Goal: Task Accomplishment & Management: Use online tool/utility

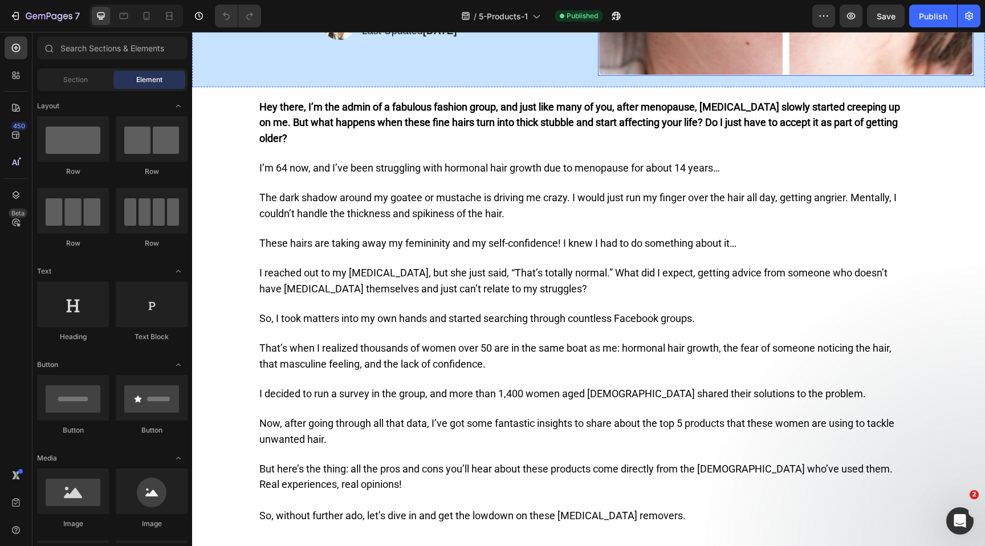
scroll to position [316, 0]
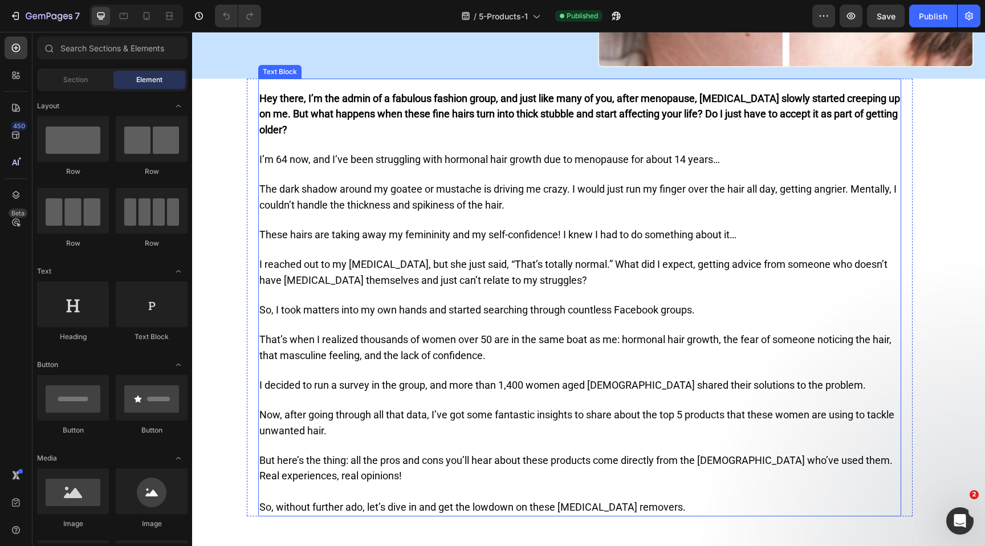
click at [369, 111] on strong "Hey there, I’m the admin of a fabulous fashion group, and just like many of you…" at bounding box center [579, 113] width 640 height 43
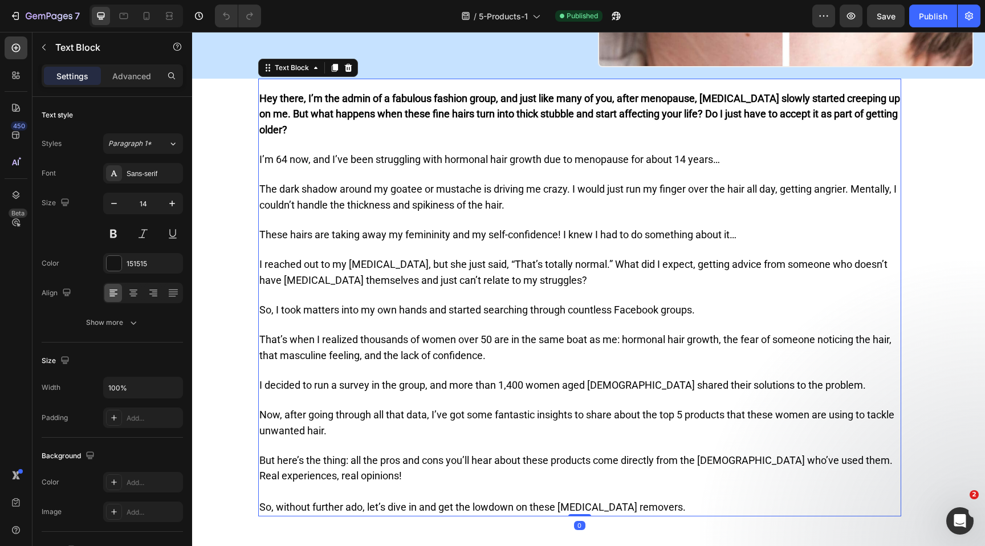
click at [369, 111] on strong "Hey there, I’m the admin of a fabulous fashion group, and just like many of you…" at bounding box center [579, 113] width 640 height 43
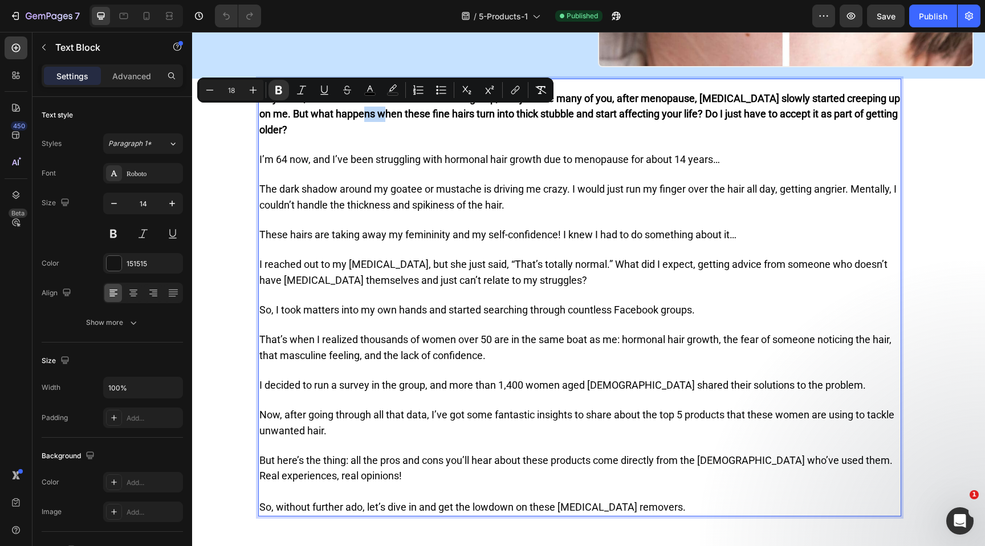
click at [350, 132] on p "Hey there, I’m the admin of a fabulous fashion group, and just like many of you…" at bounding box center [579, 114] width 640 height 47
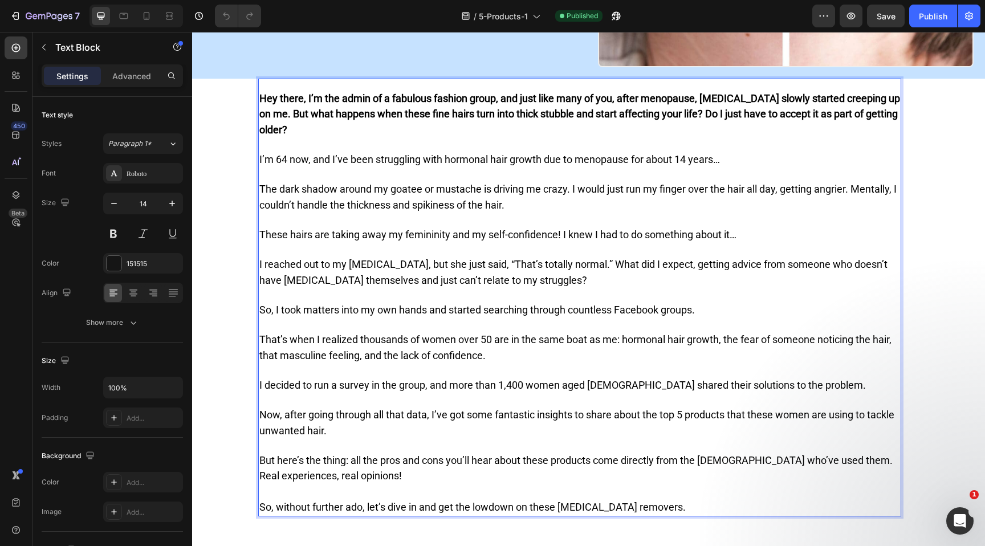
click at [499, 97] on strong "Hey there, I’m the admin of a fabulous fashion group, and just like many of you…" at bounding box center [579, 113] width 640 height 43
click at [497, 98] on strong "Hey there, I’m the admin of a fabulous fashion group, and just like many of you…" at bounding box center [579, 113] width 640 height 43
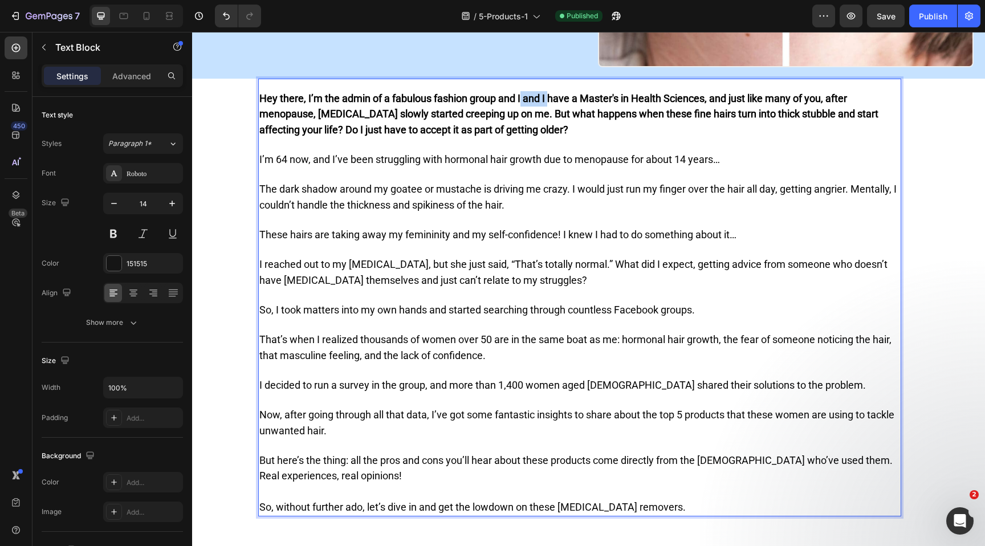
drag, startPoint x: 550, startPoint y: 99, endPoint x: 523, endPoint y: 101, distance: 28.1
click at [523, 101] on strong "Hey there, I’m the admin of a fabulous fashion group and I and I have a Master'…" at bounding box center [568, 113] width 619 height 43
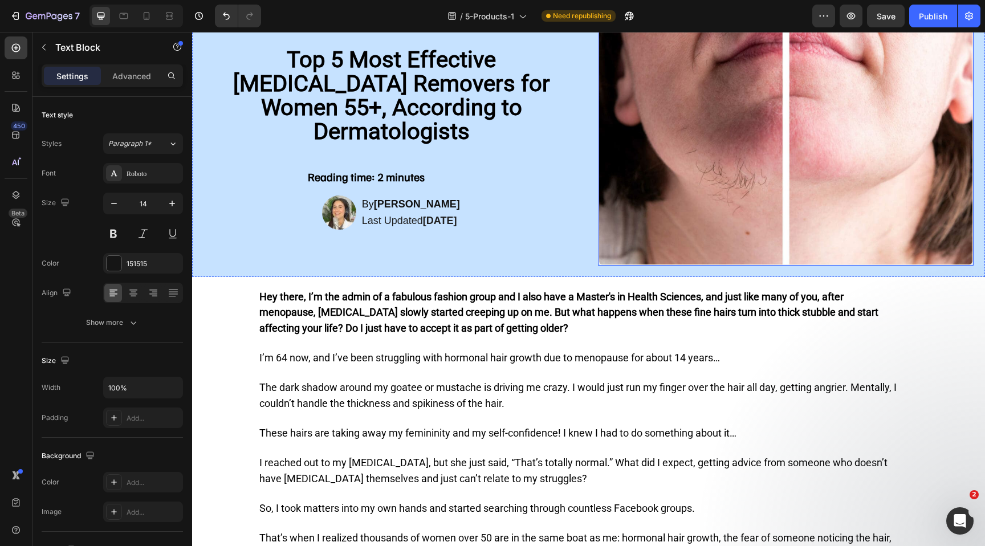
scroll to position [119, 0]
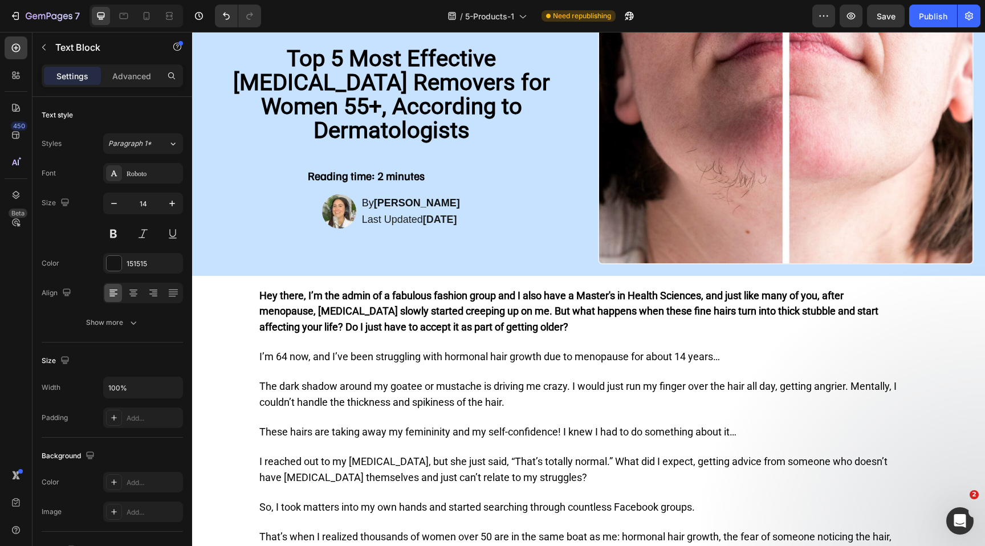
click at [705, 297] on strong "Hey there, I’m the admin of a fabulous fashion group and I also have a Master's…" at bounding box center [568, 310] width 619 height 43
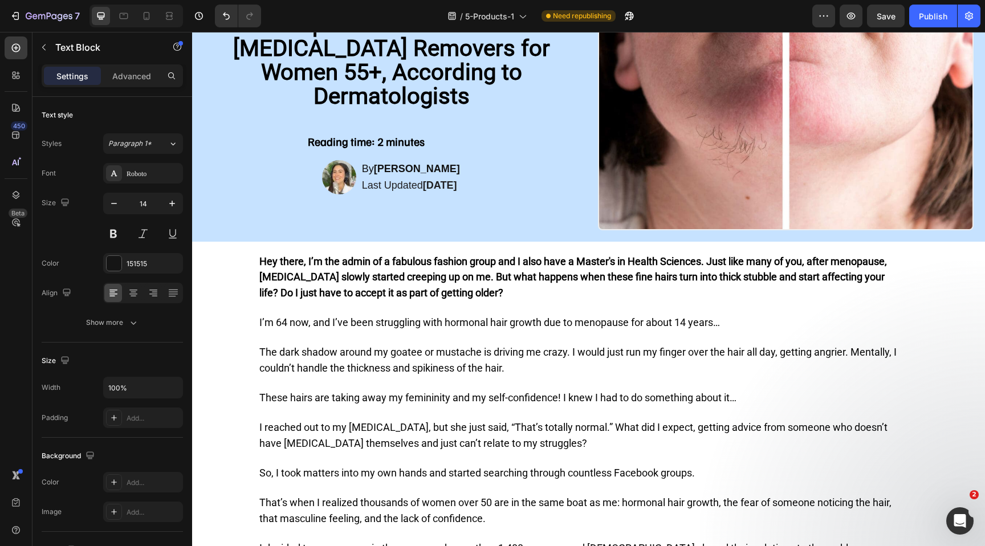
scroll to position [150, 0]
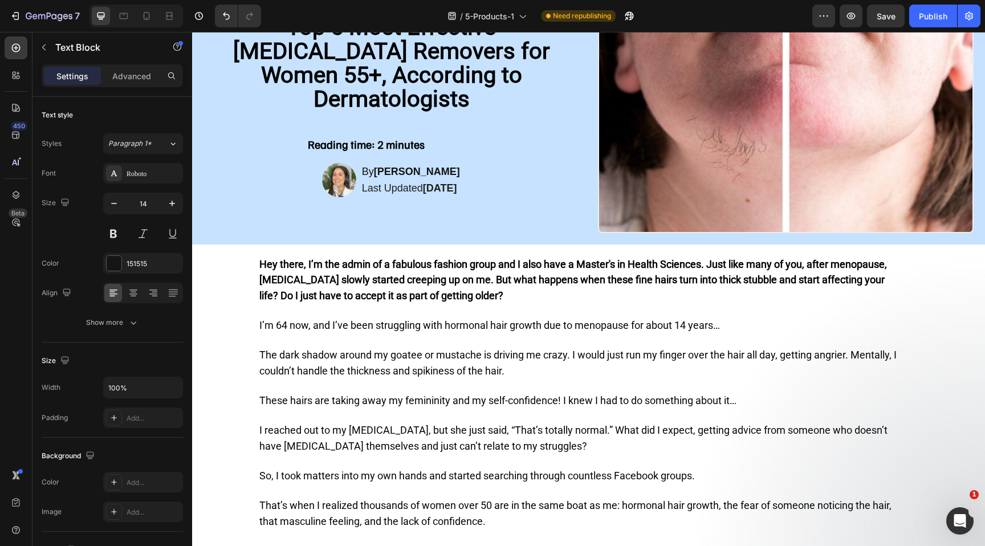
click at [705, 264] on strong "Hey there, I’m the admin of a fabulous fashion group and I also have a Master's…" at bounding box center [572, 279] width 627 height 43
drag, startPoint x: 708, startPoint y: 266, endPoint x: 501, endPoint y: 270, distance: 206.9
click at [501, 270] on strong "Hey there, I’m the admin of a fabulous fashion group and I also have a Master's…" at bounding box center [572, 279] width 627 height 43
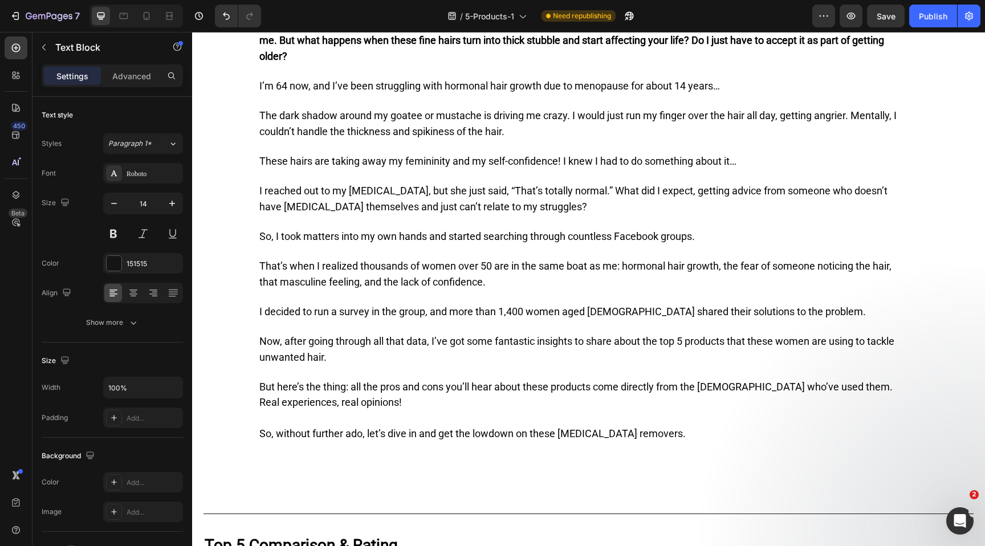
scroll to position [398, 0]
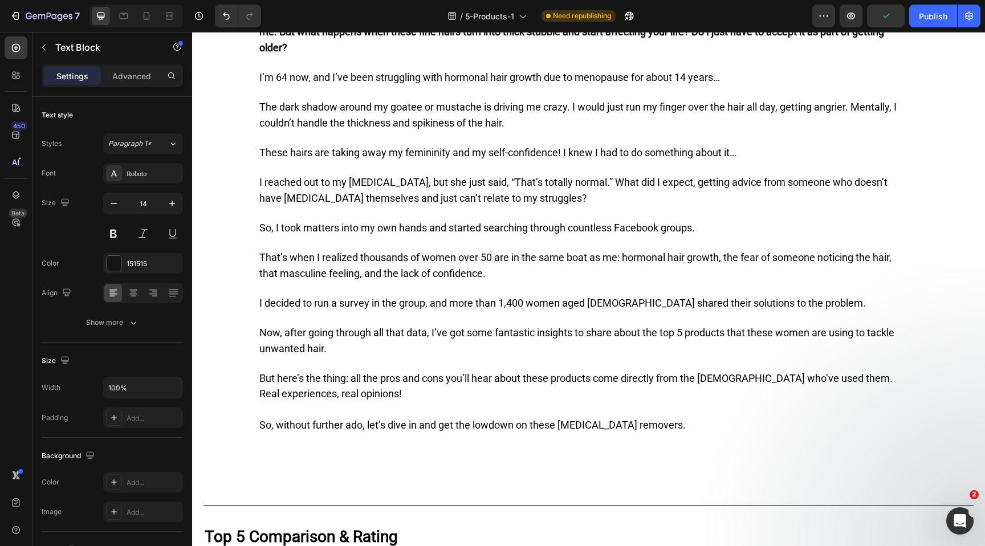
click at [259, 255] on span "That’s when I realized thousands of women over 50 are in the same boat as me: h…" at bounding box center [575, 264] width 632 height 27
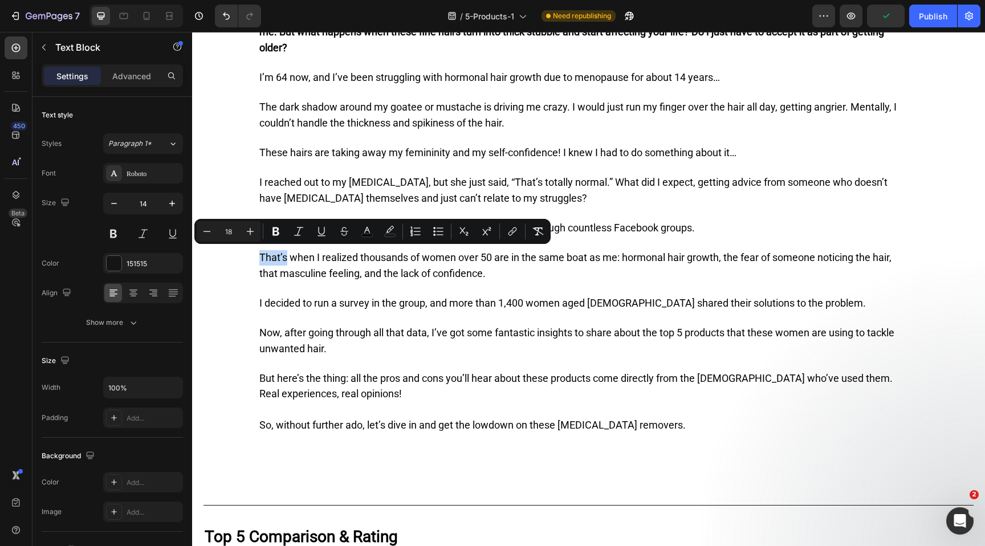
click at [274, 255] on span "That’s when I realized thousands of women over 50 are in the same boat as me: h…" at bounding box center [575, 264] width 632 height 27
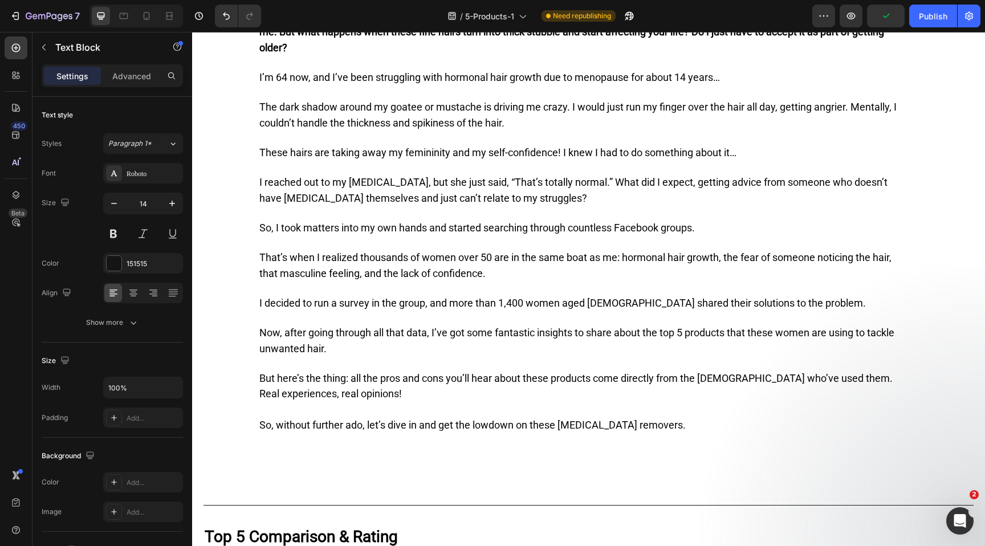
click at [299, 256] on span "That’s when I realized thousands of women over 50 are in the same boat as me: h…" at bounding box center [575, 264] width 632 height 27
click at [261, 251] on span "That’s when I realized thousands of women over 50 are in the same boat as me: h…" at bounding box center [575, 264] width 632 height 27
drag, startPoint x: 422, startPoint y: 254, endPoint x: 360, endPoint y: 256, distance: 61.6
click at [360, 256] on span "That’s when I realized thousands of women over 50 are in the same boat as me: h…" at bounding box center [575, 264] width 632 height 27
click at [259, 297] on span "I decided to run a survey in the group, and more than 1,400 women aged [DEMOGRA…" at bounding box center [562, 303] width 606 height 12
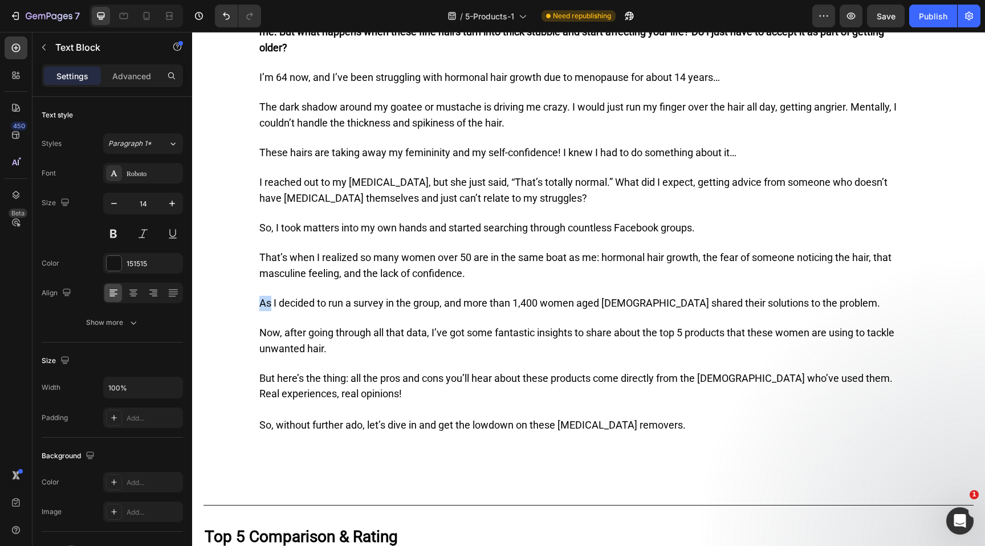
drag, startPoint x: 270, startPoint y: 299, endPoint x: 258, endPoint y: 299, distance: 12.0
click at [258, 299] on div "Hey there, I’m the admin of a fabulous fashion group. Just like many of you, af…" at bounding box center [579, 221] width 643 height 426
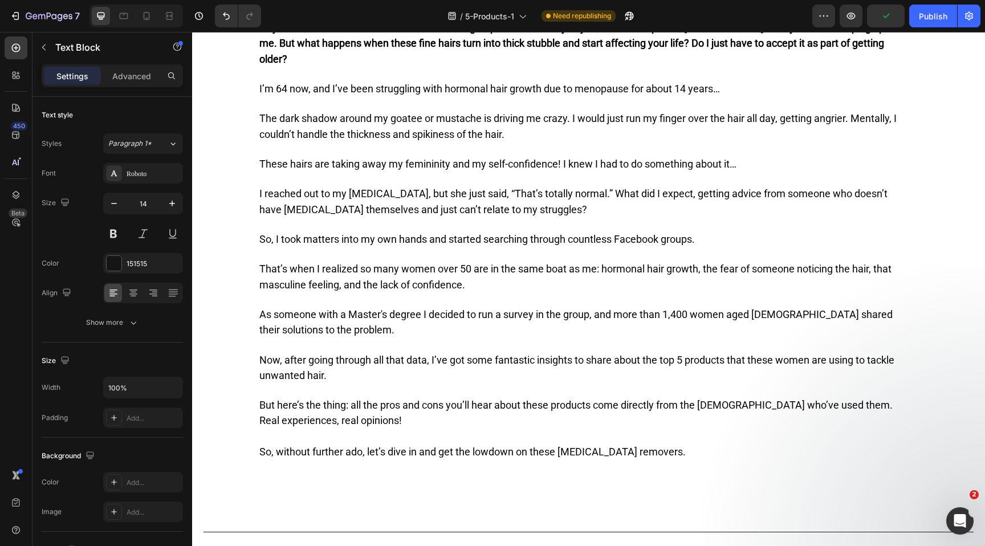
scroll to position [345, 0]
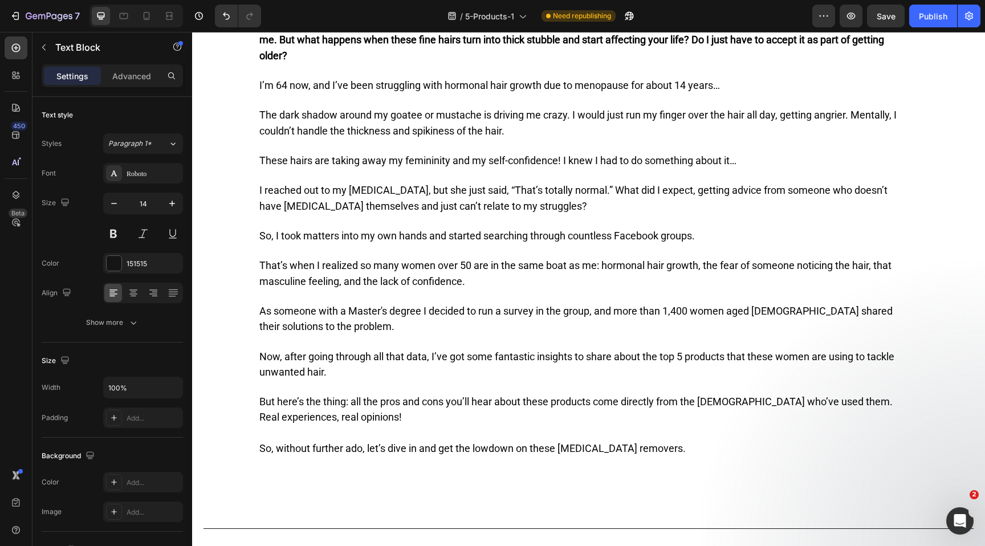
click at [419, 306] on span "As someone with a Master's degree I decided to run a survey in the group, and m…" at bounding box center [575, 318] width 633 height 27
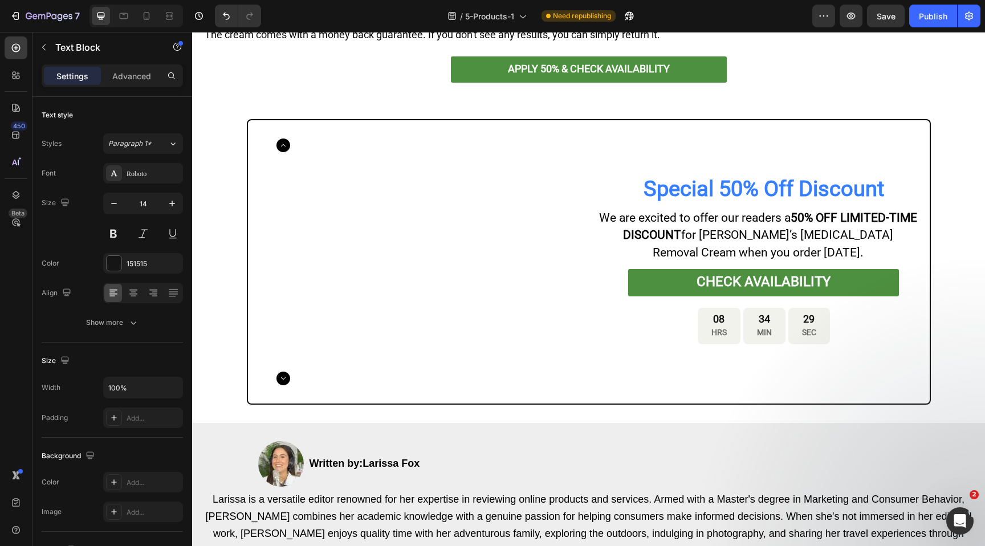
scroll to position [3555, 0]
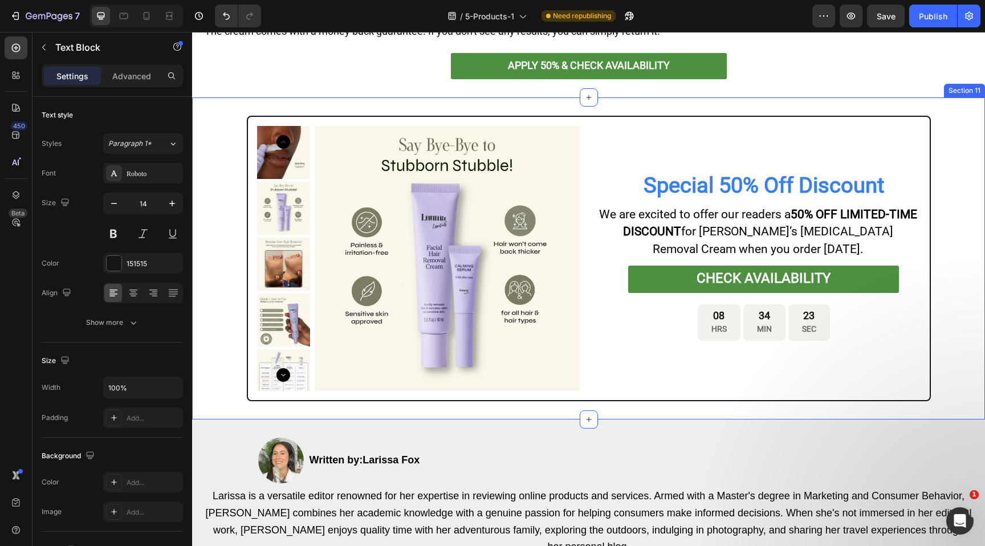
click at [210, 183] on div "Product Images Special 50% Off Discount Text Block We are excited to offer our …" at bounding box center [588, 258] width 770 height 285
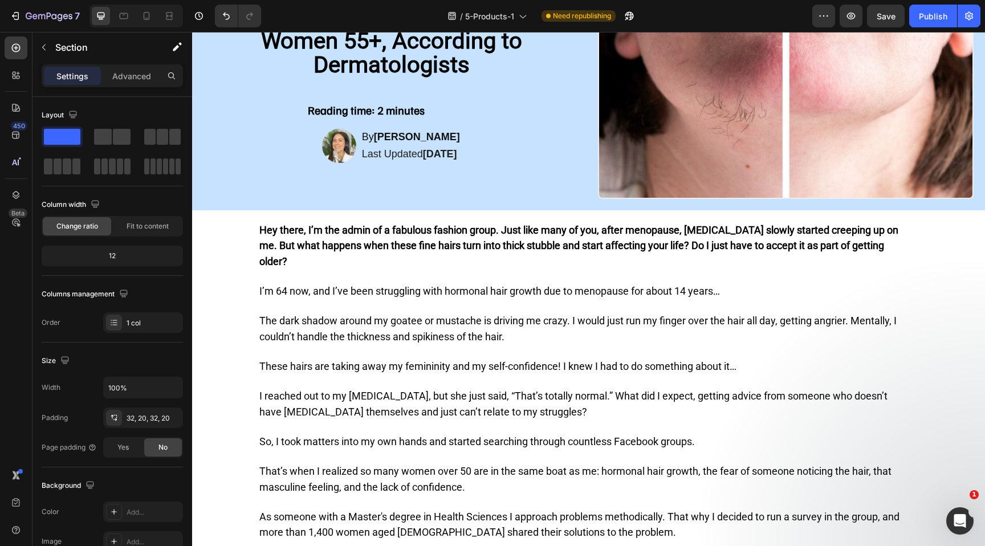
scroll to position [0, 0]
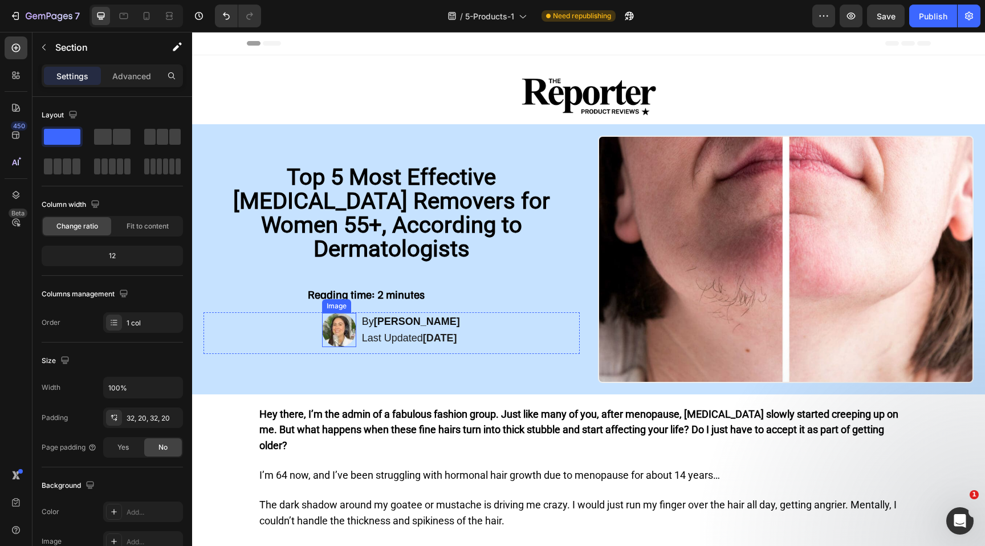
click at [324, 318] on img at bounding box center [339, 330] width 34 height 34
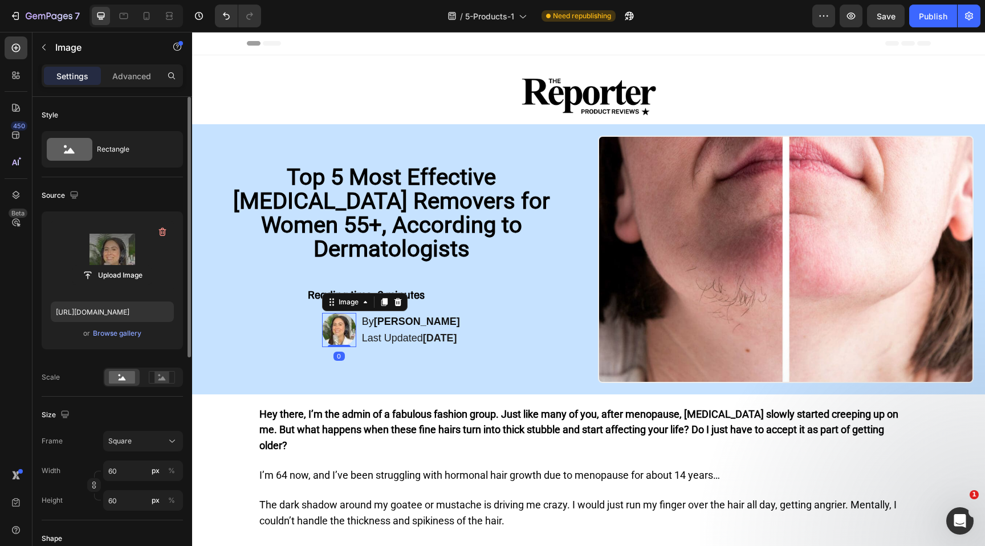
click at [127, 255] on label at bounding box center [112, 257] width 123 height 72
click at [127, 266] on input "file" at bounding box center [112, 275] width 79 height 19
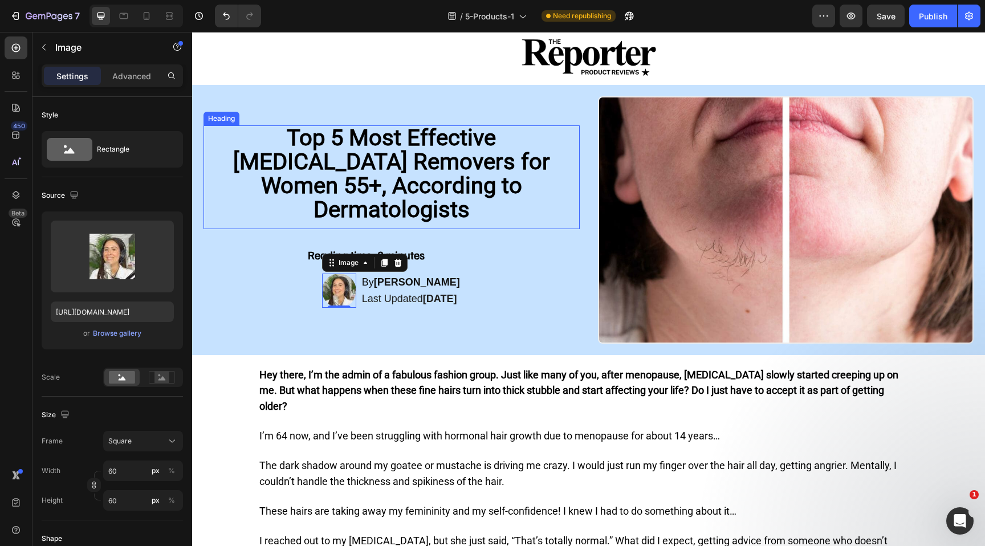
scroll to position [87, 0]
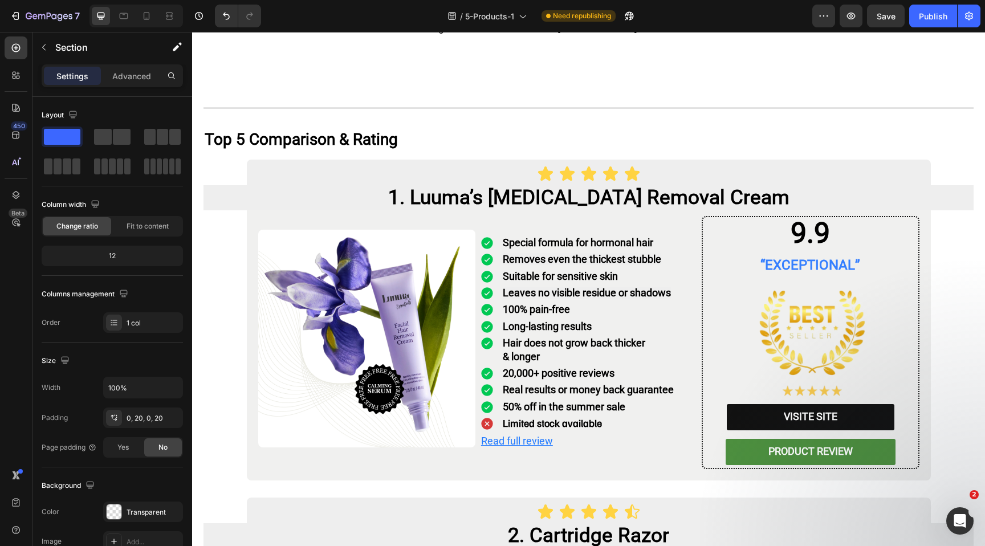
scroll to position [809, 0]
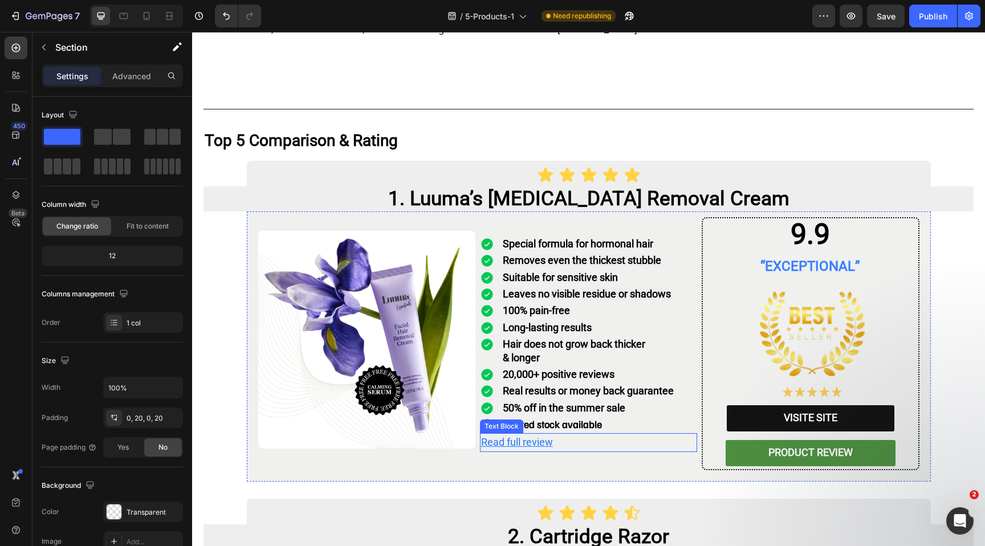
click at [504, 436] on u "Read full review" at bounding box center [517, 442] width 72 height 12
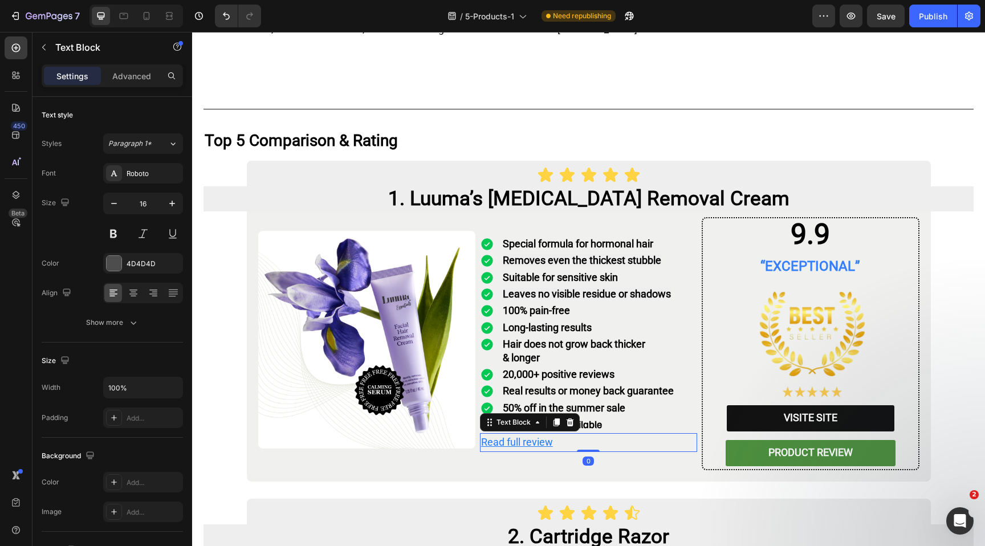
click at [508, 436] on u "Read full review" at bounding box center [517, 442] width 72 height 12
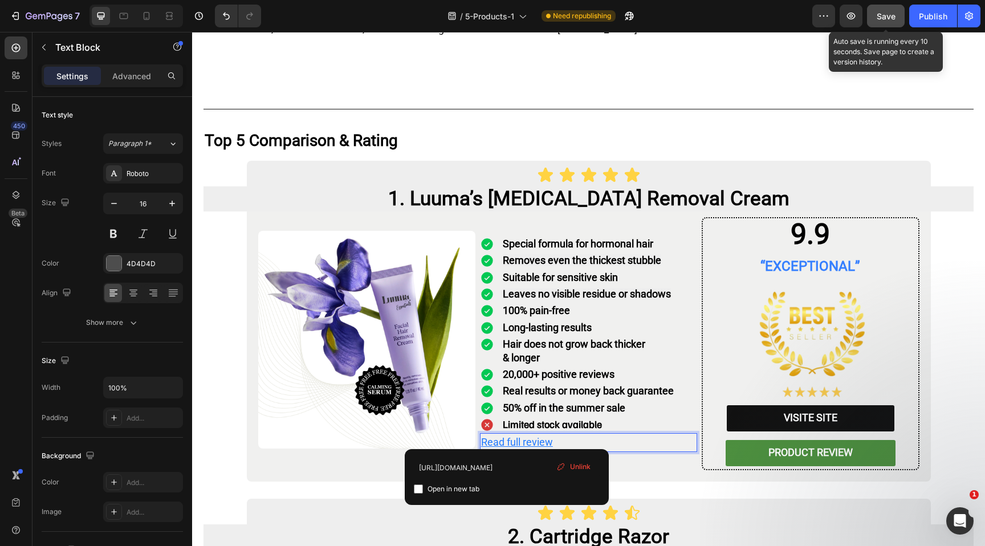
click at [887, 15] on span "Save" at bounding box center [885, 16] width 19 height 10
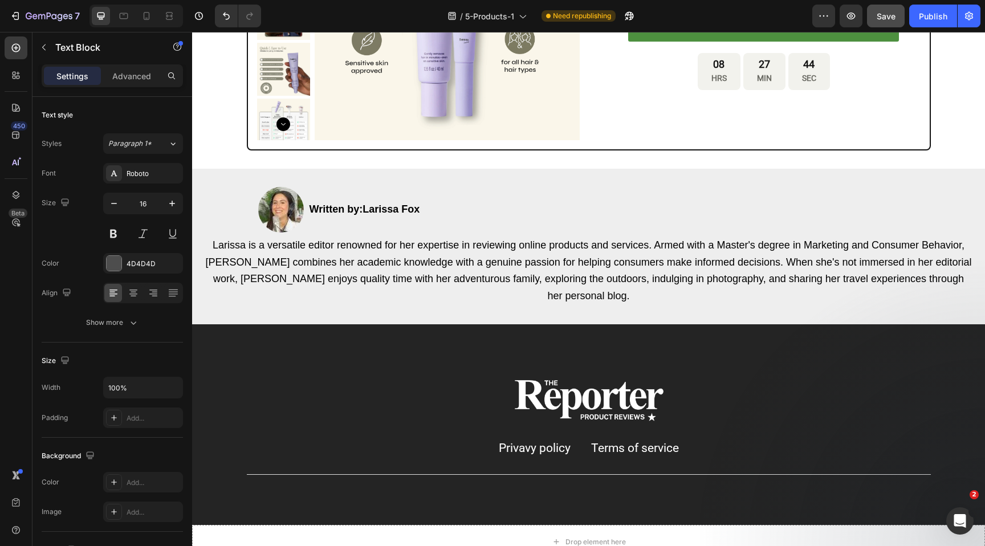
scroll to position [3828, 0]
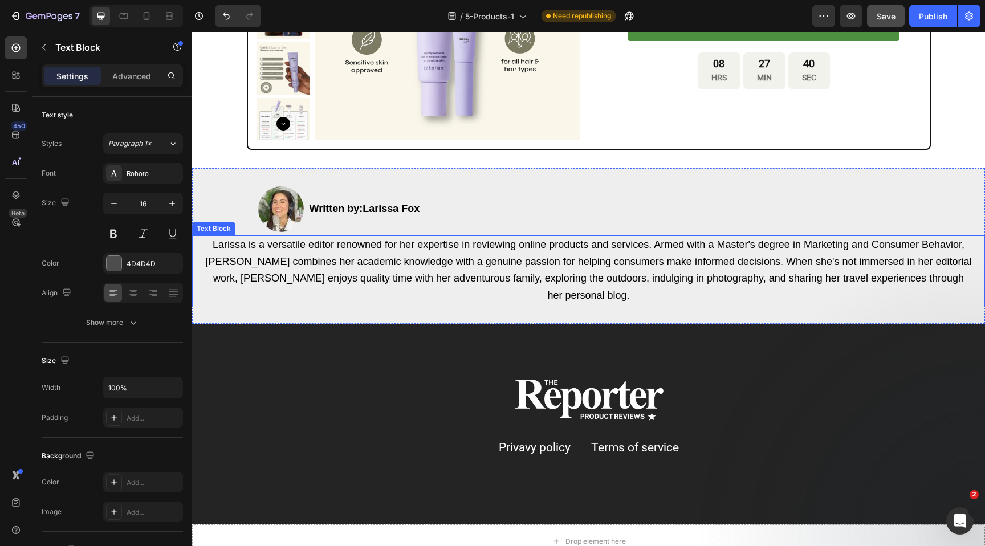
click at [823, 244] on span "Larissa is a versatile editor renowned for her expertise in reviewing online pr…" at bounding box center [588, 270] width 766 height 62
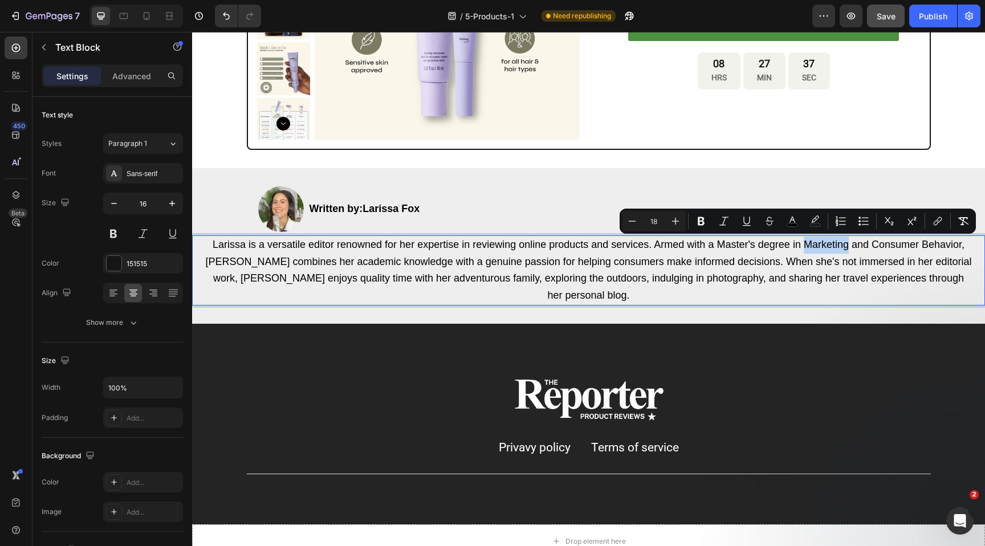
click at [959, 245] on span "Larissa is a versatile editor renowned for her expertise in reviewing online pr…" at bounding box center [588, 270] width 766 height 62
drag, startPoint x: 961, startPoint y: 243, endPoint x: 802, endPoint y: 248, distance: 159.1
click at [802, 248] on span "Larissa is a versatile editor renowned for her expertise in reviewing online pr…" at bounding box center [588, 270] width 766 height 62
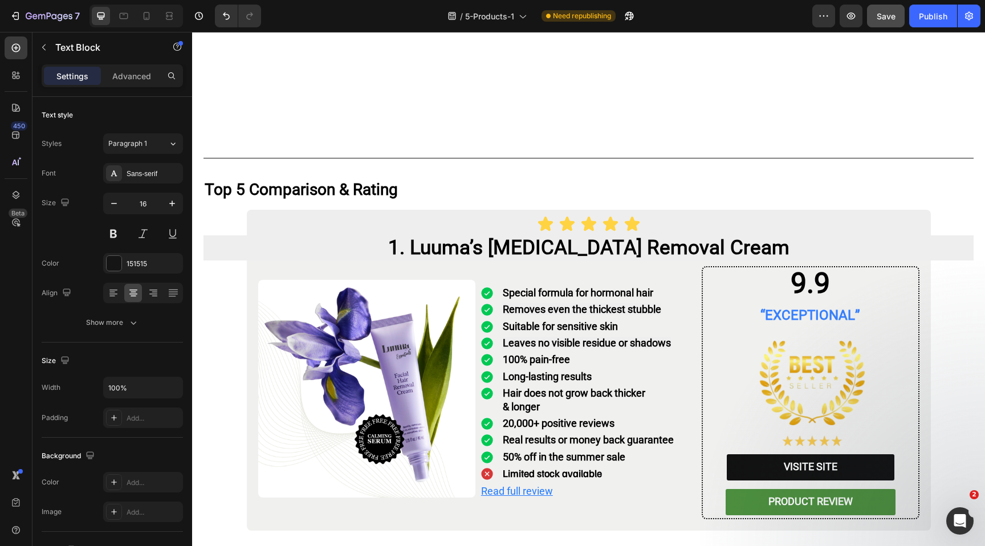
scroll to position [1203, 0]
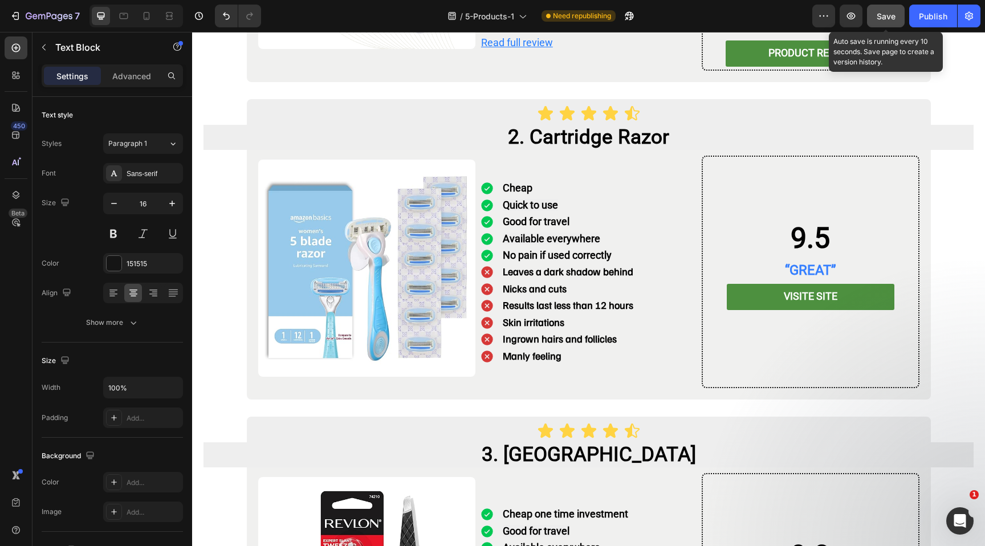
click at [896, 13] on button "Save" at bounding box center [886, 16] width 38 height 23
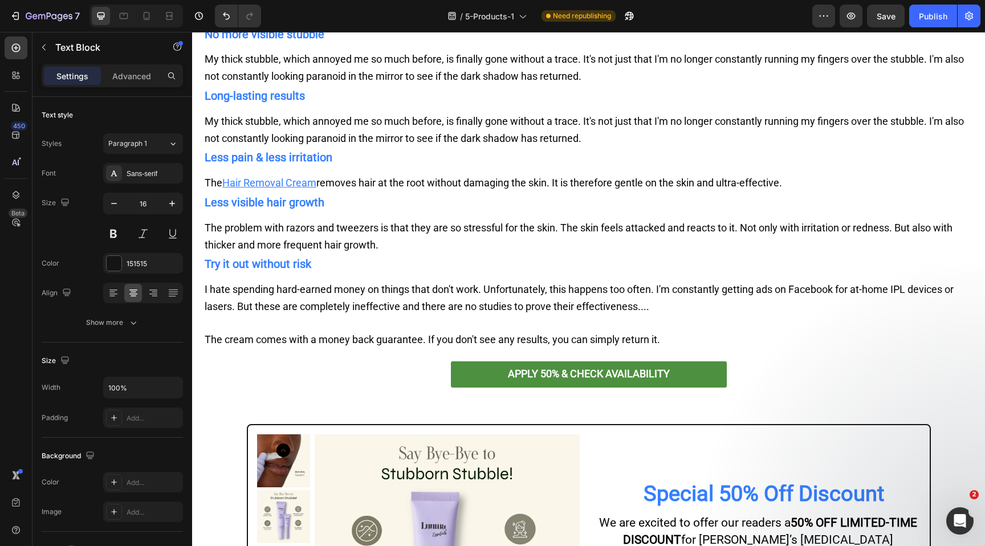
scroll to position [3270, 0]
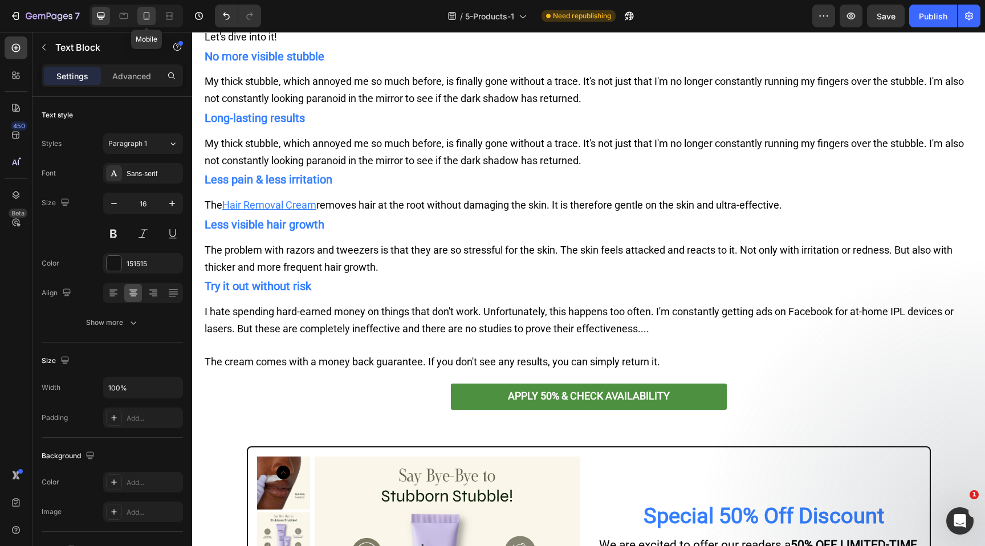
click at [148, 20] on icon at bounding box center [146, 15] width 11 height 11
type input "11"
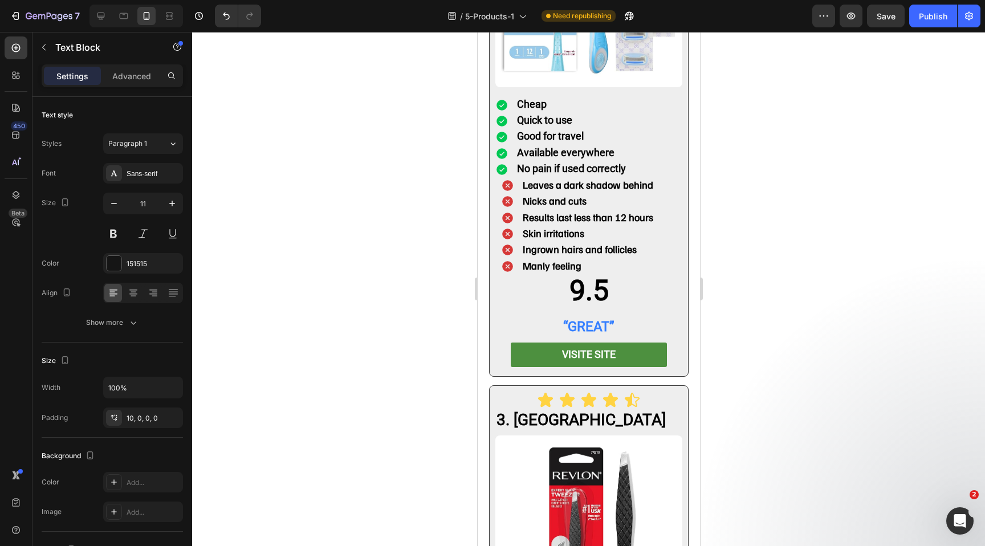
scroll to position [1723, 0]
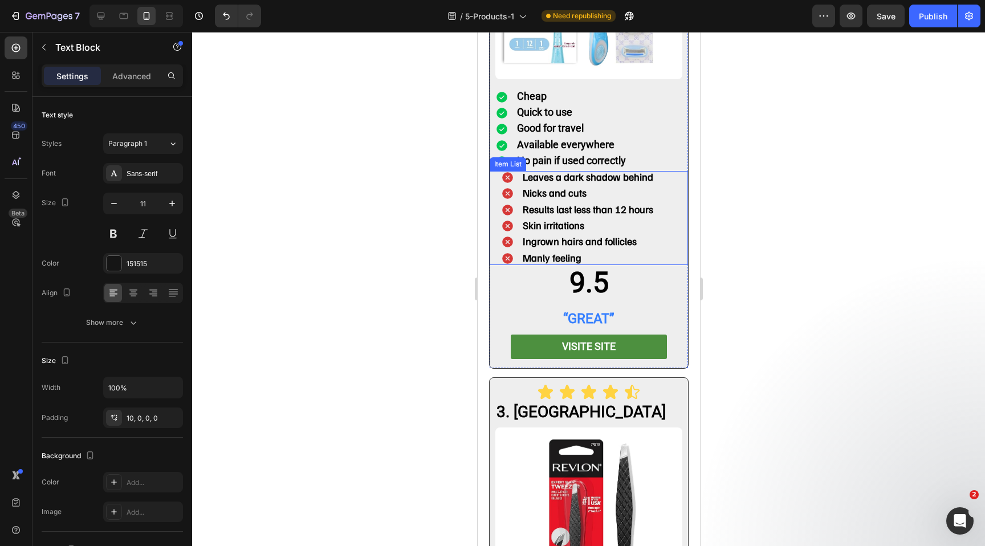
click at [505, 171] on icon at bounding box center [506, 177] width 13 height 13
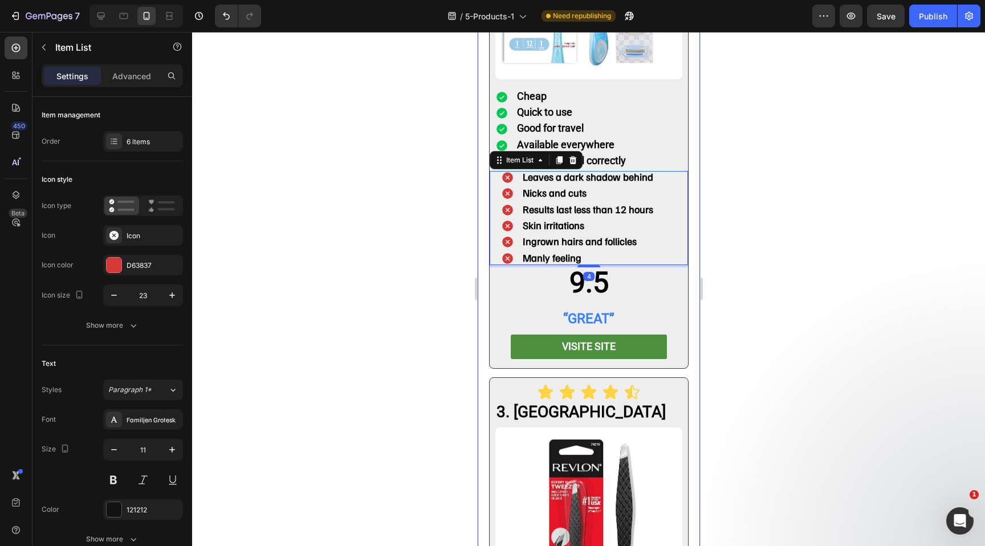
click at [442, 236] on div at bounding box center [588, 289] width 793 height 514
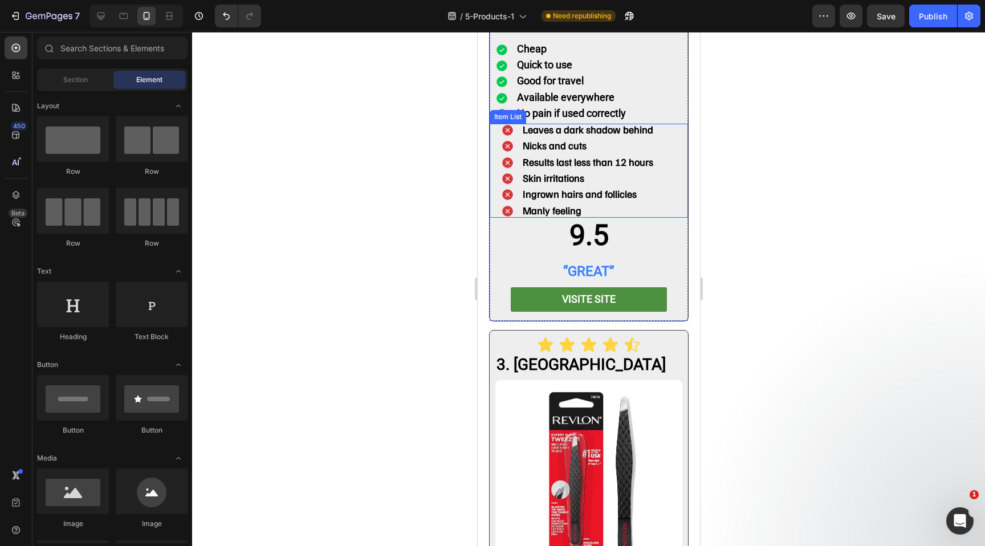
scroll to position [1727, 0]
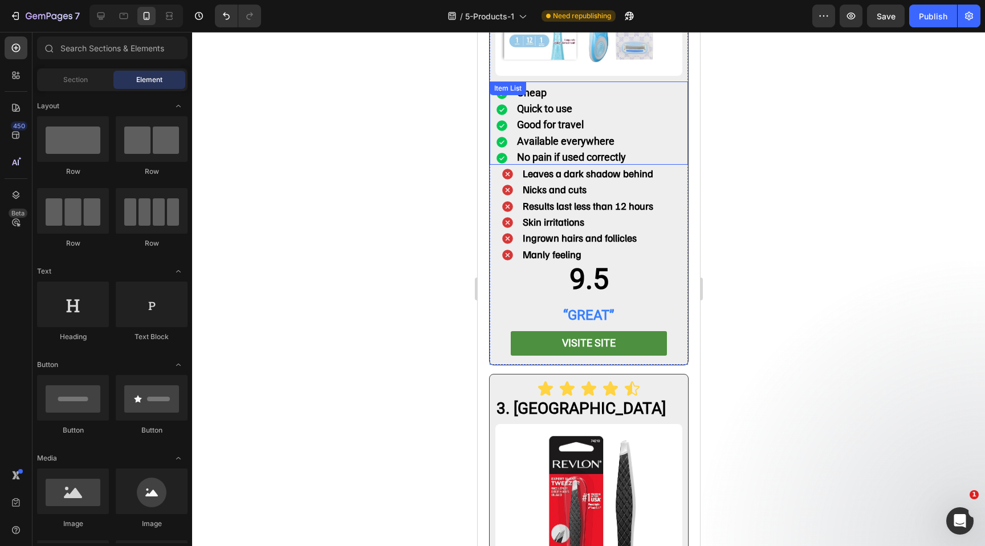
click at [650, 81] on div "Cheap Quick to use Good for travel Available everywhere No pain if used correct…" at bounding box center [588, 122] width 198 height 83
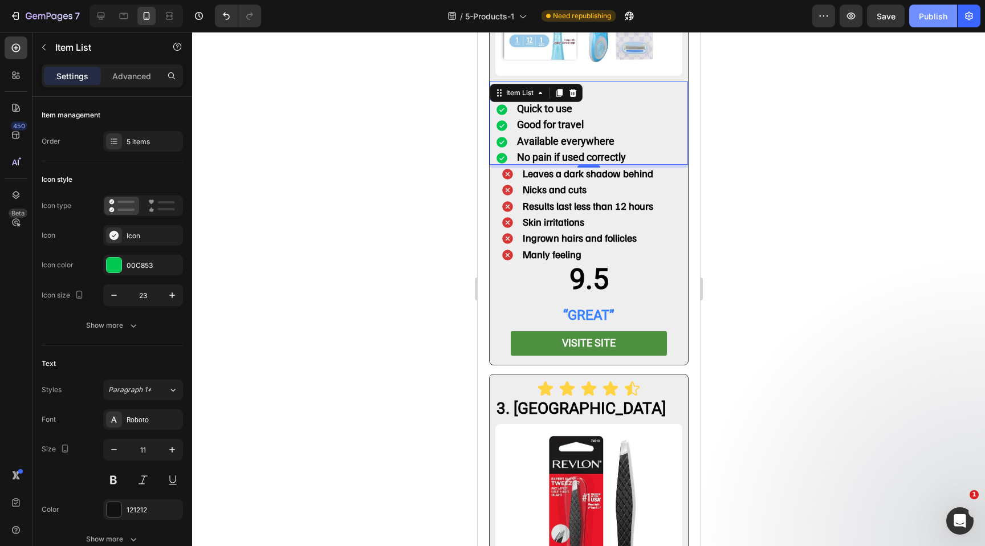
click at [932, 18] on div "Publish" at bounding box center [933, 16] width 28 height 12
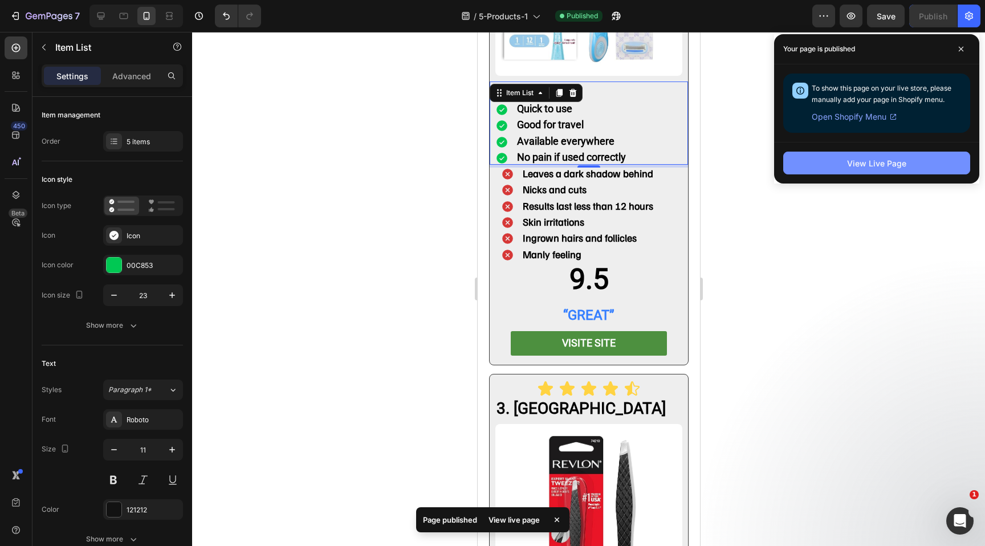
click at [836, 163] on button "View Live Page" at bounding box center [876, 163] width 187 height 23
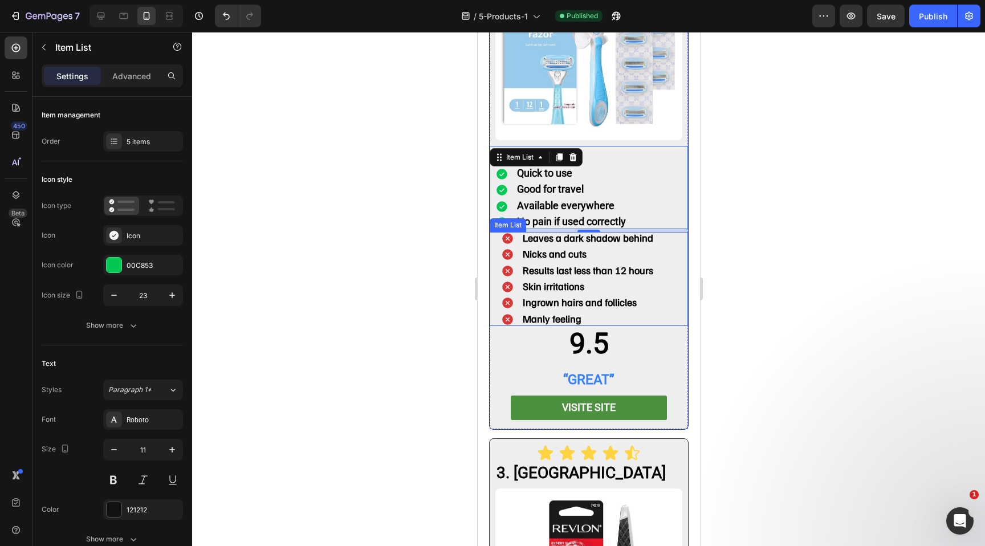
scroll to position [1638, 0]
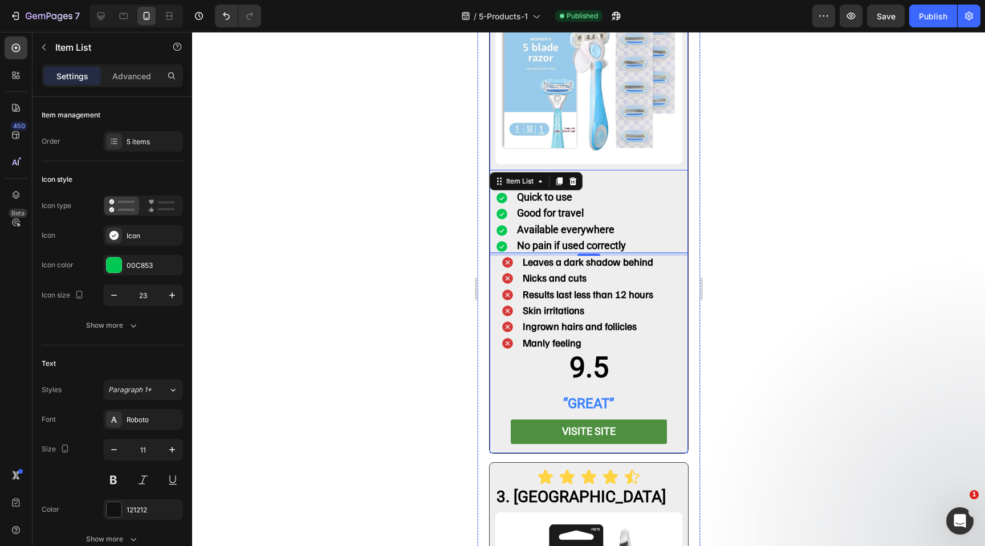
click at [678, 430] on div "Icon Icon Icon Icon Icon Row 2. Cartridge Razor Heading Image Cheap Quick to us…" at bounding box center [587, 190] width 199 height 527
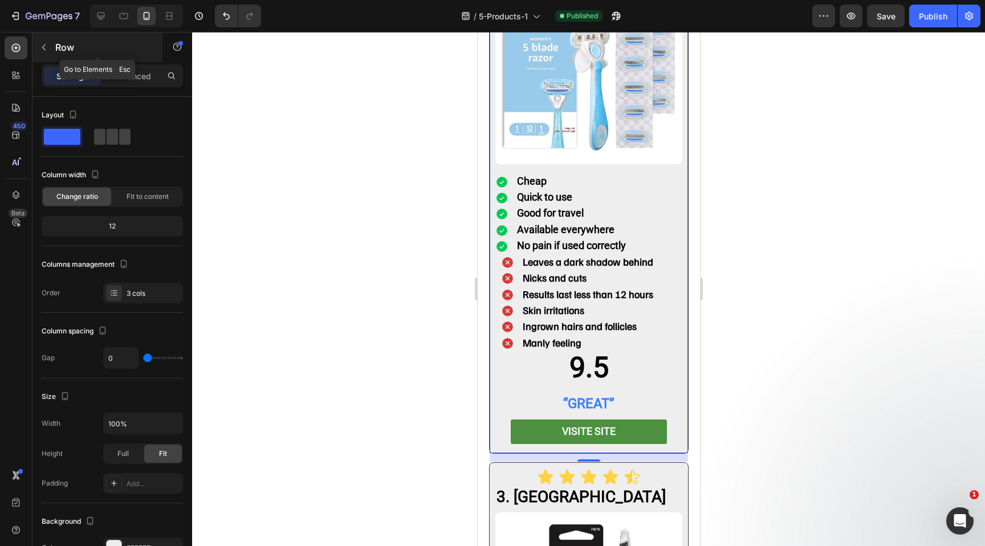
click at [44, 48] on icon "button" at bounding box center [43, 47] width 9 height 9
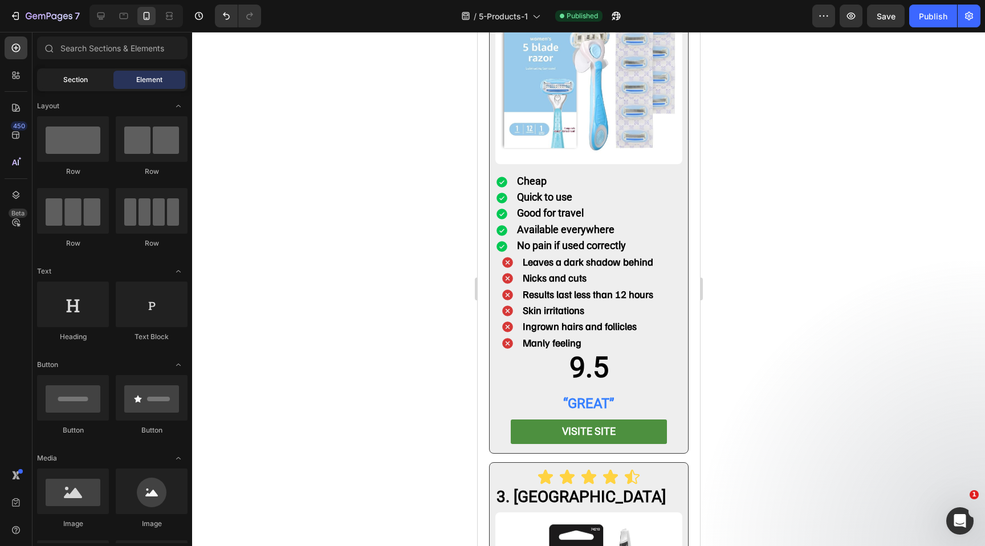
click at [83, 87] on div "Section" at bounding box center [75, 80] width 72 height 18
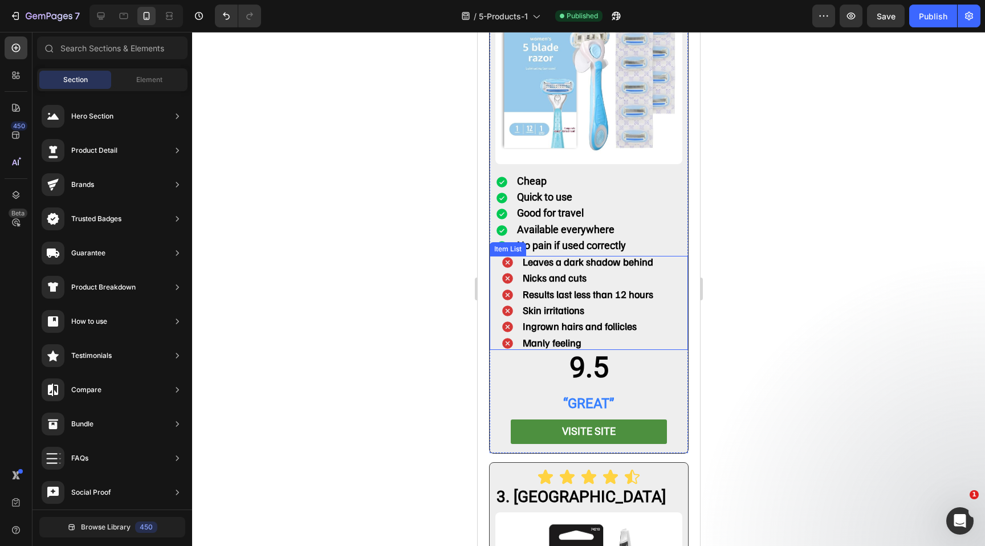
click at [491, 322] on div "Leaves a dark shadow behind [PERSON_NAME] and cuts Results last less than 12 ho…" at bounding box center [588, 303] width 198 height 94
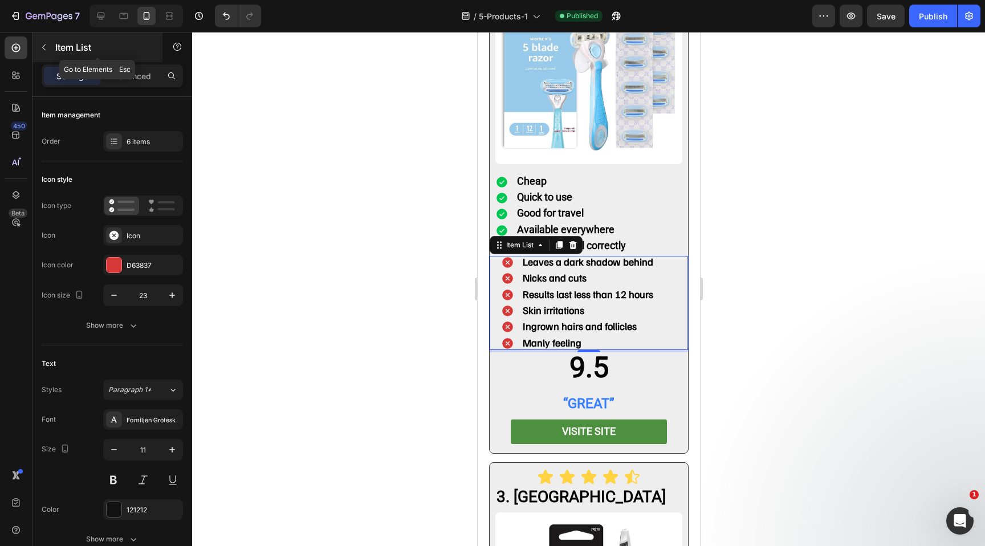
click at [43, 48] on icon "button" at bounding box center [43, 47] width 9 height 9
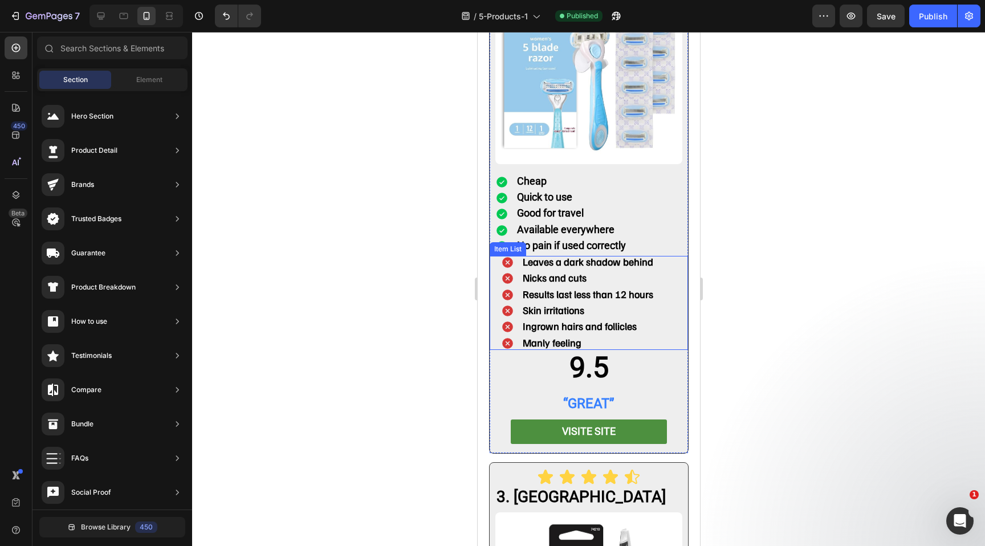
click at [493, 323] on div "Leaves a dark shadow behind [PERSON_NAME] and cuts Results last less than 12 ho…" at bounding box center [588, 303] width 198 height 94
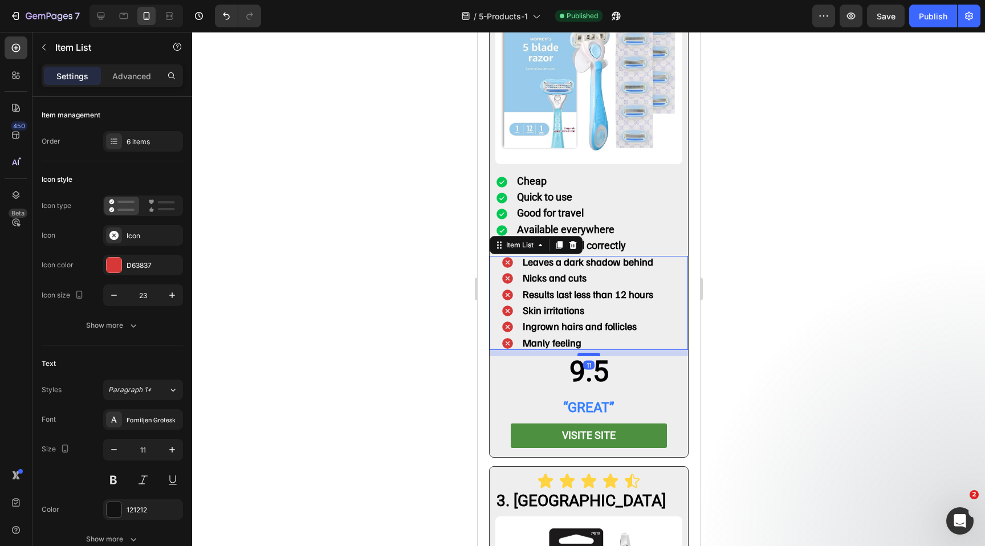
click at [591, 353] on div at bounding box center [588, 354] width 23 height 3
type input "100%"
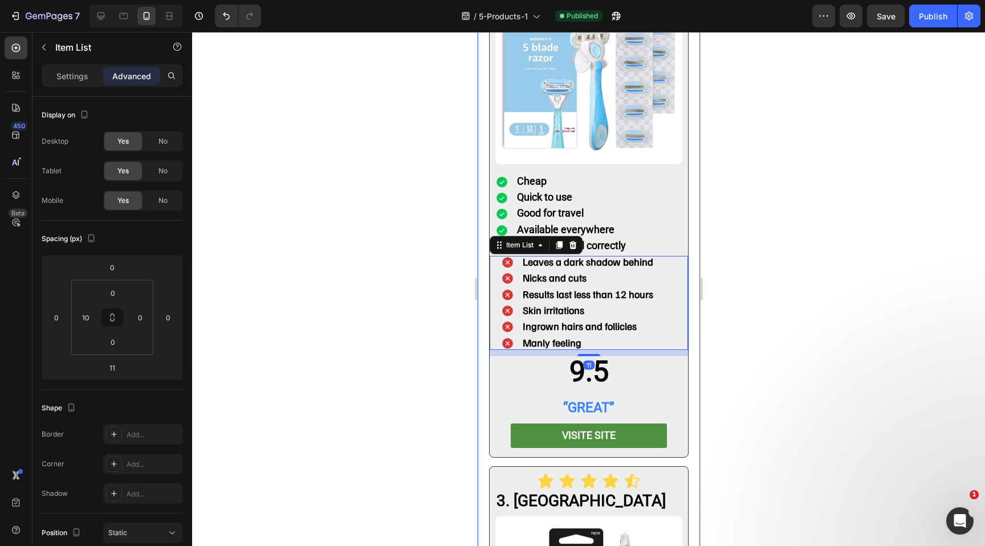
click at [456, 340] on div at bounding box center [588, 289] width 793 height 514
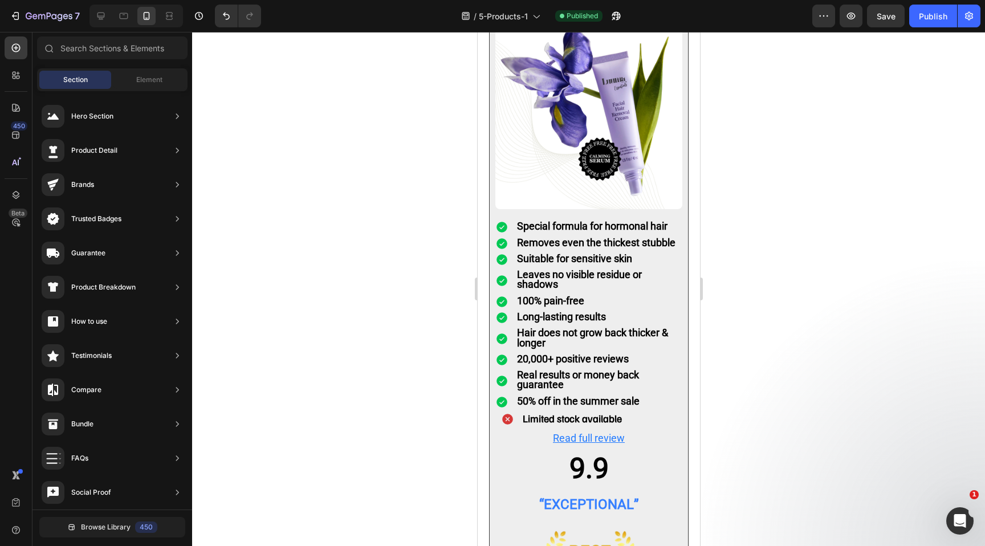
scroll to position [1413, 0]
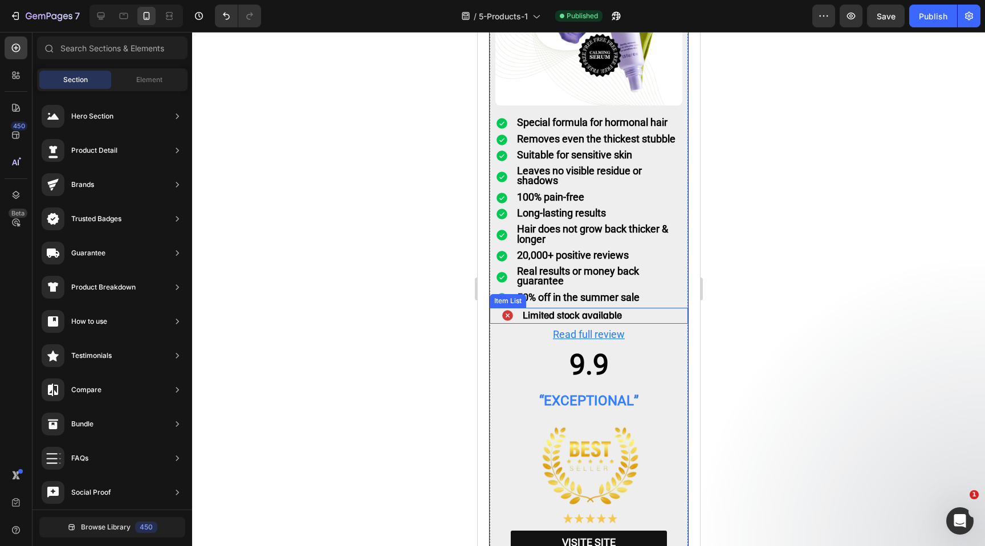
click at [495, 308] on div "Limited stock available" at bounding box center [591, 316] width 193 height 16
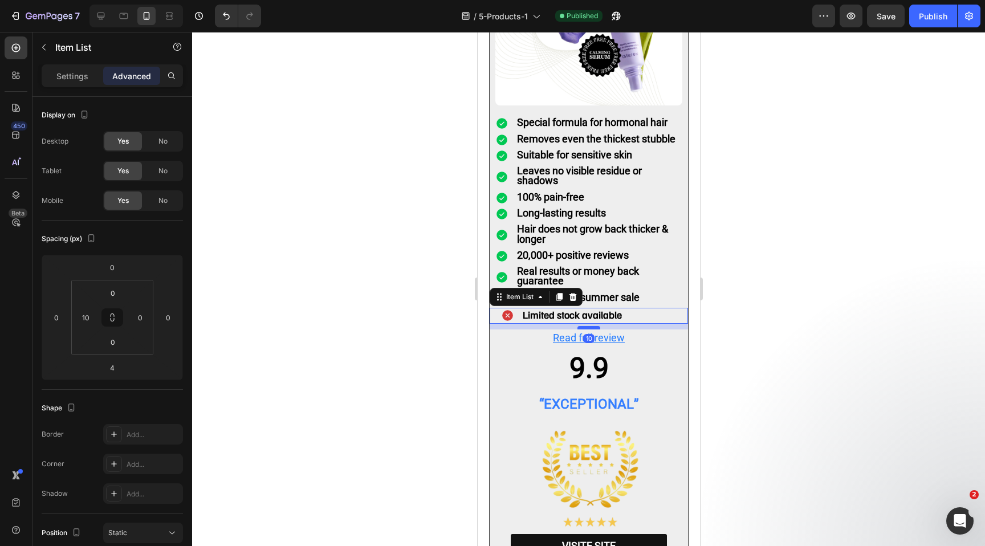
click at [586, 326] on div at bounding box center [588, 327] width 23 height 3
type input "10"
click at [516, 330] on p "Read full review" at bounding box center [588, 337] width 185 height 15
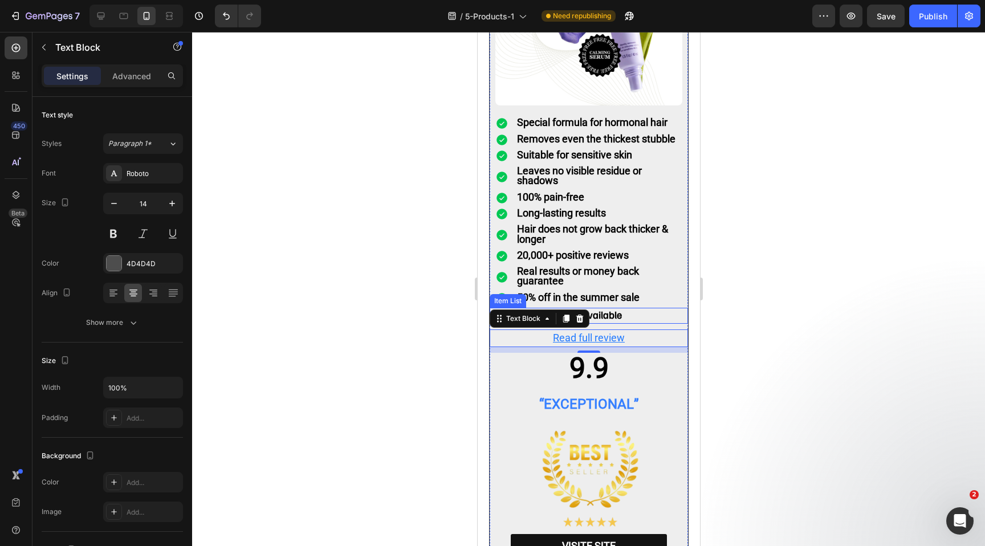
click at [634, 308] on div "Limited stock available" at bounding box center [591, 316] width 193 height 16
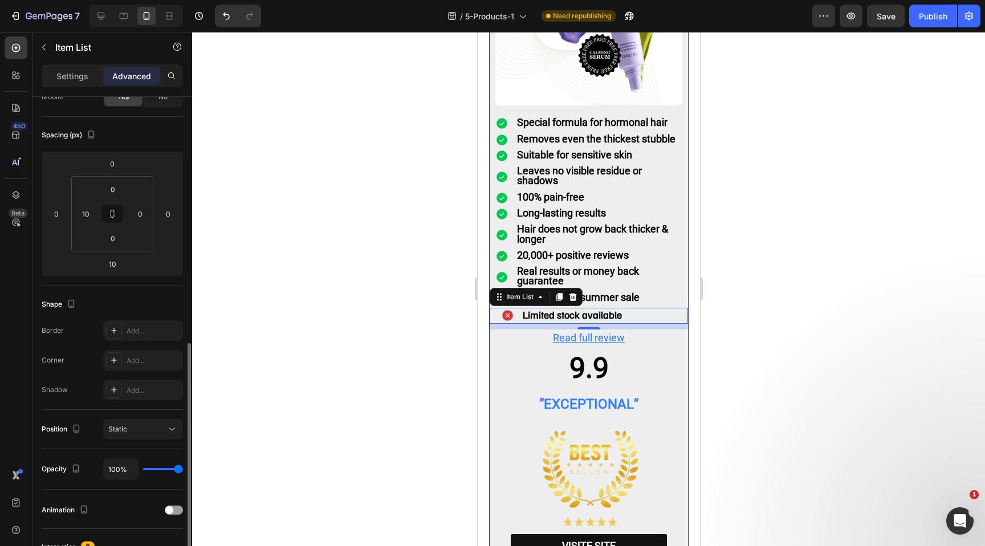
scroll to position [0, 0]
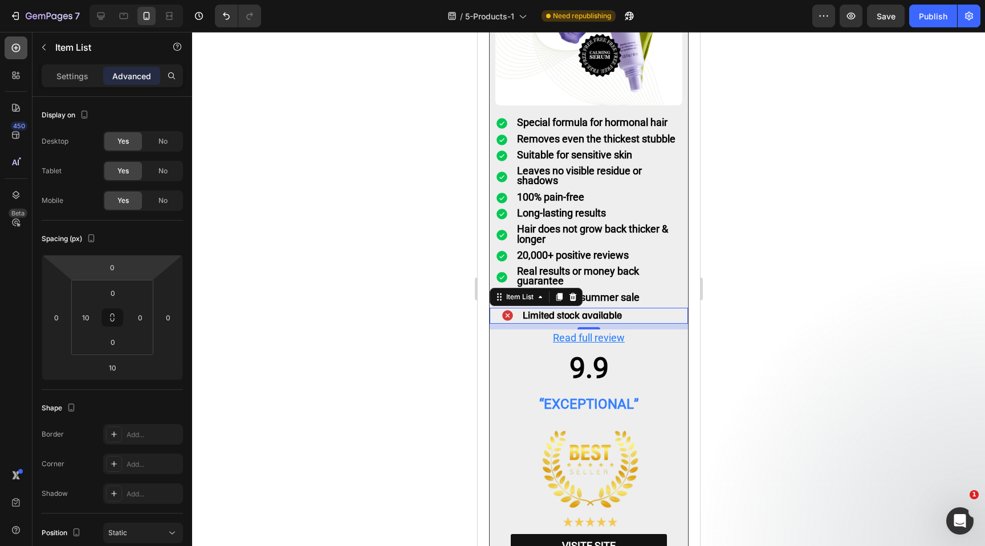
click at [14, 51] on icon at bounding box center [16, 48] width 9 height 9
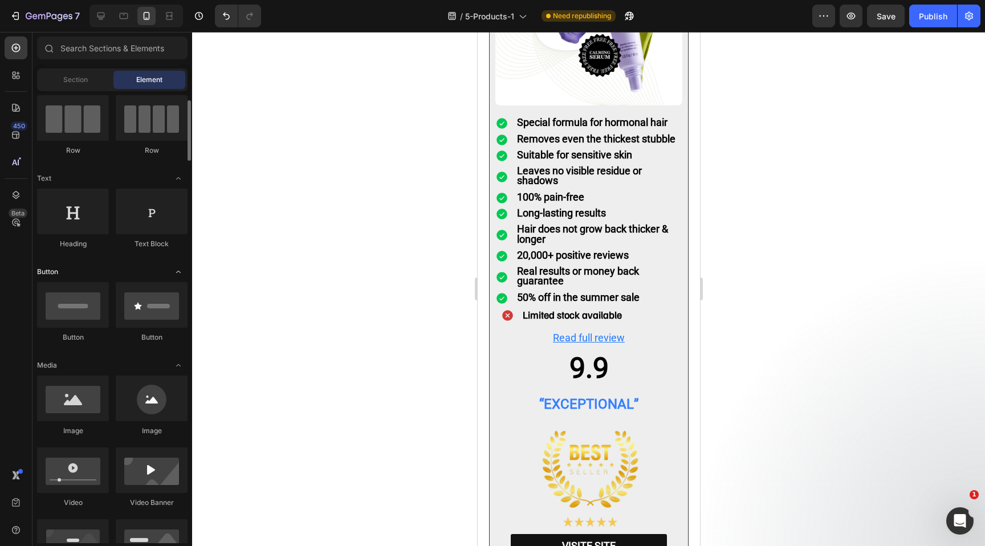
scroll to position [103, 0]
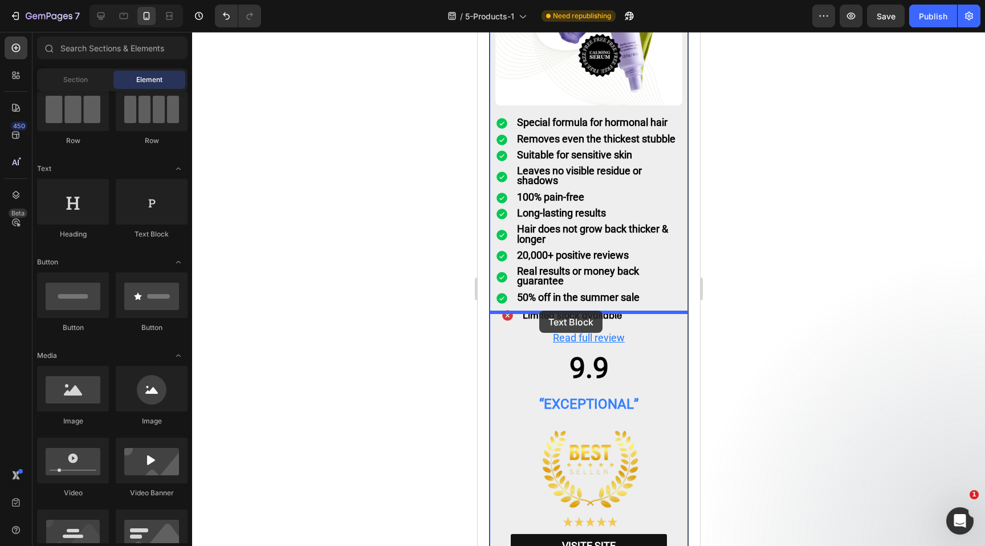
drag, startPoint x: 618, startPoint y: 236, endPoint x: 537, endPoint y: 310, distance: 109.7
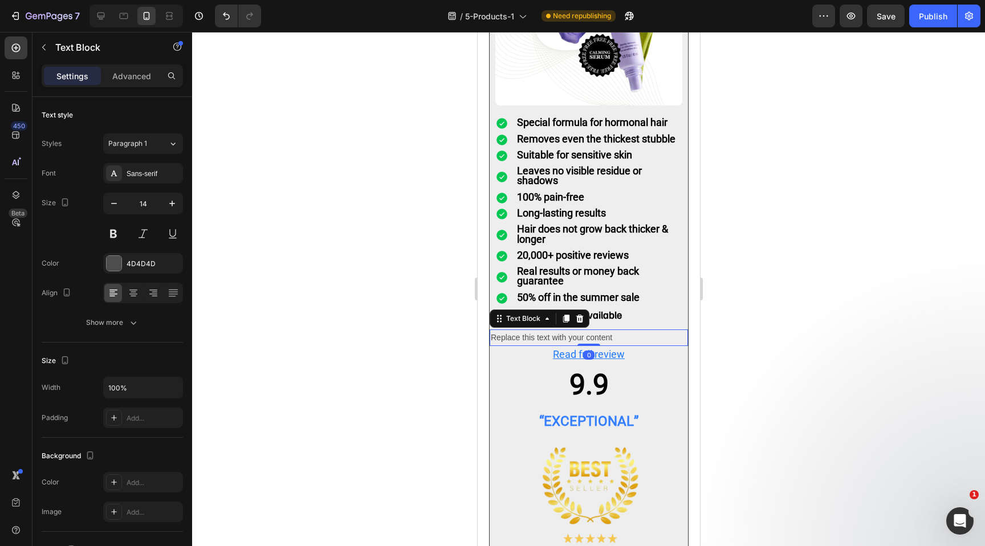
click at [391, 320] on div at bounding box center [588, 289] width 793 height 514
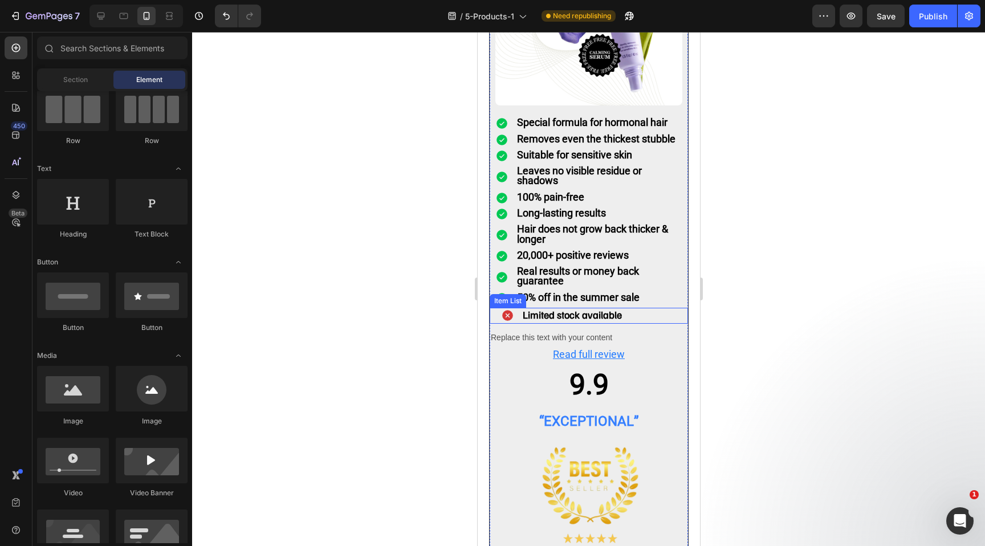
click at [623, 308] on div "Limited stock available" at bounding box center [591, 316] width 193 height 16
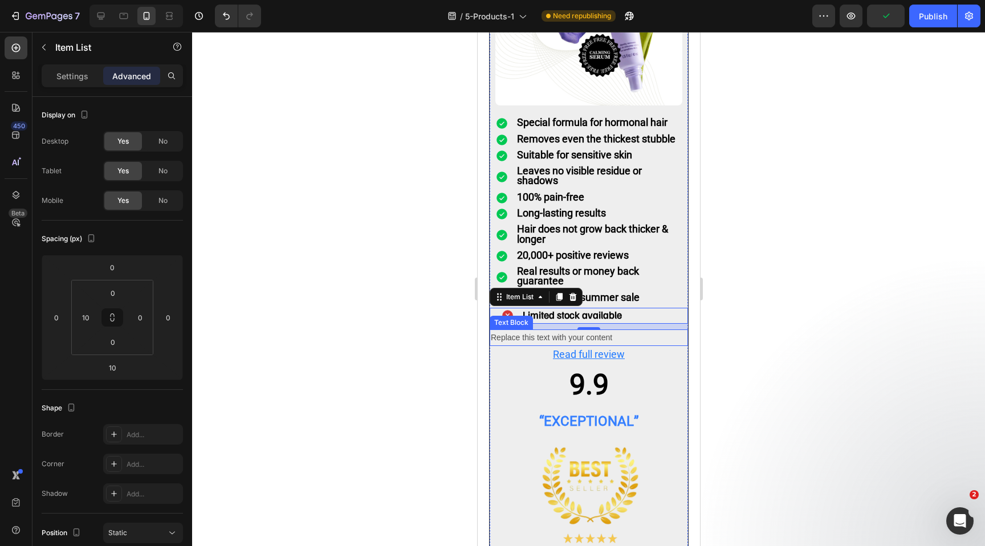
click at [599, 329] on div "Replace this text with your content" at bounding box center [588, 337] width 198 height 17
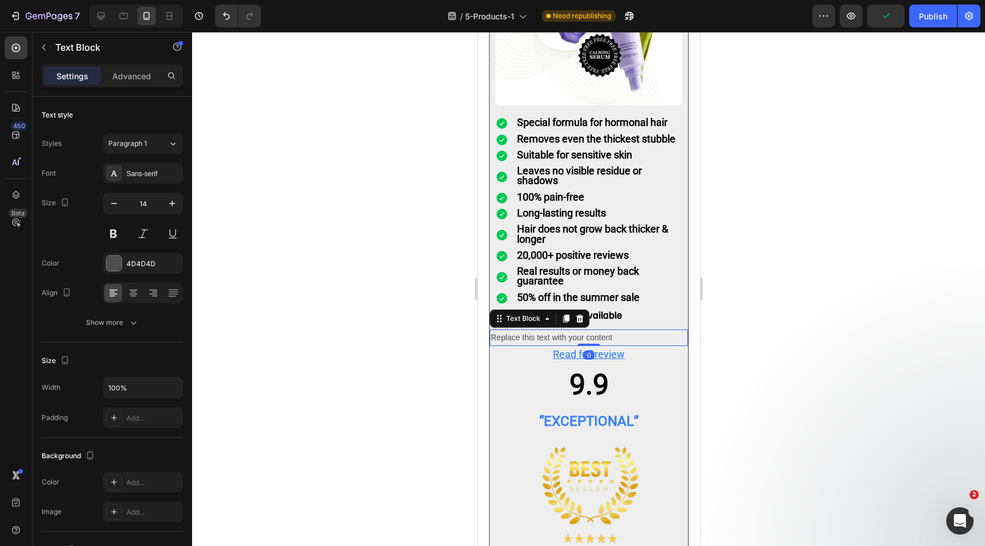
click at [580, 329] on div "Replace this text with your content" at bounding box center [588, 337] width 198 height 17
click at [580, 330] on p "Replace this text with your content" at bounding box center [588, 337] width 196 height 14
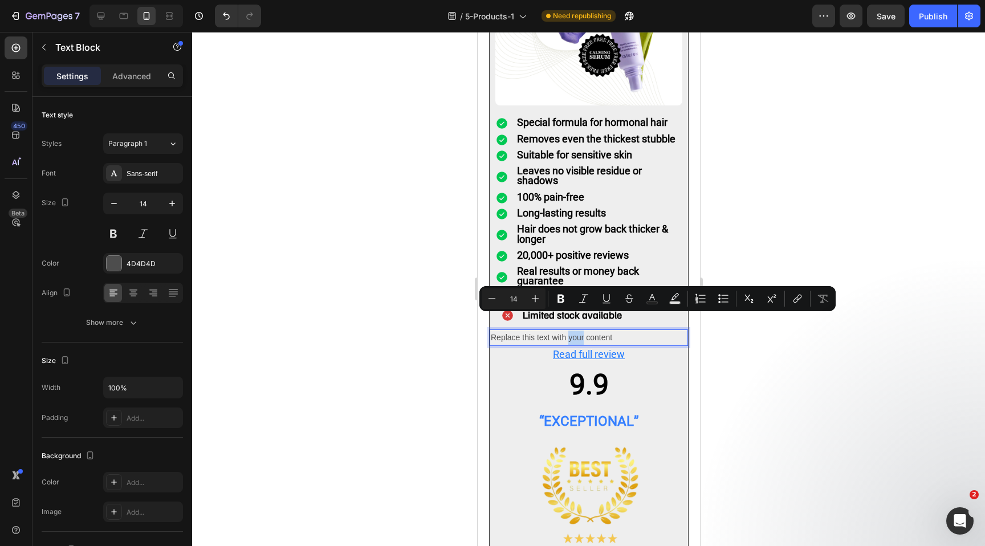
click at [562, 330] on p "Replace this text with your content" at bounding box center [588, 337] width 196 height 14
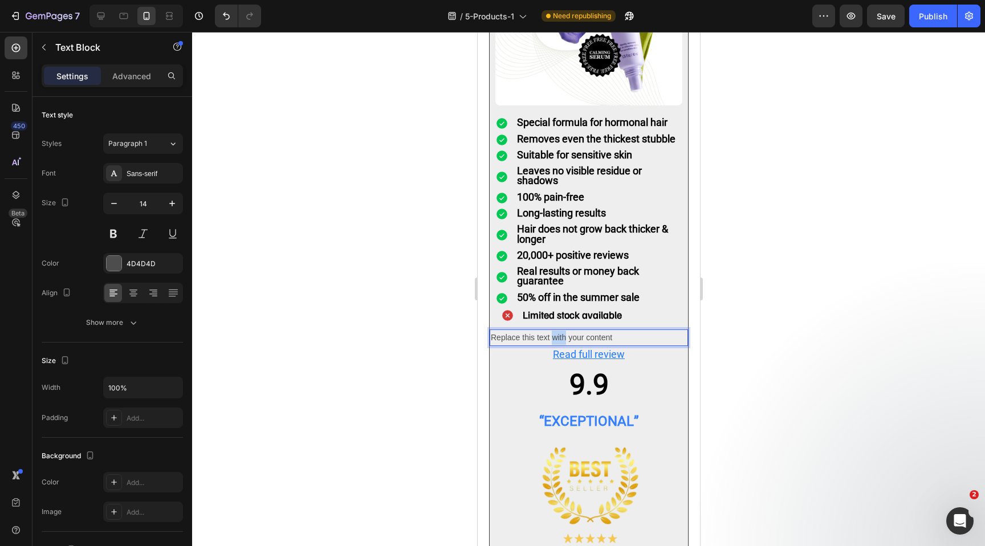
click at [562, 330] on p "Replace this text with your content" at bounding box center [588, 337] width 196 height 14
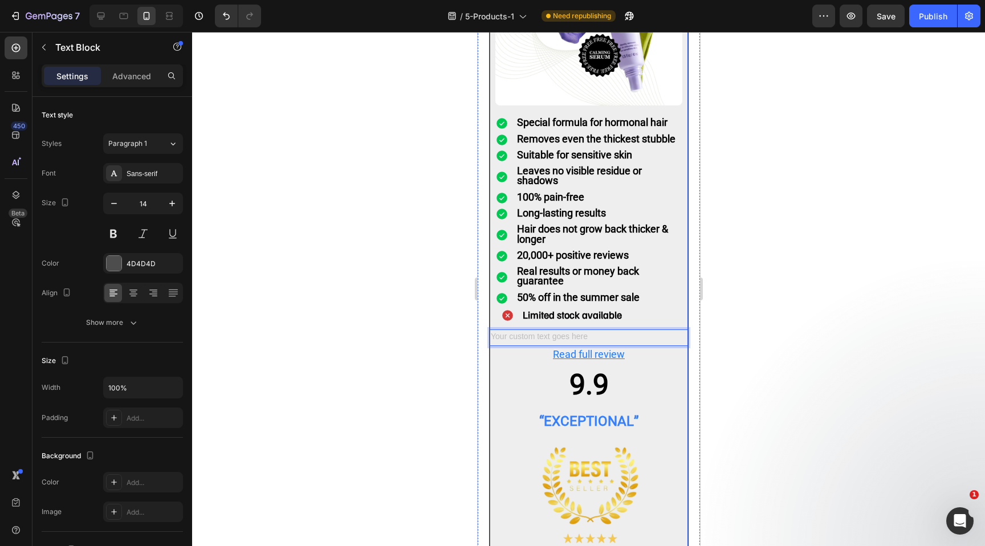
click at [361, 337] on div at bounding box center [588, 289] width 793 height 514
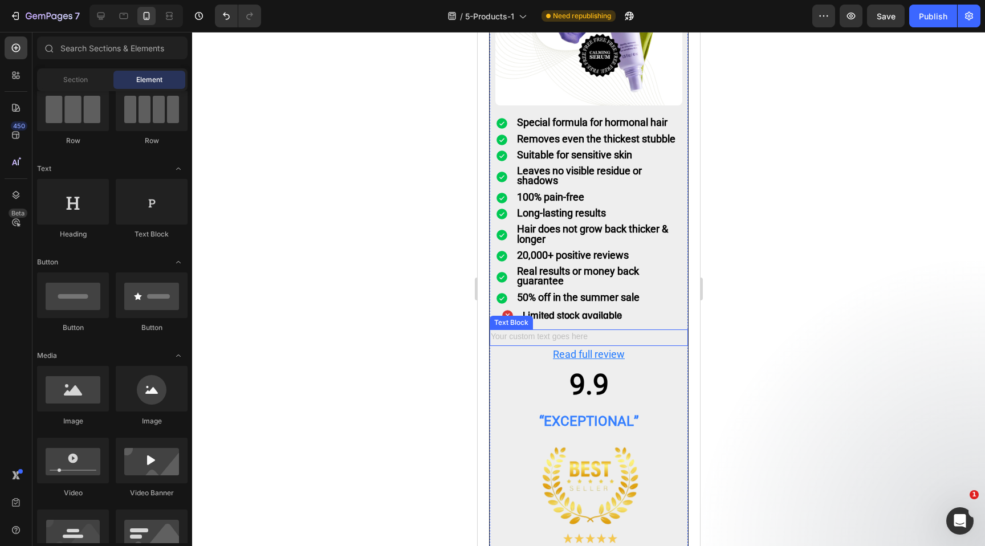
click at [547, 329] on div "Rich Text Editor. Editing area: main" at bounding box center [588, 337] width 198 height 17
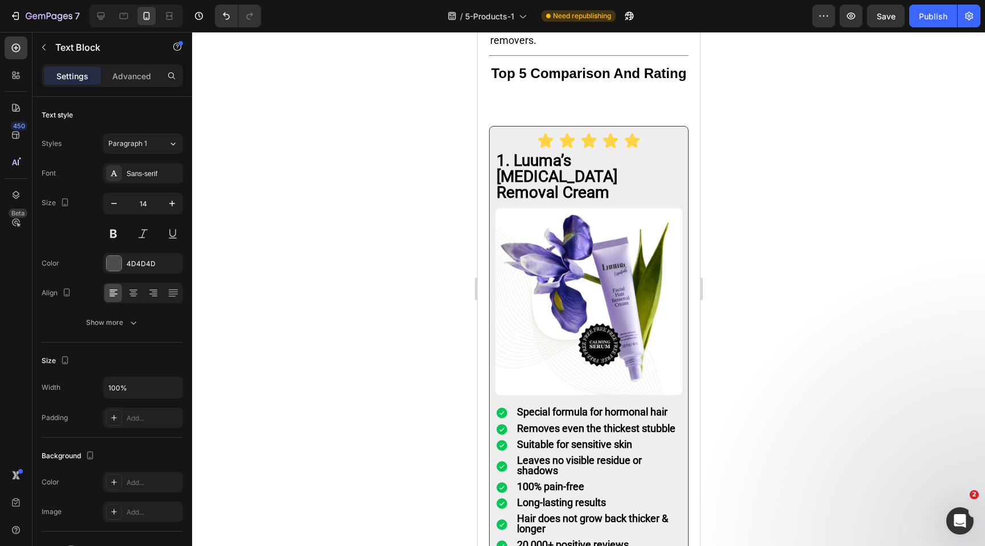
scroll to position [1197, 0]
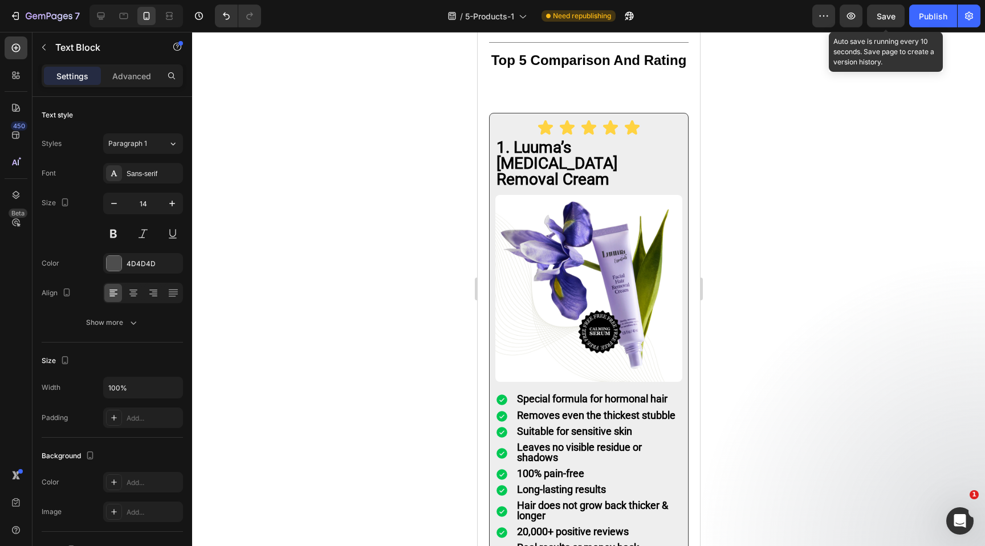
click at [882, 21] on span "Save" at bounding box center [885, 16] width 19 height 10
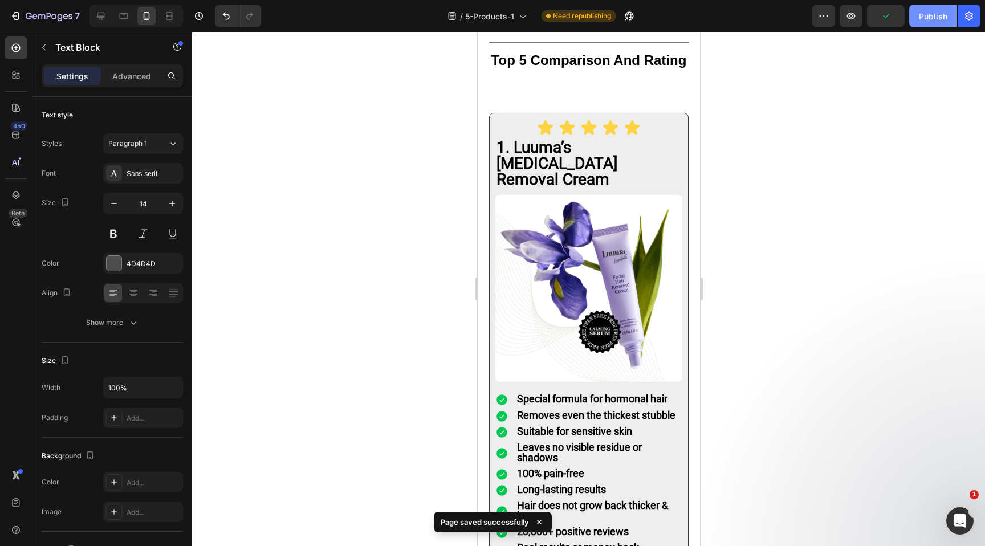
click at [936, 18] on div "Publish" at bounding box center [933, 16] width 28 height 12
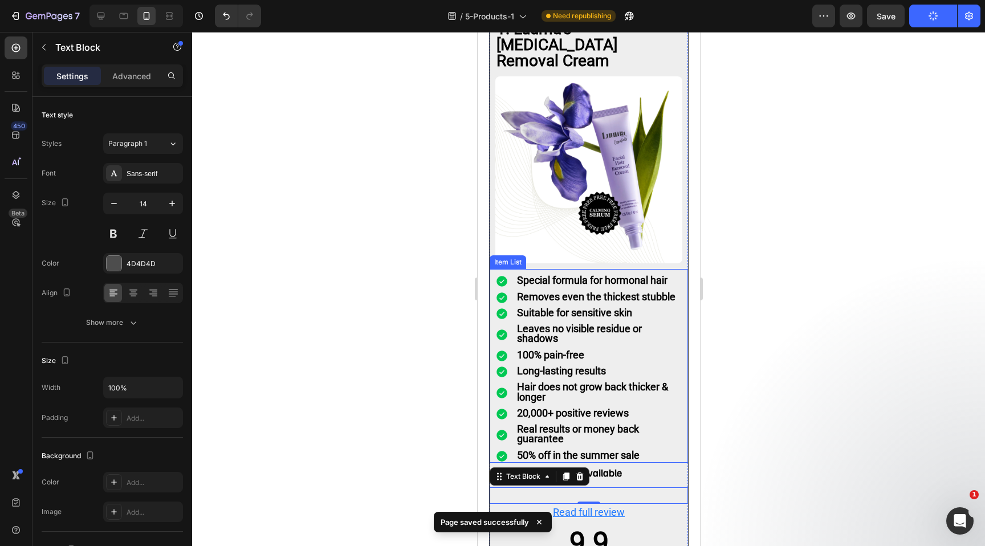
scroll to position [1260, 0]
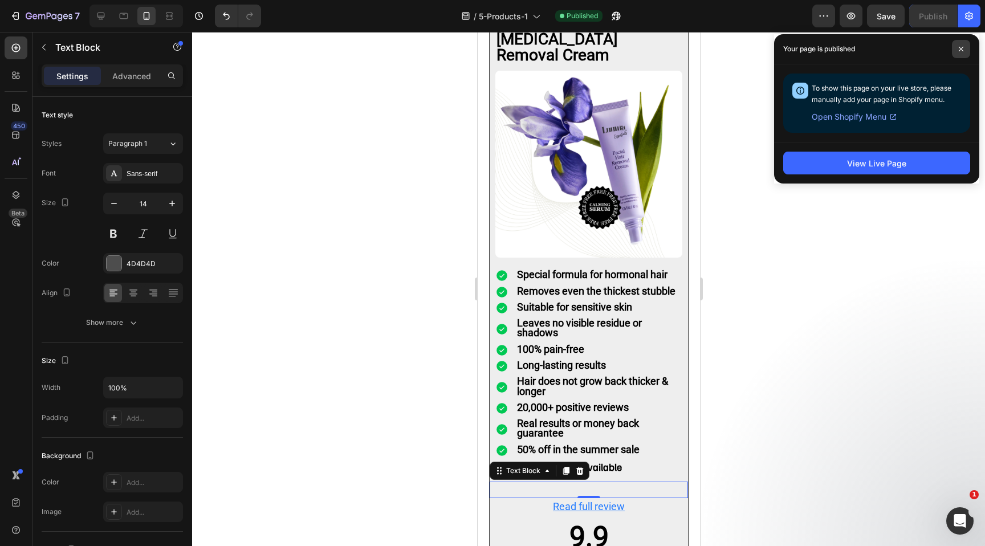
click at [966, 44] on span at bounding box center [961, 49] width 18 height 18
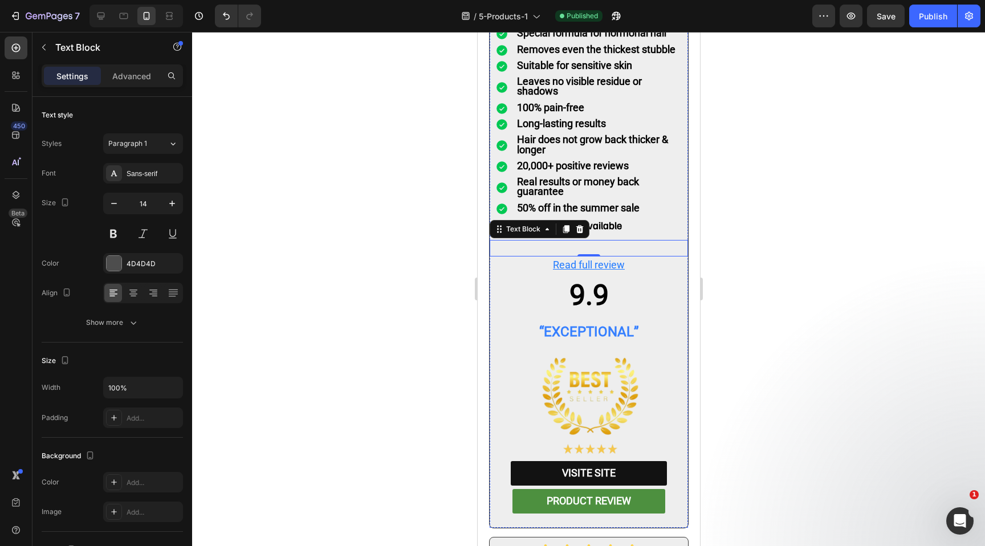
scroll to position [1558, 0]
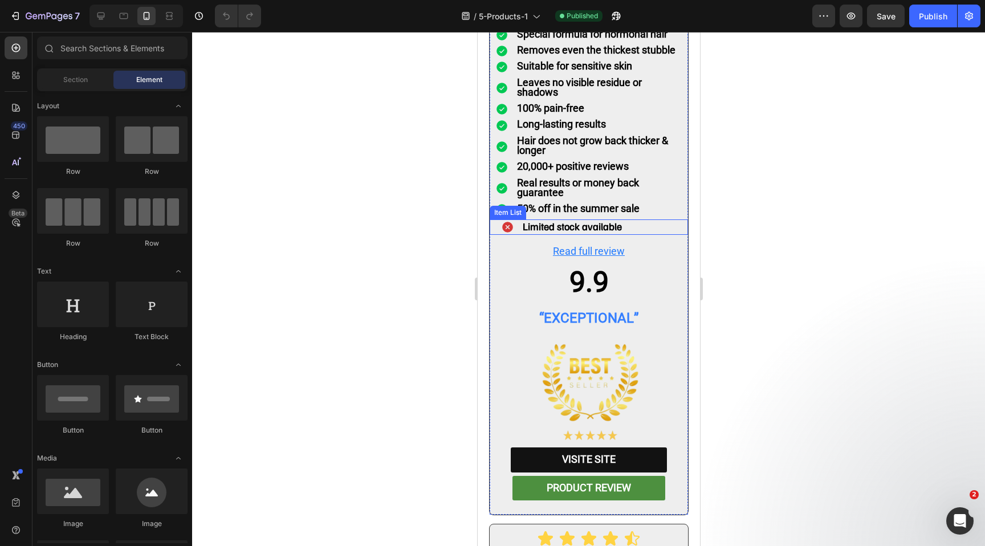
scroll to position [1643, 0]
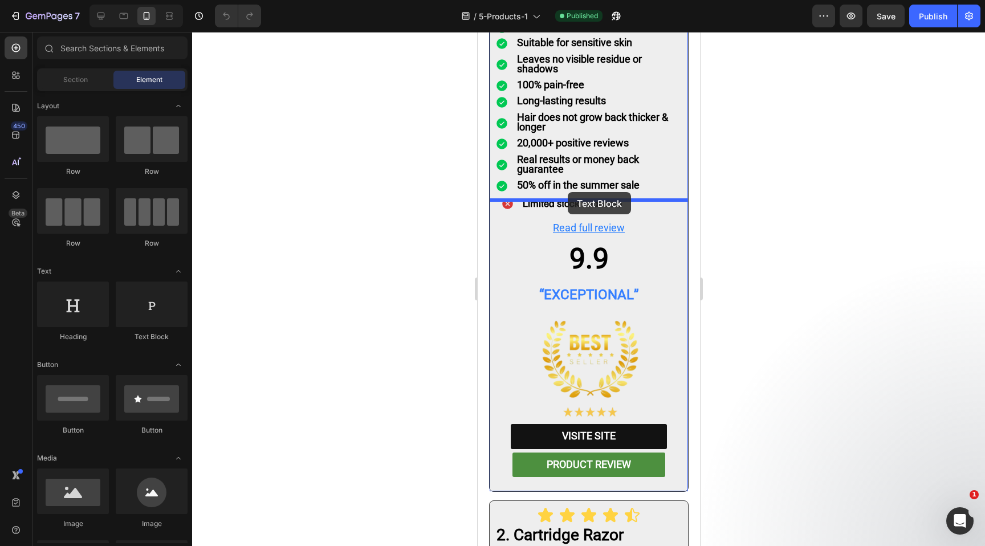
drag, startPoint x: 622, startPoint y: 353, endPoint x: 567, endPoint y: 193, distance: 169.7
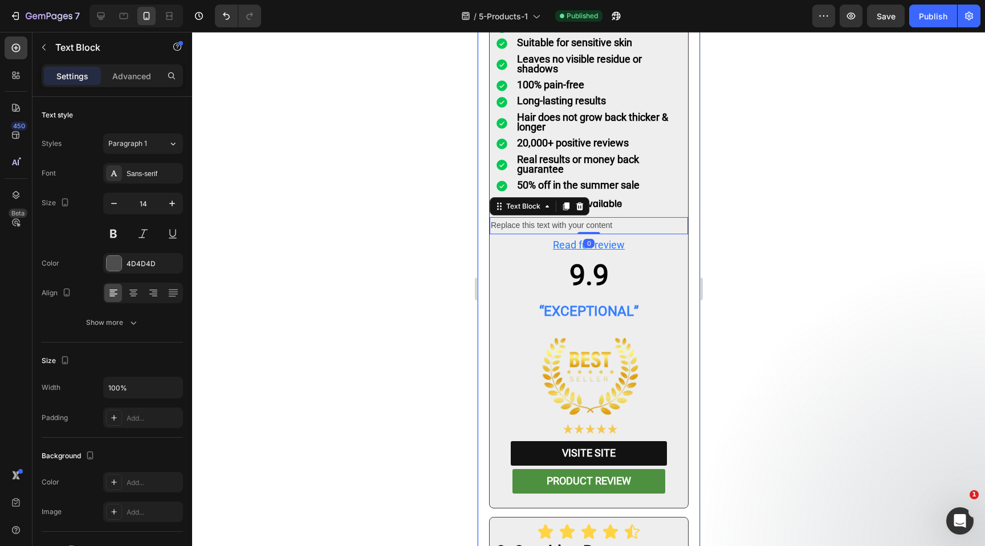
click at [425, 164] on div at bounding box center [588, 289] width 793 height 514
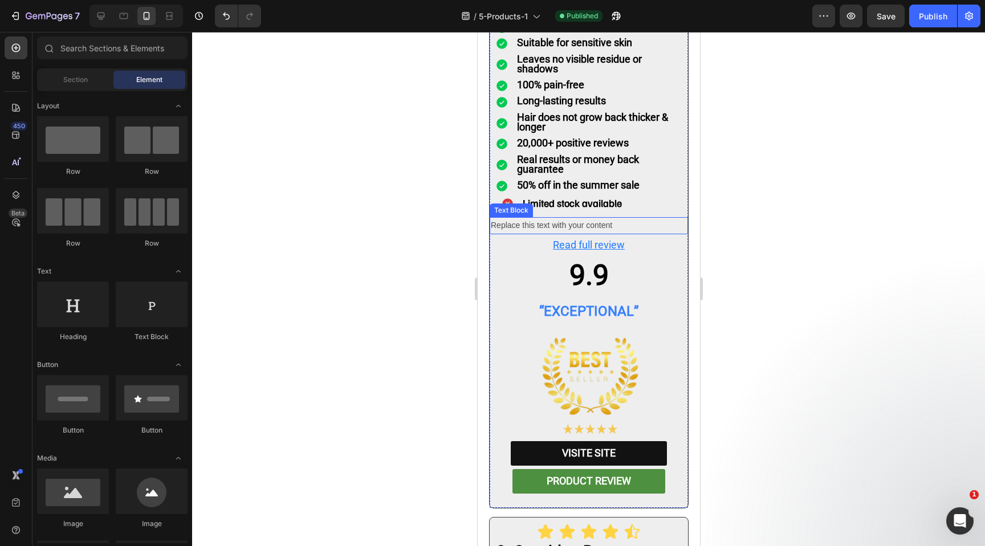
click at [521, 217] on div "Replace this text with your content" at bounding box center [588, 225] width 198 height 17
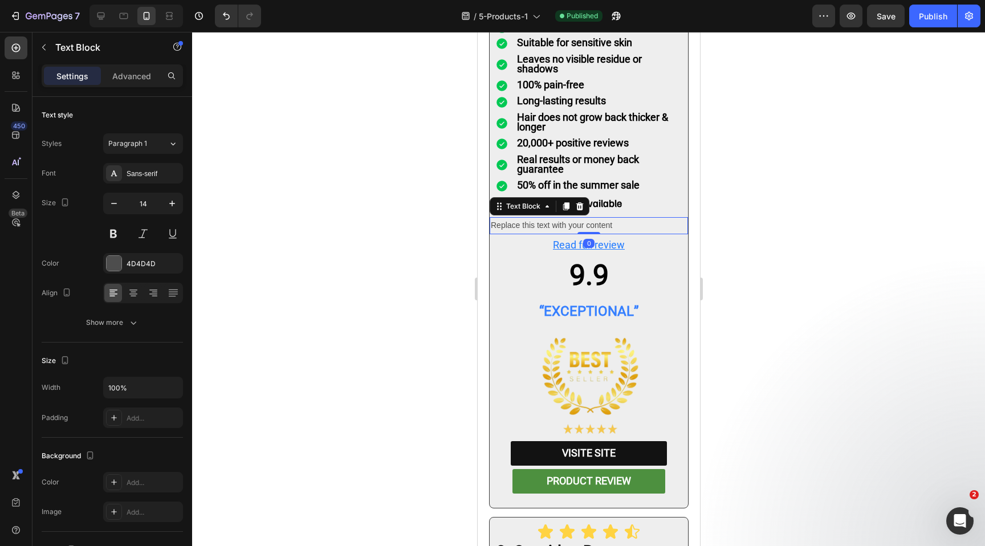
click at [521, 217] on div "Replace this text with your content" at bounding box center [588, 225] width 198 height 17
click at [521, 218] on p "Replace this text with your content" at bounding box center [588, 225] width 196 height 14
click at [518, 217] on div "Rich Text Editor. Editing area: main" at bounding box center [588, 225] width 198 height 17
click at [564, 113] on p "Hair does not grow back thicker & longer" at bounding box center [598, 123] width 164 height 20
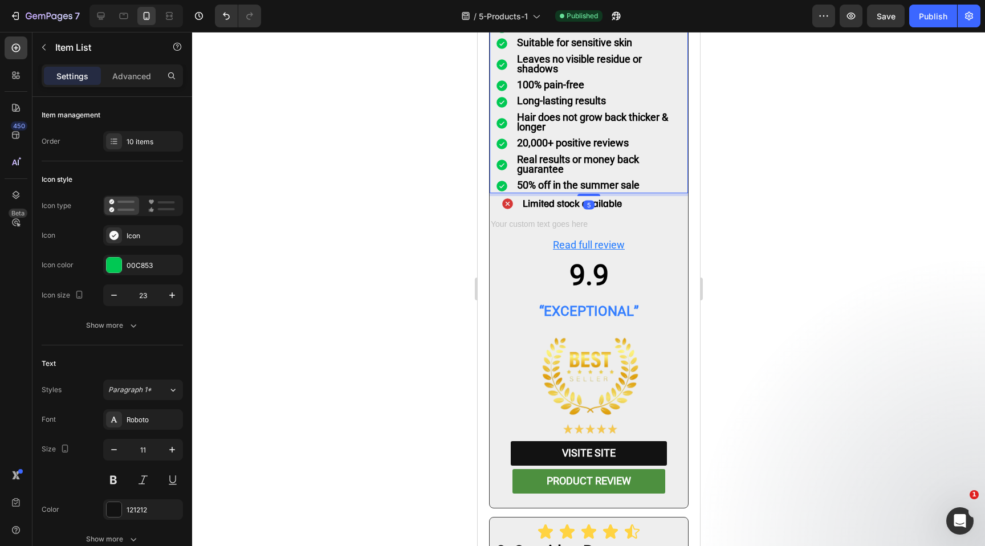
click at [552, 113] on p "Hair does not grow back thicker & longer" at bounding box center [598, 123] width 164 height 20
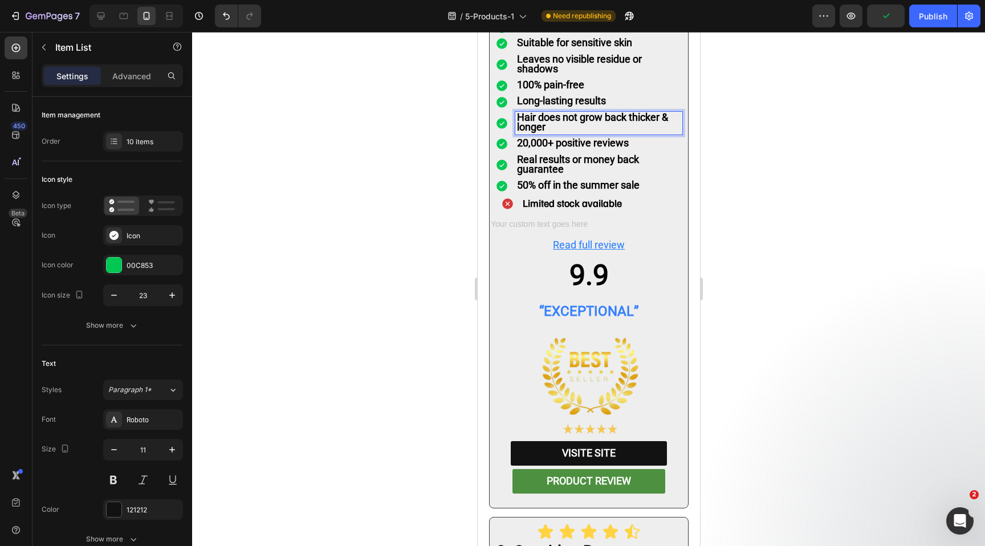
click at [552, 113] on p "Hair does not grow back thicker & longer" at bounding box center [598, 123] width 164 height 20
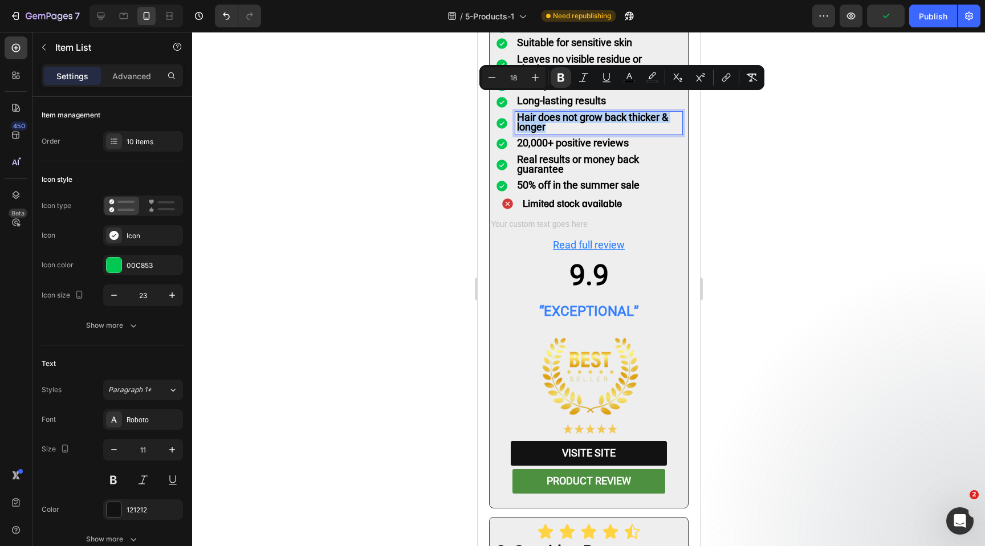
click at [538, 111] on strong "Hair does not grow back thicker & longer" at bounding box center [591, 122] width 151 height 22
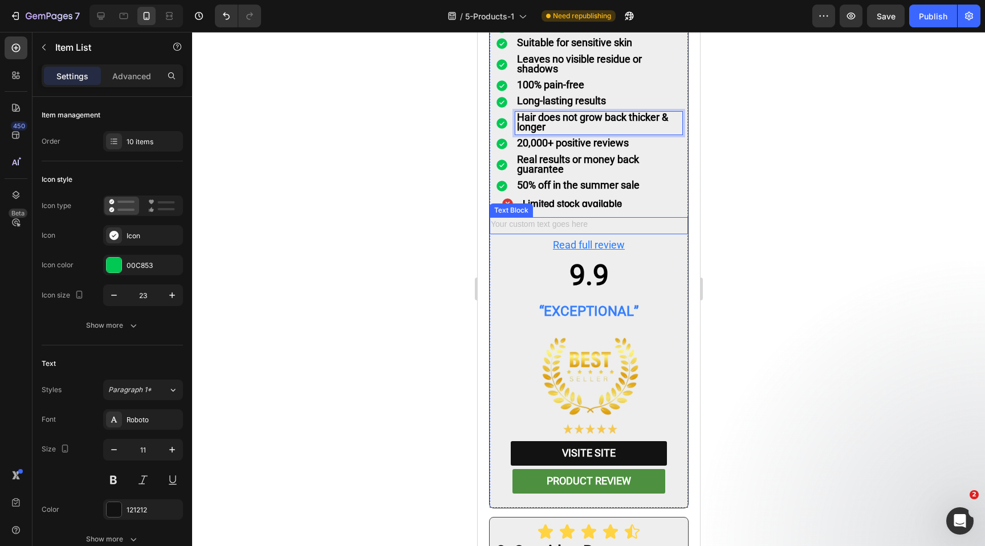
click at [544, 217] on div "Rich Text Editor. Editing area: main" at bounding box center [588, 225] width 198 height 17
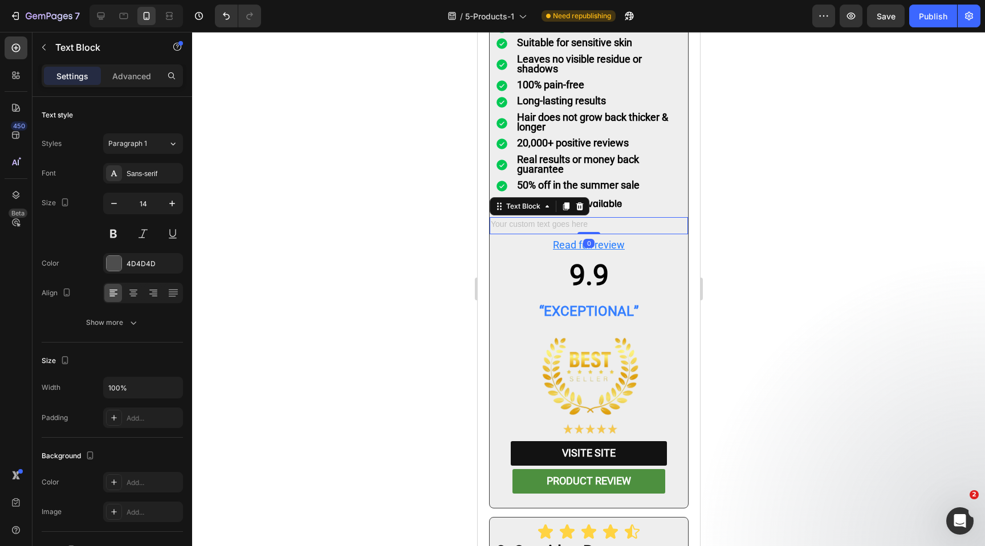
click at [544, 217] on div "Rich Text Editor. Editing area: main" at bounding box center [588, 225] width 198 height 17
click at [560, 111] on strong "Hair does not grow back thicker & longer" at bounding box center [591, 122] width 151 height 22
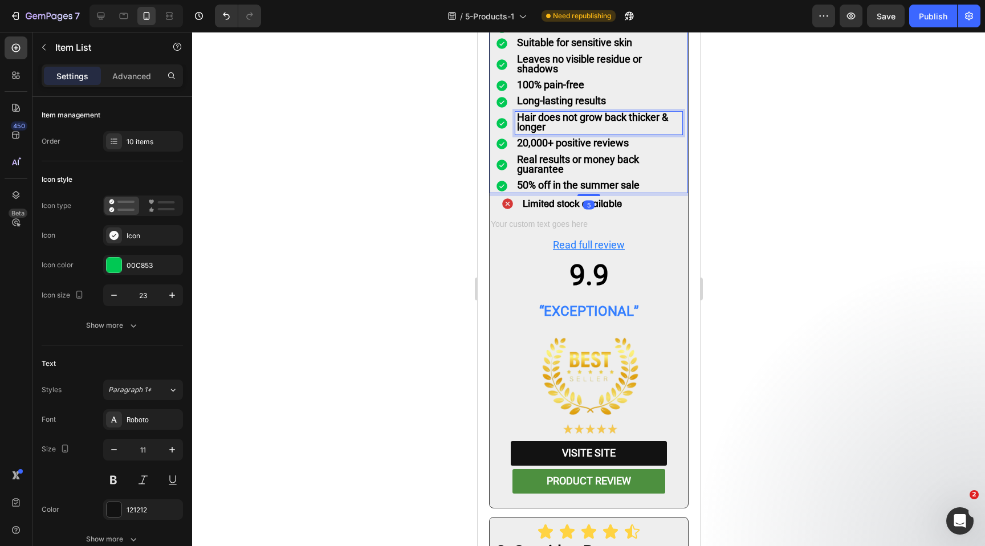
click at [550, 113] on p "Hair does not grow back thicker & longer" at bounding box center [598, 123] width 164 height 20
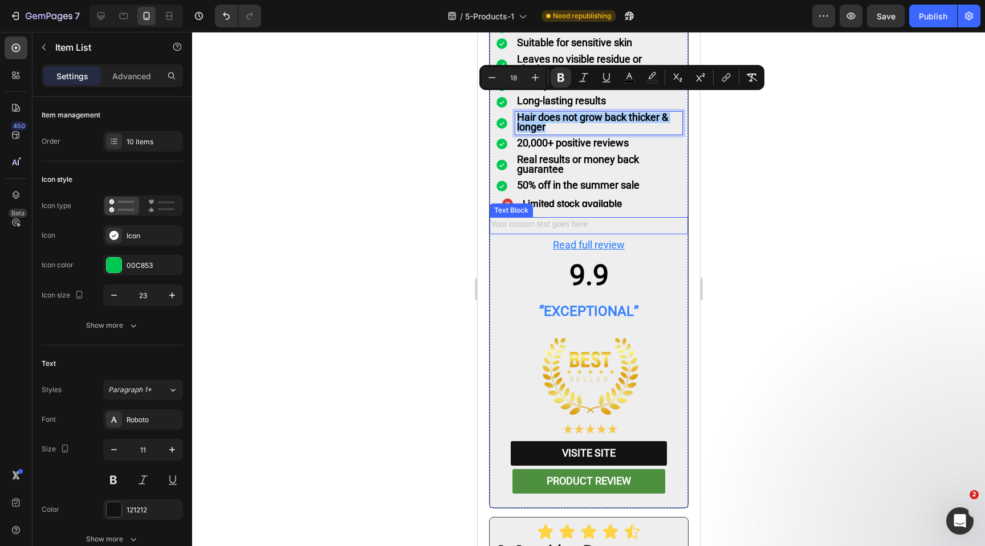
click at [544, 217] on div "Rich Text Editor. Editing area: main" at bounding box center [588, 225] width 198 height 17
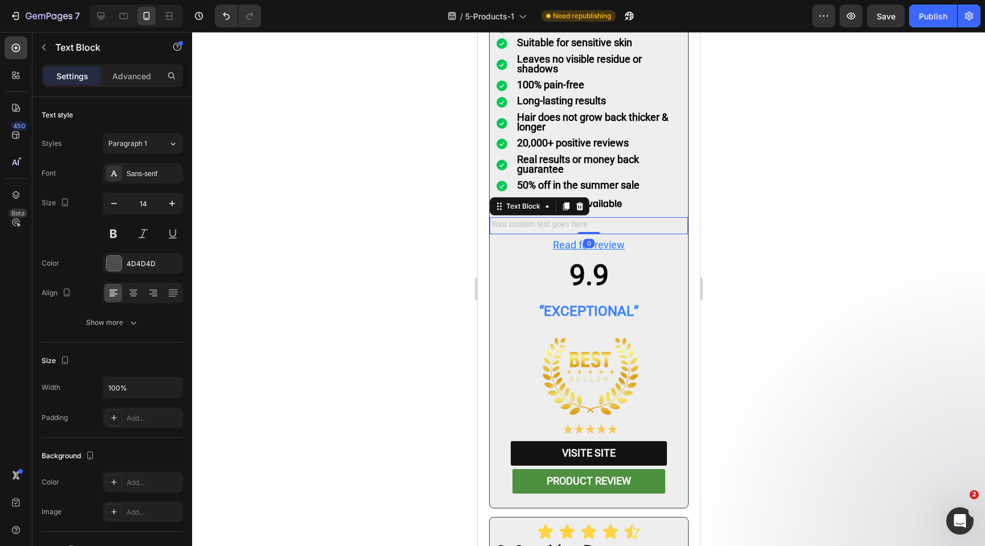
click at [537, 217] on div "Rich Text Editor. Editing area: main" at bounding box center [588, 225] width 198 height 17
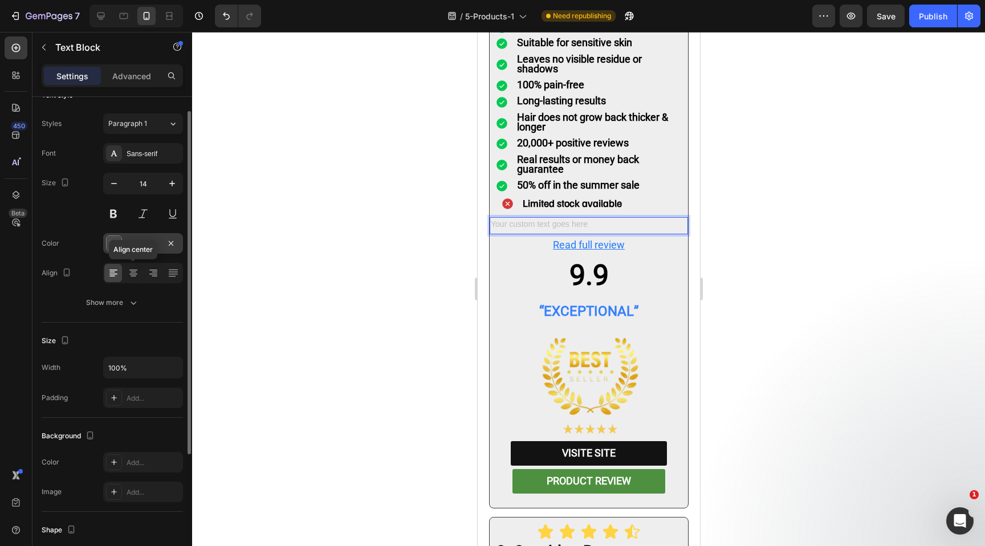
scroll to position [21, 0]
click at [131, 144] on div "Sans-serif" at bounding box center [143, 152] width 80 height 21
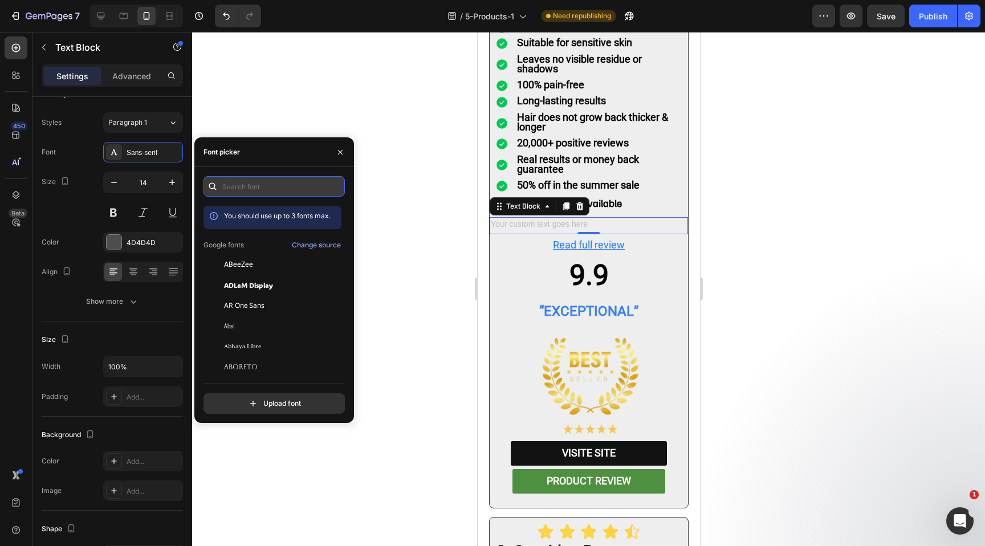
click at [232, 179] on input "text" at bounding box center [273, 186] width 141 height 21
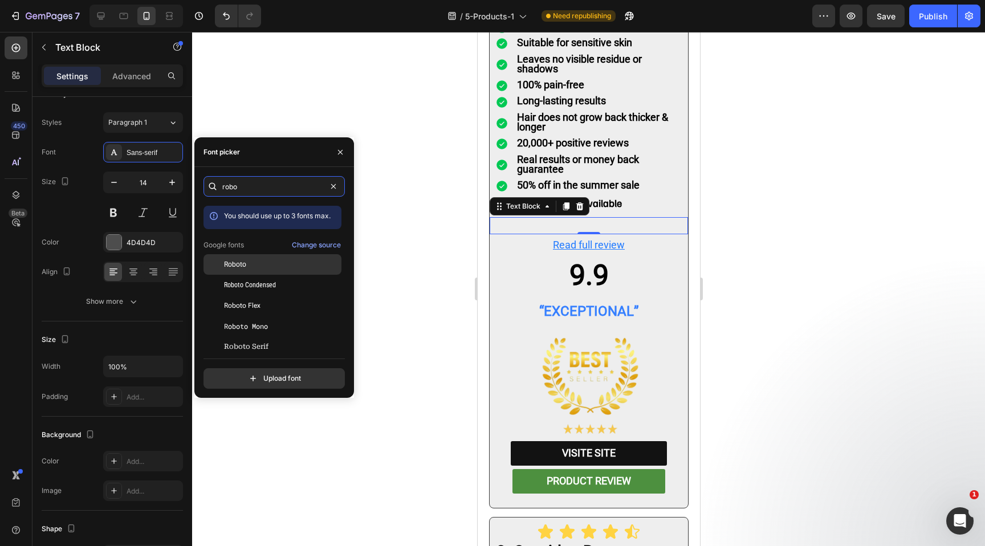
type input "robo"
click at [255, 264] on div "Roboto" at bounding box center [281, 264] width 115 height 10
click at [287, 75] on div at bounding box center [588, 289] width 793 height 514
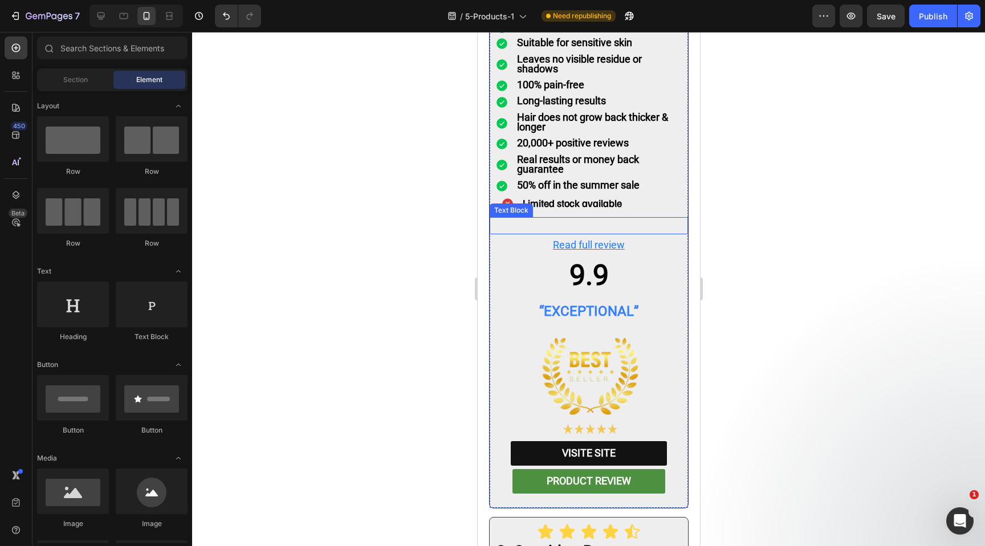
click at [511, 218] on p "Rich Text Editor. Editing area: main" at bounding box center [588, 225] width 196 height 14
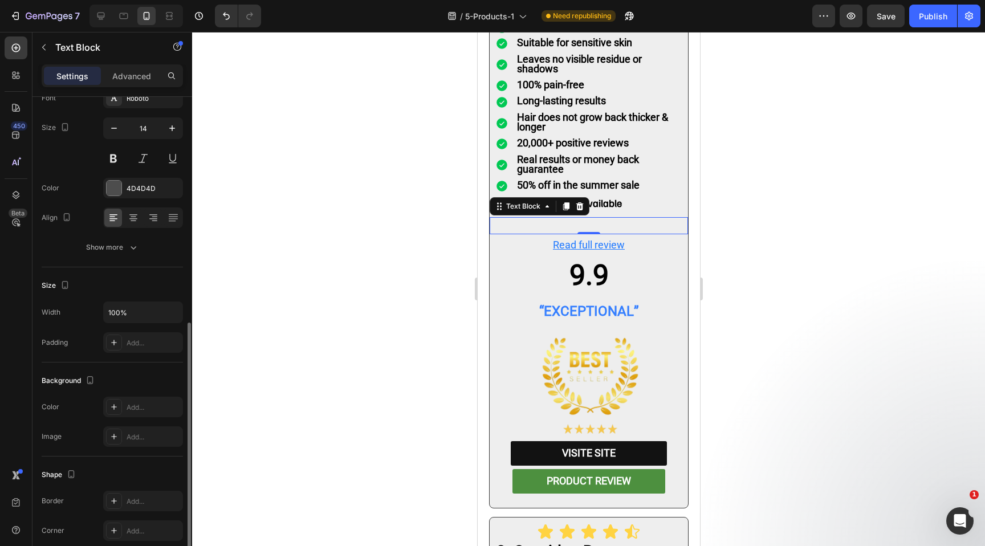
scroll to position [26, 0]
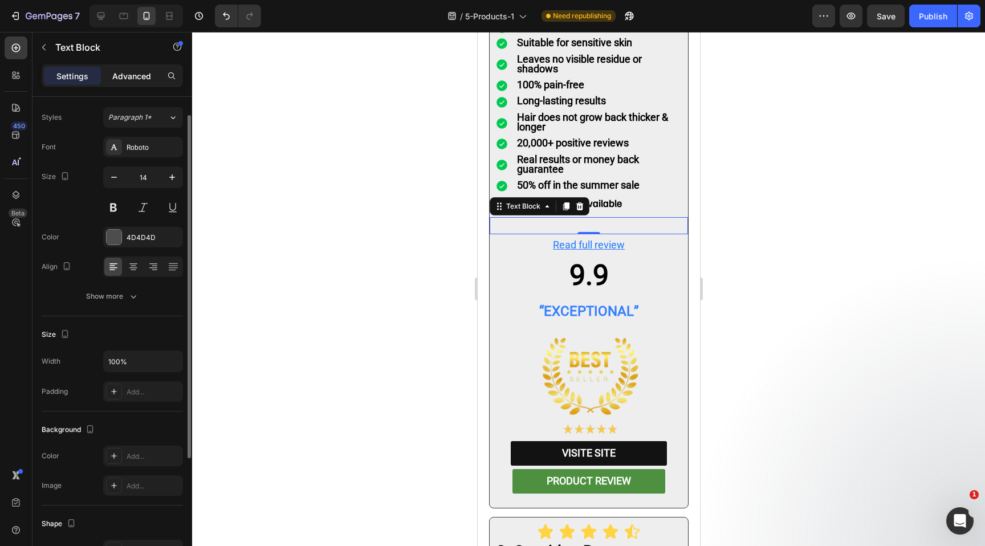
click at [143, 71] on p "Advanced" at bounding box center [131, 76] width 39 height 12
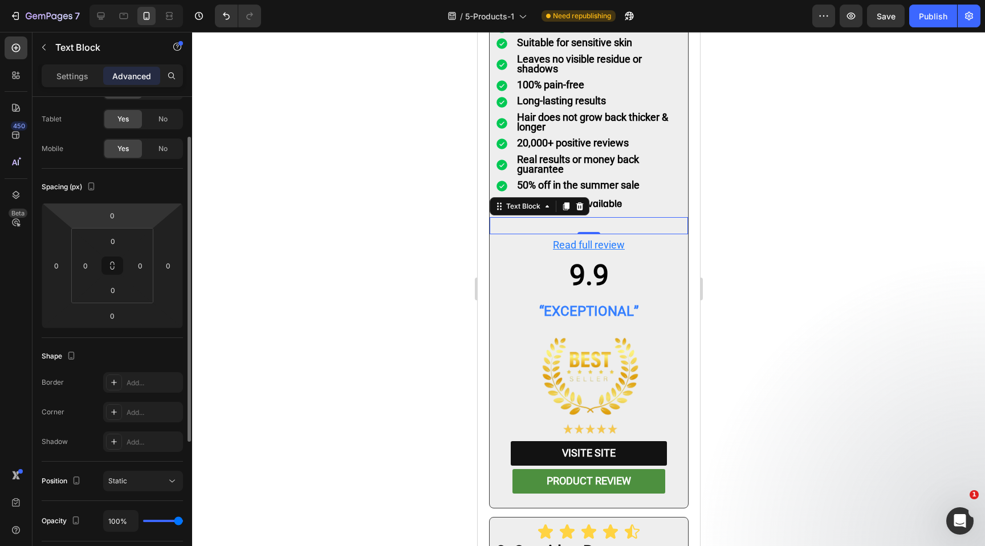
scroll to position [70, 0]
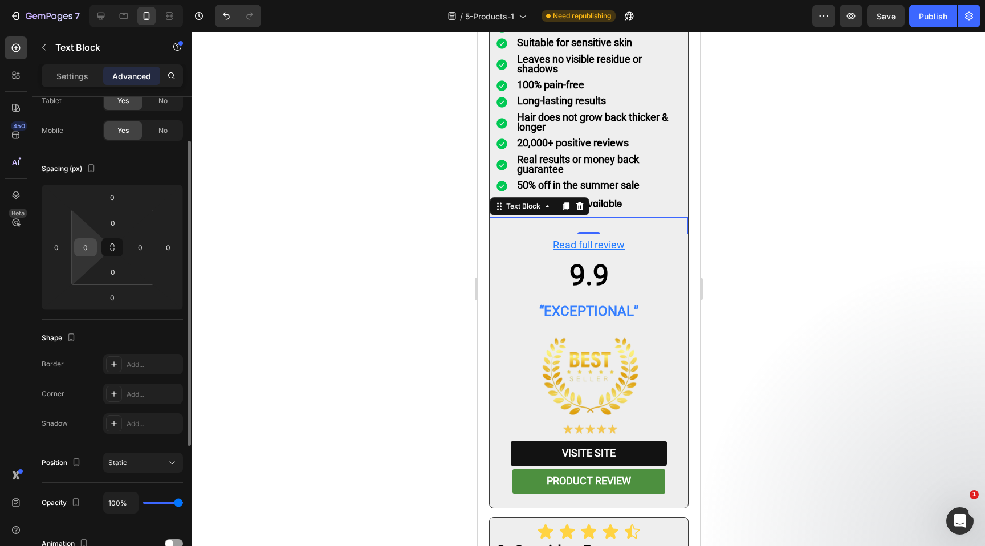
click at [84, 251] on input "0" at bounding box center [85, 247] width 17 height 17
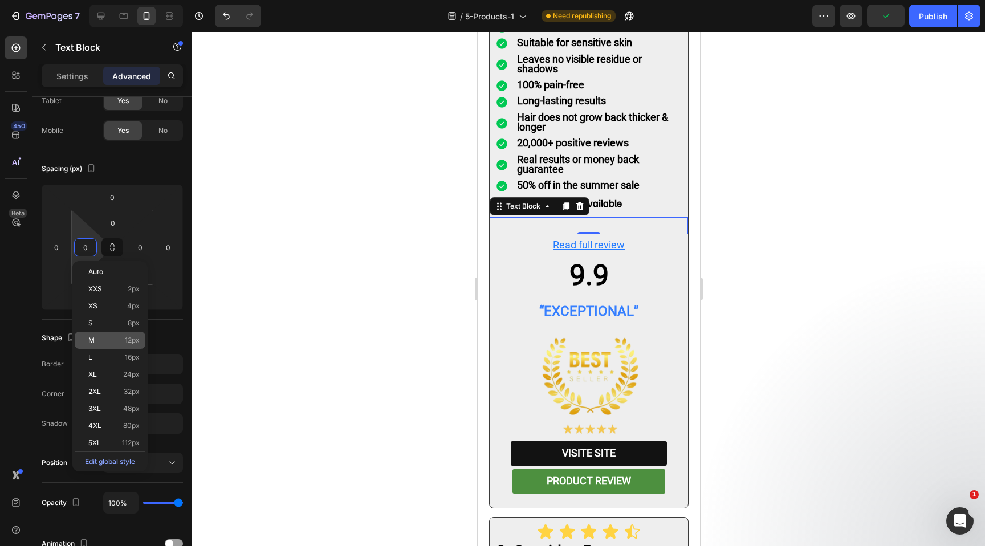
click at [99, 342] on p "M 12px" at bounding box center [113, 340] width 51 height 8
type input "12"
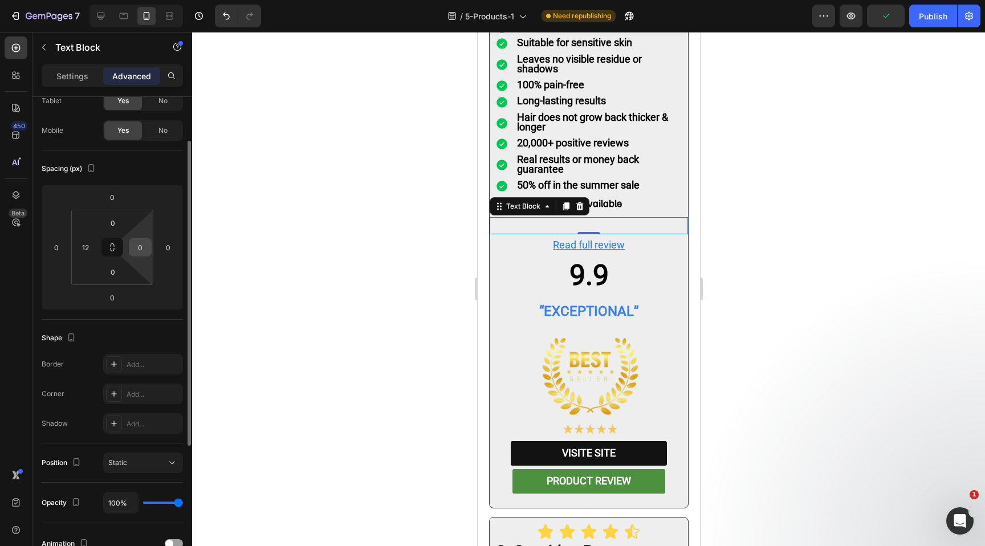
click at [134, 252] on input "0" at bounding box center [140, 247] width 17 height 17
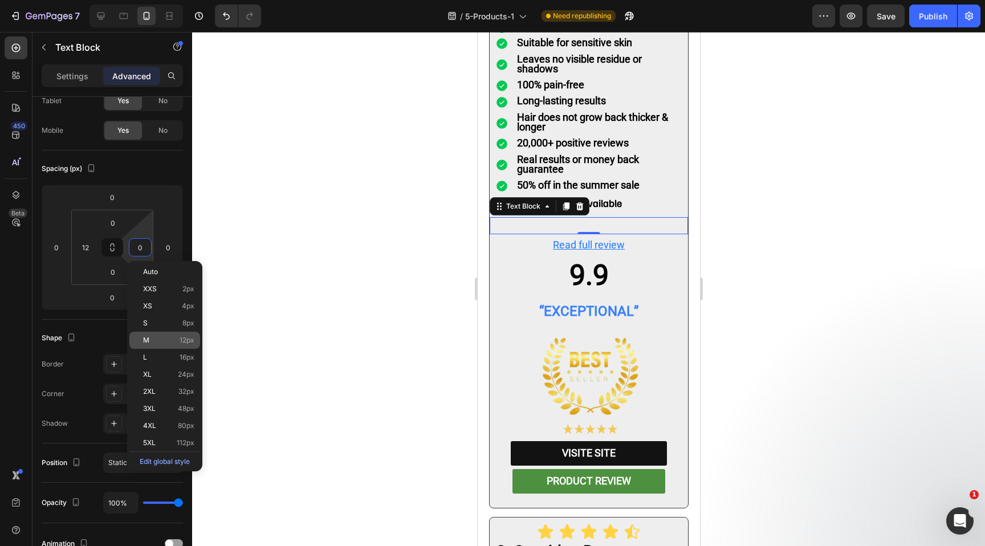
click at [152, 339] on p "M 12px" at bounding box center [168, 340] width 51 height 8
type input "12"
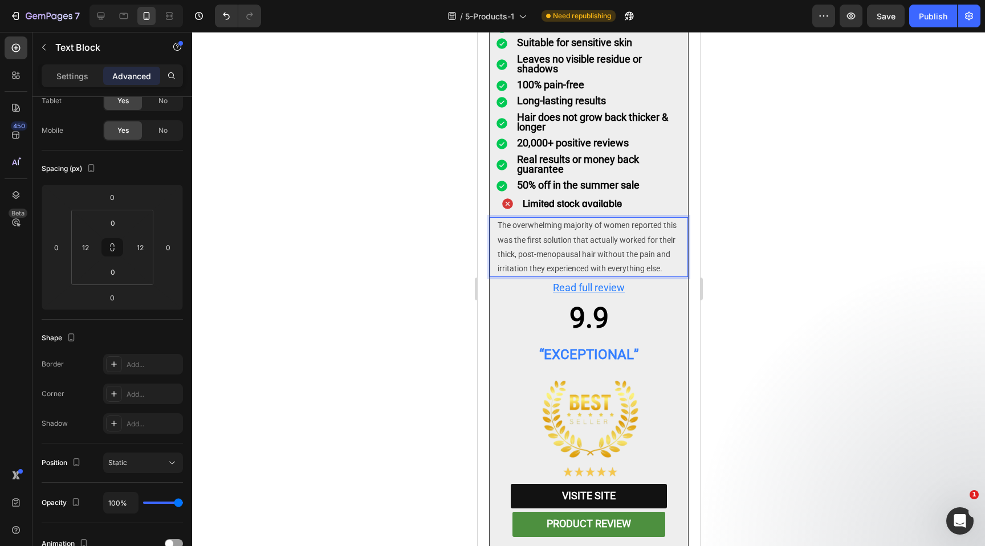
click at [619, 232] on p "The overwhelming majority of women reported this was the first solution that ac…" at bounding box center [588, 247] width 182 height 58
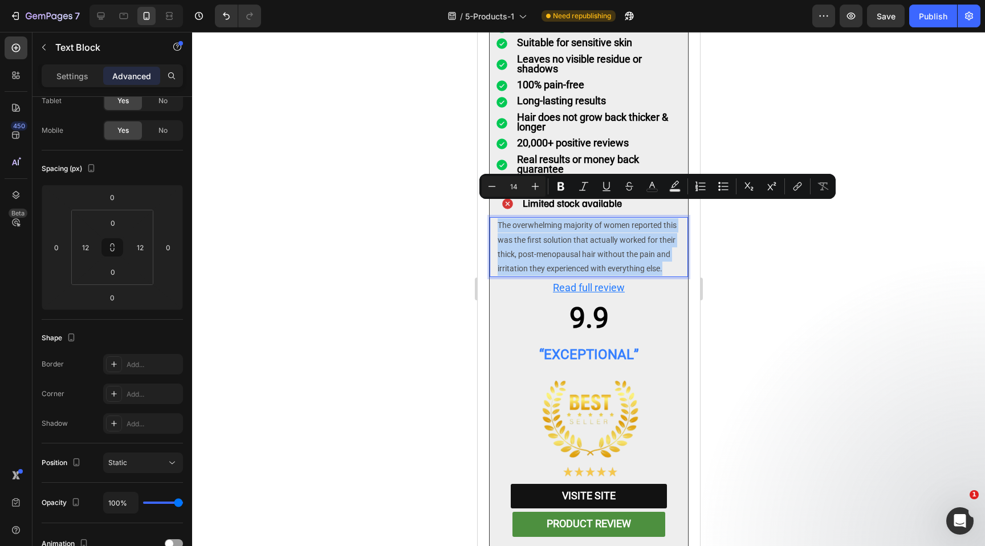
drag, startPoint x: 663, startPoint y: 250, endPoint x: 493, endPoint y: 204, distance: 176.0
click at [493, 217] on div "The overwhelming majority of women reported this was the first solution that ac…" at bounding box center [588, 247] width 198 height 60
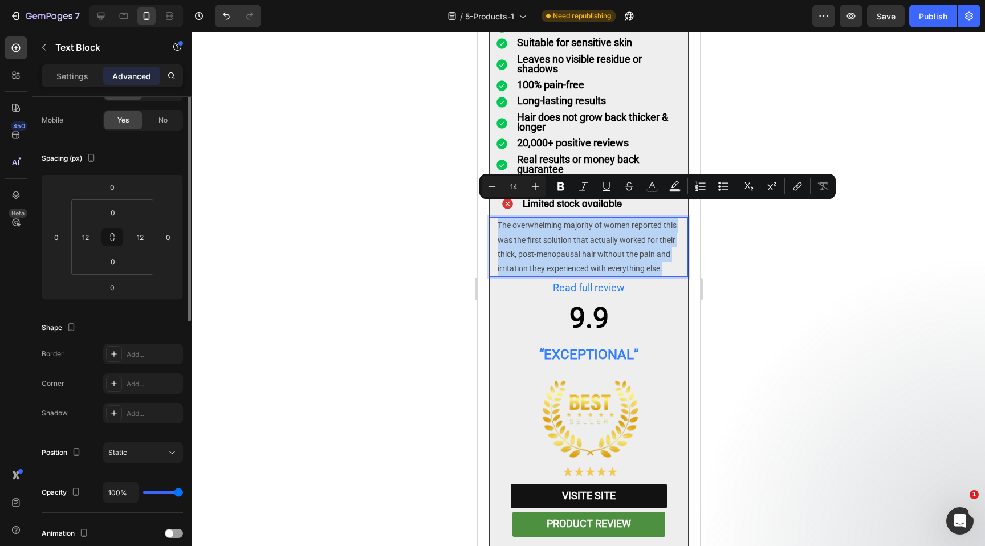
scroll to position [0, 0]
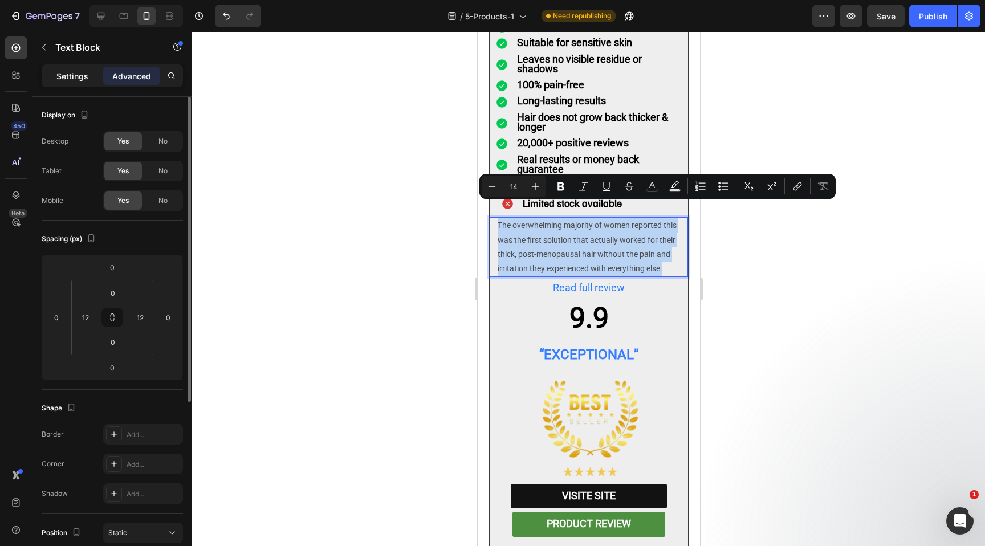
click at [83, 72] on p "Settings" at bounding box center [72, 76] width 32 height 12
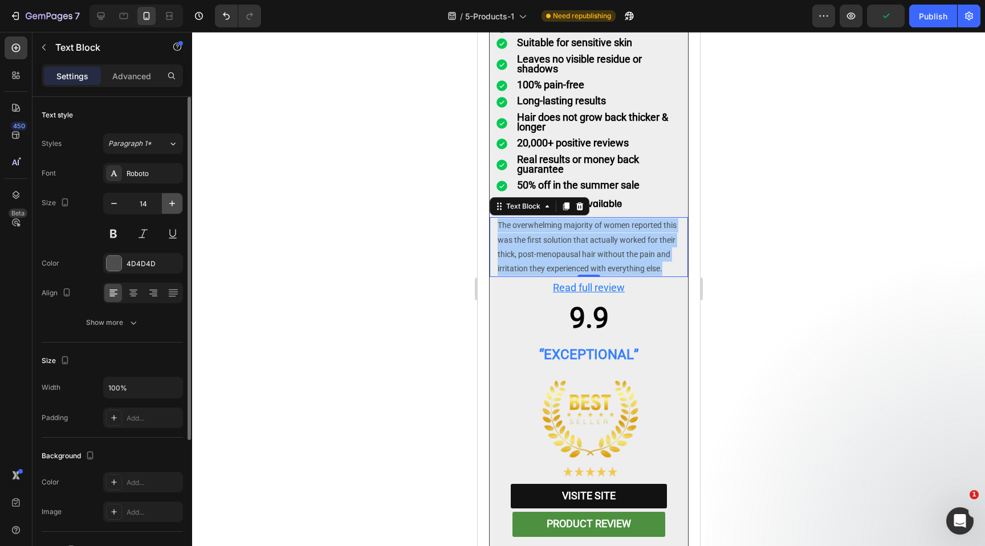
click at [176, 205] on icon "button" at bounding box center [171, 203] width 11 height 11
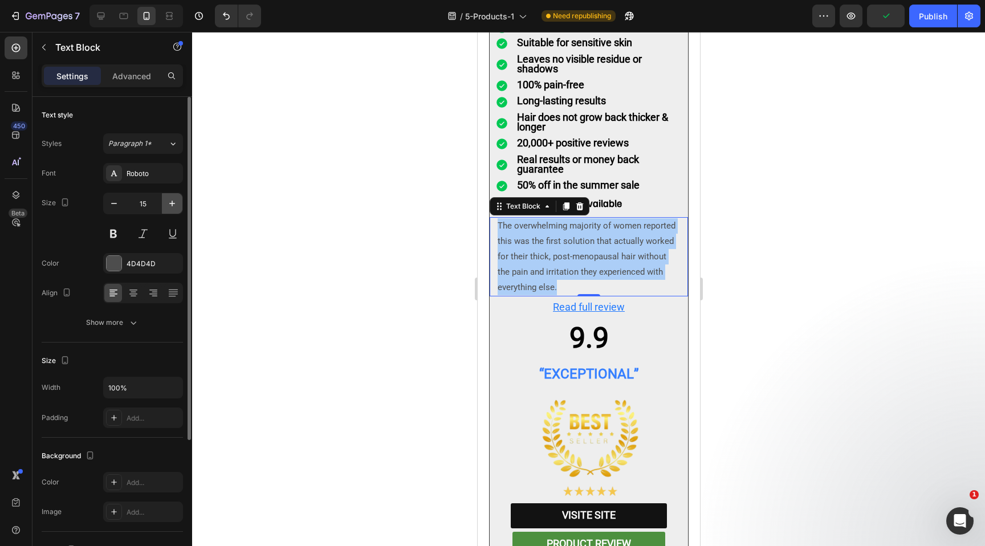
click at [176, 205] on icon "button" at bounding box center [171, 203] width 11 height 11
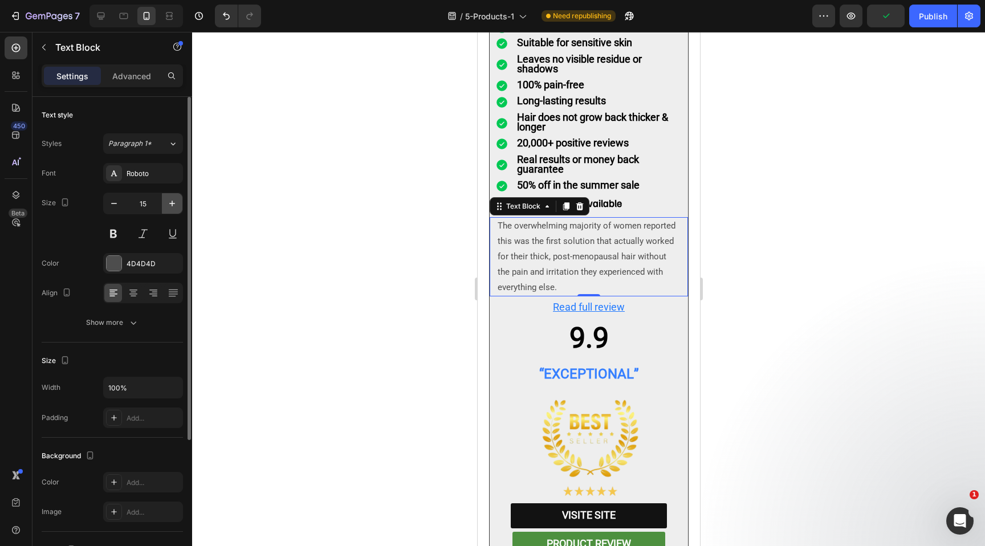
click at [176, 205] on icon "button" at bounding box center [171, 203] width 11 height 11
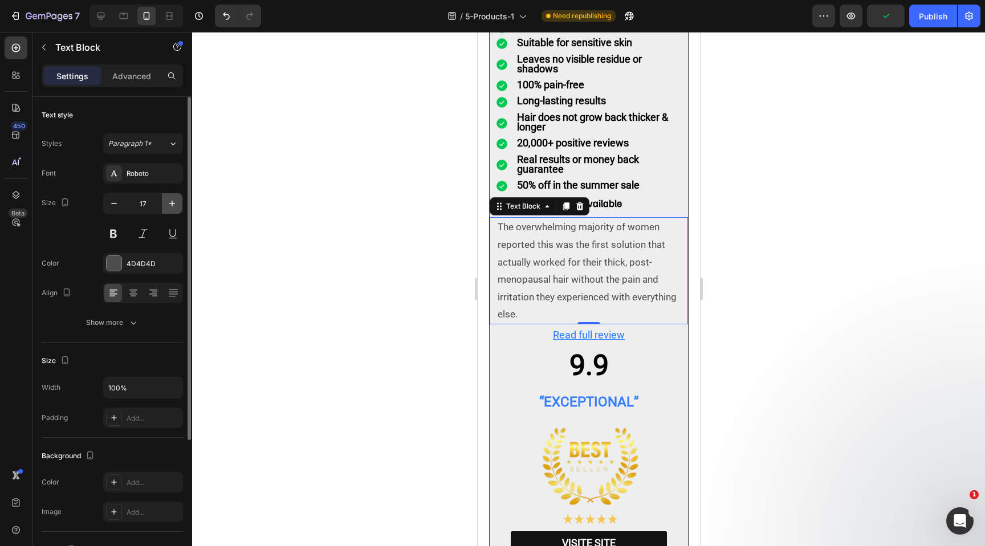
click at [176, 205] on icon "button" at bounding box center [171, 203] width 11 height 11
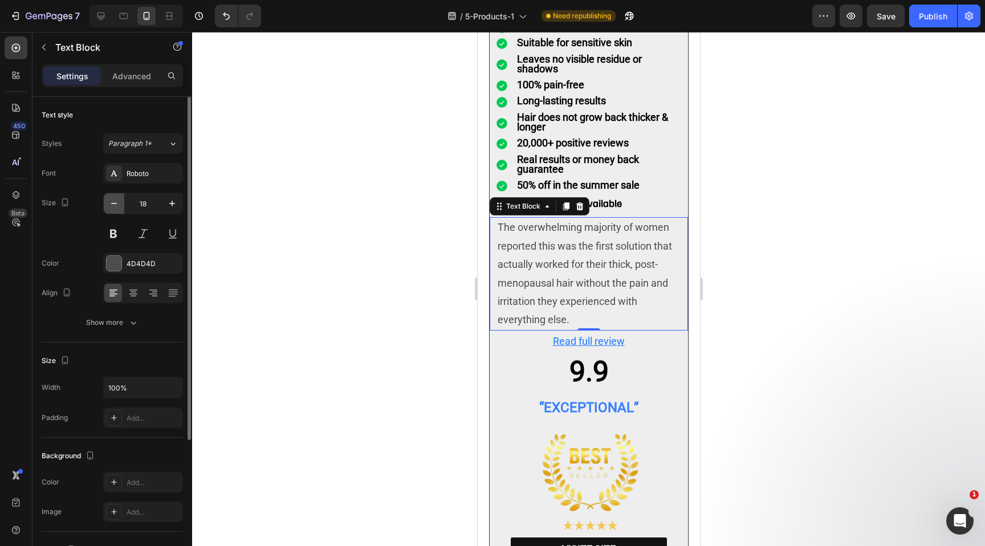
click at [108, 205] on icon "button" at bounding box center [113, 203] width 11 height 11
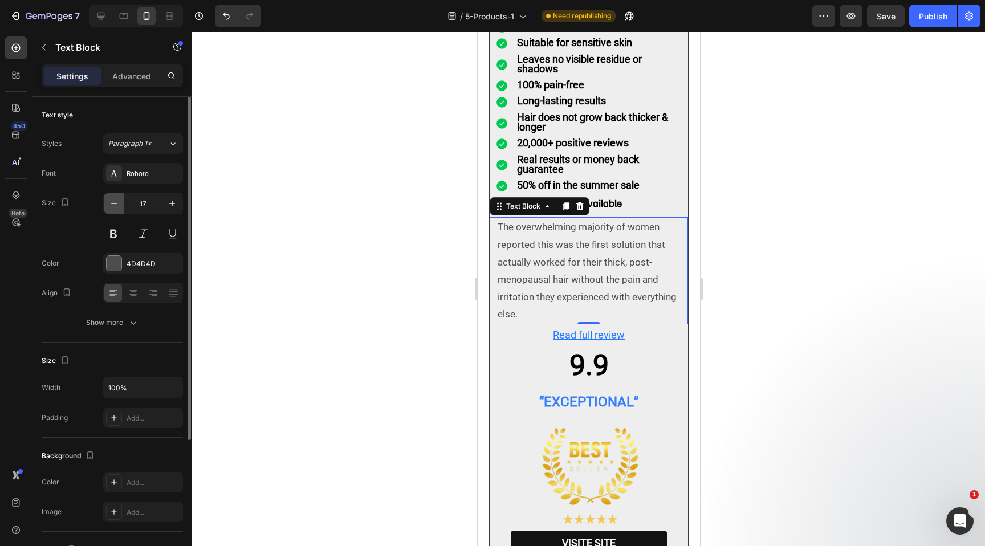
click at [108, 205] on icon "button" at bounding box center [113, 203] width 11 height 11
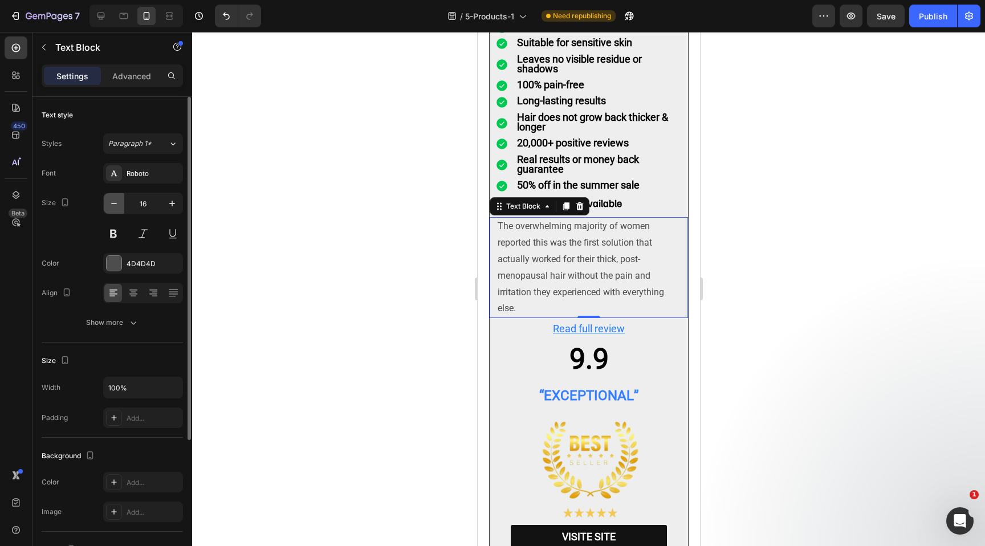
click at [108, 205] on icon "button" at bounding box center [113, 203] width 11 height 11
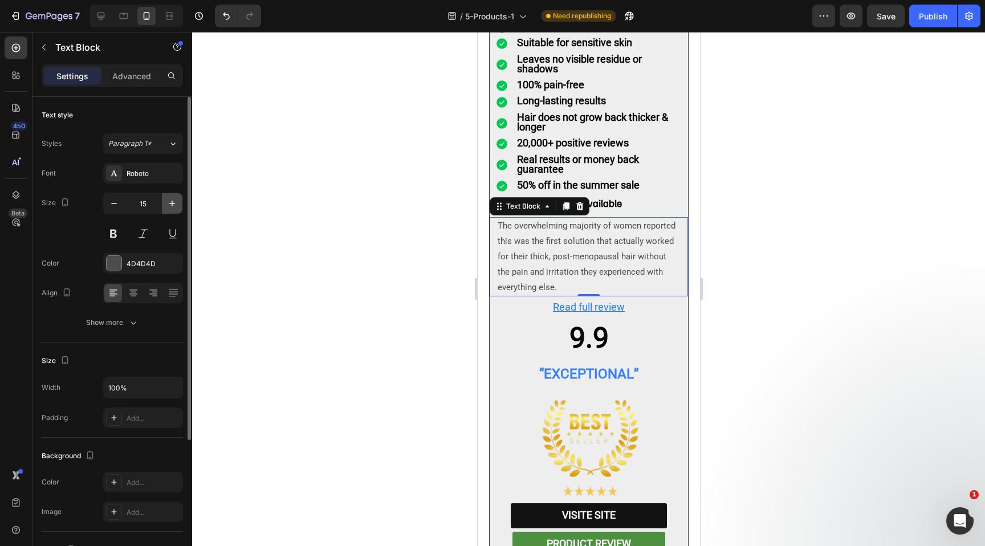
click at [177, 202] on icon "button" at bounding box center [171, 203] width 11 height 11
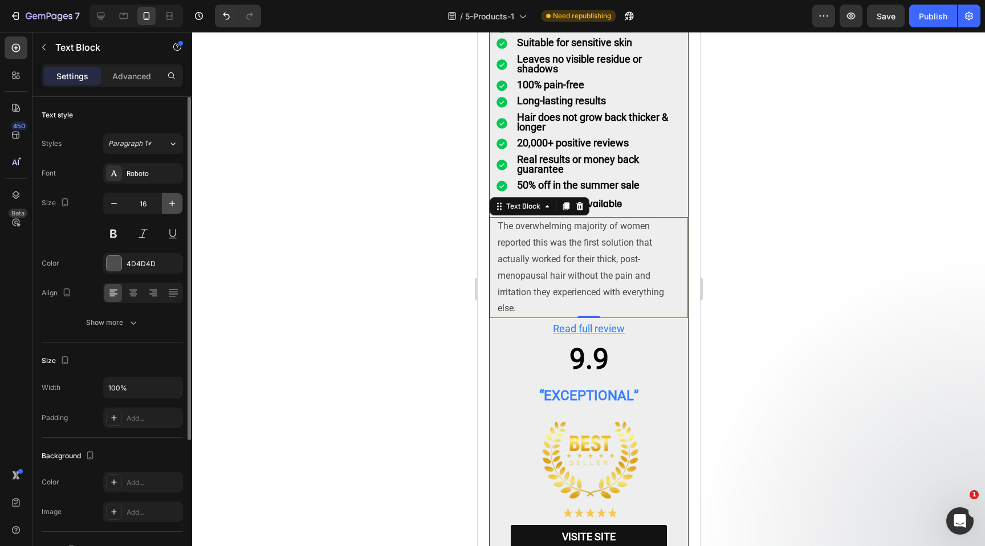
click at [177, 202] on icon "button" at bounding box center [171, 203] width 11 height 11
type input "18"
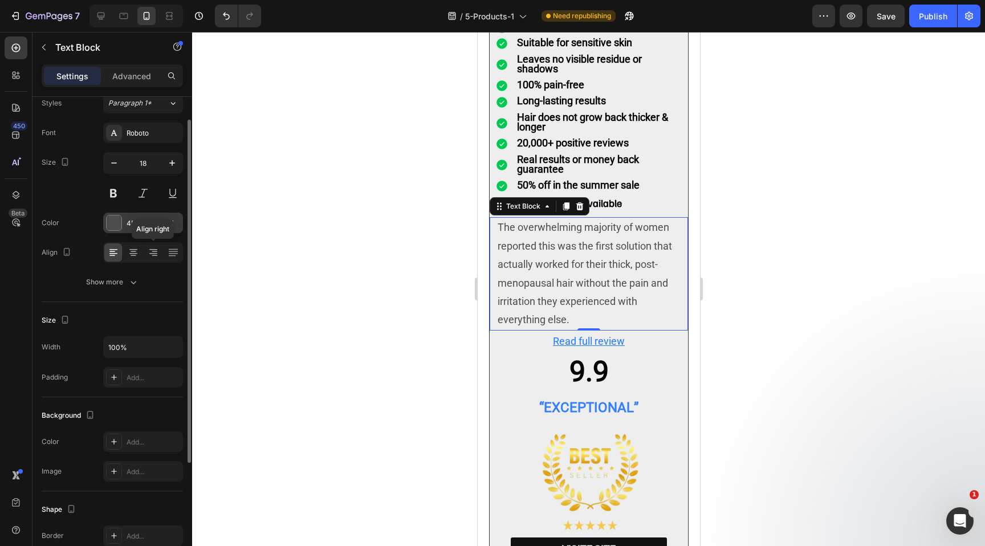
scroll to position [58, 0]
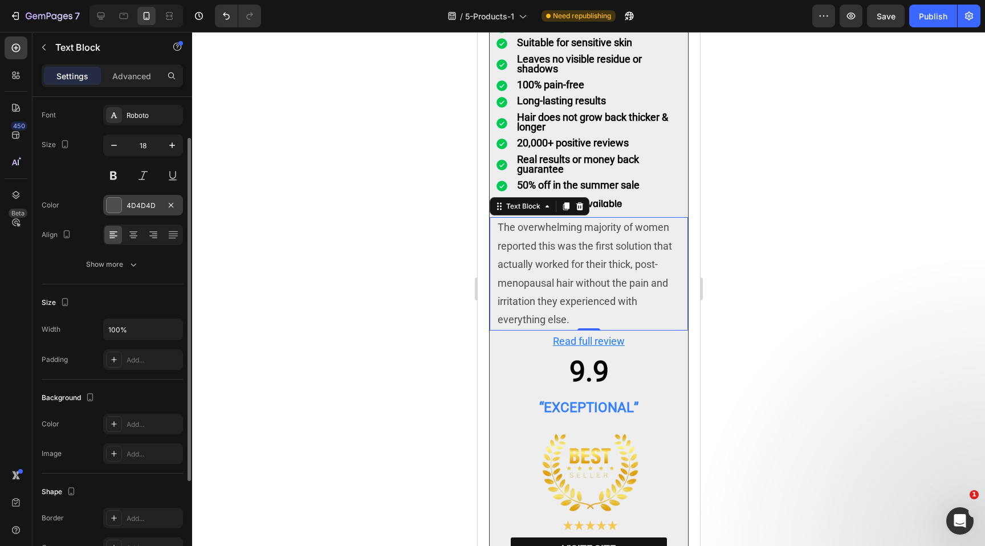
click at [136, 203] on div "4D4D4D" at bounding box center [143, 206] width 33 height 10
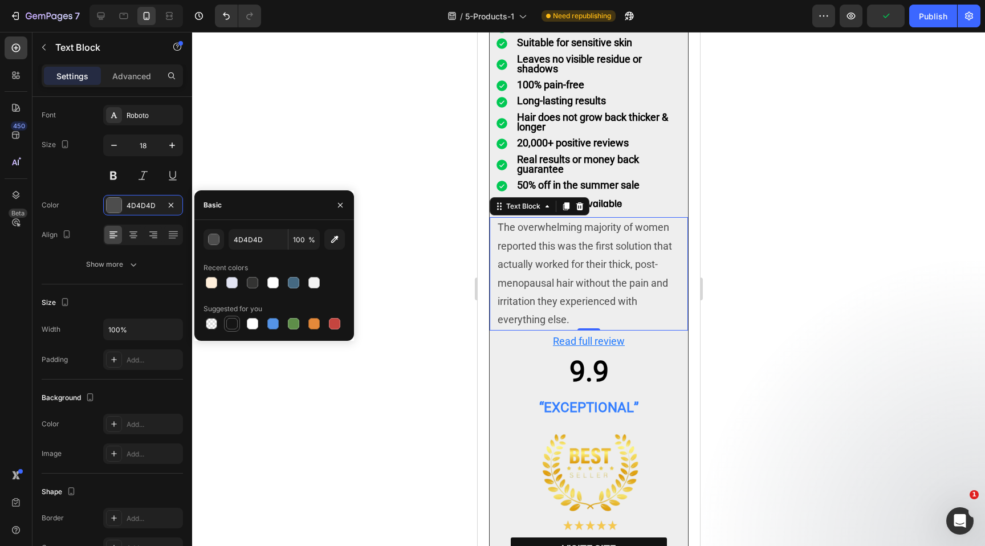
click at [234, 327] on div at bounding box center [231, 323] width 11 height 11
click at [29, 266] on div "450 Beta" at bounding box center [16, 289] width 32 height 514
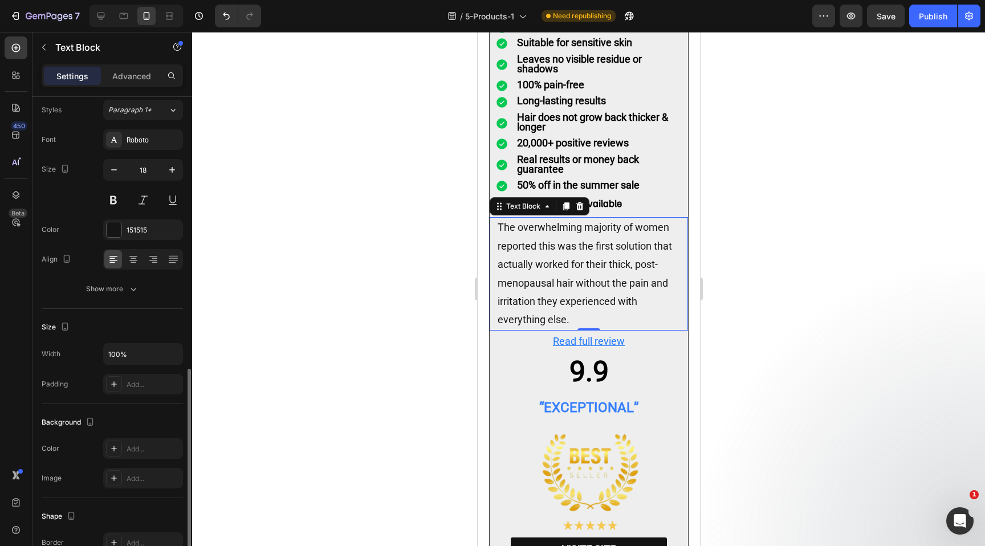
scroll to position [0, 0]
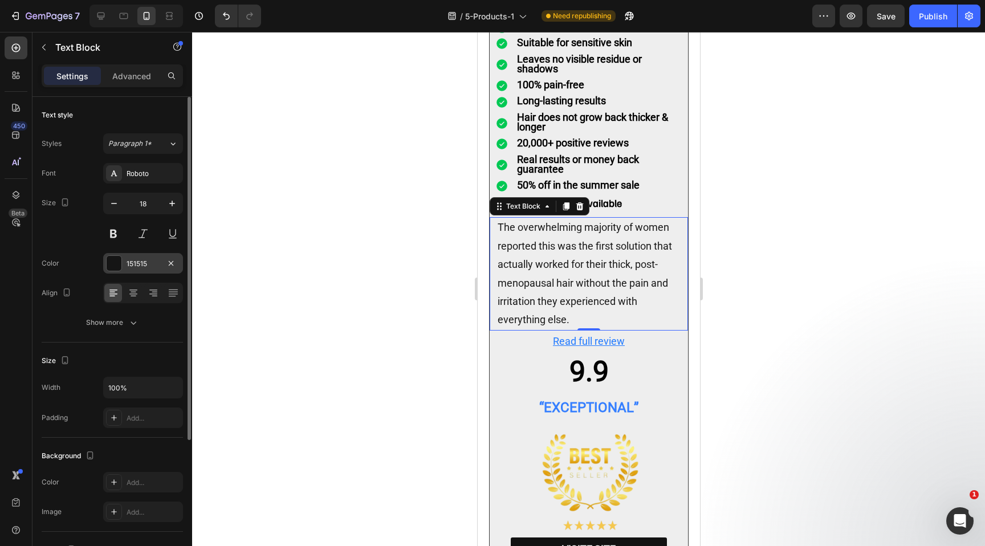
click at [116, 258] on div at bounding box center [114, 263] width 15 height 15
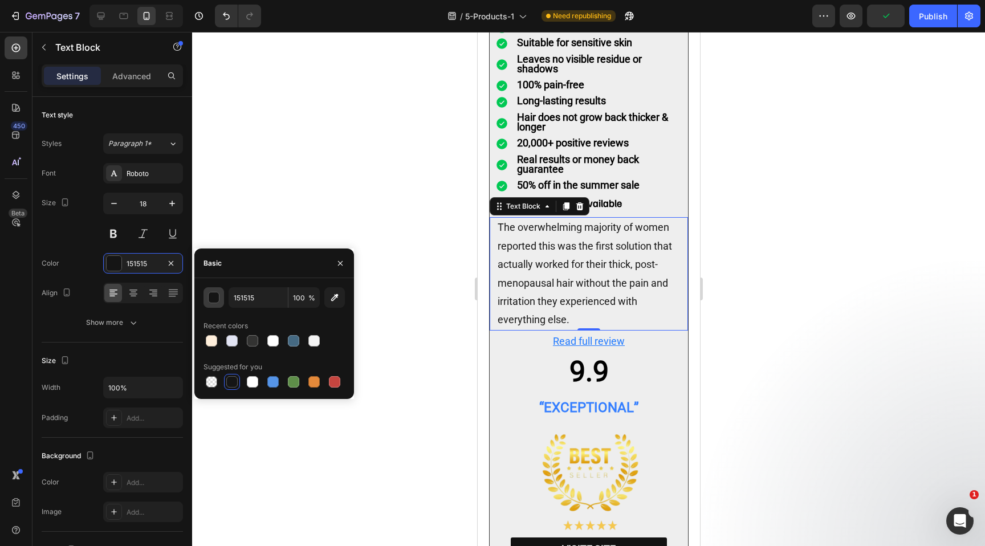
click at [211, 301] on div "button" at bounding box center [214, 297] width 11 height 11
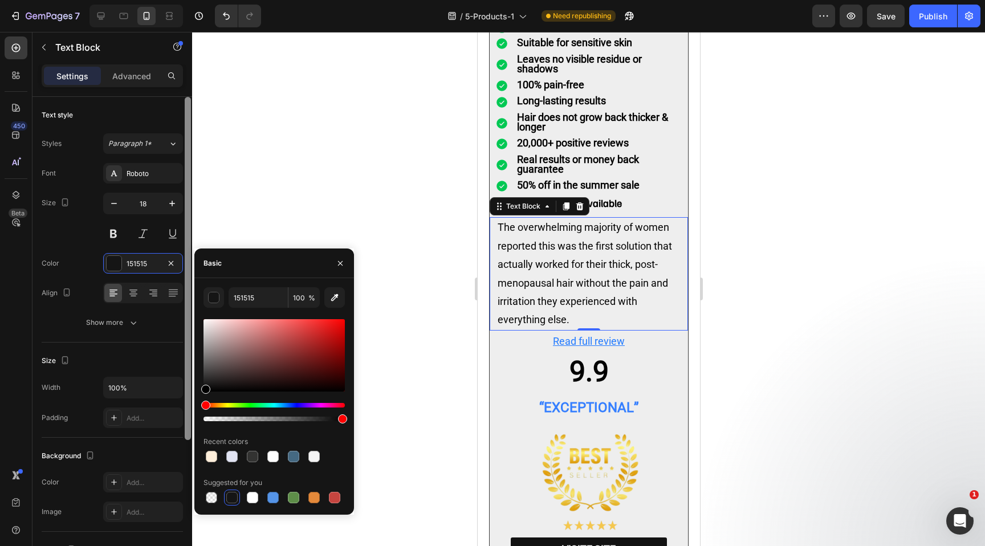
drag, startPoint x: 206, startPoint y: 385, endPoint x: 191, endPoint y: 410, distance: 29.1
click at [191, 411] on div "450 Beta Sections(18) Elements(83) Section Element Hero Section Product Detail …" at bounding box center [96, 289] width 192 height 514
type input "000000"
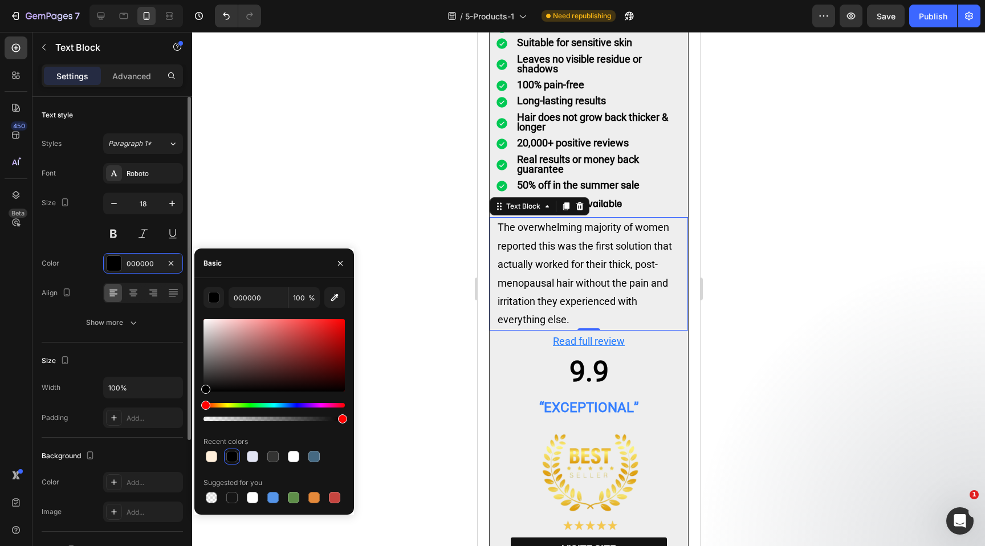
click at [81, 229] on div "Size 18" at bounding box center [112, 218] width 141 height 51
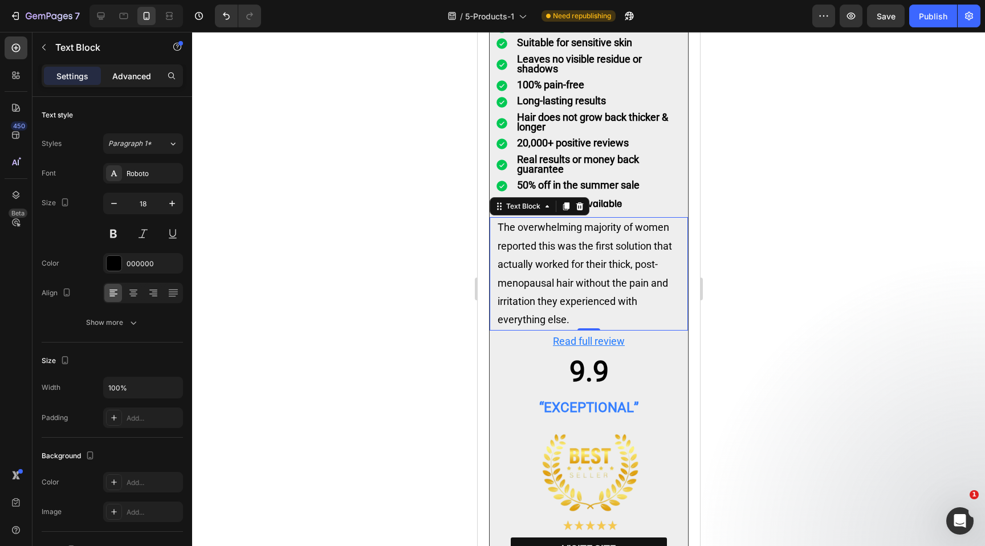
click at [134, 73] on p "Advanced" at bounding box center [131, 76] width 39 height 12
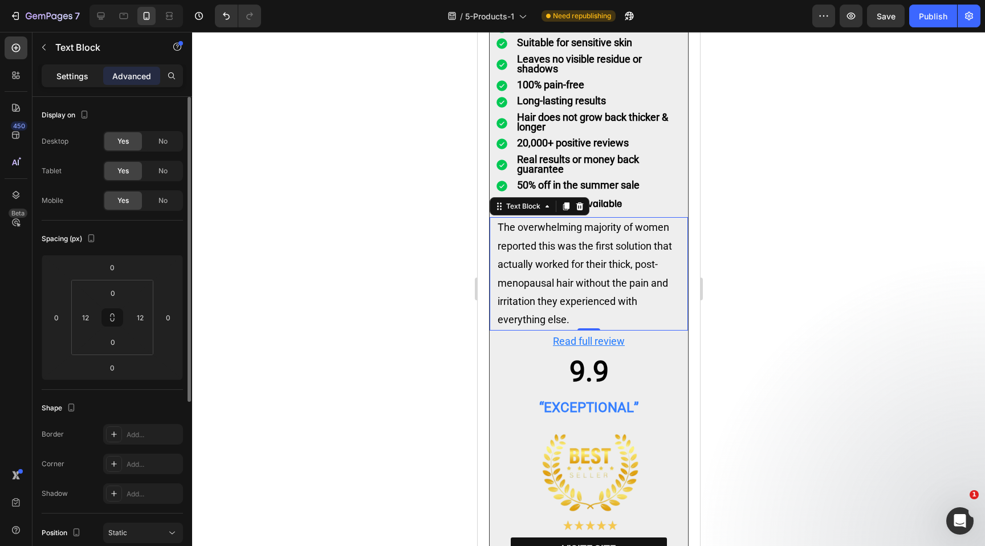
click at [74, 72] on p "Settings" at bounding box center [72, 76] width 32 height 12
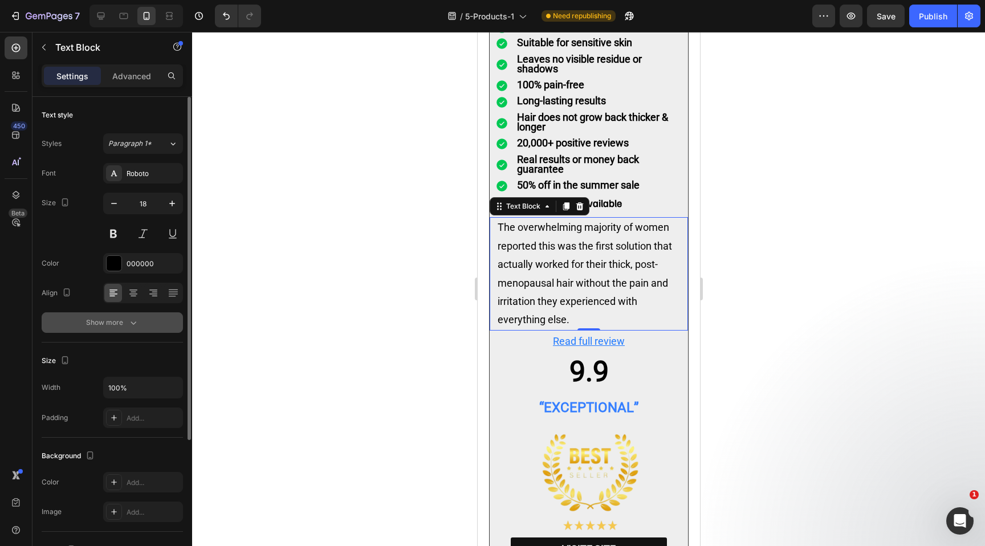
click at [120, 325] on div "Show more" at bounding box center [112, 322] width 53 height 11
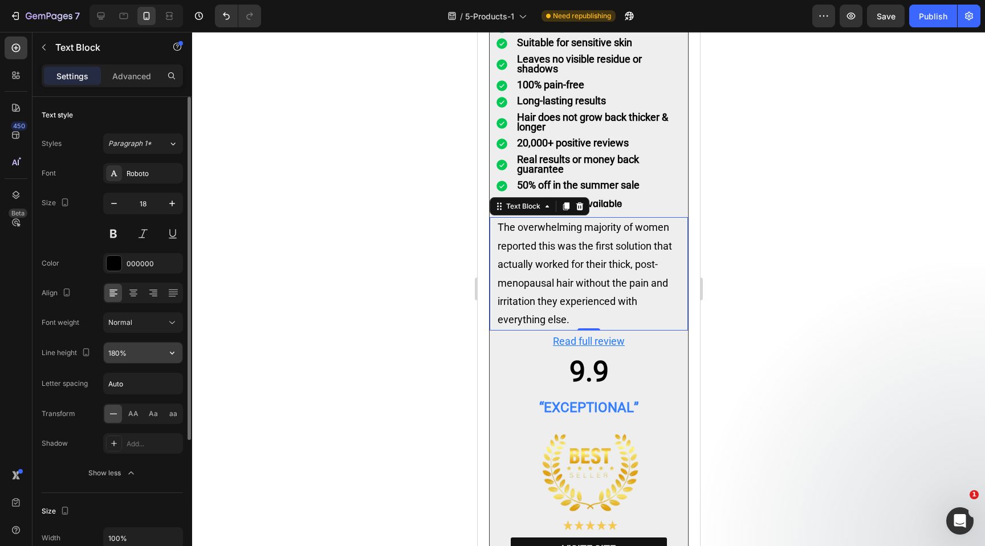
click at [123, 350] on input "180%" at bounding box center [143, 352] width 79 height 21
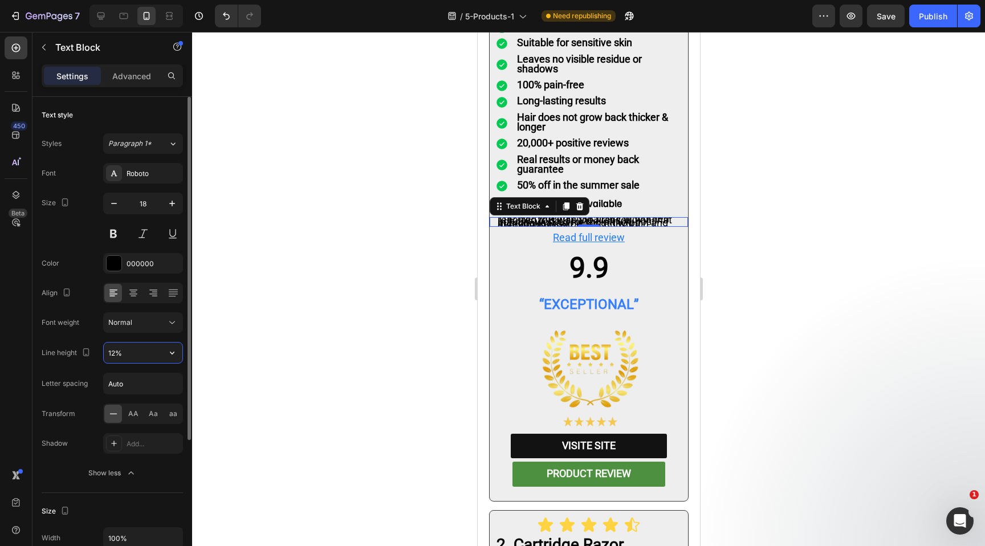
type input "120%"
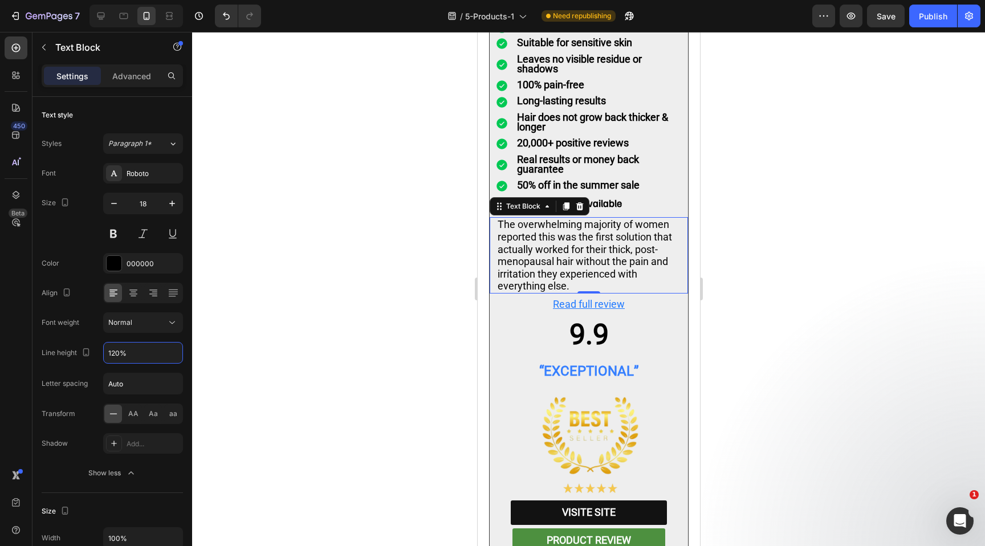
click at [335, 349] on div at bounding box center [588, 289] width 793 height 514
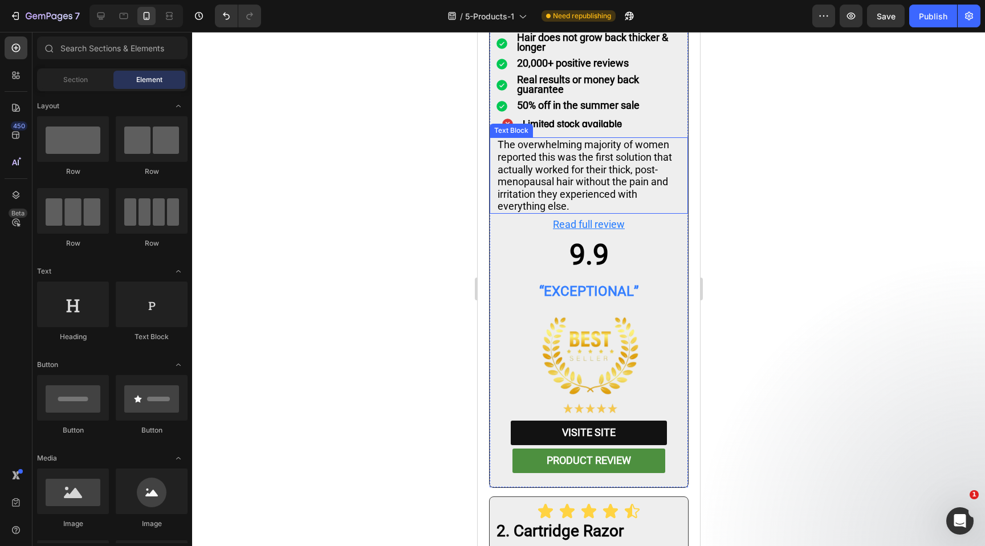
scroll to position [1730, 0]
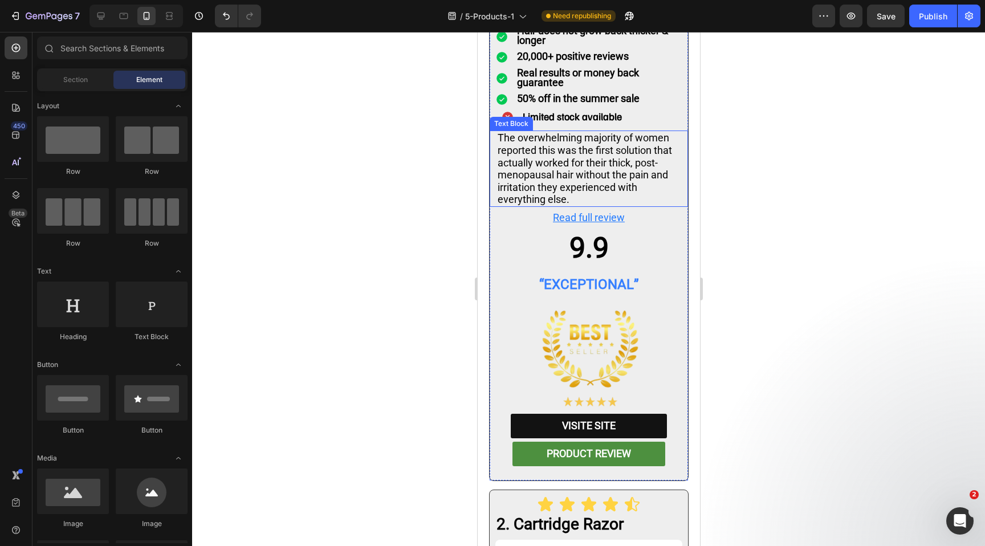
click at [518, 132] on p "The overwhelming majority of women reported this was the first solution that ac…" at bounding box center [588, 169] width 182 height 74
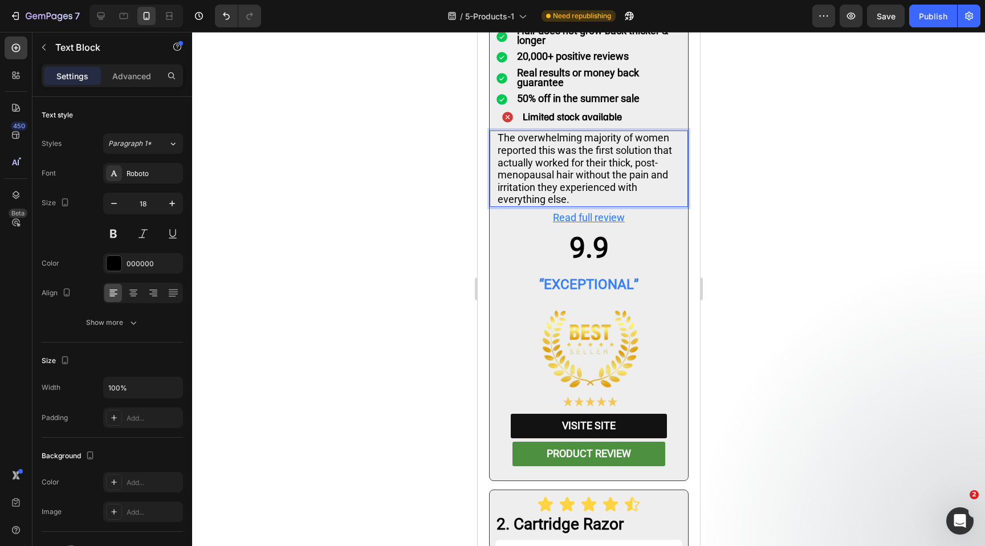
click at [520, 132] on p "The overwhelming majority of women reported this was the first solution that ac…" at bounding box center [588, 169] width 182 height 74
click at [581, 181] on p "The overwhelming majority of women reported this was the first solution that ac…" at bounding box center [588, 169] width 182 height 74
click at [706, 170] on div at bounding box center [588, 289] width 793 height 514
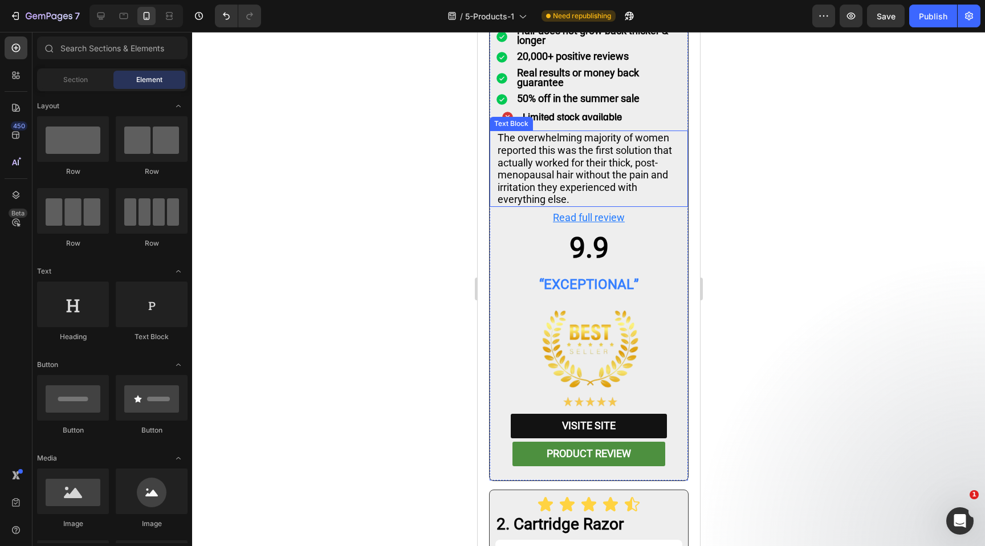
click at [618, 180] on p "The overwhelming majority of women reported this was the first solution that ac…" at bounding box center [588, 169] width 182 height 74
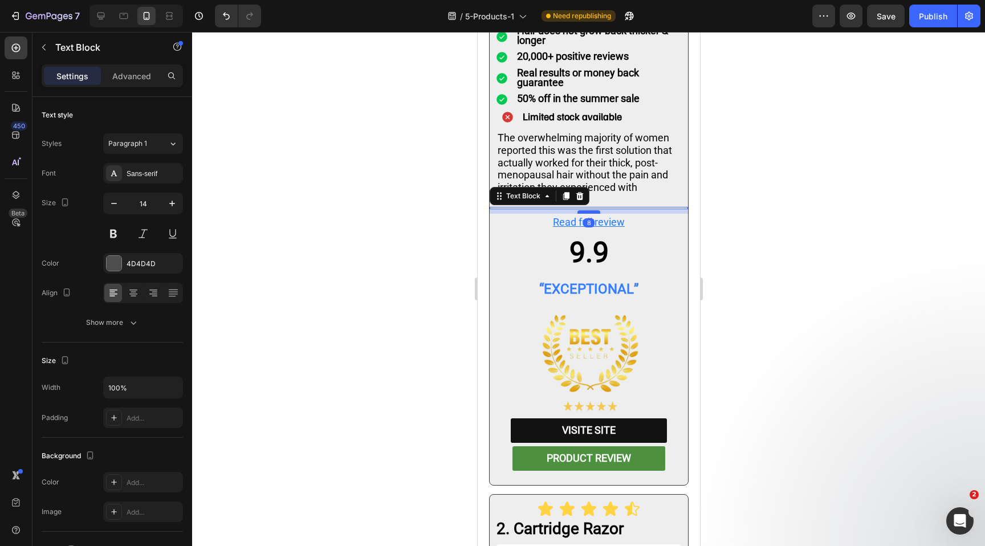
click at [593, 210] on div at bounding box center [588, 211] width 23 height 3
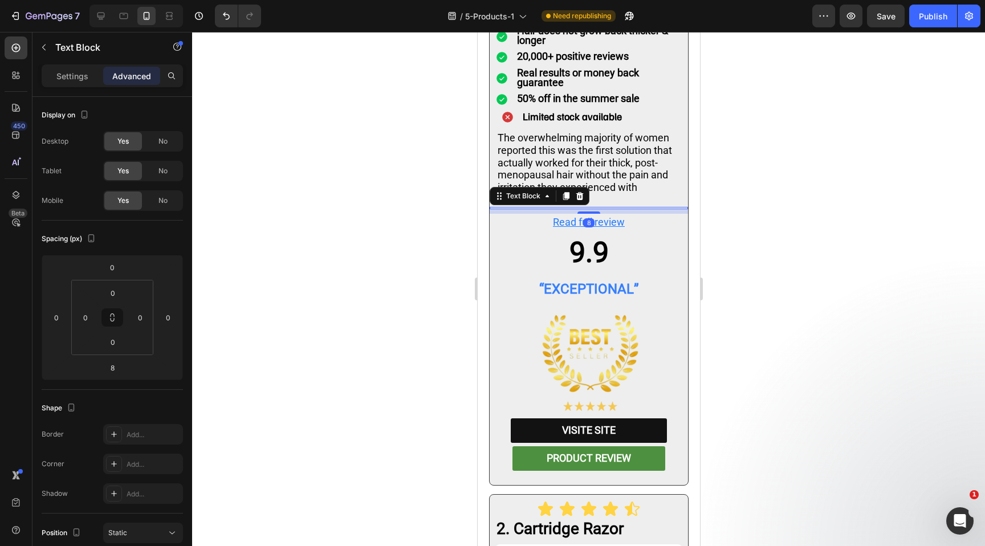
click at [760, 175] on div at bounding box center [588, 289] width 793 height 514
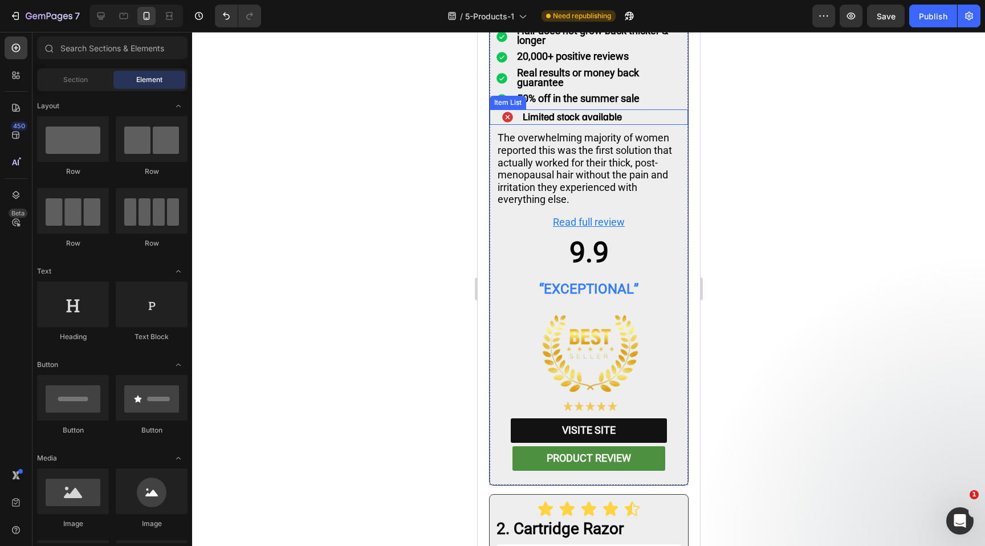
click at [497, 109] on div "Limited stock available" at bounding box center [591, 117] width 193 height 16
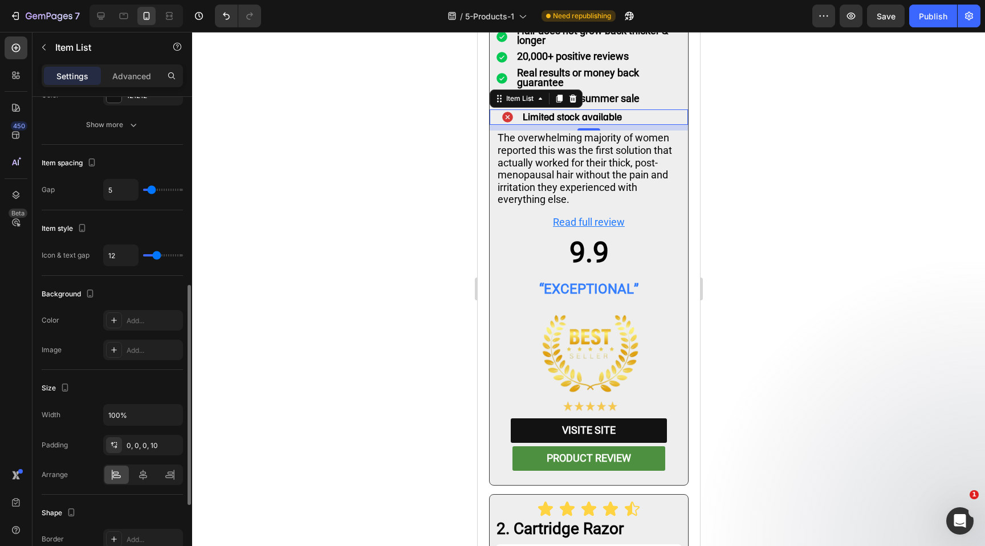
scroll to position [430, 0]
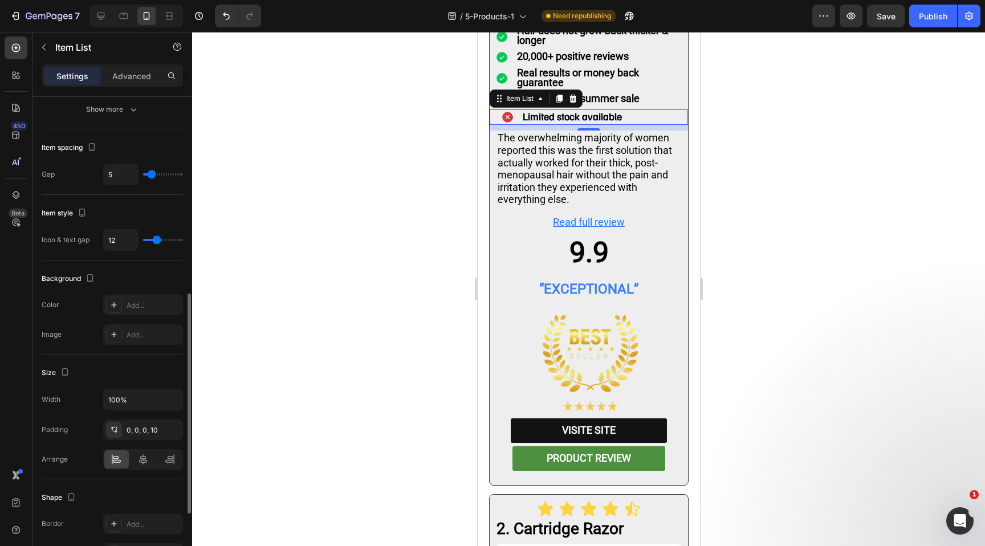
type input "3"
type input "2"
type input "1"
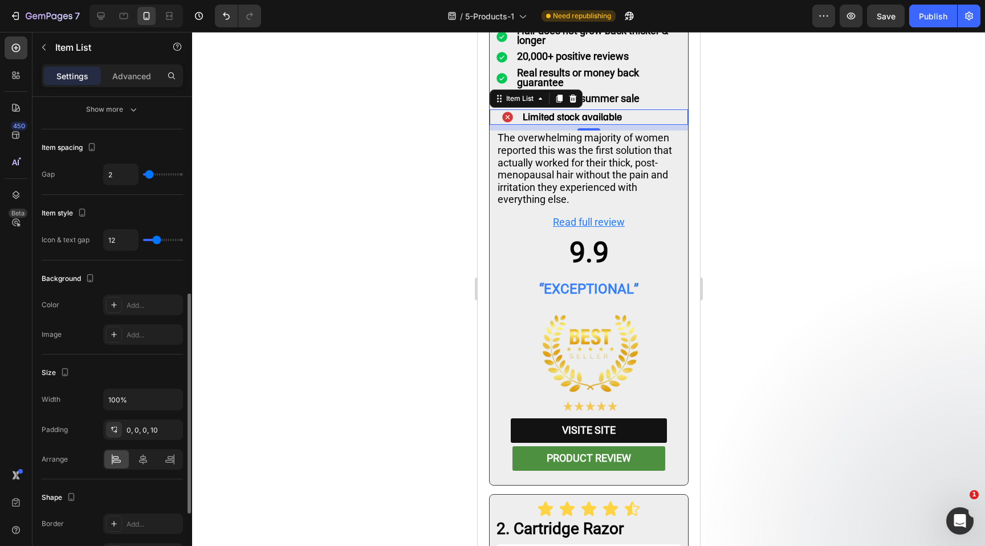
type input "1"
type input "0"
drag, startPoint x: 150, startPoint y: 171, endPoint x: 136, endPoint y: 172, distance: 14.3
type input "0"
click at [143, 173] on input "range" at bounding box center [163, 174] width 40 height 2
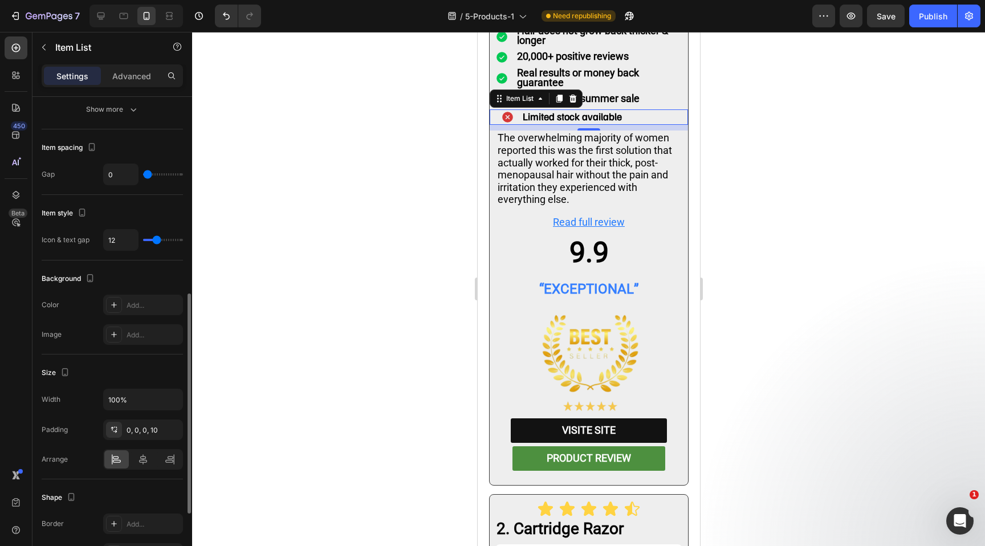
type input "6"
type input "8"
type input "9"
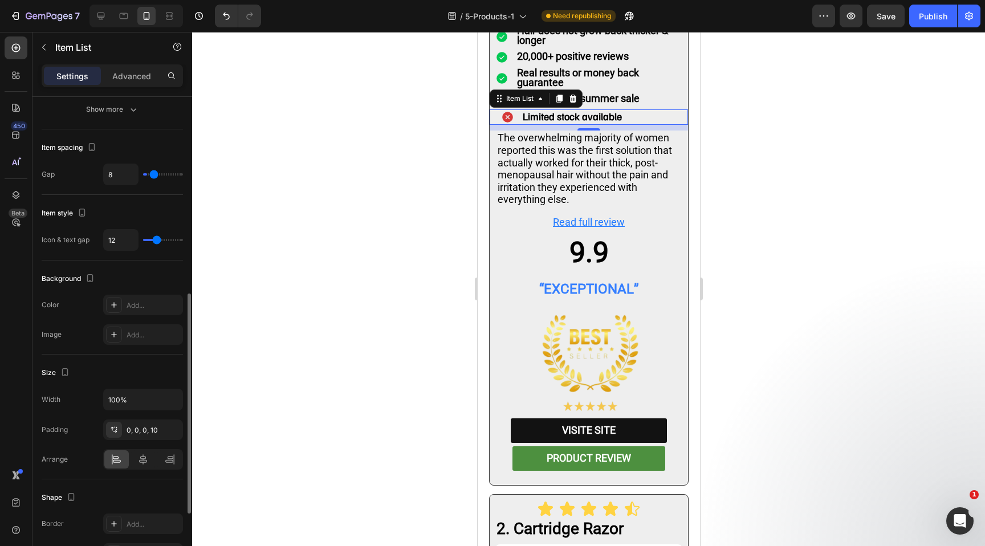
type input "9"
type input "10"
type input "9"
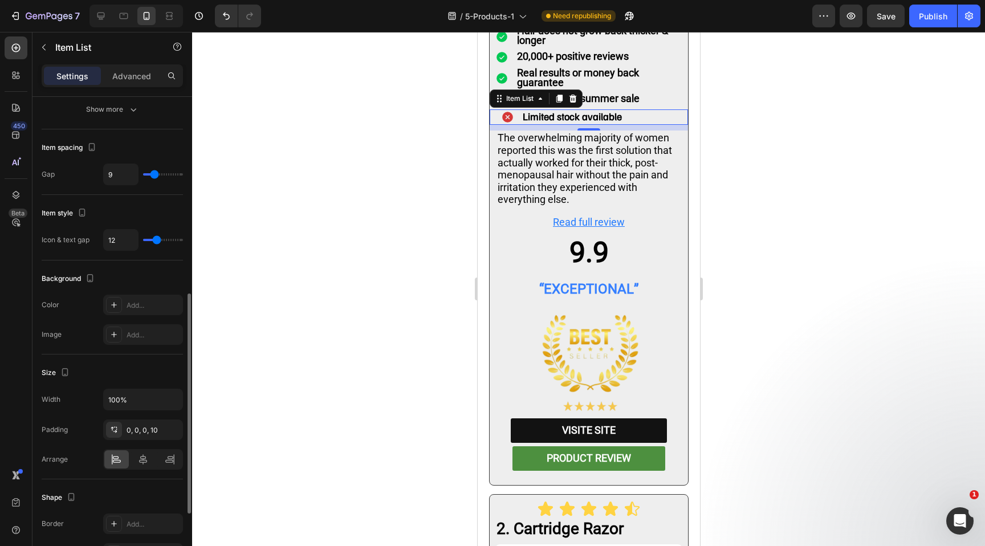
type input "8"
type input "7"
type input "6"
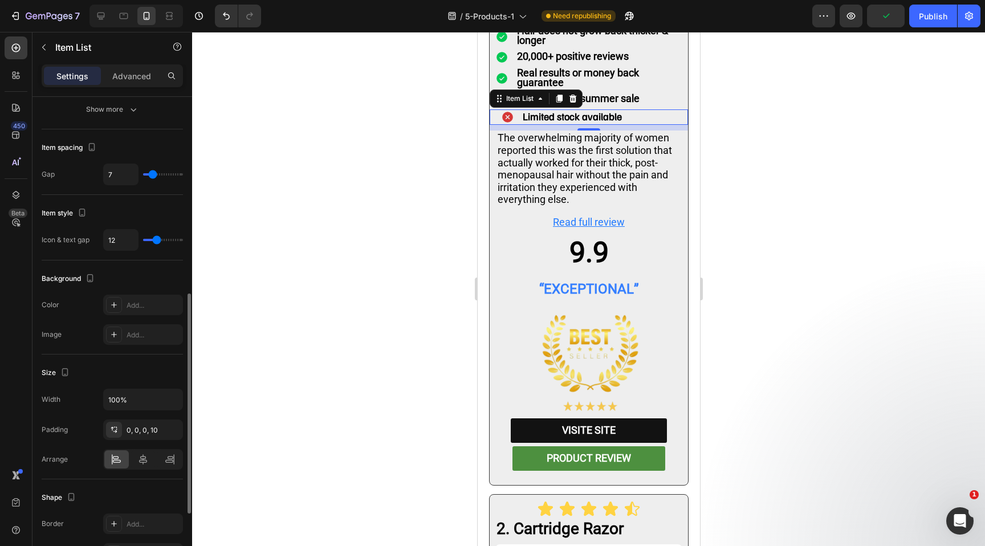
type input "6"
type input "5"
click at [152, 173] on input "range" at bounding box center [163, 174] width 40 height 2
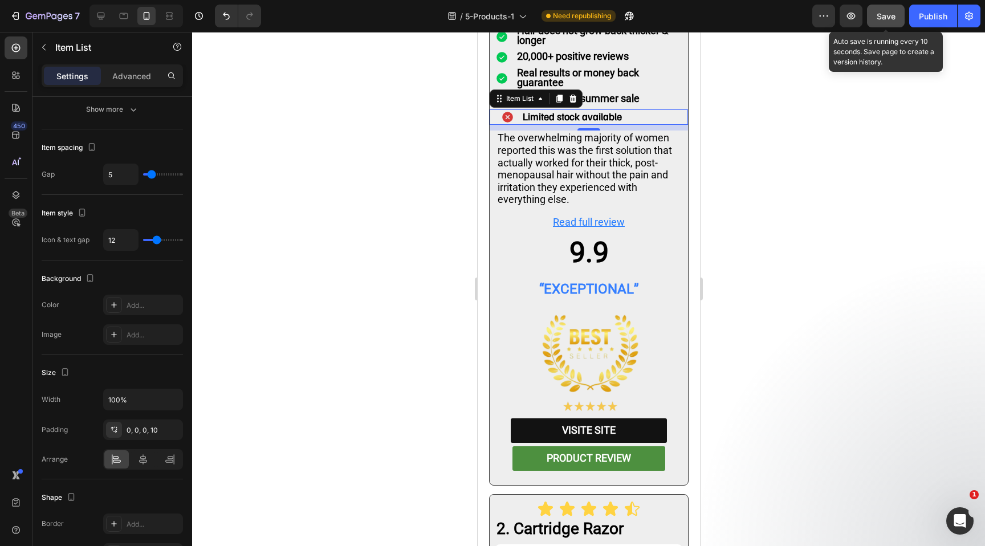
click at [875, 15] on button "Save" at bounding box center [886, 16] width 38 height 23
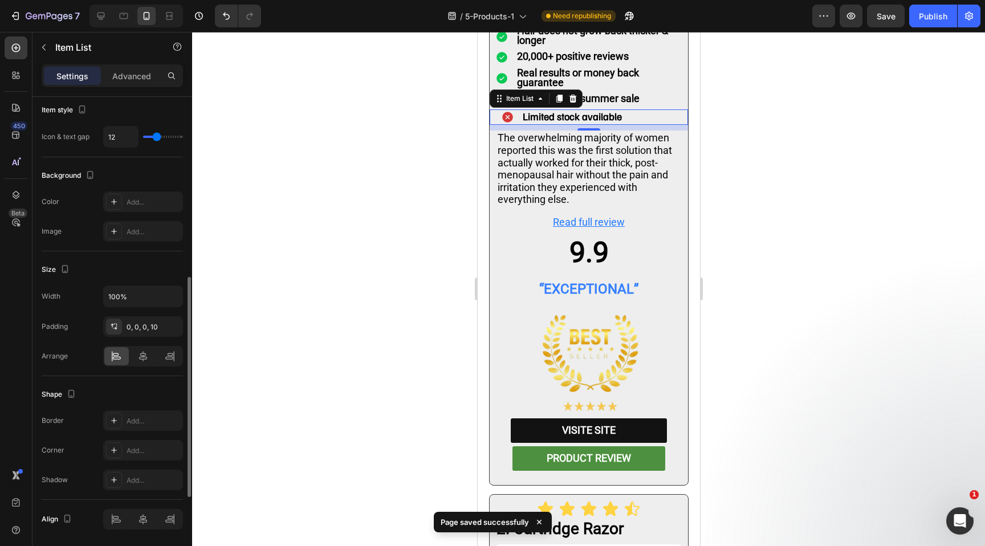
scroll to position [571, 0]
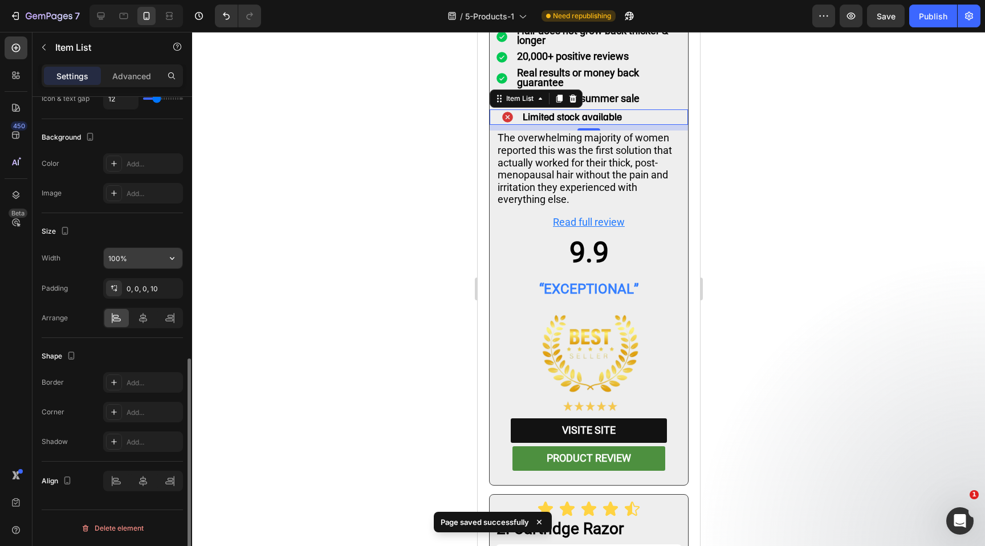
click at [138, 252] on input "100%" at bounding box center [143, 258] width 79 height 21
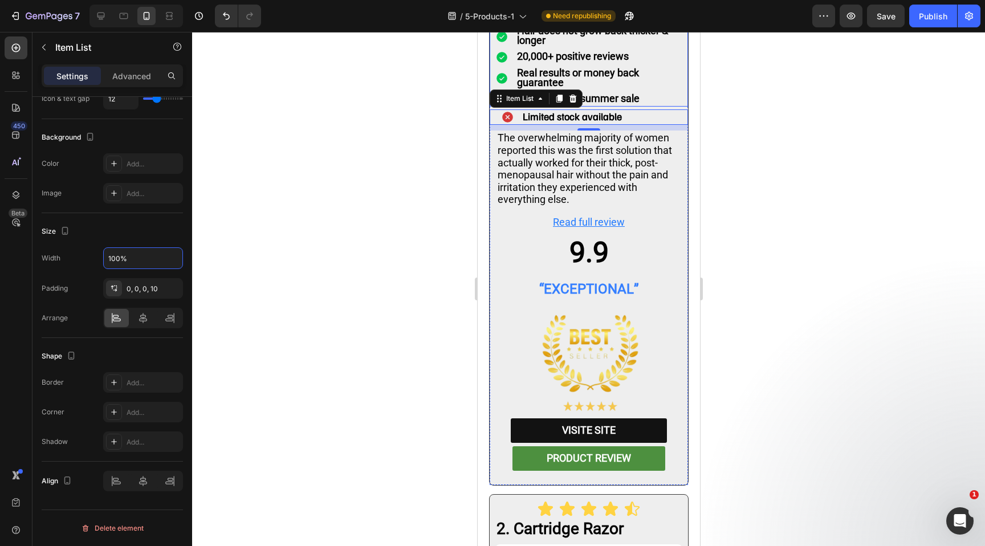
click at [634, 92] on strong "50% off in the summer sale" at bounding box center [577, 98] width 123 height 12
click at [635, 109] on div "Limited stock available" at bounding box center [591, 117] width 193 height 16
click at [136, 285] on div "0, 0, 0, 10" at bounding box center [143, 289] width 33 height 10
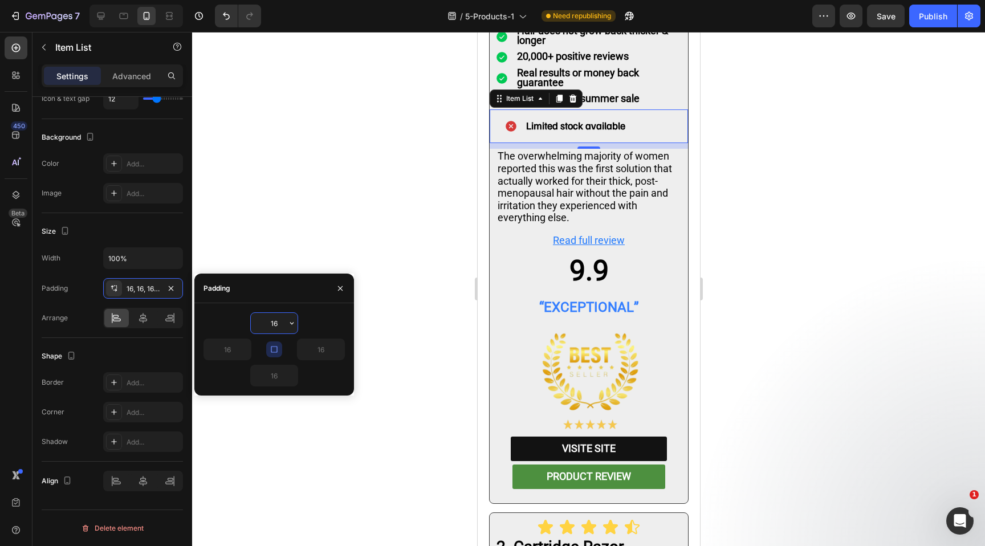
click at [280, 328] on input "16" at bounding box center [274, 323] width 47 height 21
click at [291, 325] on icon "button" at bounding box center [291, 323] width 9 height 9
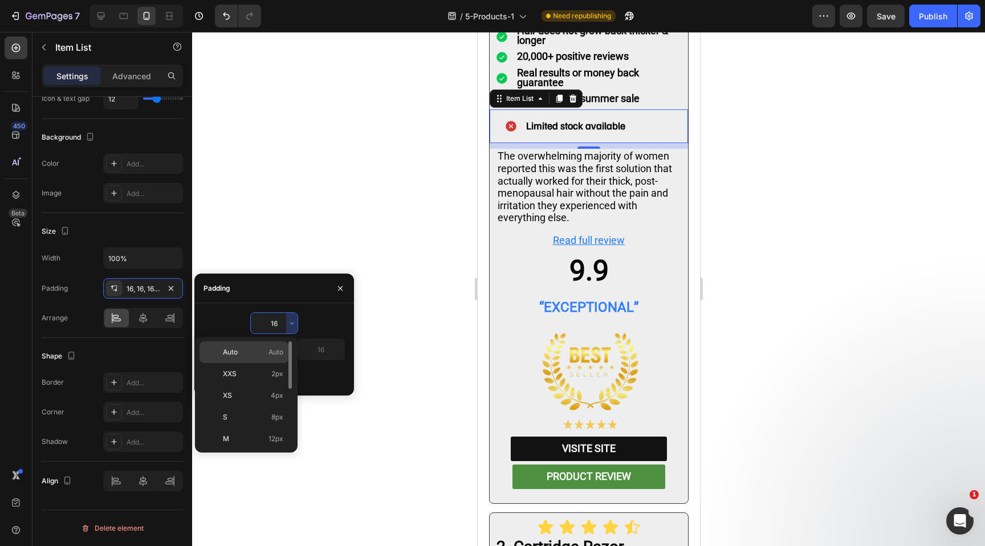
click at [258, 350] on p "Auto Auto" at bounding box center [253, 352] width 60 height 10
type input "Auto"
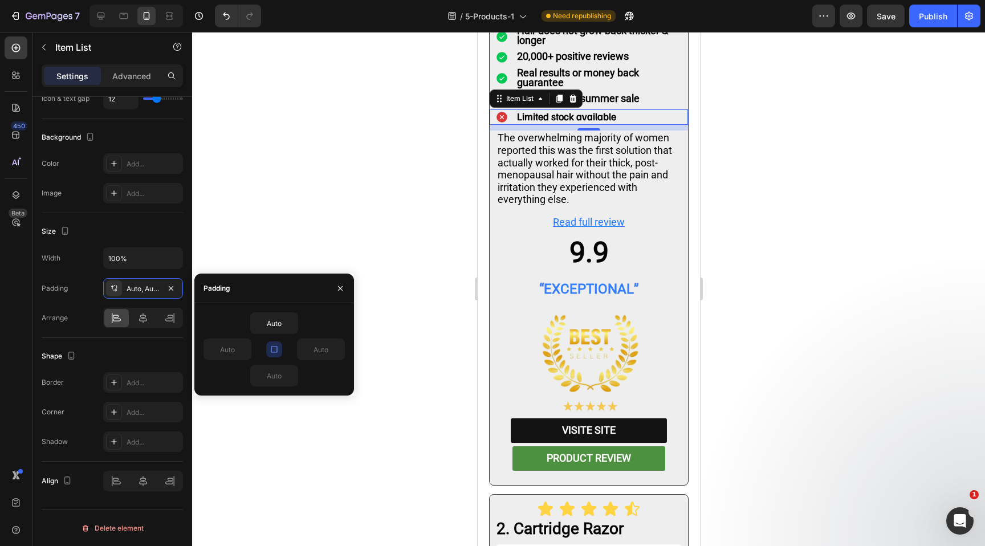
click at [326, 228] on div at bounding box center [588, 289] width 793 height 514
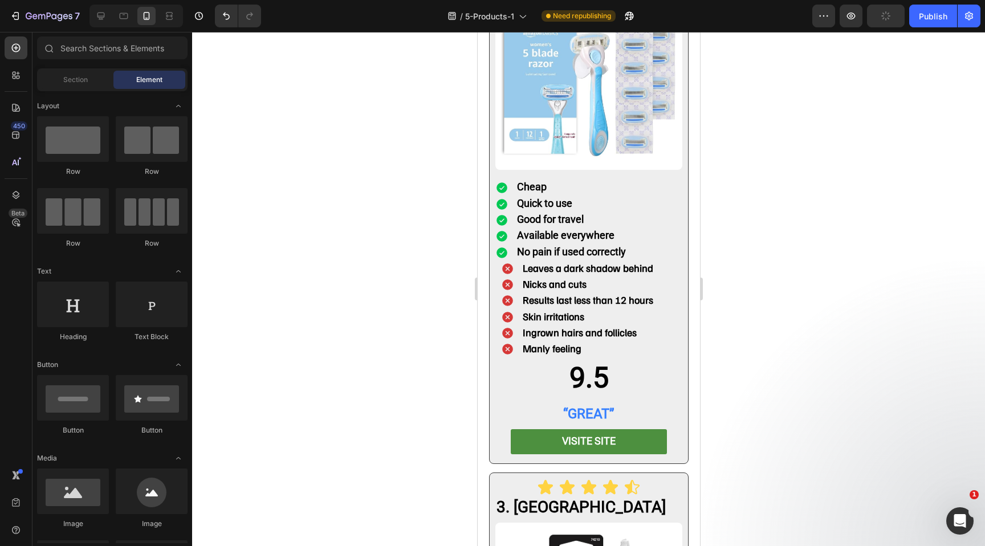
scroll to position [2325, 0]
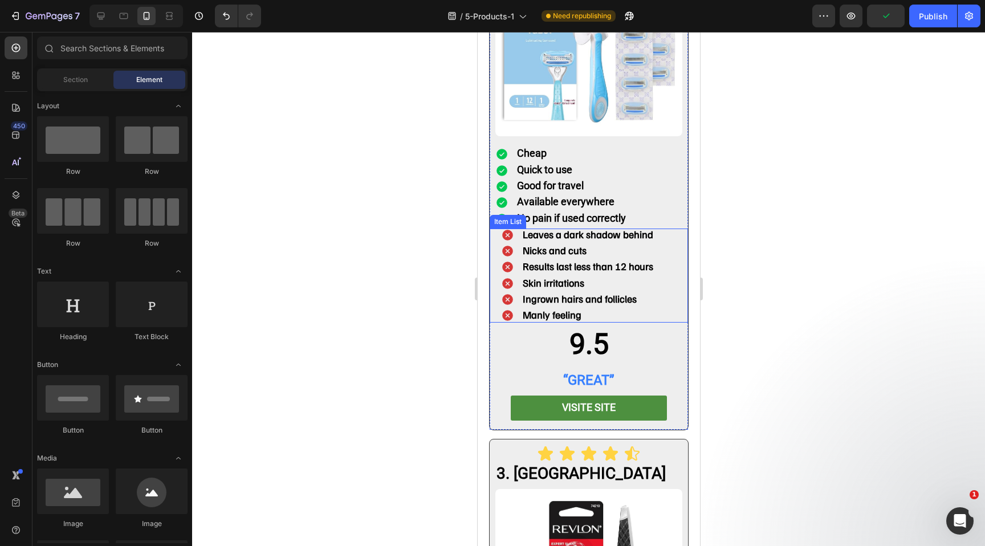
click at [654, 309] on div "Manly feeling" at bounding box center [587, 315] width 134 height 13
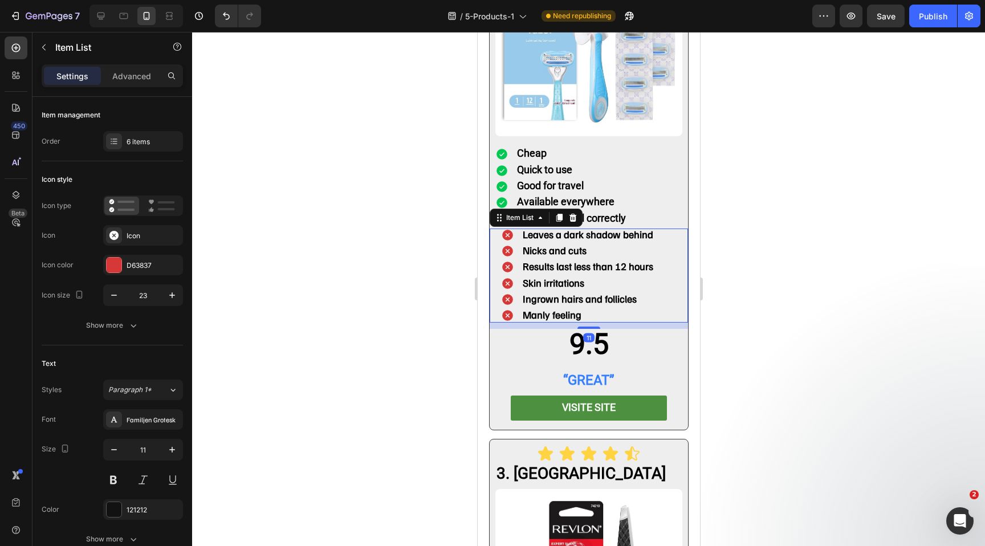
click at [666, 291] on div "Leaves a dark shadow behind [PERSON_NAME] and cuts Results last less than 12 ho…" at bounding box center [591, 275] width 193 height 94
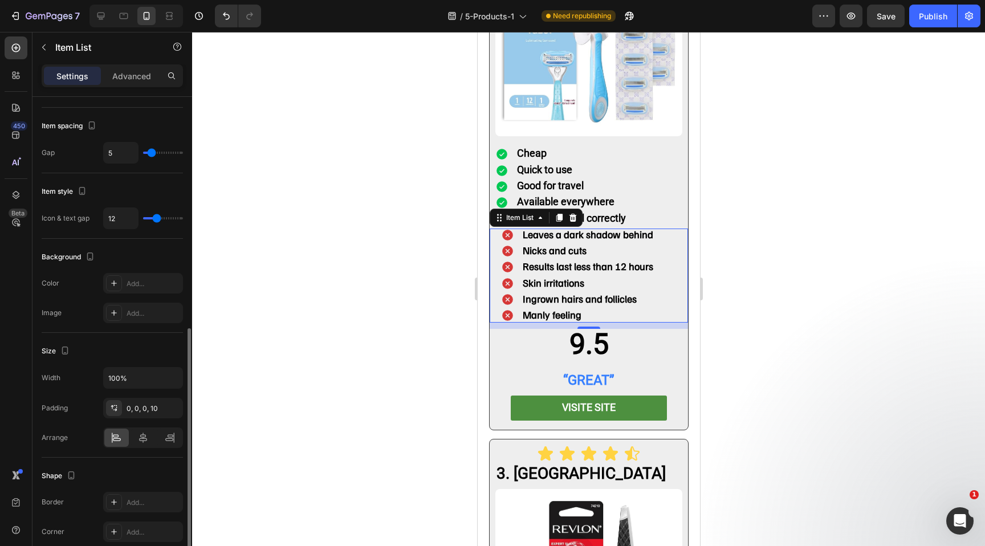
scroll to position [483, 0]
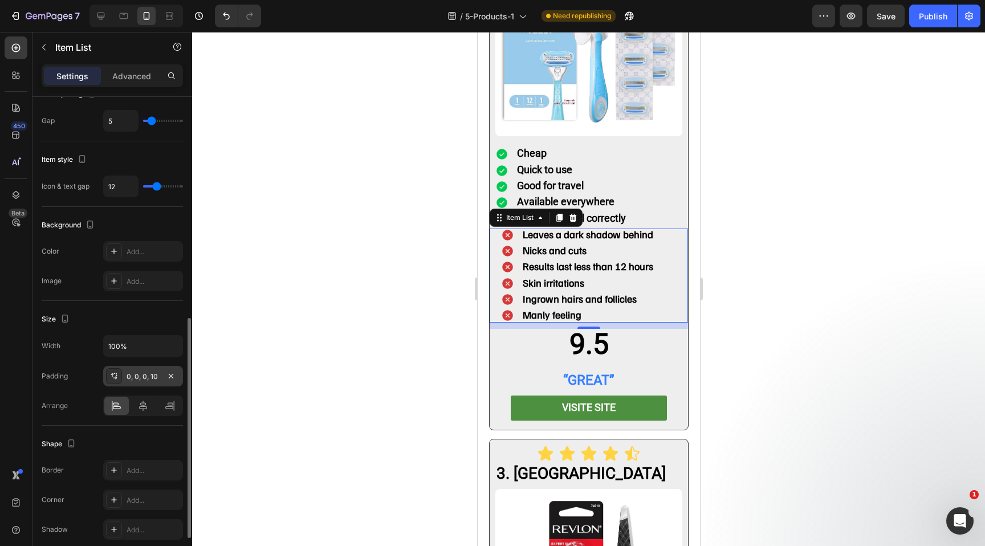
click at [119, 381] on div at bounding box center [114, 376] width 16 height 16
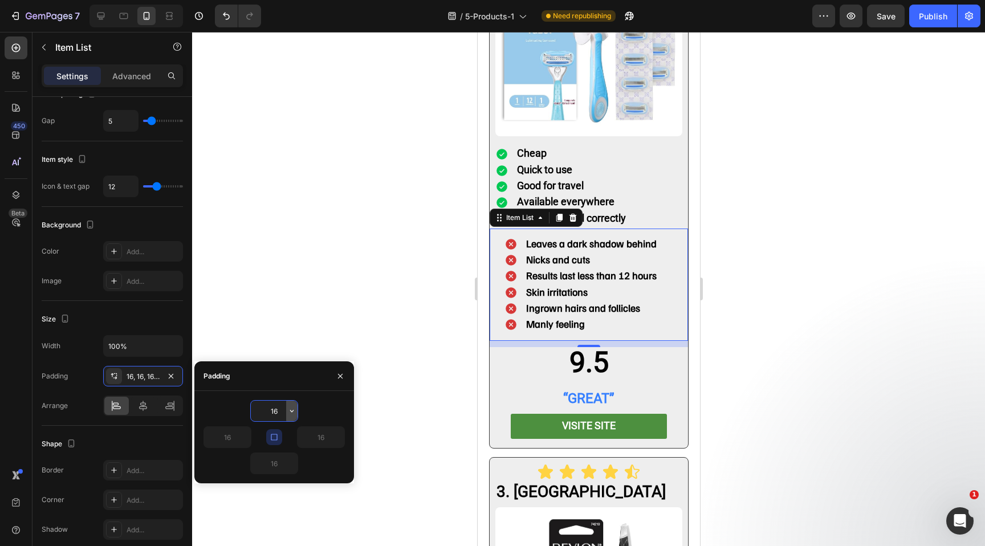
click at [288, 411] on icon "button" at bounding box center [291, 410] width 9 height 9
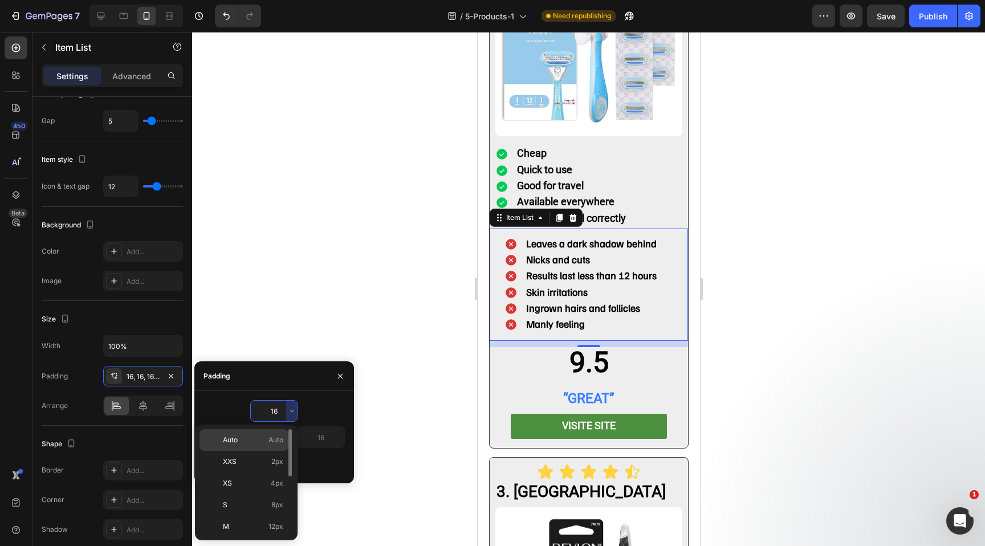
click at [256, 451] on div "Auto Auto" at bounding box center [243, 462] width 89 height 22
type input "Auto"
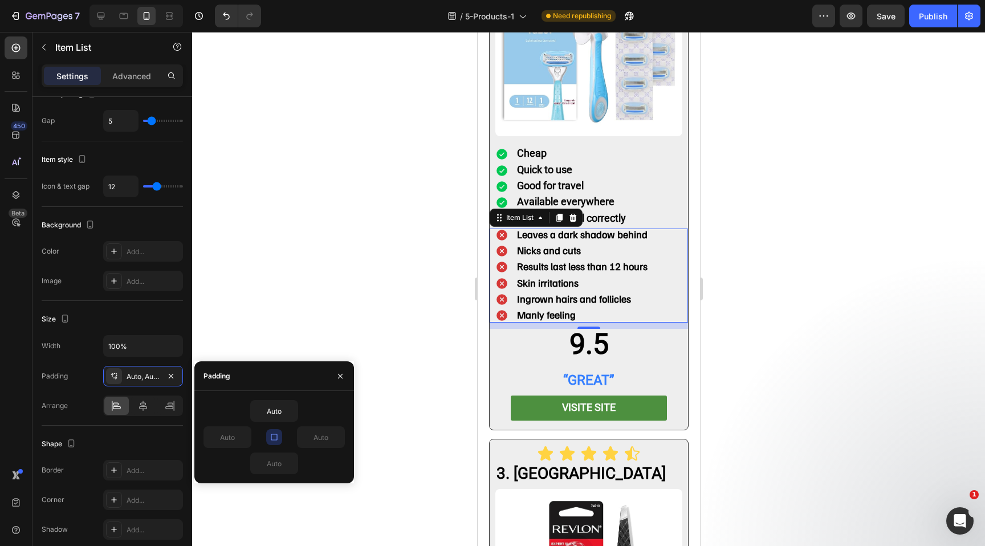
click at [746, 311] on div at bounding box center [588, 289] width 793 height 514
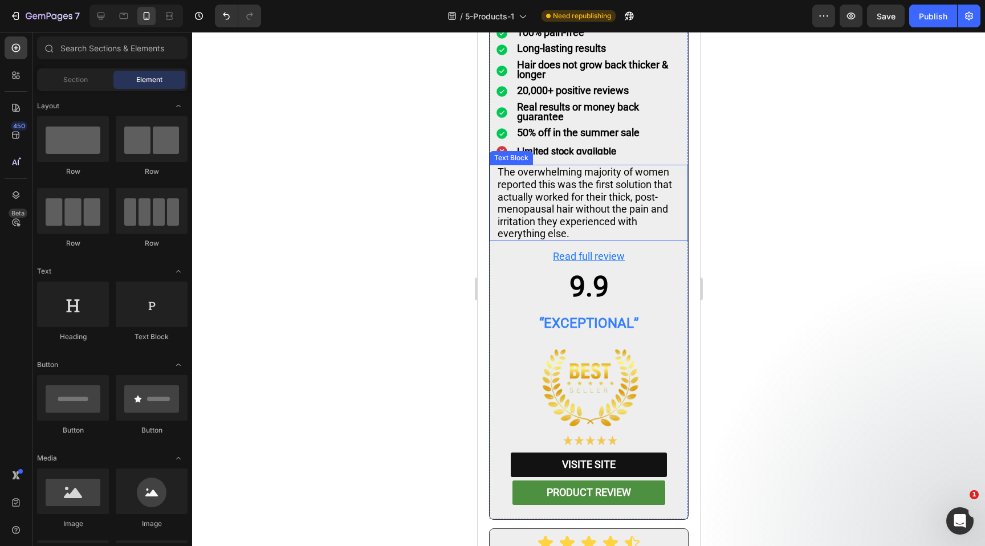
scroll to position [1696, 0]
click at [548, 175] on p "The overwhelming majority of women reported this was the first solution that ac…" at bounding box center [588, 202] width 182 height 74
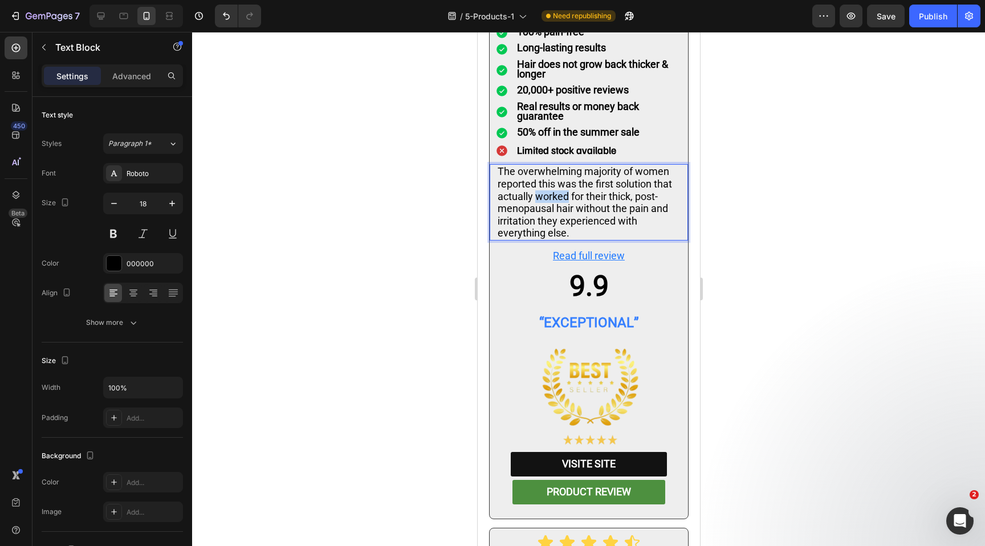
click at [548, 175] on p "The overwhelming majority of women reported this was the first solution that ac…" at bounding box center [588, 202] width 182 height 74
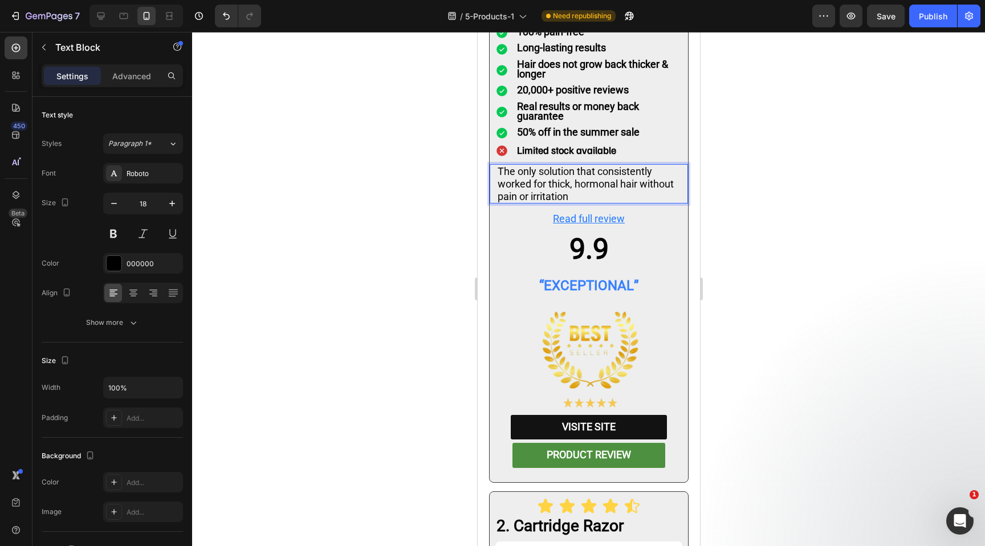
click at [783, 181] on div at bounding box center [588, 289] width 793 height 514
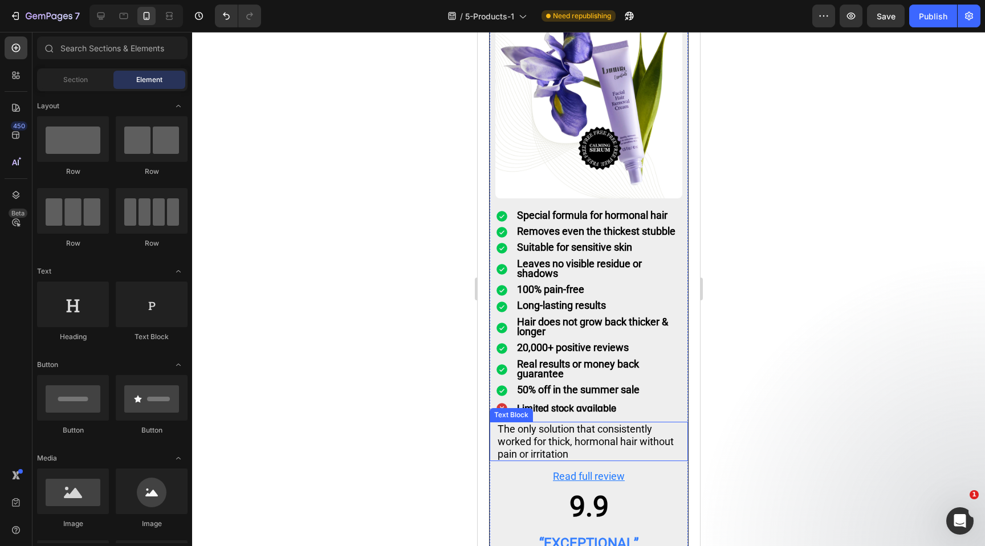
scroll to position [1440, 0]
click at [559, 431] on p "The only solution that consistently worked for thick, hormonal hair without pai…" at bounding box center [588, 440] width 182 height 37
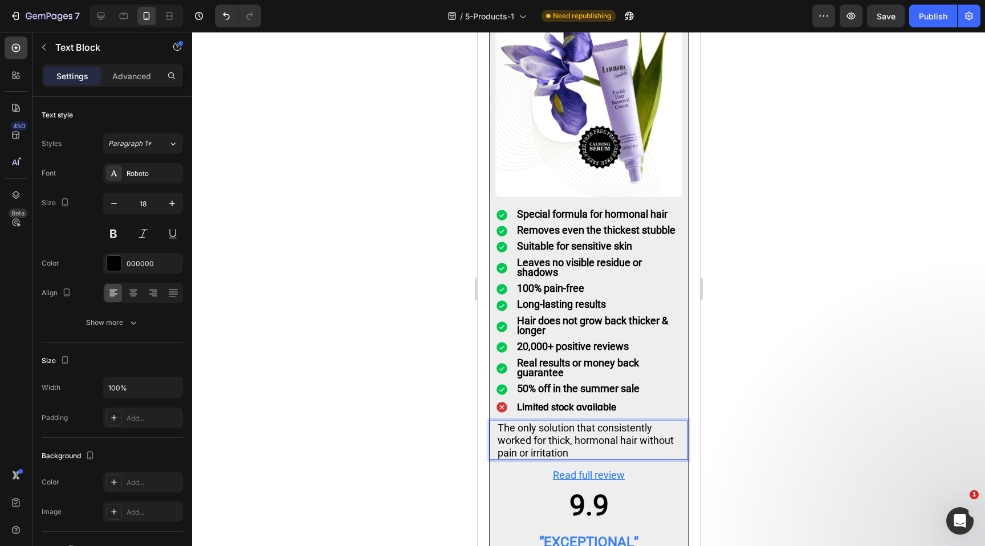
click at [782, 393] on div at bounding box center [588, 289] width 793 height 514
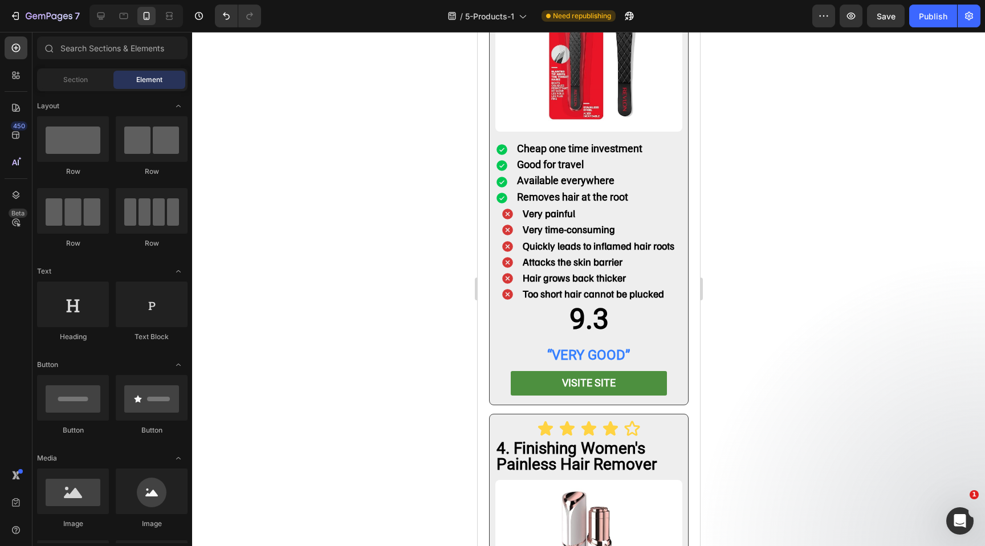
scroll to position [2862, 0]
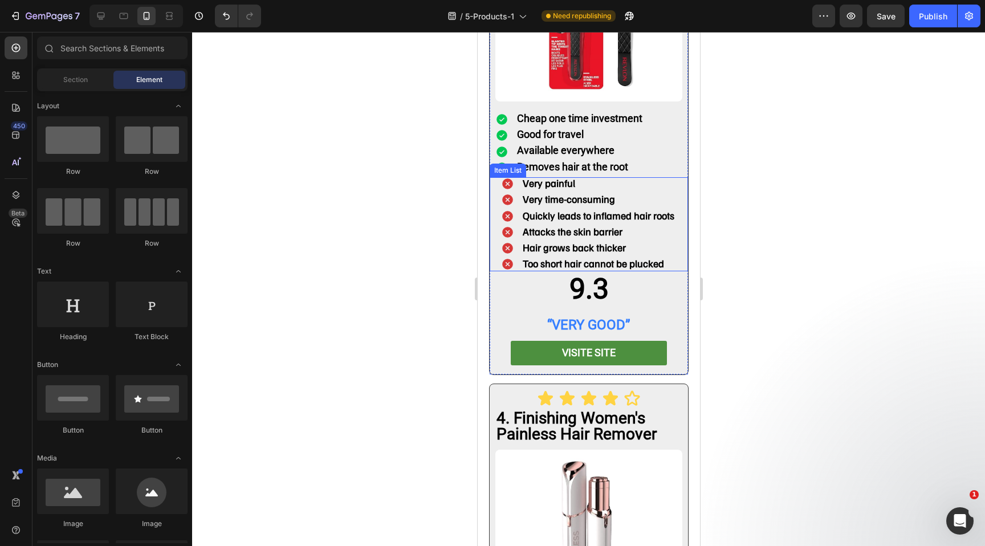
click at [680, 177] on div "Very painful Very time-consuming Quickly leads to inflamed hair roots Attacks t…" at bounding box center [591, 224] width 193 height 94
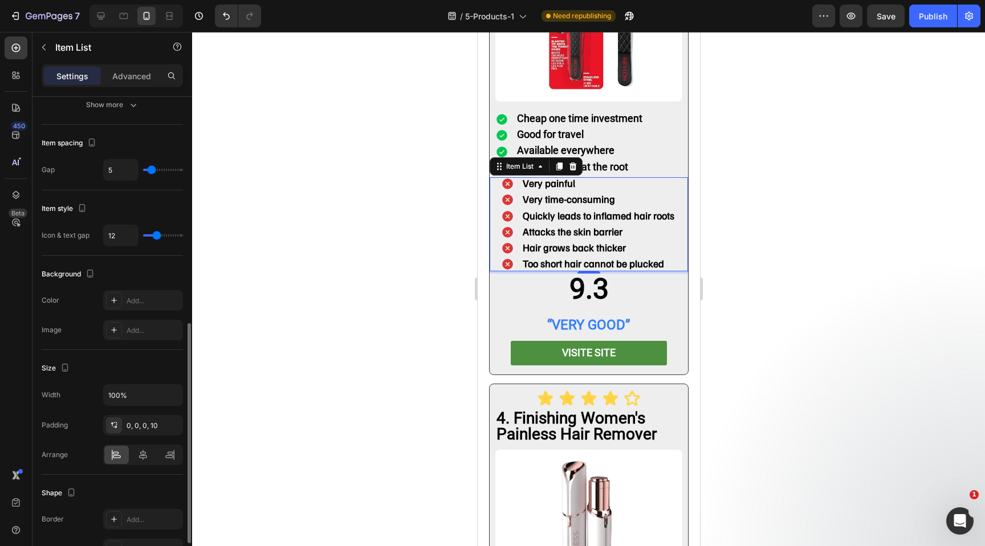
scroll to position [453, 0]
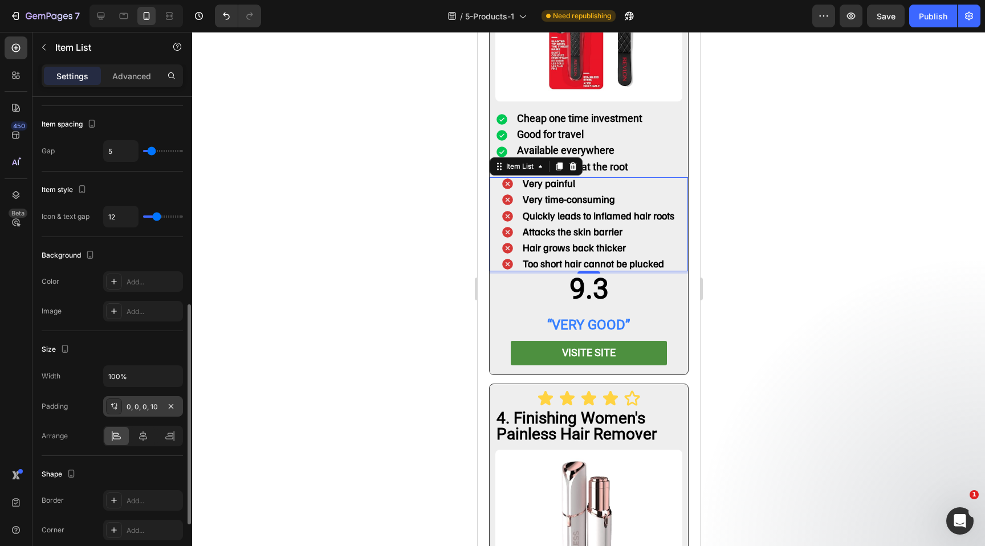
click at [108, 414] on div "0, 0, 0, 10" at bounding box center [143, 406] width 80 height 21
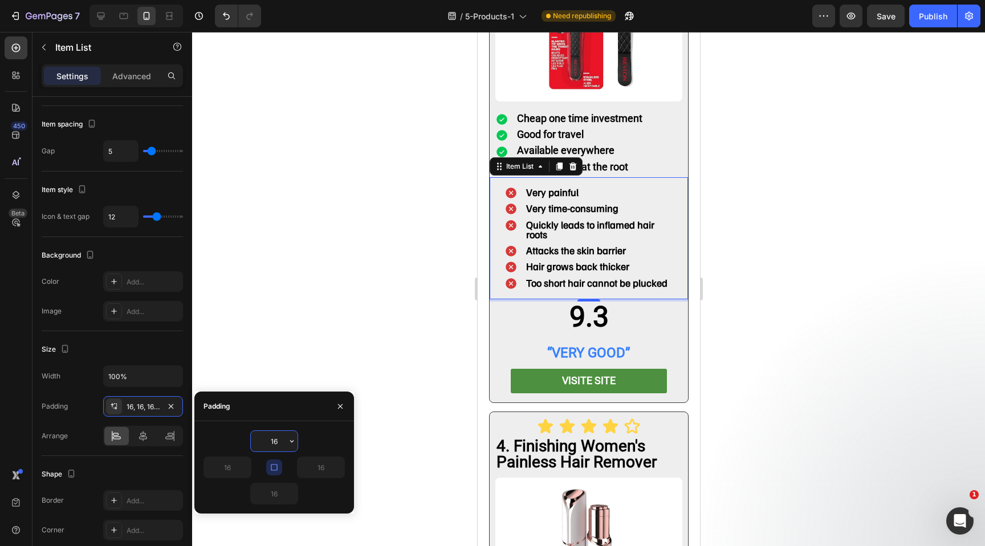
click at [271, 440] on input "16" at bounding box center [274, 441] width 47 height 21
click at [290, 440] on icon "button" at bounding box center [291, 440] width 9 height 9
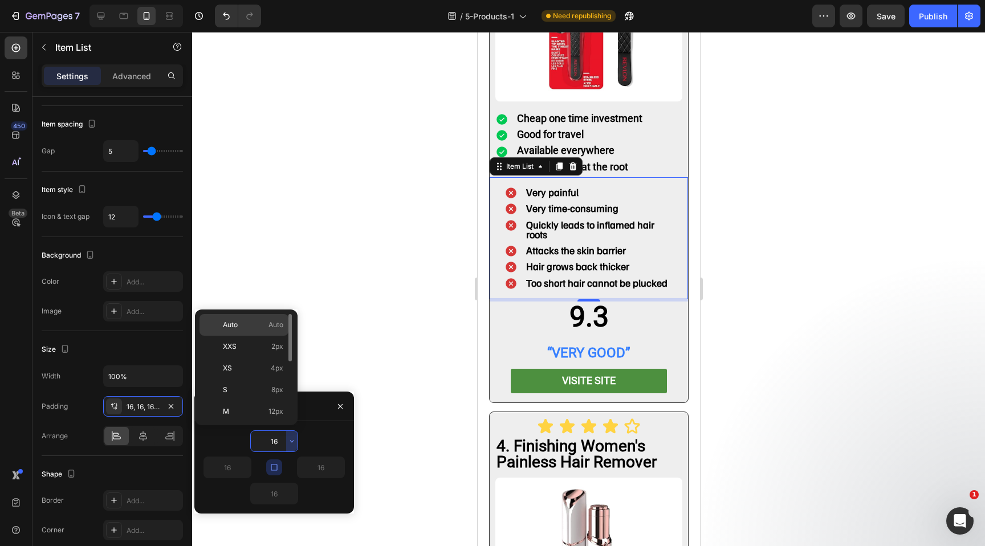
click at [254, 323] on p "Auto Auto" at bounding box center [253, 325] width 60 height 10
type input "Auto"
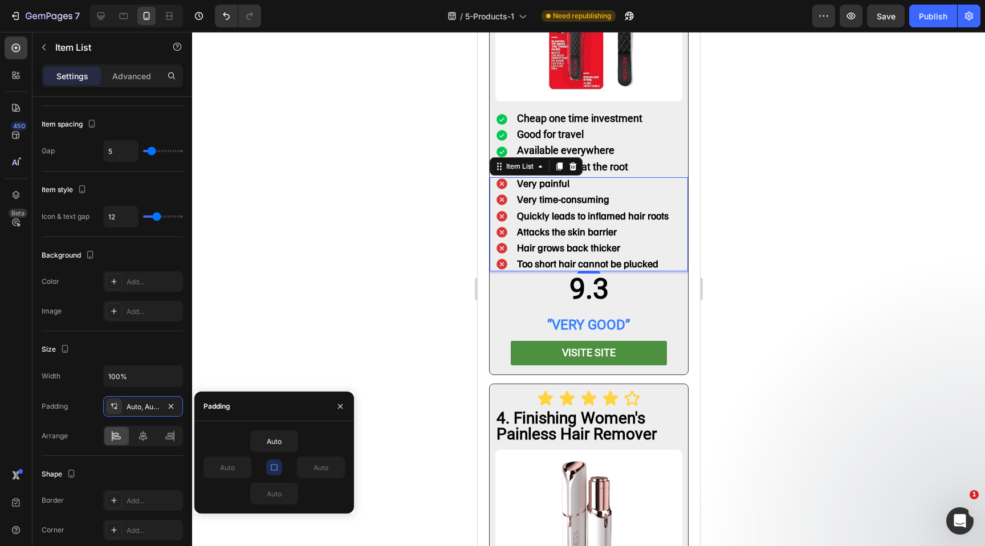
click at [736, 244] on div at bounding box center [588, 289] width 793 height 514
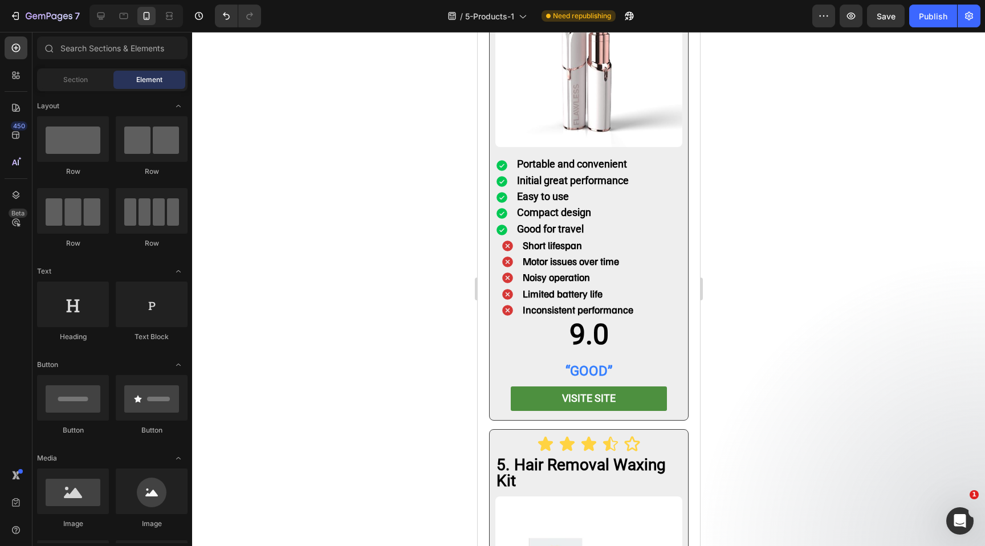
scroll to position [3324, 0]
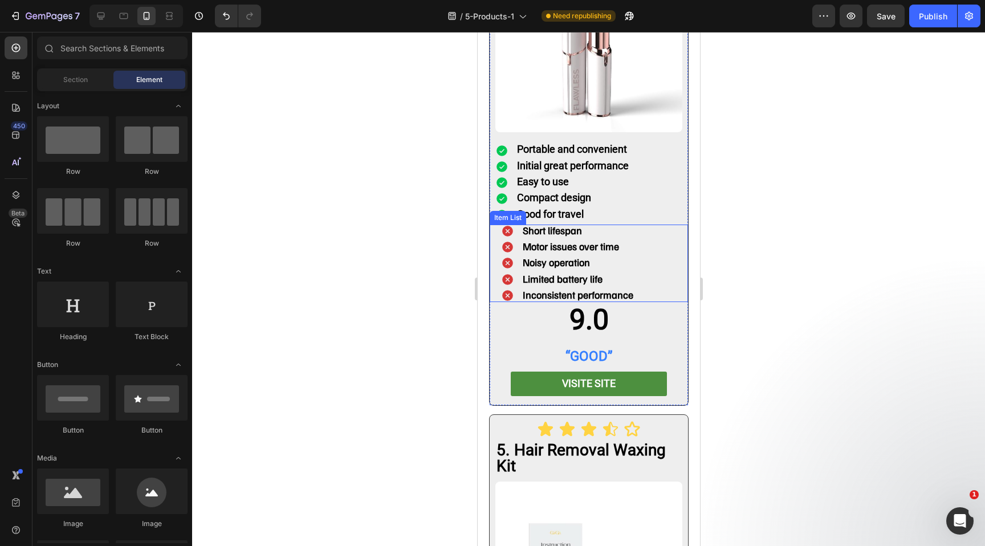
click at [662, 236] on div "Short lifespan Motor issues over time Noisy operation Limited battery life Inco…" at bounding box center [591, 263] width 193 height 77
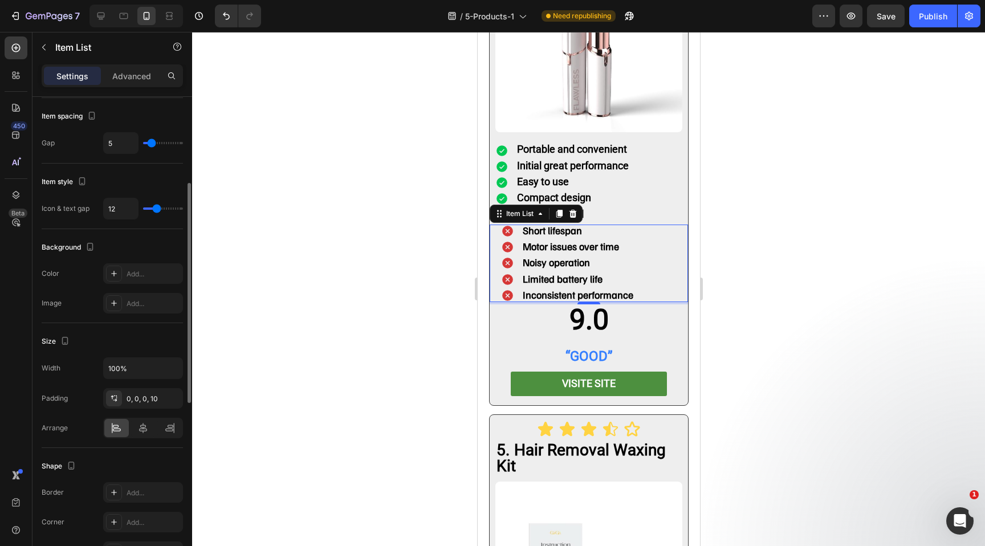
scroll to position [571, 0]
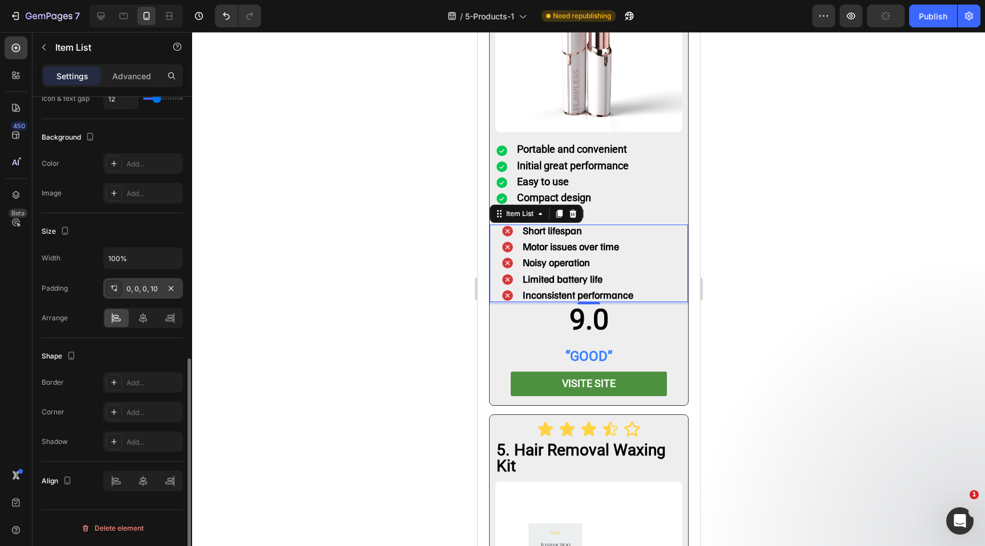
click at [116, 288] on icon at bounding box center [113, 288] width 9 height 9
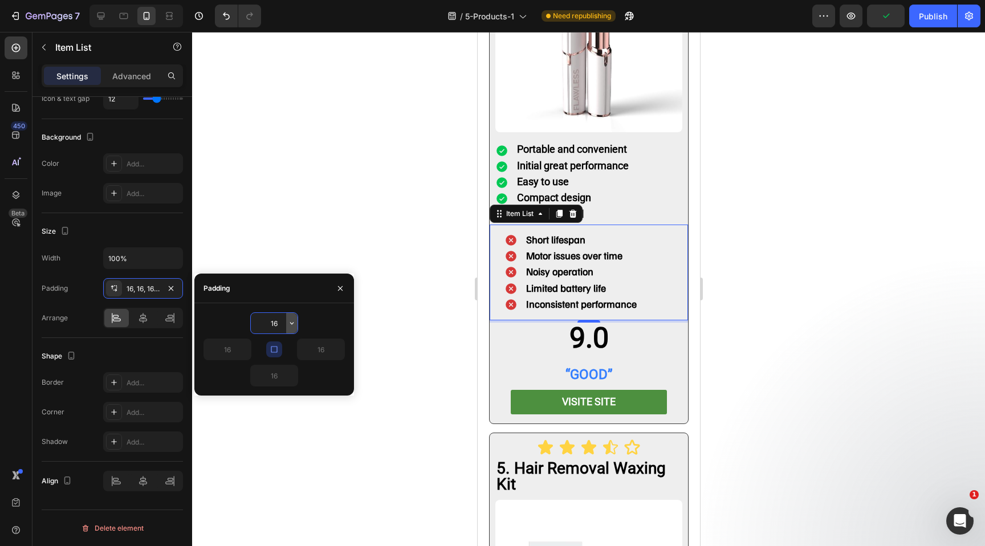
click at [291, 319] on icon "button" at bounding box center [291, 323] width 9 height 9
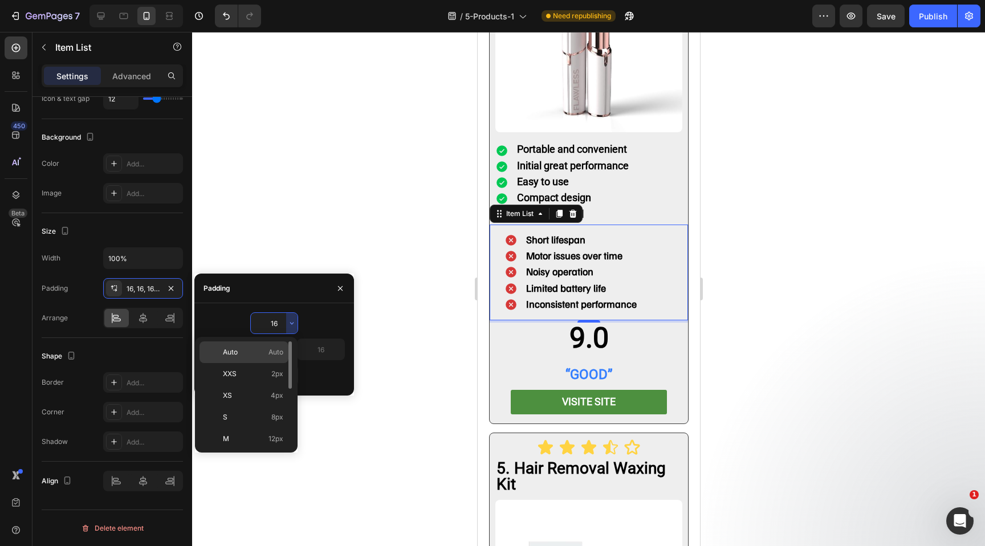
click at [250, 363] on div "Auto Auto" at bounding box center [243, 374] width 89 height 22
type input "Auto"
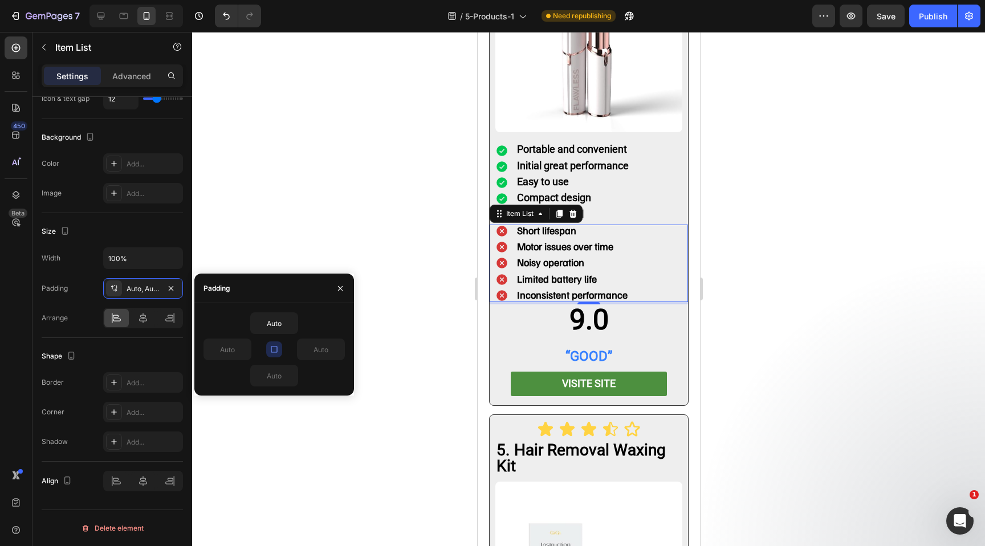
click at [735, 267] on div at bounding box center [588, 289] width 793 height 514
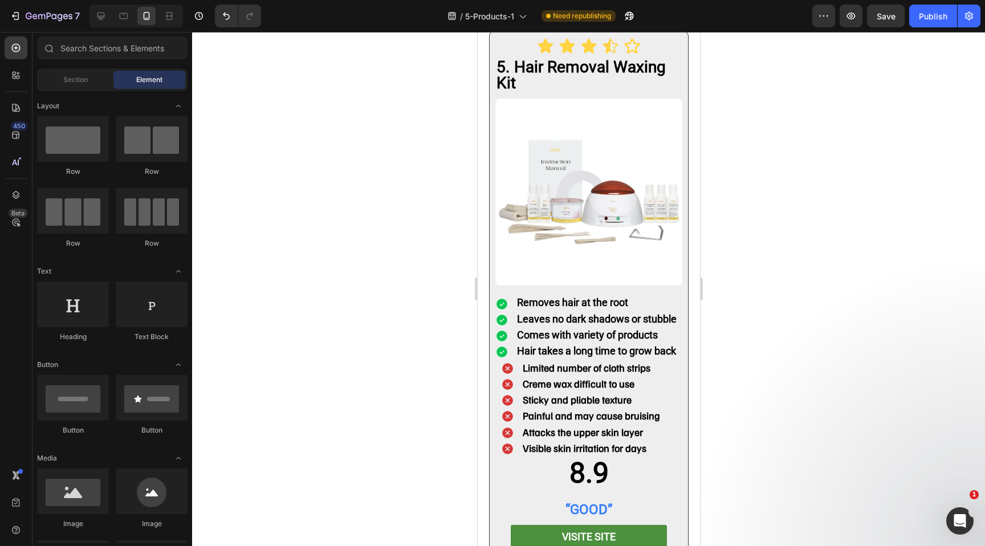
scroll to position [3825, 0]
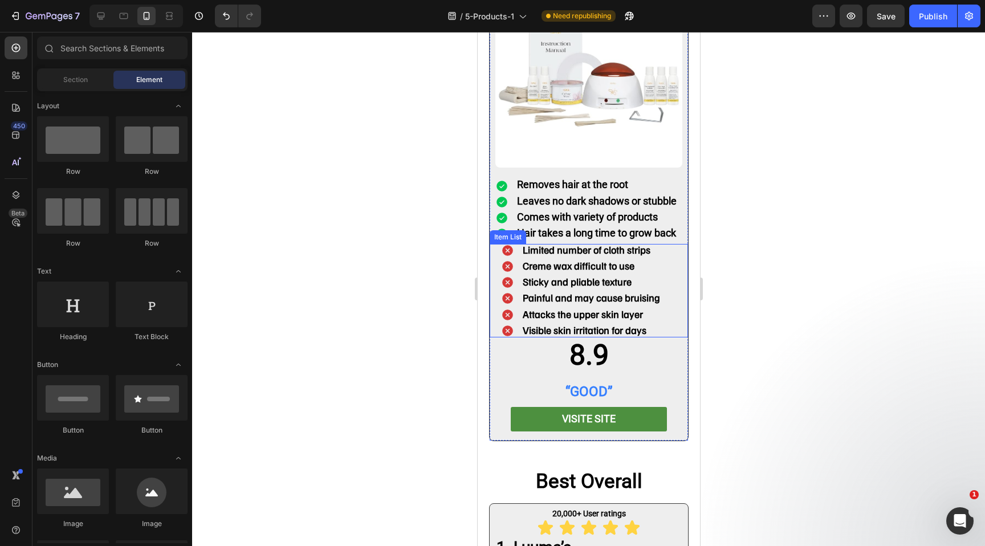
click at [671, 244] on div "Limited number of cloth strips Creme wax difficult to use Sticky and pliable te…" at bounding box center [591, 291] width 193 height 94
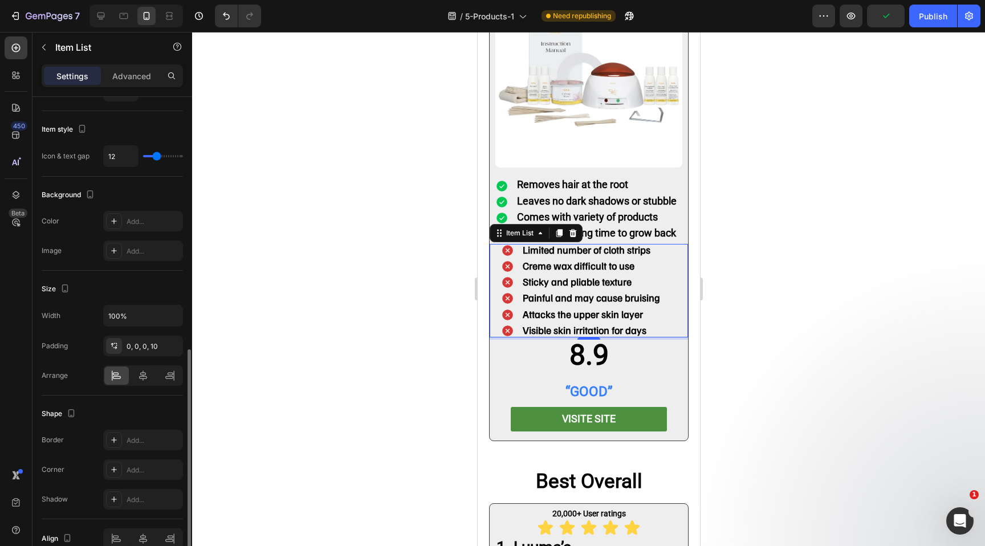
scroll to position [525, 0]
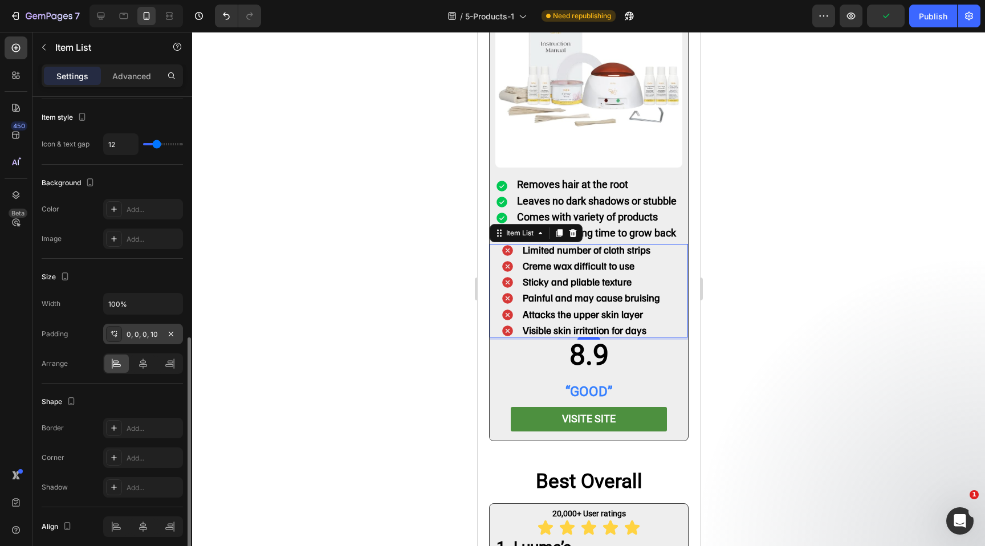
click at [115, 330] on icon at bounding box center [113, 333] width 9 height 9
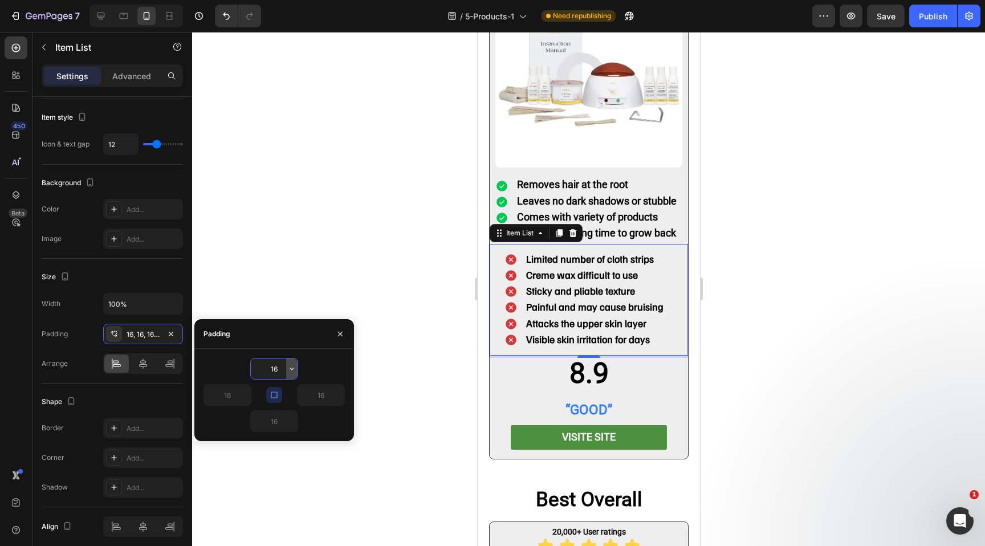
click at [291, 370] on icon "button" at bounding box center [291, 368] width 9 height 9
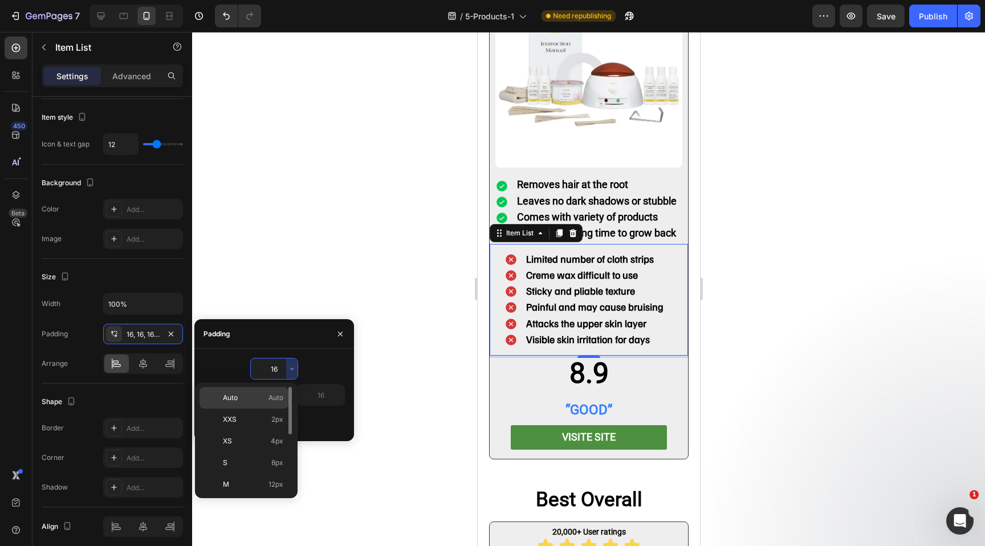
click at [258, 395] on p "Auto Auto" at bounding box center [253, 398] width 60 height 10
type input "Auto"
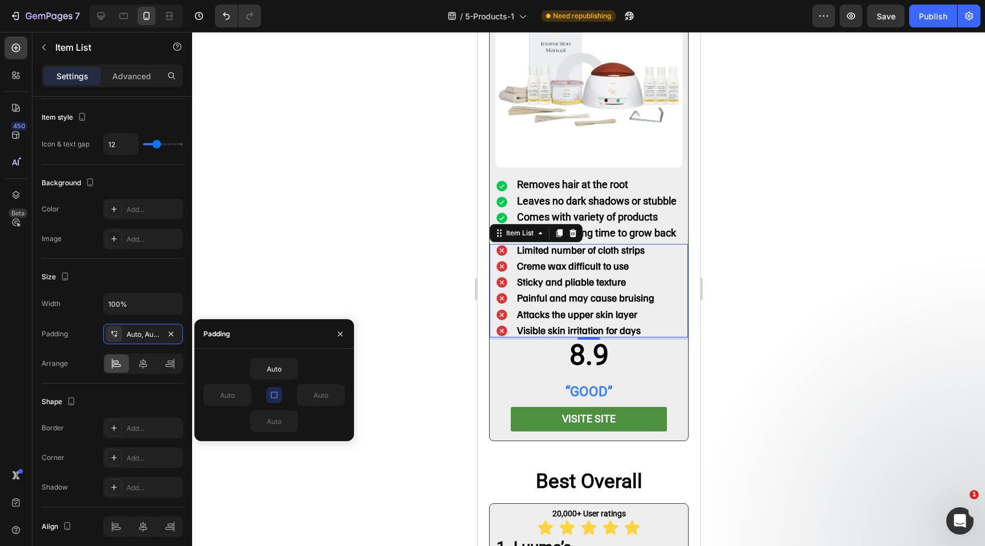
click at [438, 270] on div at bounding box center [588, 289] width 793 height 514
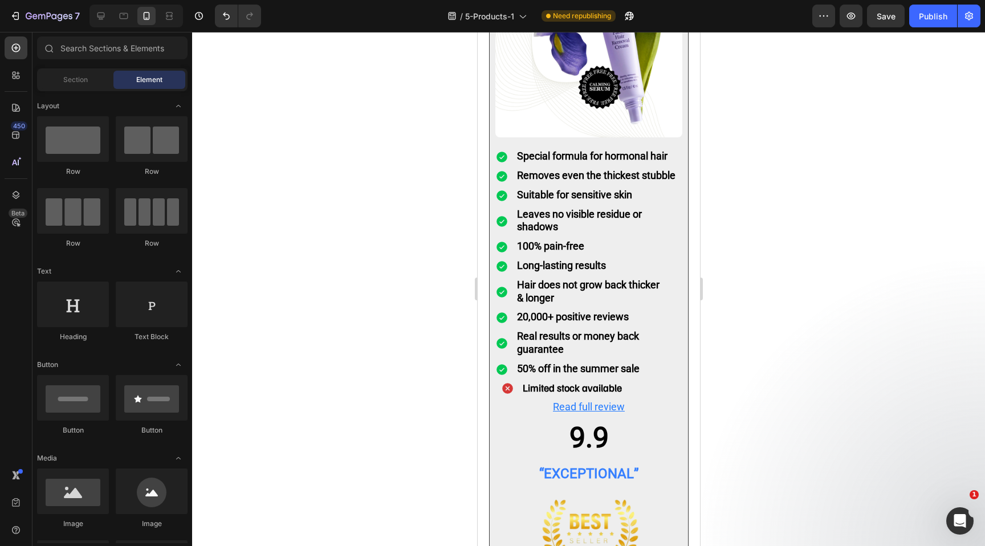
scroll to position [4484, 0]
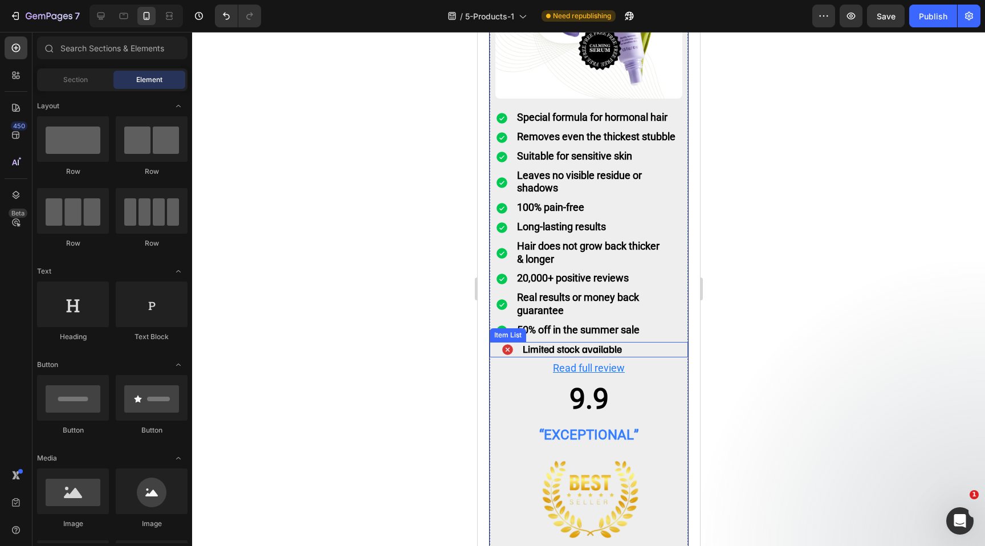
click at [653, 342] on div "Limited stock available" at bounding box center [591, 350] width 193 height 16
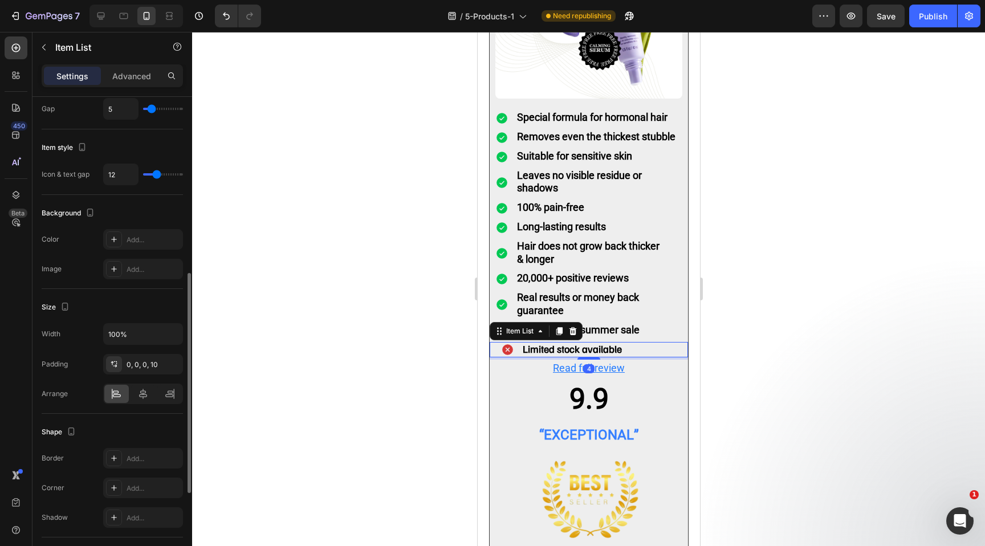
scroll to position [512, 0]
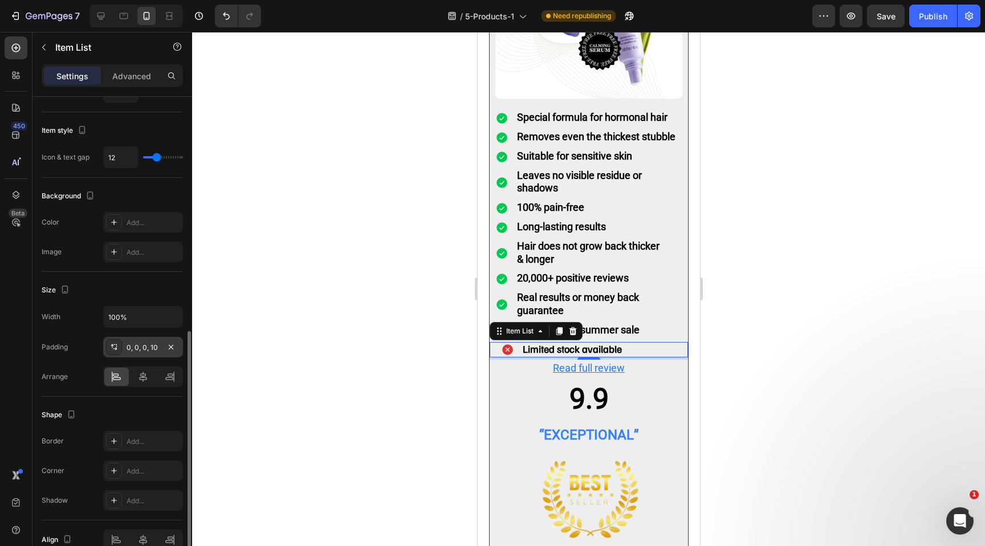
click at [157, 343] on div "0, 0, 0, 10" at bounding box center [143, 347] width 33 height 10
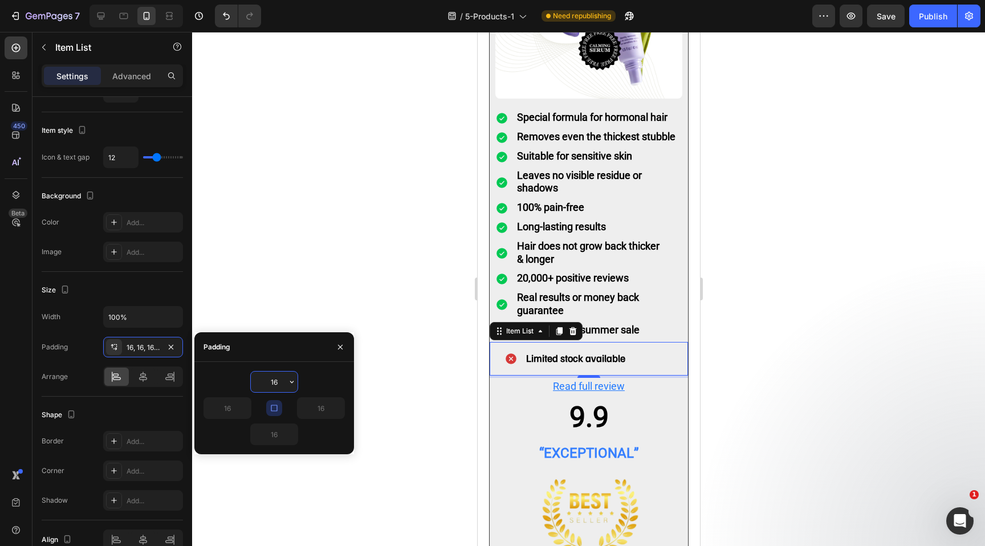
click at [271, 381] on input "16" at bounding box center [274, 382] width 47 height 21
click at [295, 382] on icon "button" at bounding box center [291, 381] width 9 height 9
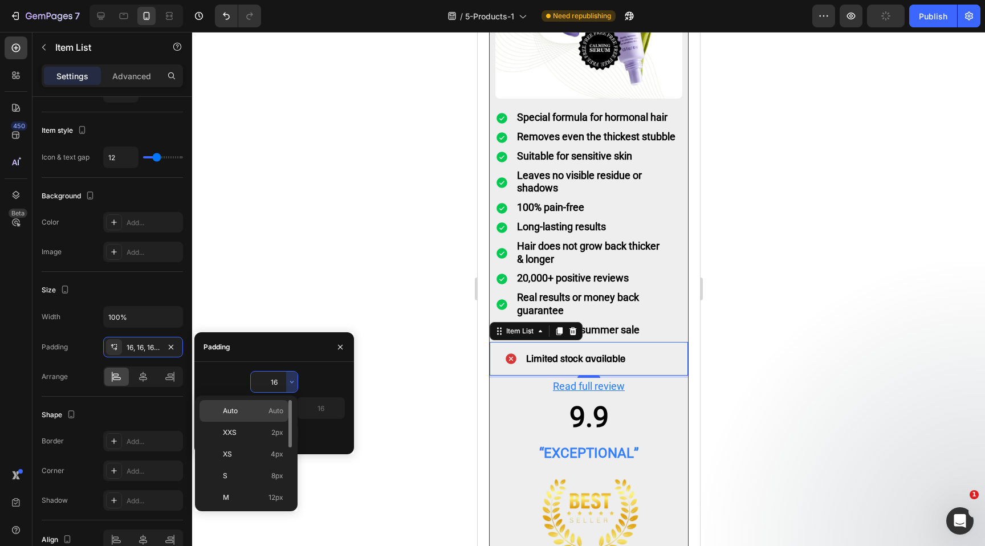
click at [257, 406] on p "Auto Auto" at bounding box center [253, 411] width 60 height 10
type input "Auto"
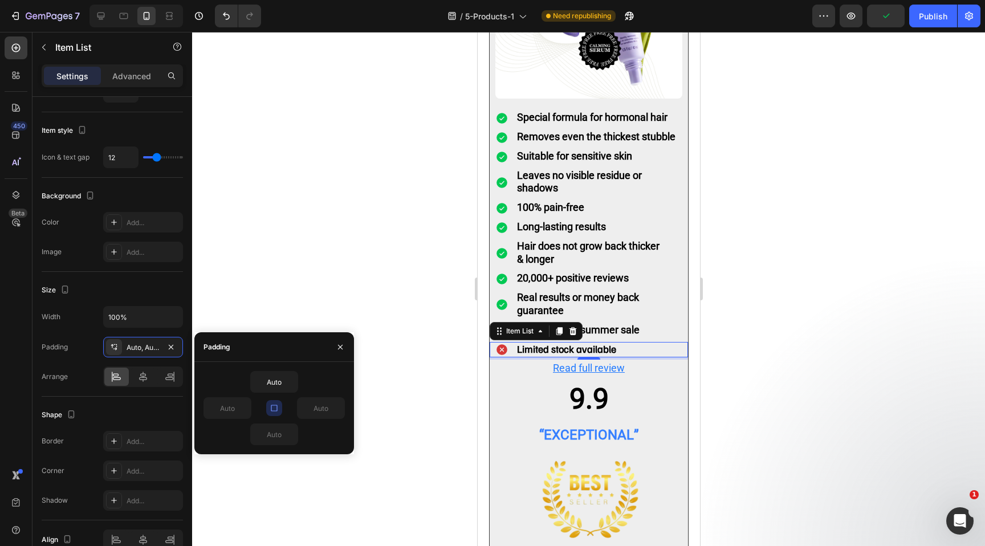
click at [434, 258] on div at bounding box center [588, 289] width 793 height 514
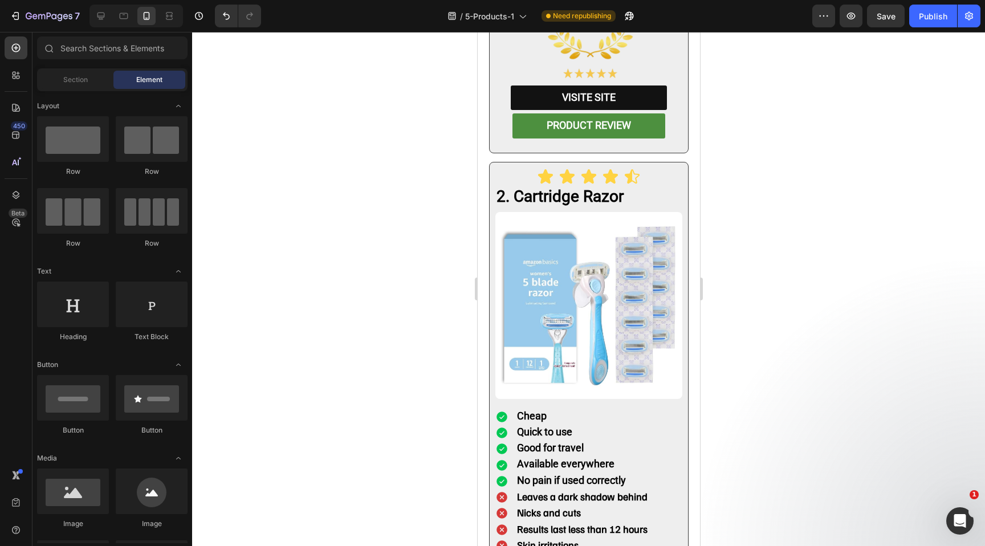
scroll to position [2014, 0]
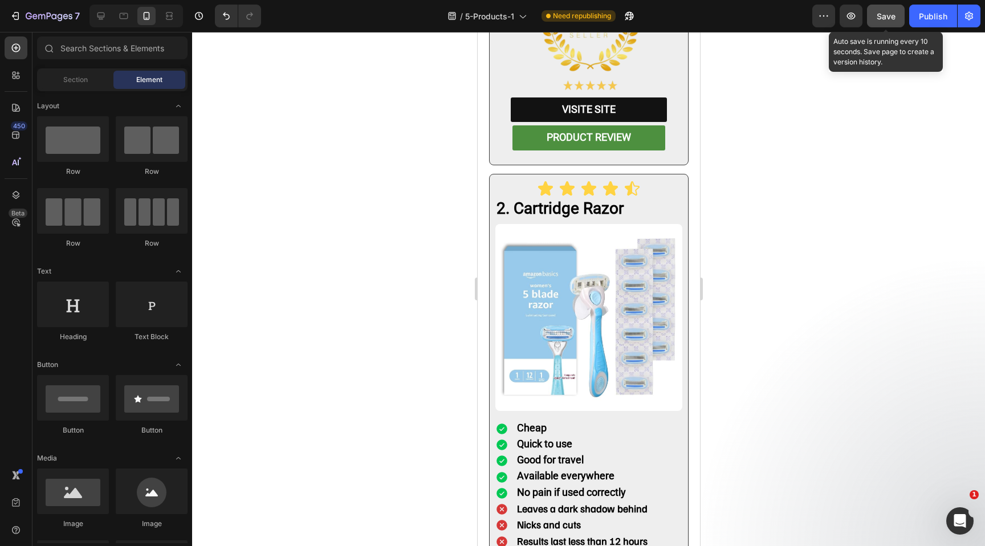
click at [894, 14] on span "Save" at bounding box center [885, 16] width 19 height 10
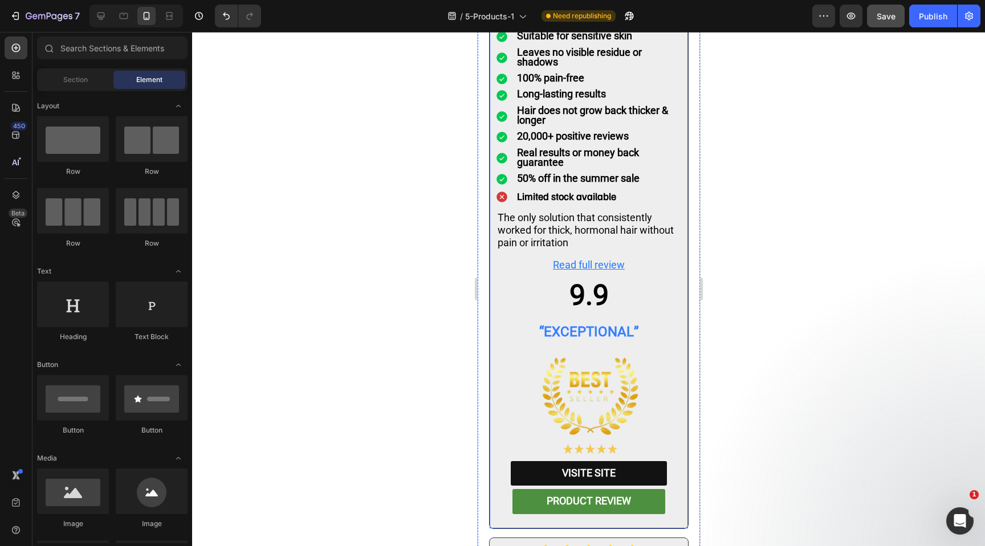
scroll to position [1676, 0]
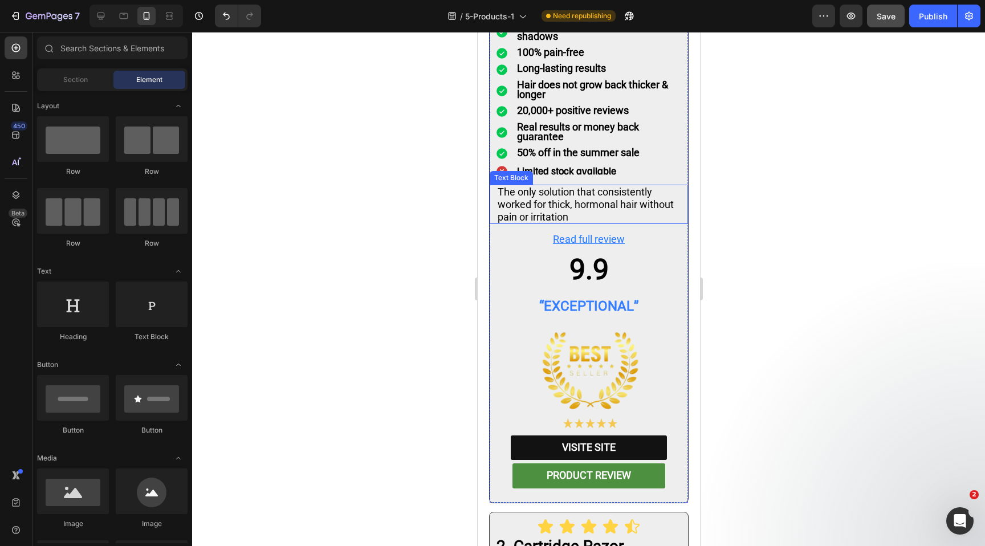
click at [535, 186] on p "The only solution that consistently worked for thick, hormonal hair without pai…" at bounding box center [588, 204] width 182 height 37
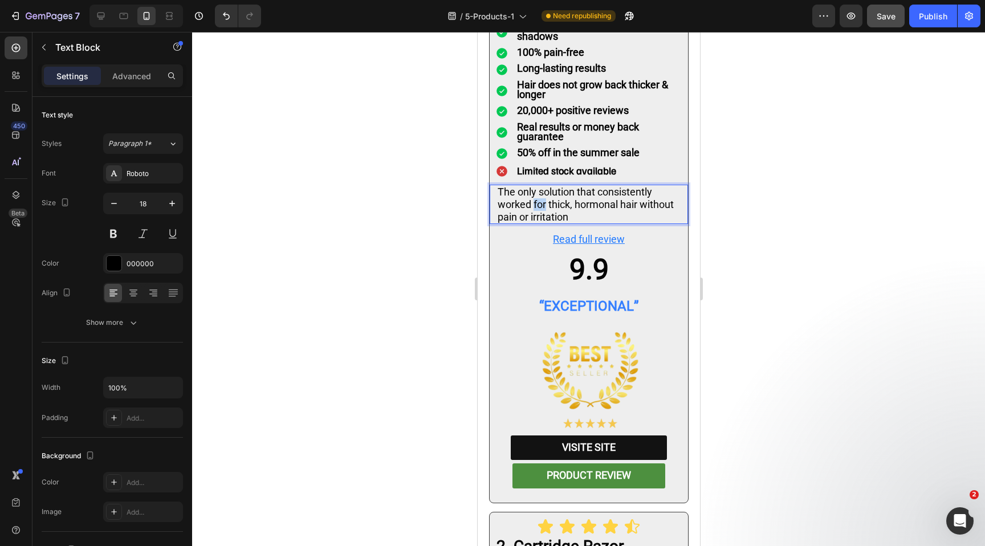
click at [535, 186] on p "The only solution that consistently worked for thick, hormonal hair without pai…" at bounding box center [588, 204] width 182 height 37
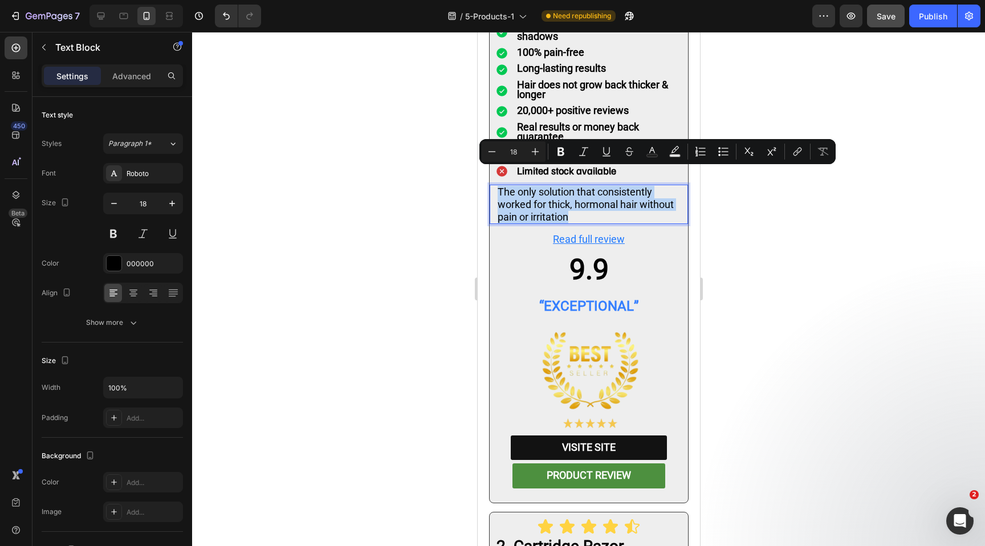
copy p "The only solution that consistently worked for thick, hormonal hair without pai…"
click at [791, 228] on div at bounding box center [588, 289] width 793 height 514
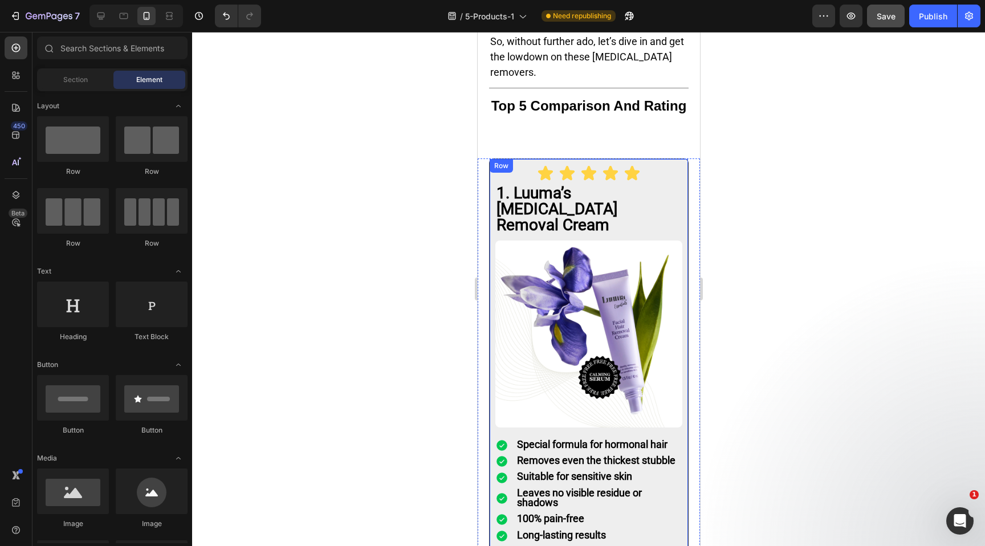
scroll to position [1398, 0]
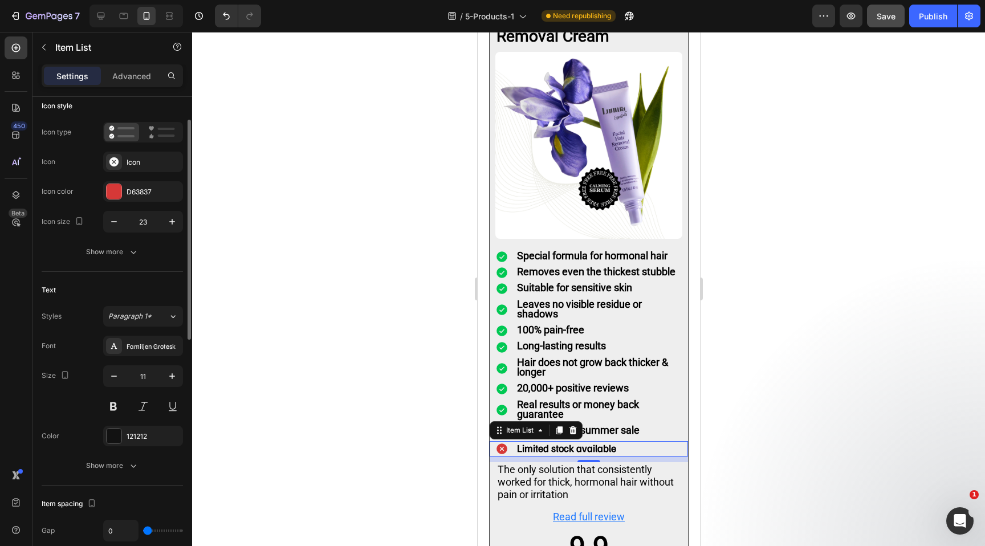
scroll to position [80, 0]
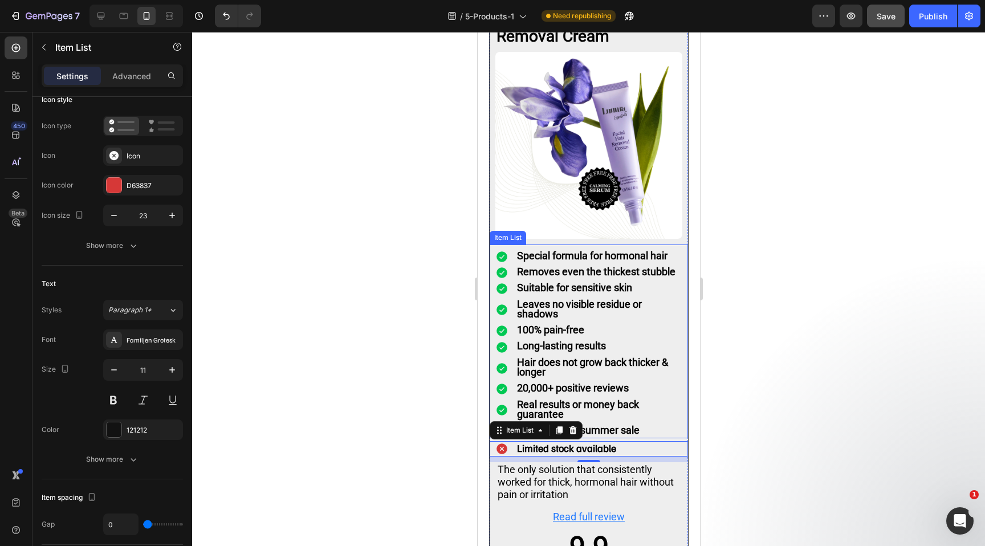
click at [536, 382] on strong "20,000+ positive reviews" at bounding box center [572, 388] width 112 height 12
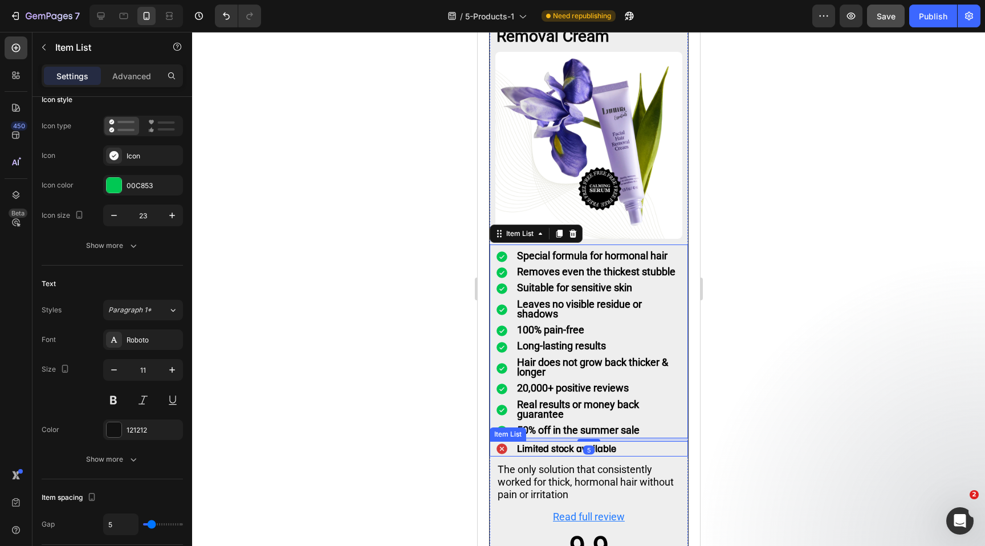
click at [614, 442] on strong "Limited stock available" at bounding box center [565, 448] width 99 height 13
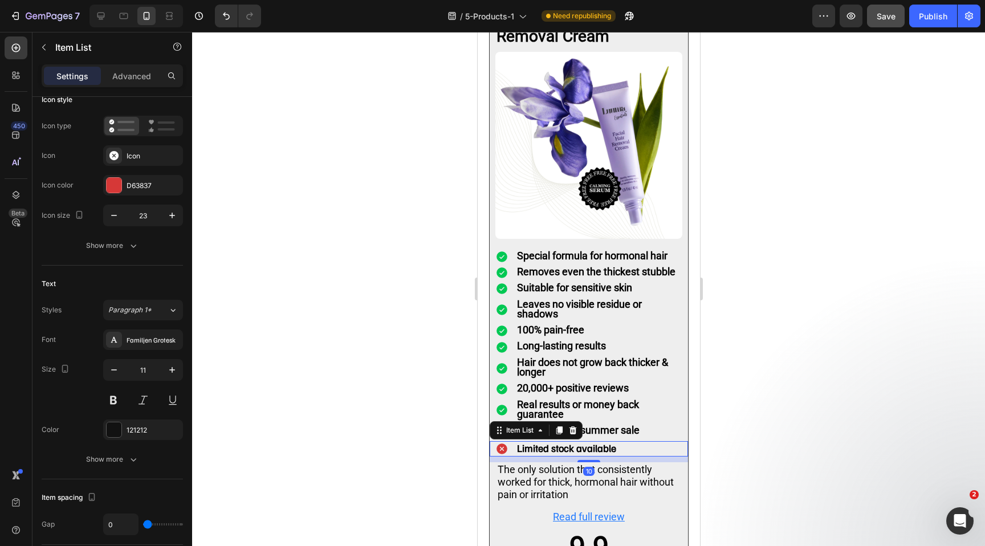
click at [612, 442] on strong "Limited stock available" at bounding box center [565, 448] width 99 height 13
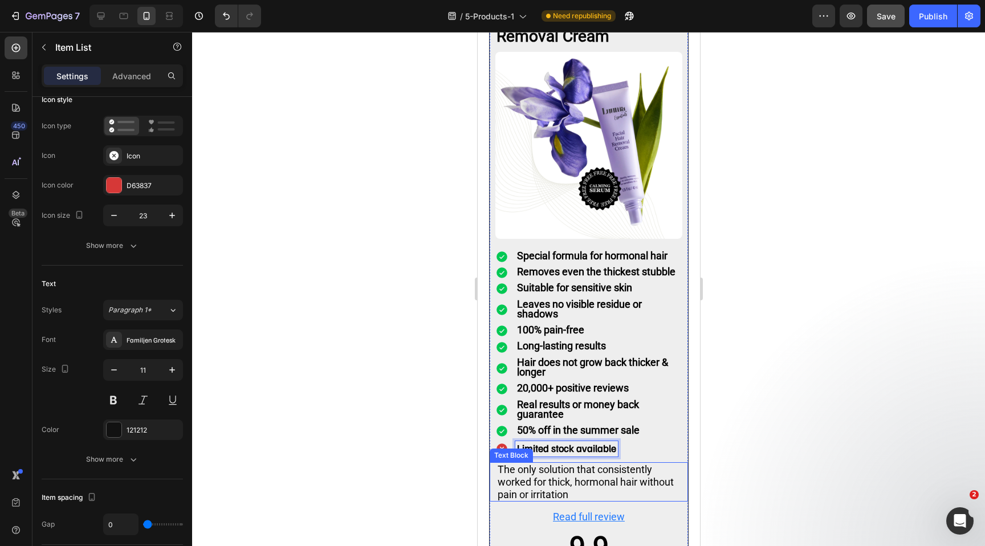
click at [634, 462] on div "The only solution that consistently worked for thick, hormonal hair without pai…" at bounding box center [588, 481] width 185 height 39
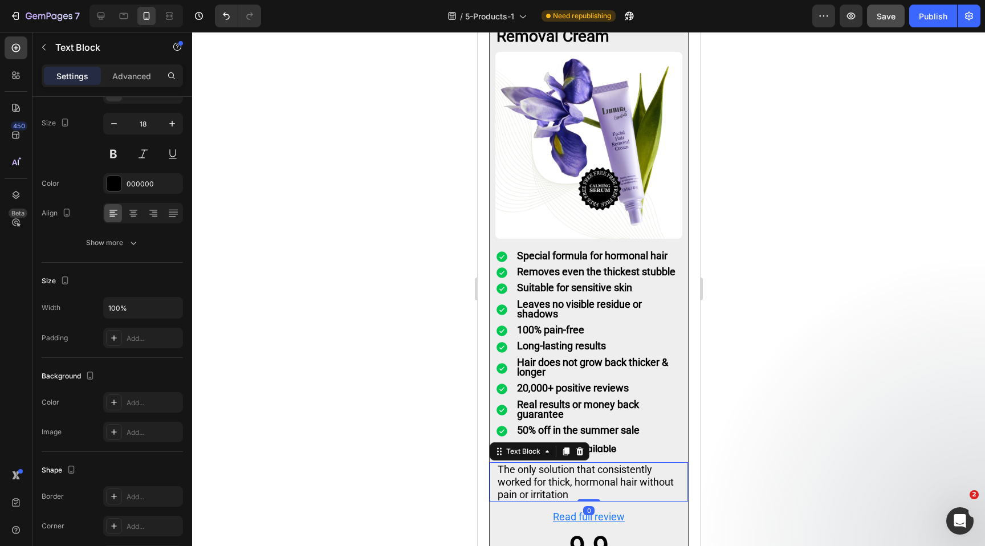
scroll to position [0, 0]
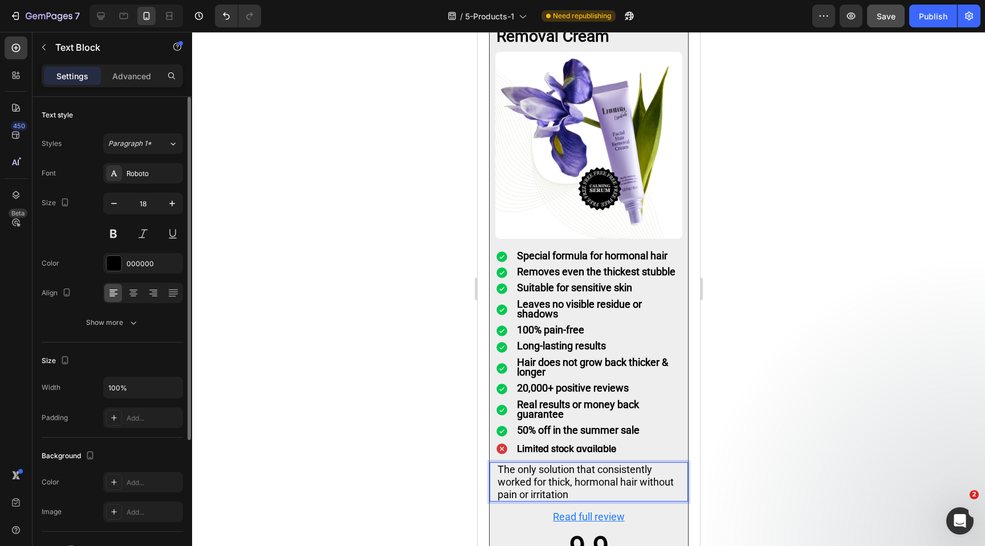
click at [628, 463] on p "The only solution that consistently worked for thick, hormonal hair without pai…" at bounding box center [588, 481] width 182 height 37
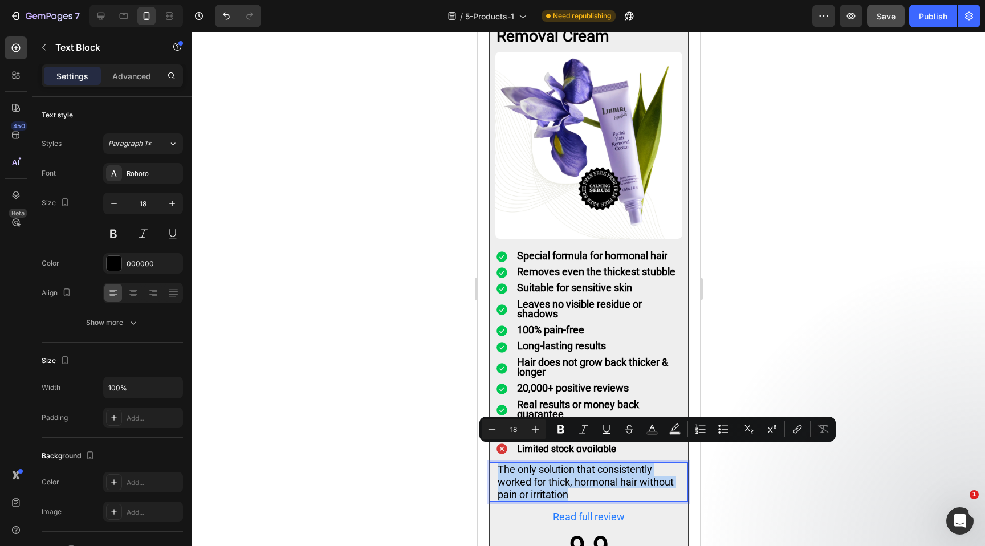
click at [808, 462] on div at bounding box center [588, 289] width 793 height 514
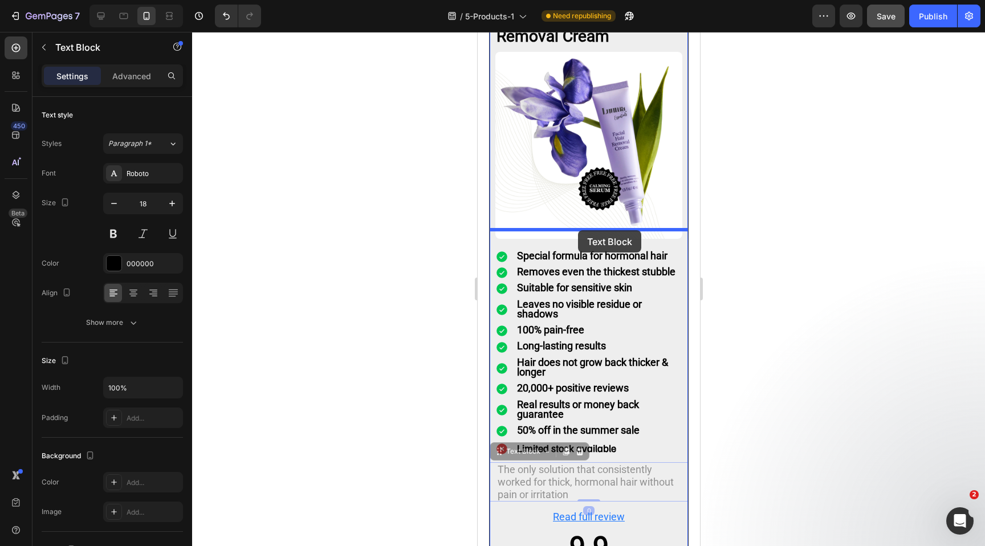
drag, startPoint x: 649, startPoint y: 464, endPoint x: 577, endPoint y: 230, distance: 245.0
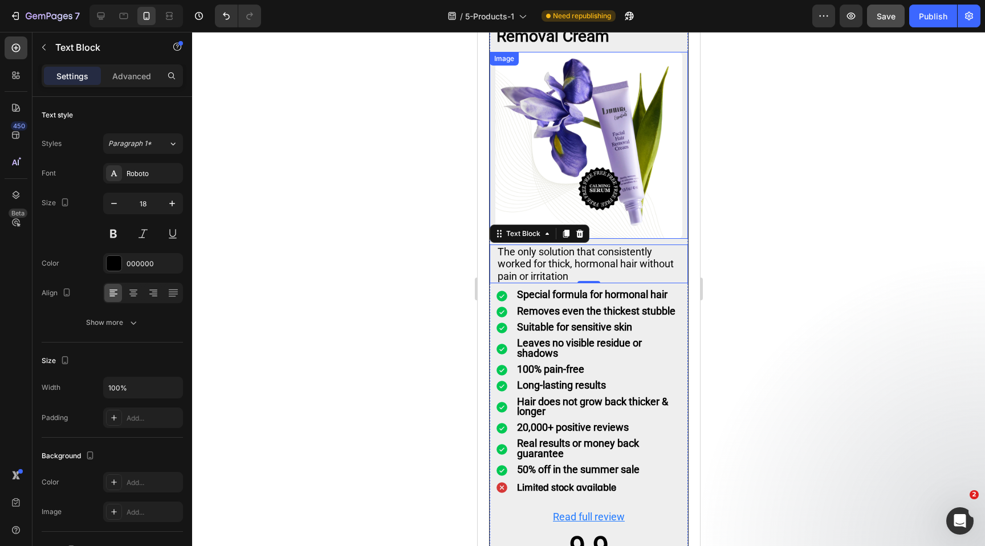
click at [607, 221] on img at bounding box center [588, 145] width 187 height 187
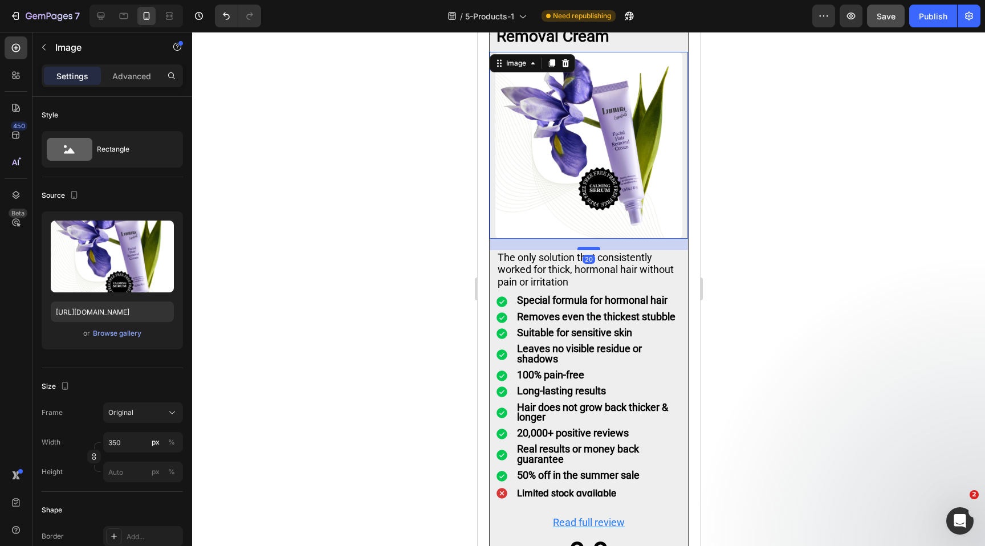
drag, startPoint x: 593, startPoint y: 228, endPoint x: 594, endPoint y: 234, distance: 5.7
click at [594, 247] on div at bounding box center [588, 248] width 23 height 3
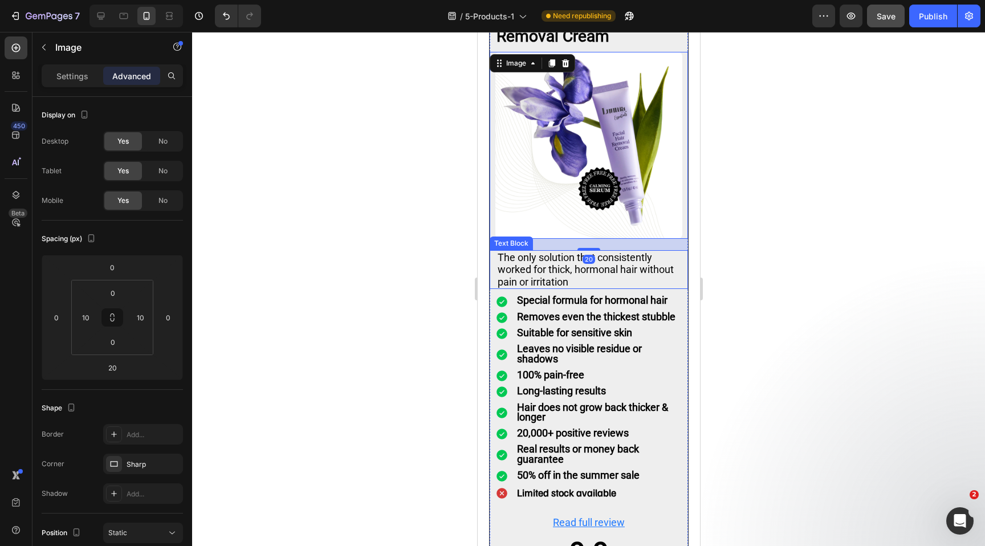
click at [597, 258] on p "The only solution that consistently worked for thick, hormonal hair without pai…" at bounding box center [588, 269] width 182 height 37
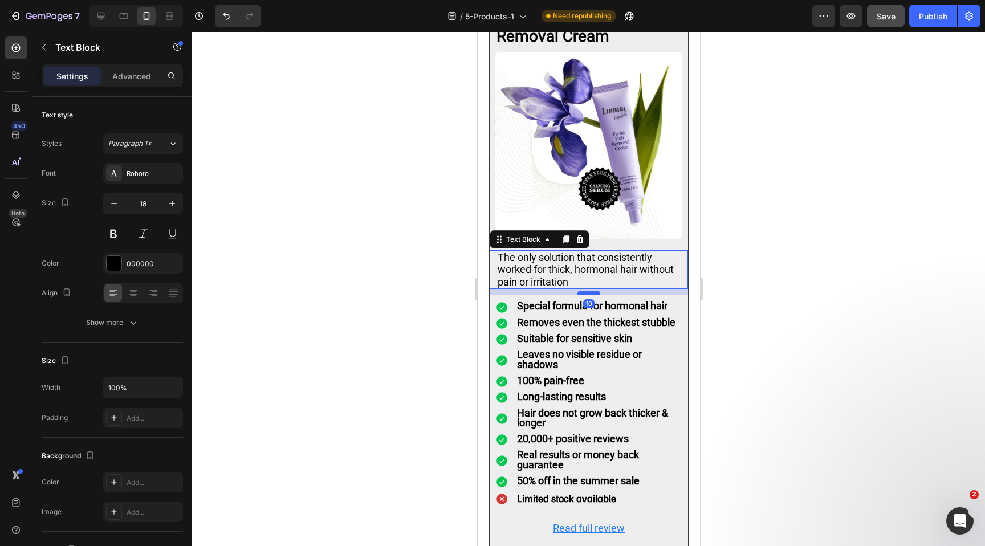
drag, startPoint x: 586, startPoint y: 272, endPoint x: 585, endPoint y: 278, distance: 5.8
click at [585, 291] on div at bounding box center [588, 292] width 23 height 3
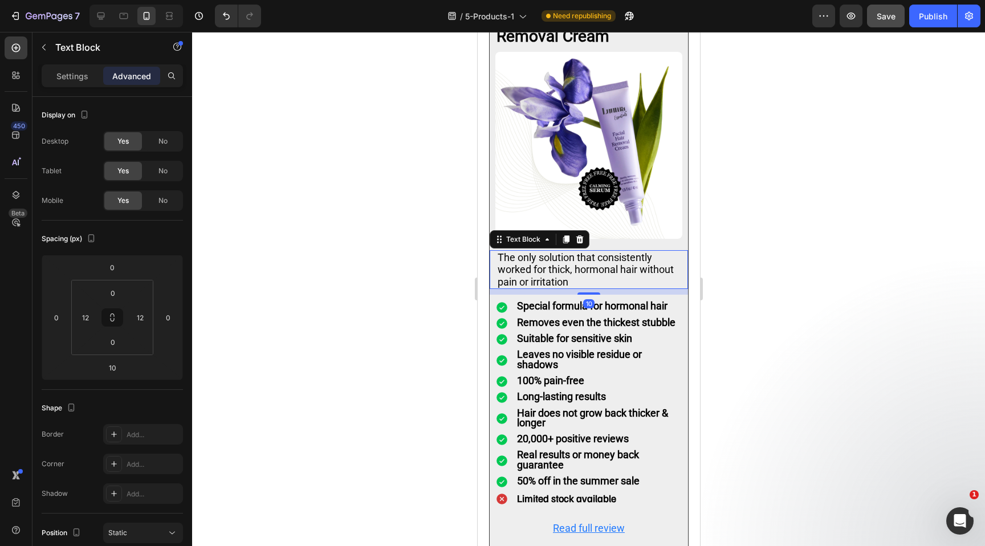
click at [726, 279] on div at bounding box center [588, 289] width 793 height 514
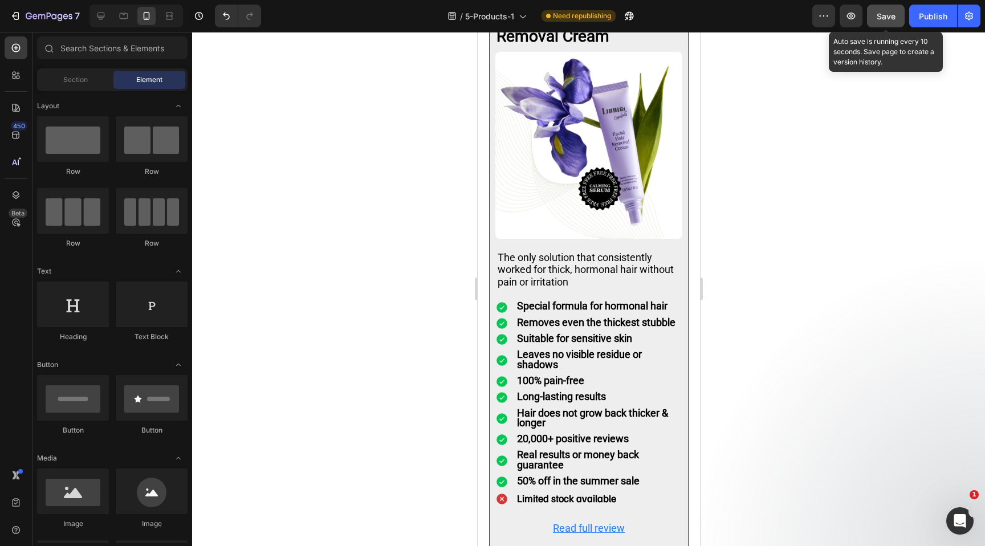
click at [882, 10] on div "Save" at bounding box center [885, 16] width 19 height 12
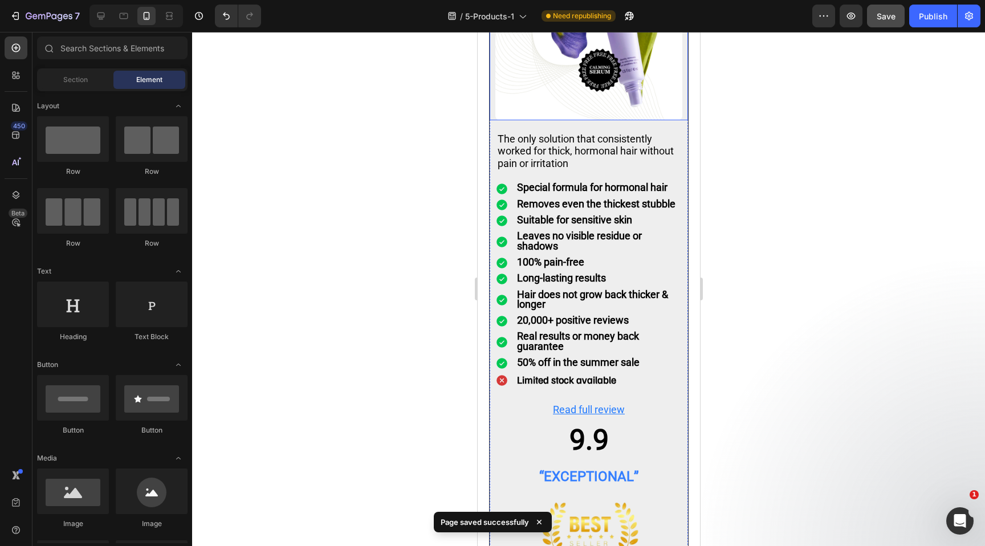
scroll to position [1516, 0]
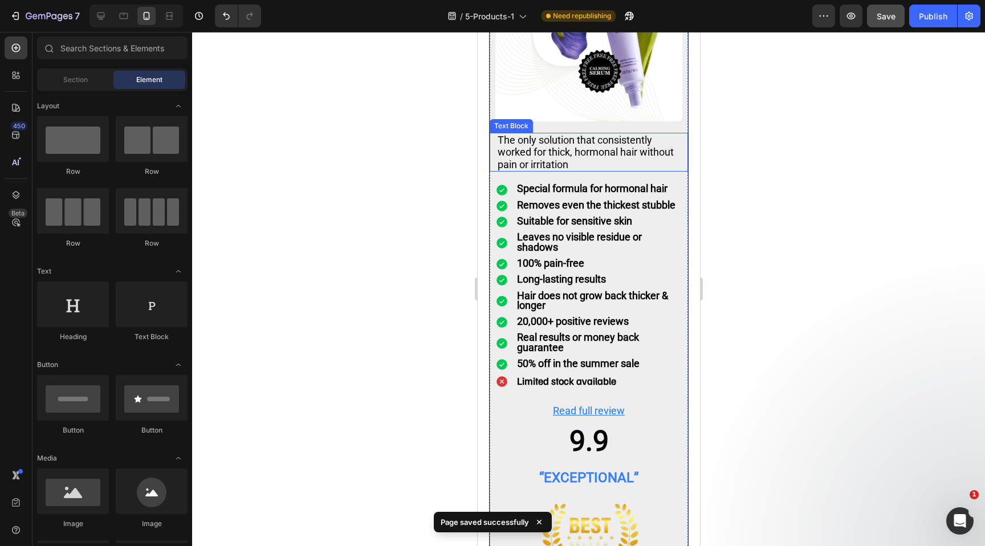
click at [552, 141] on p "The only solution that consistently worked for thick, hormonal hair without pai…" at bounding box center [588, 152] width 182 height 37
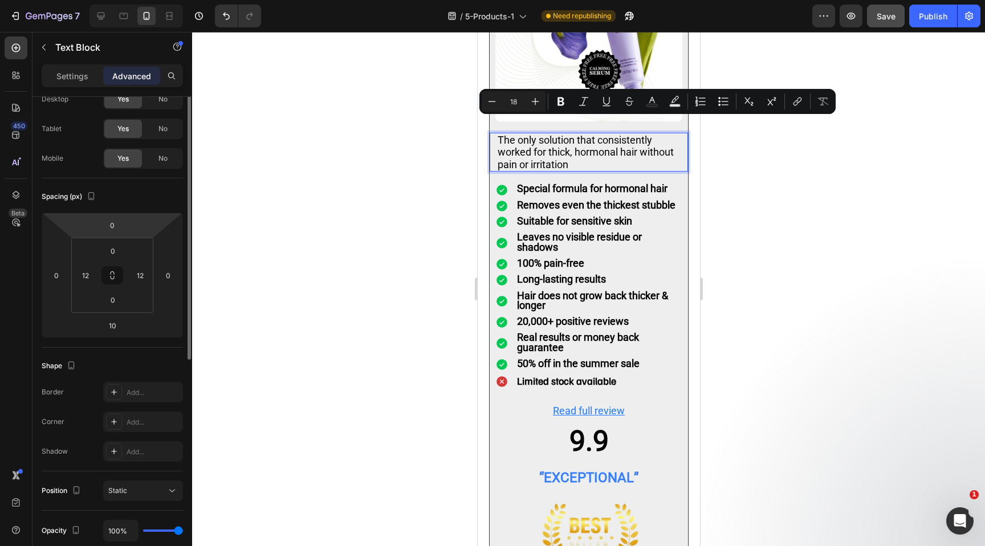
scroll to position [0, 0]
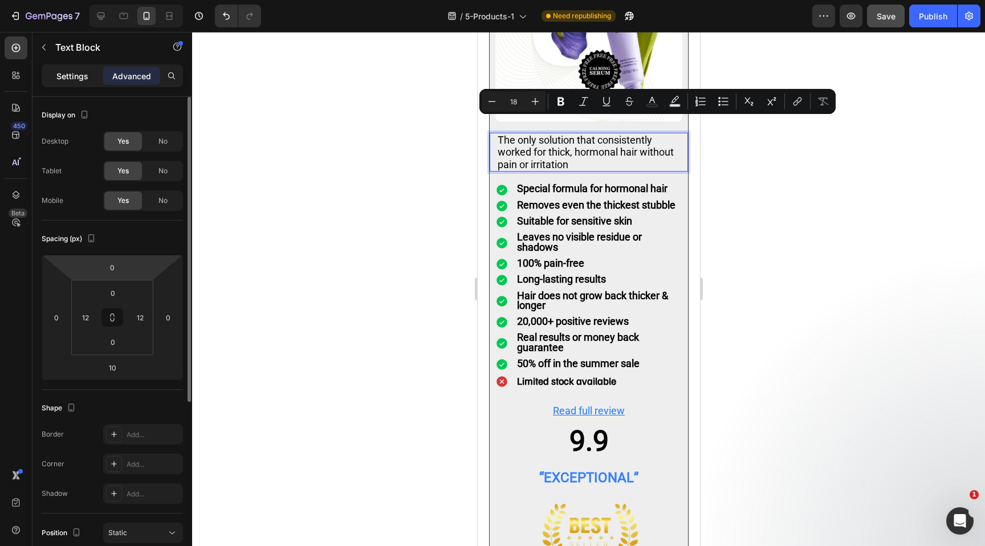
click at [77, 68] on div "Settings" at bounding box center [72, 76] width 57 height 18
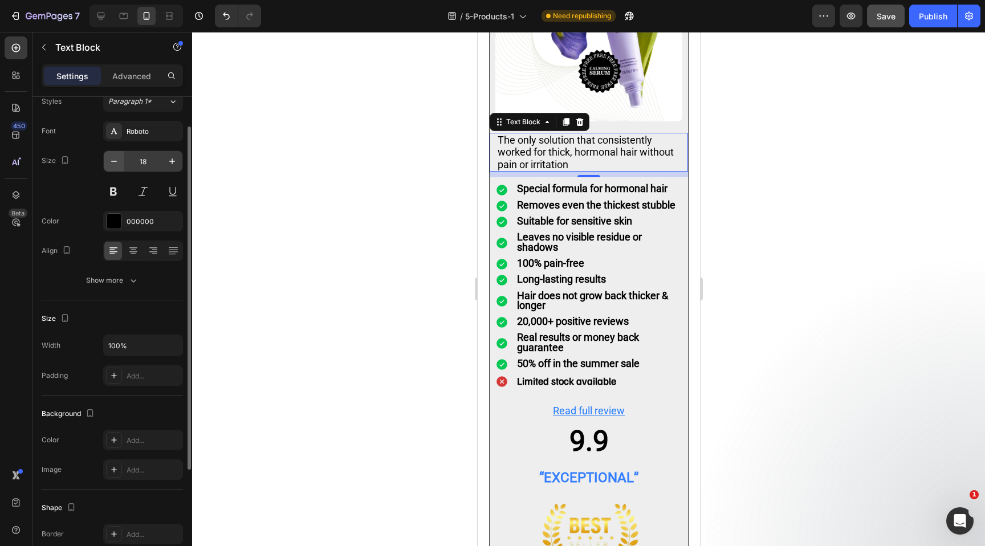
scroll to position [39, 0]
click at [171, 193] on button at bounding box center [172, 195] width 21 height 21
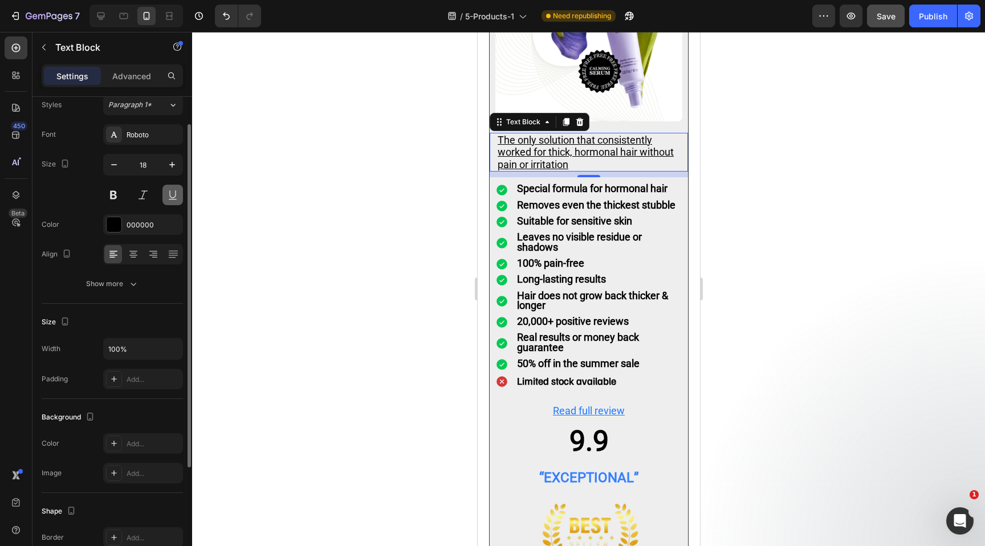
click at [171, 193] on button at bounding box center [172, 195] width 21 height 21
click at [142, 195] on button at bounding box center [143, 195] width 21 height 21
click at [104, 195] on button at bounding box center [113, 195] width 21 height 21
click at [884, 195] on div at bounding box center [588, 289] width 793 height 514
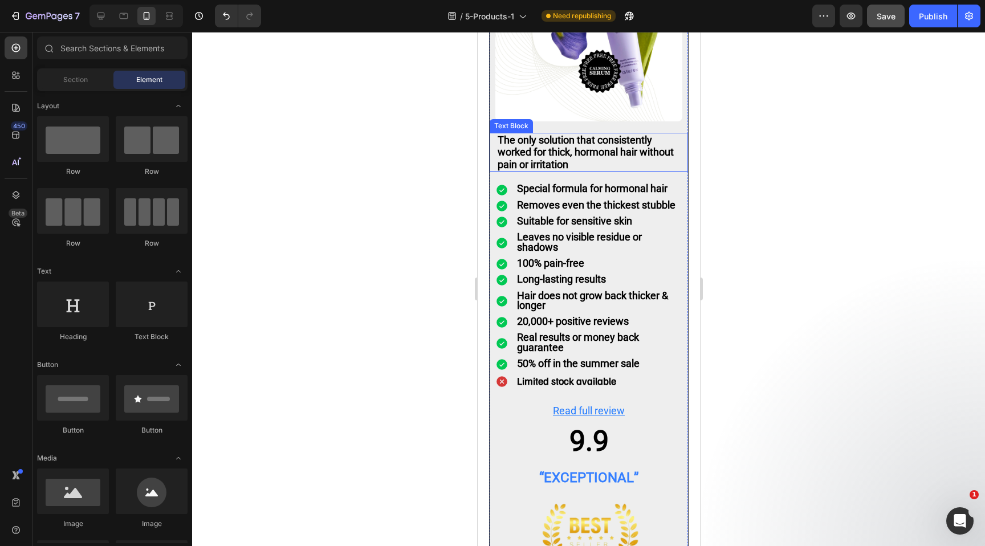
click at [578, 134] on p "The only solution that consistently worked for thick, hormonal hair without pai…" at bounding box center [588, 152] width 182 height 37
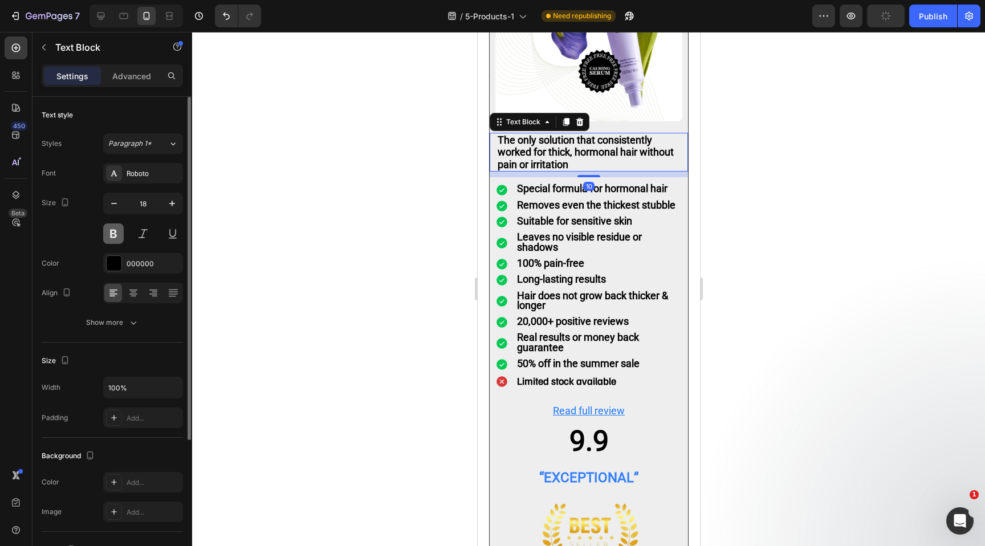
click at [115, 236] on button at bounding box center [113, 233] width 21 height 21
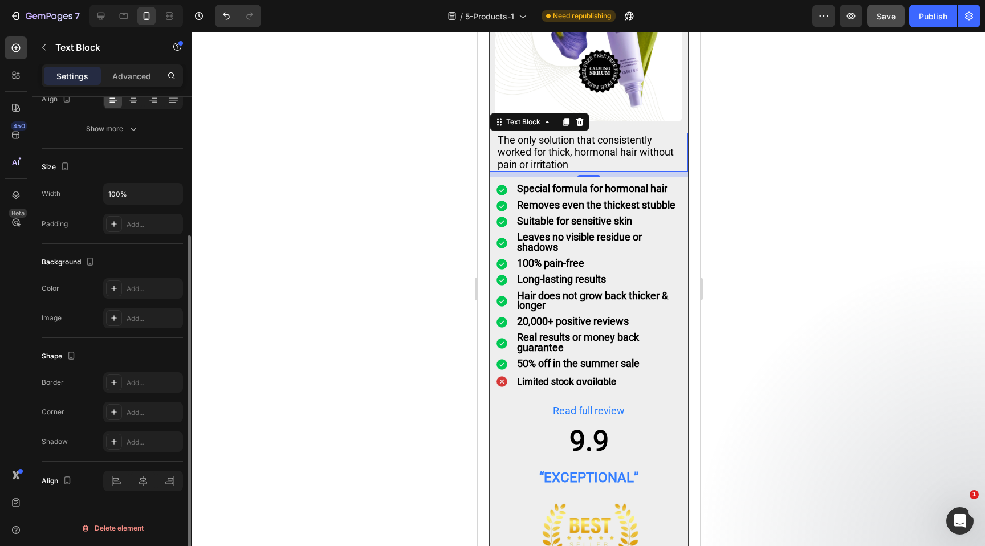
scroll to position [0, 0]
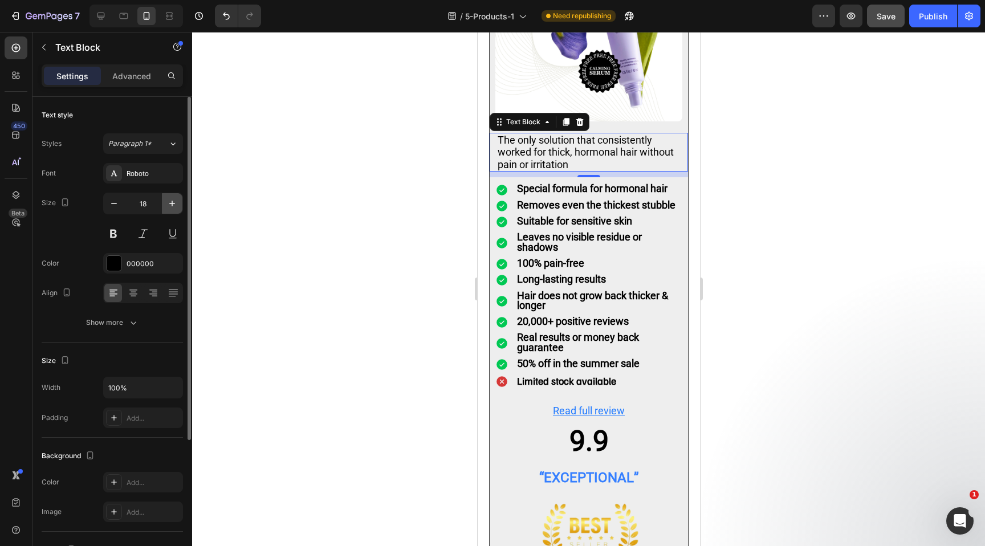
click at [169, 201] on icon "button" at bounding box center [171, 203] width 11 height 11
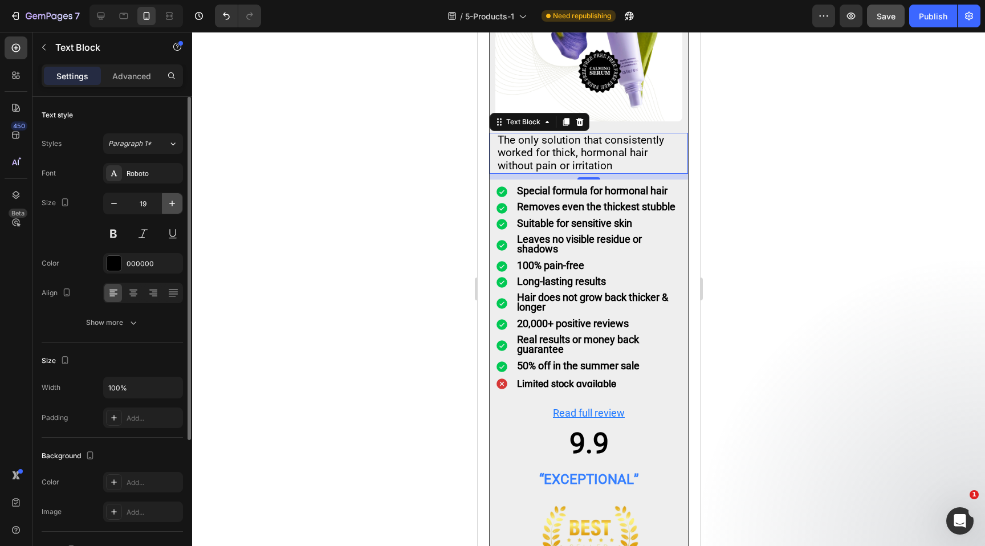
type input "20"
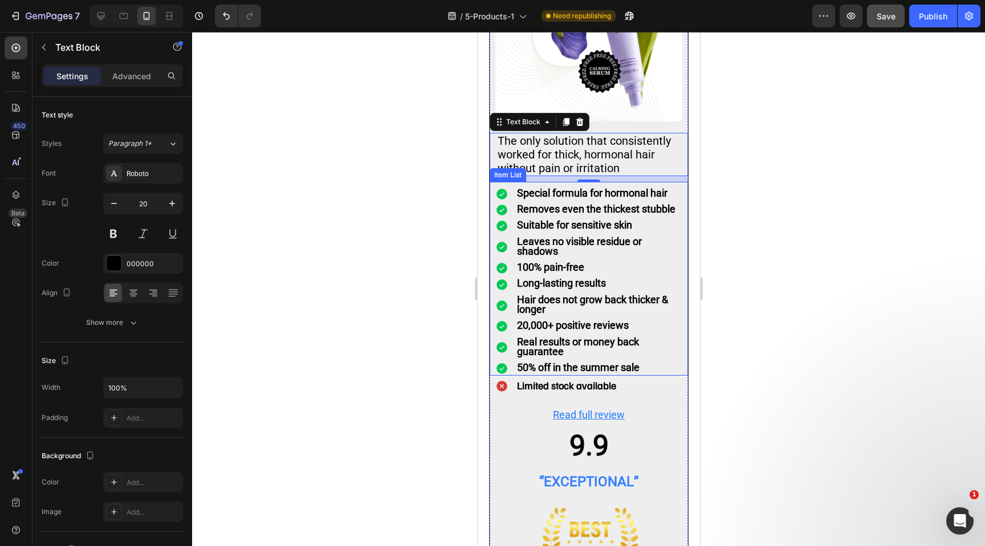
click at [792, 221] on div at bounding box center [588, 289] width 793 height 514
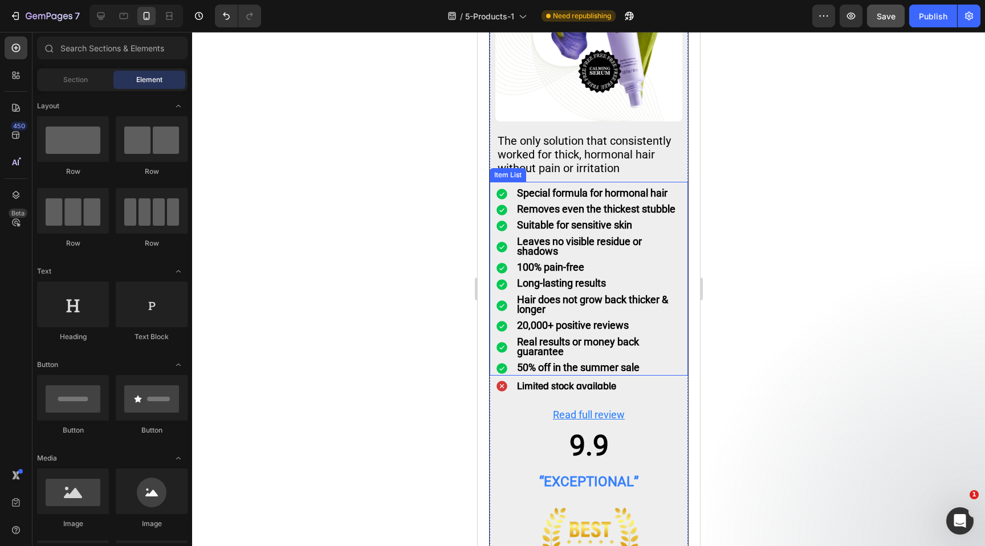
click at [756, 144] on div at bounding box center [588, 289] width 793 height 514
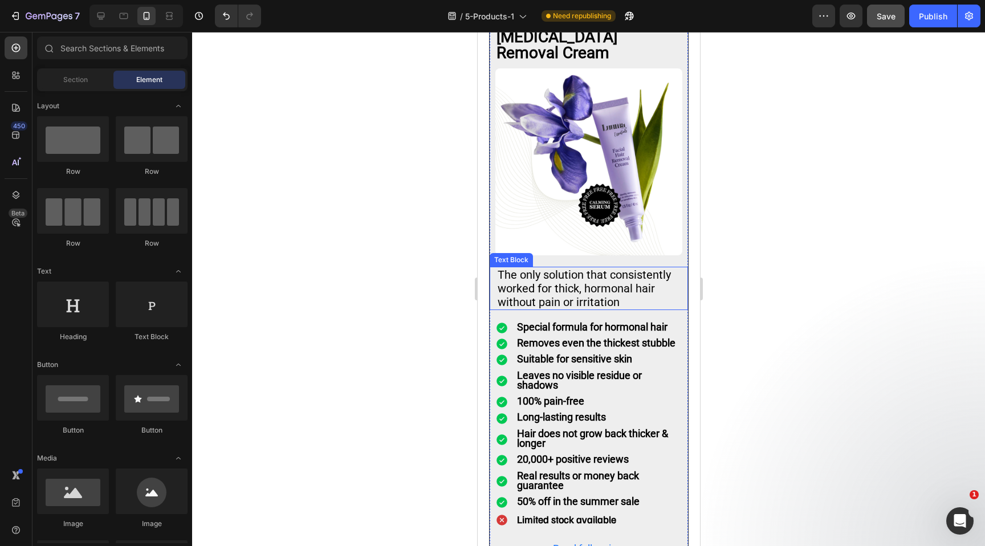
scroll to position [1373, 0]
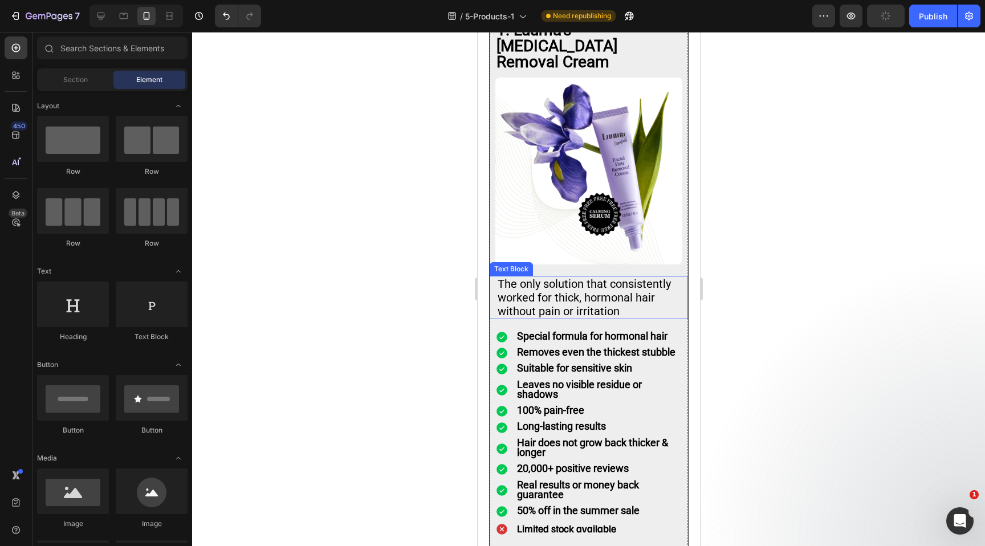
click at [577, 277] on p "The only solution that consistently worked for thick, hormonal hair without pai…" at bounding box center [588, 297] width 182 height 41
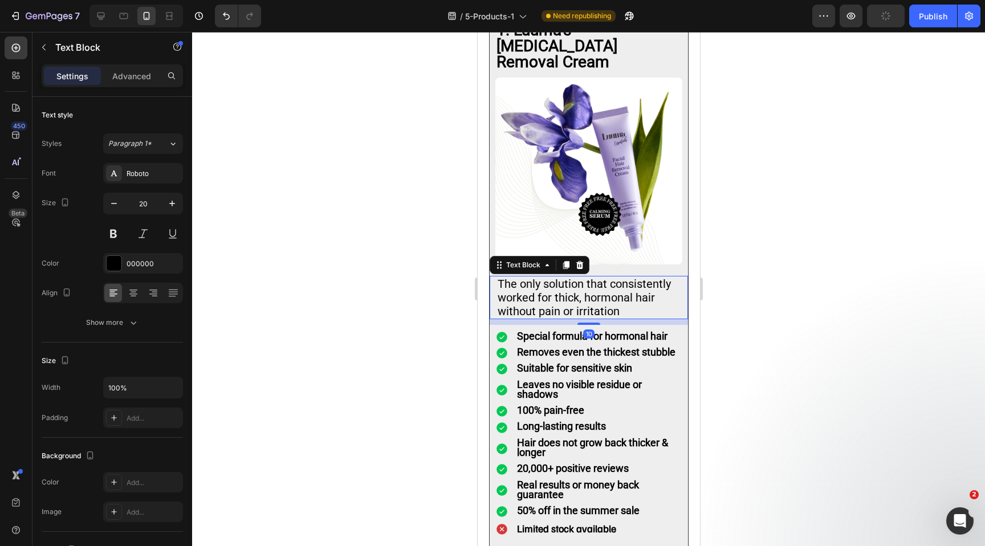
click at [577, 277] on p "The only solution that consistently worked for thick, hormonal hair without pai…" at bounding box center [588, 297] width 182 height 41
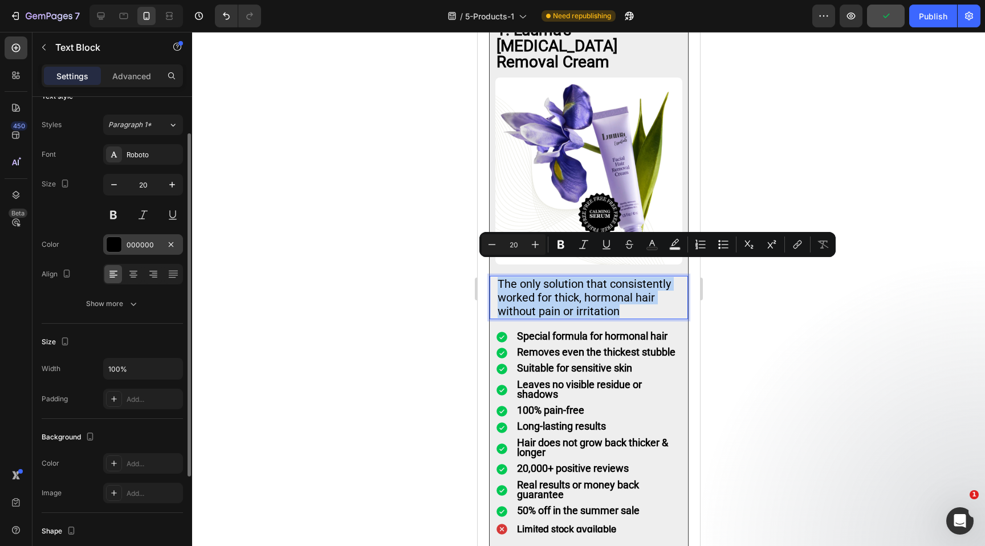
scroll to position [0, 0]
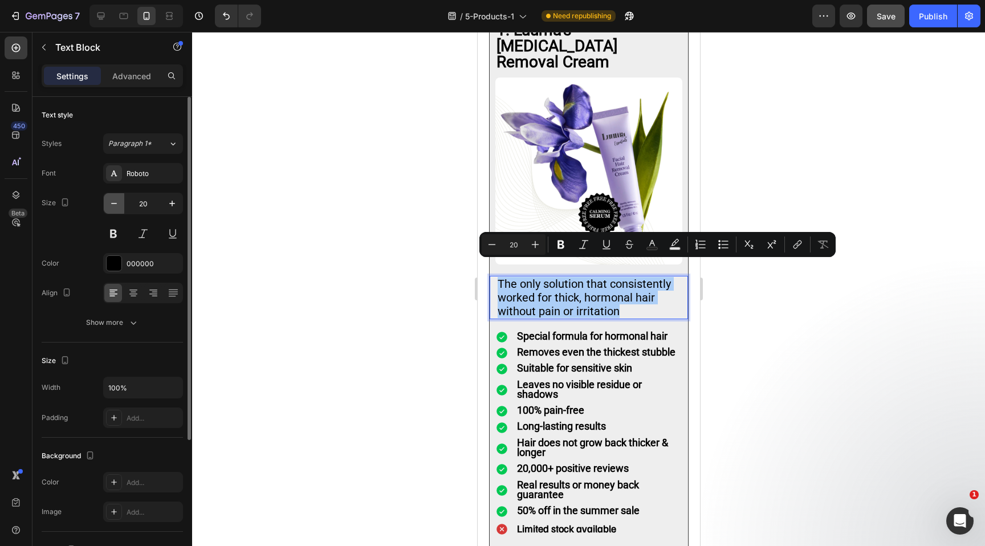
click at [120, 209] on button "button" at bounding box center [114, 203] width 21 height 21
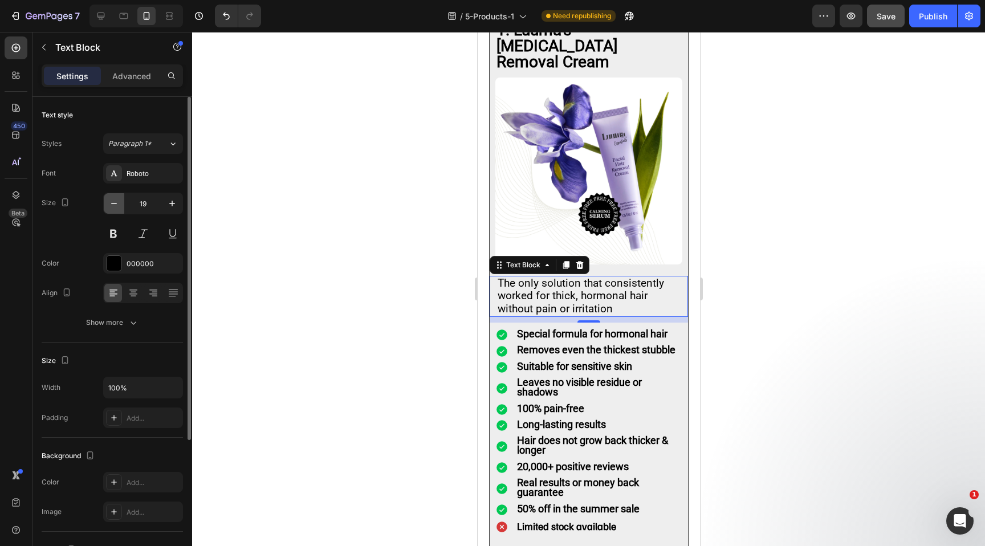
click at [120, 209] on button "button" at bounding box center [114, 203] width 21 height 21
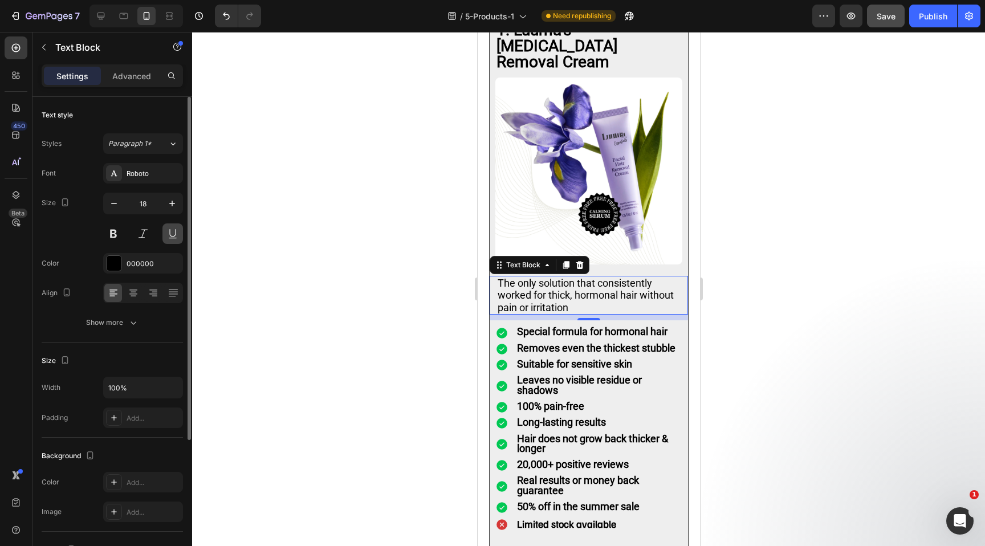
click at [173, 226] on button at bounding box center [172, 233] width 21 height 21
click at [174, 207] on icon "button" at bounding box center [171, 203] width 11 height 11
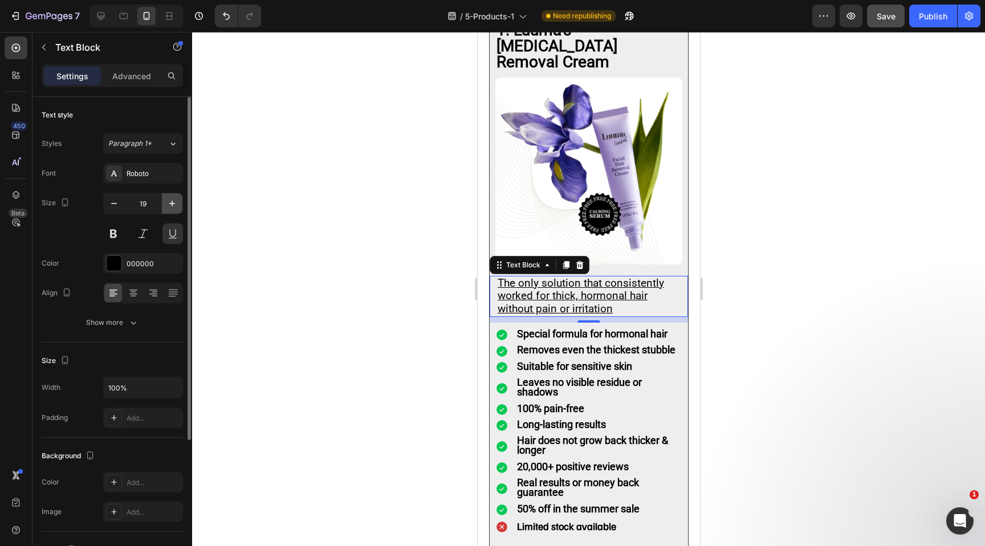
type input "20"
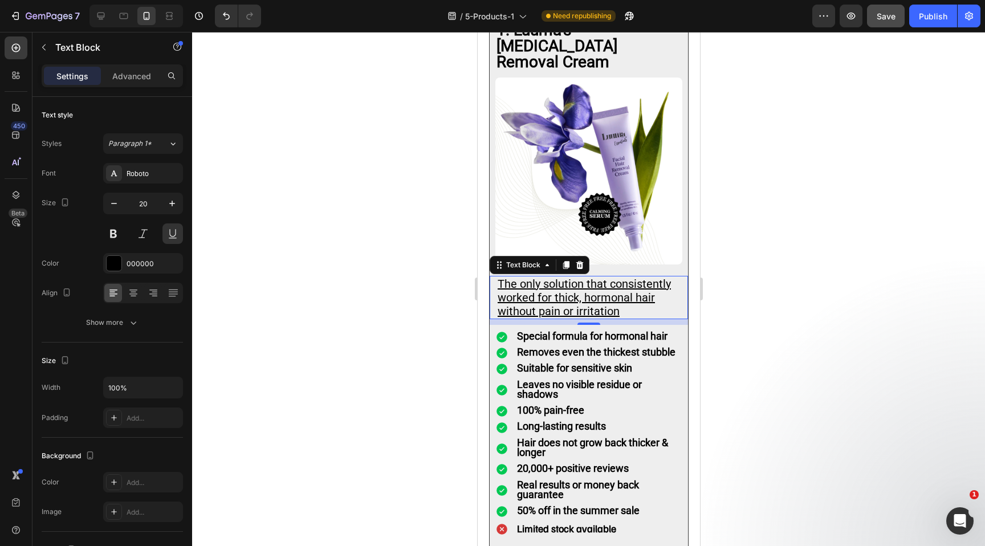
click at [499, 277] on p "The only solution that consistently worked for thick, hormonal hair without pai…" at bounding box center [588, 297] width 182 height 41
click at [855, 232] on div at bounding box center [588, 289] width 793 height 514
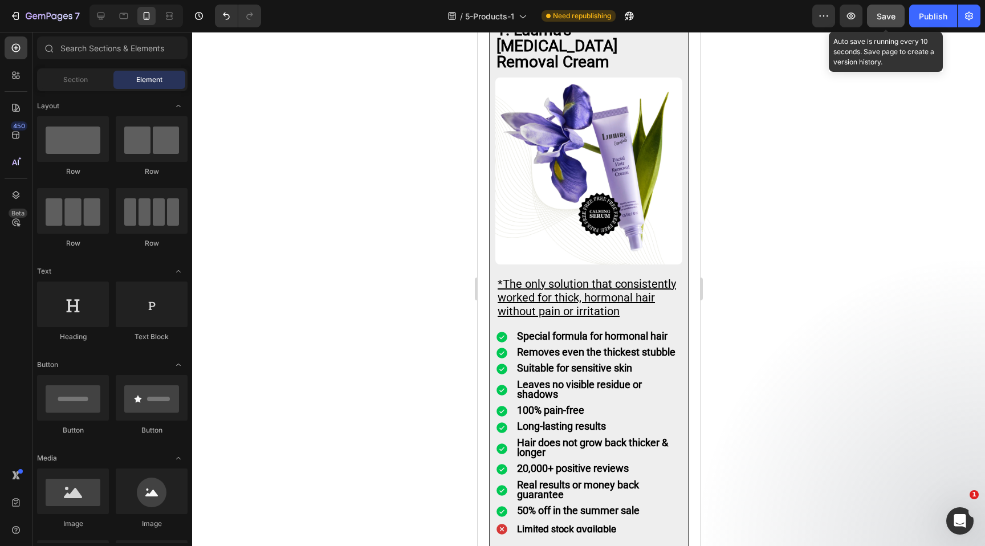
click at [888, 19] on span "Save" at bounding box center [885, 16] width 19 height 10
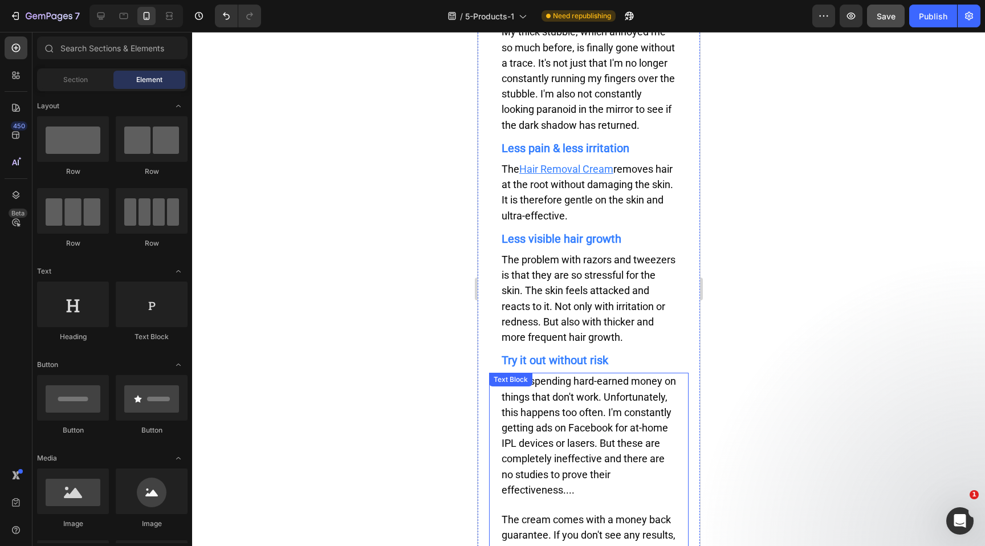
scroll to position [5938, 0]
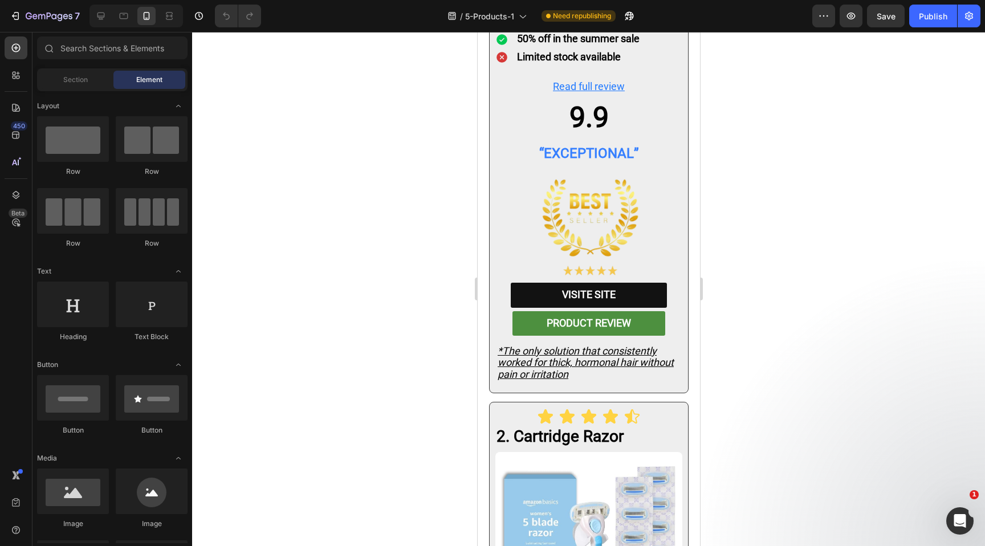
scroll to position [1797, 0]
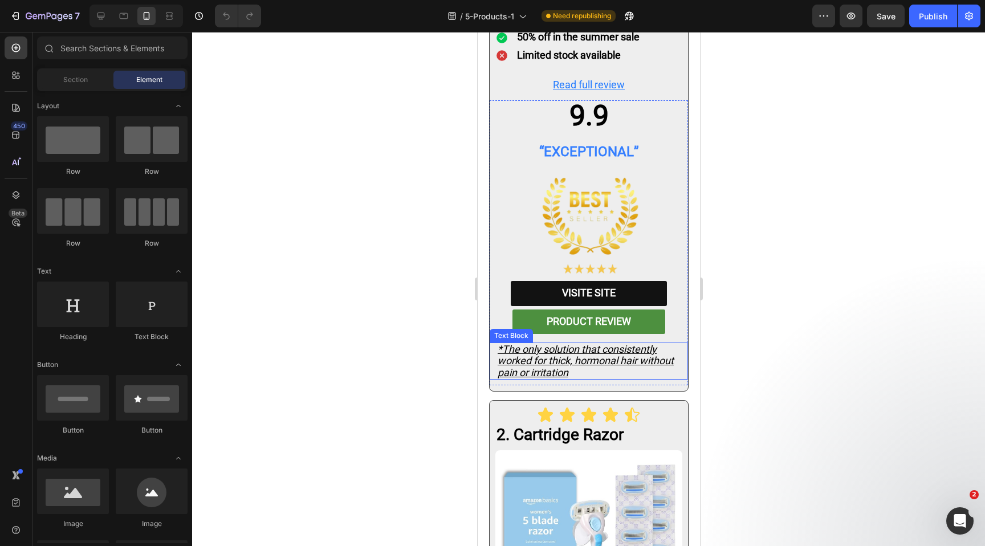
click at [545, 347] on icon "*The only solution that consistently worked for thick, hormonal hair without pa…" at bounding box center [585, 360] width 176 height 35
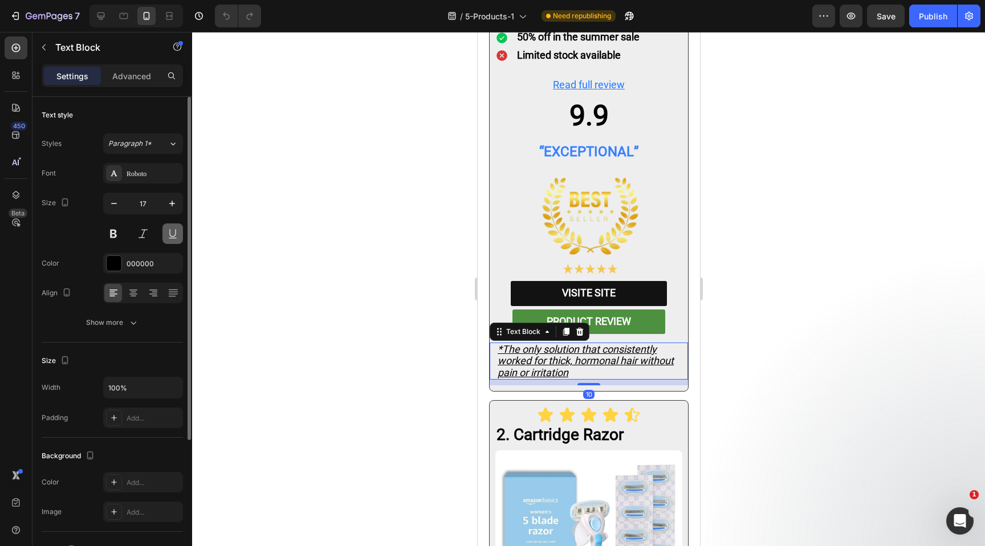
click at [180, 234] on button at bounding box center [172, 233] width 21 height 21
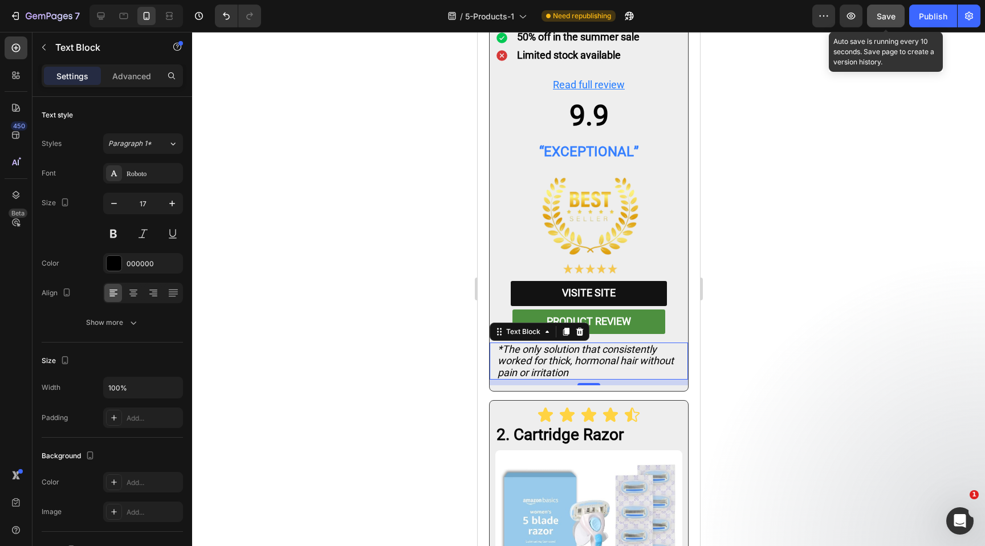
click at [886, 13] on span "Save" at bounding box center [885, 16] width 19 height 10
click at [887, 14] on span "Save" at bounding box center [885, 16] width 19 height 10
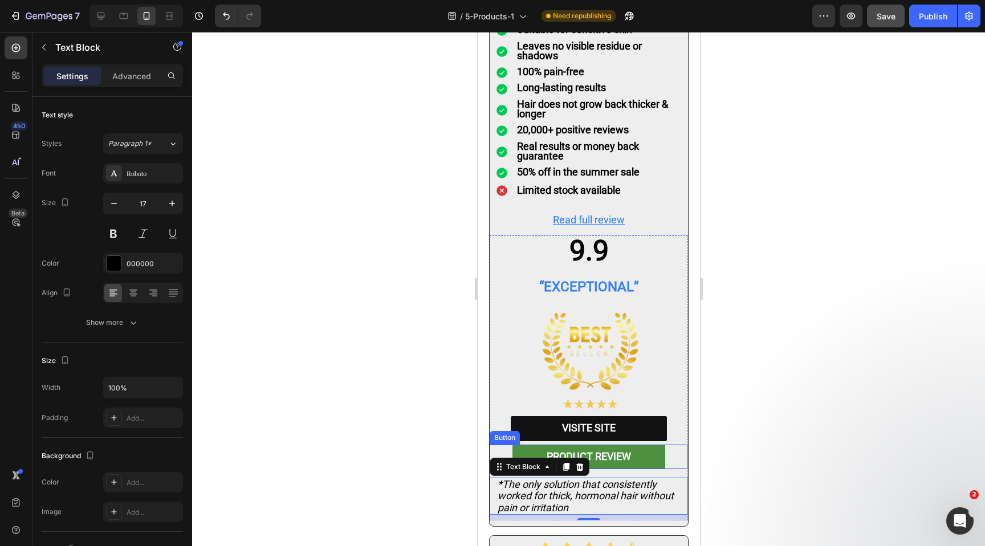
scroll to position [1664, 0]
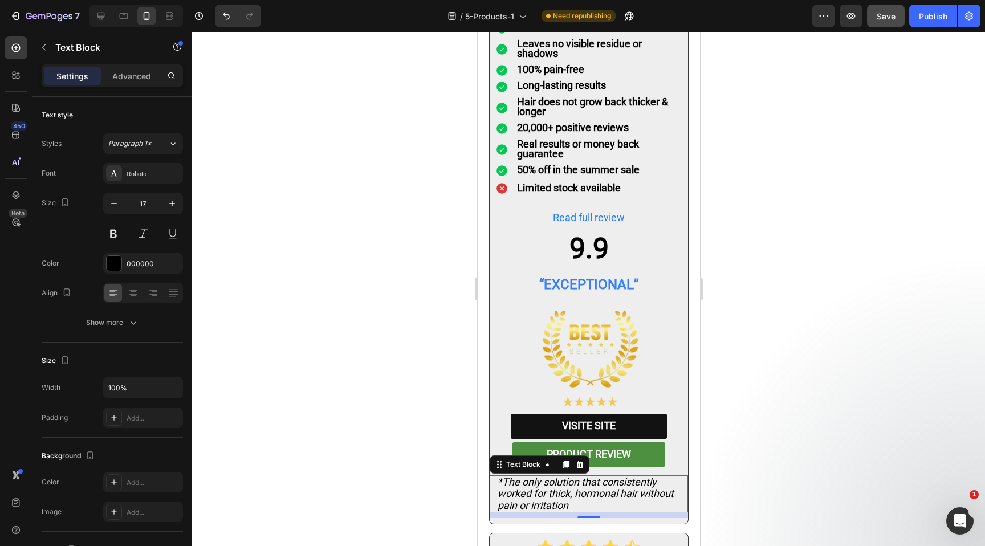
click at [784, 364] on div at bounding box center [588, 289] width 793 height 514
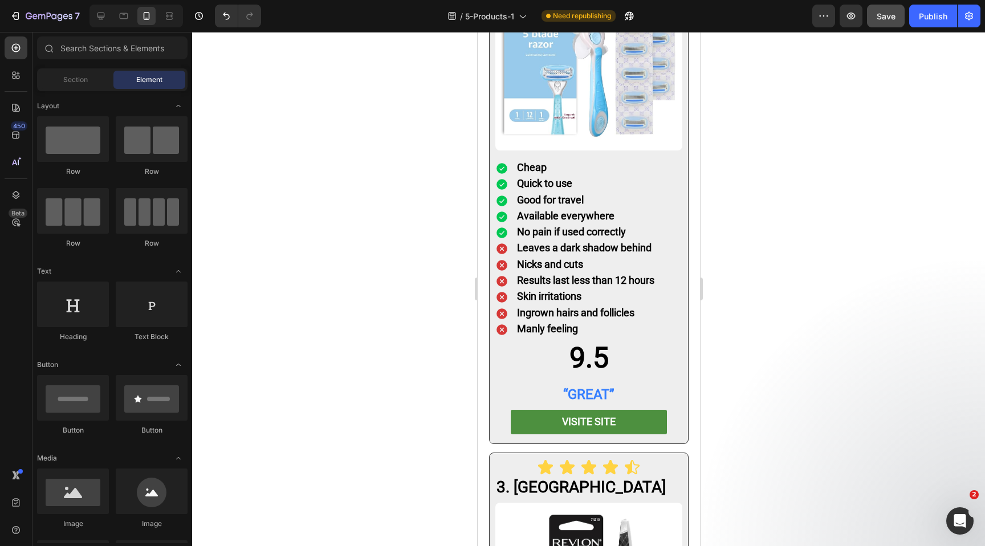
scroll to position [2292, 0]
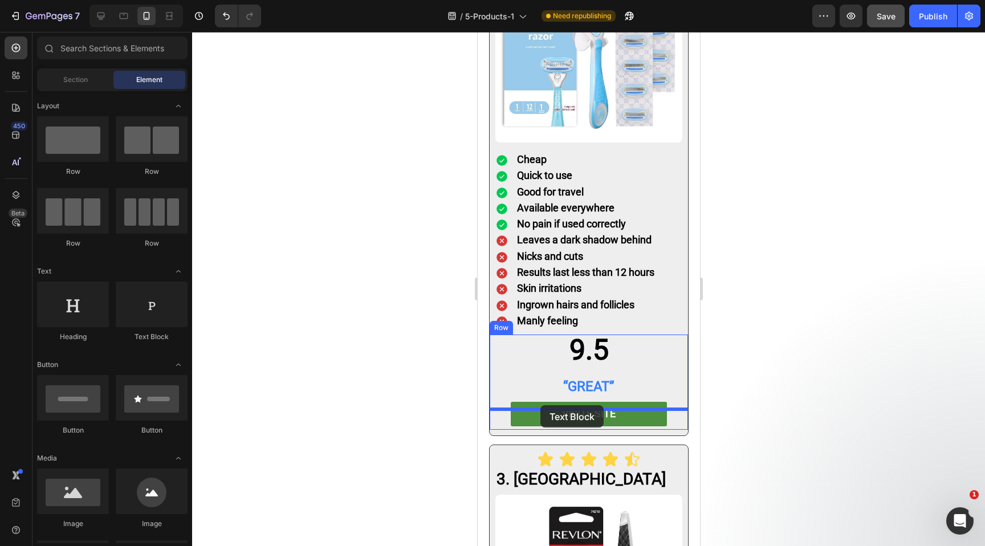
drag, startPoint x: 613, startPoint y: 352, endPoint x: 540, endPoint y: 405, distance: 91.0
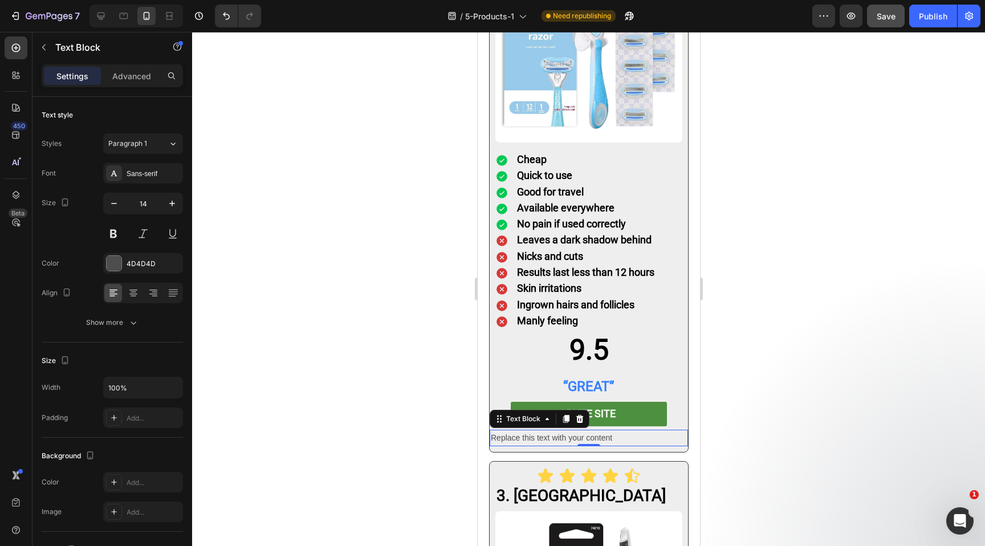
click at [545, 430] on div "Replace this text with your content" at bounding box center [588, 438] width 198 height 17
click at [545, 431] on p "Replace this text with your content" at bounding box center [588, 438] width 196 height 14
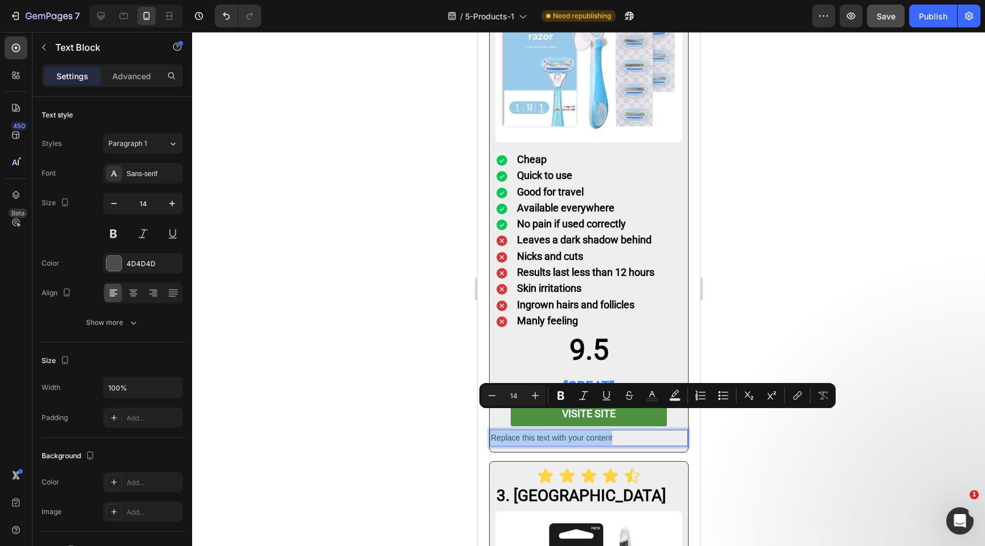
click at [859, 444] on div at bounding box center [588, 289] width 793 height 514
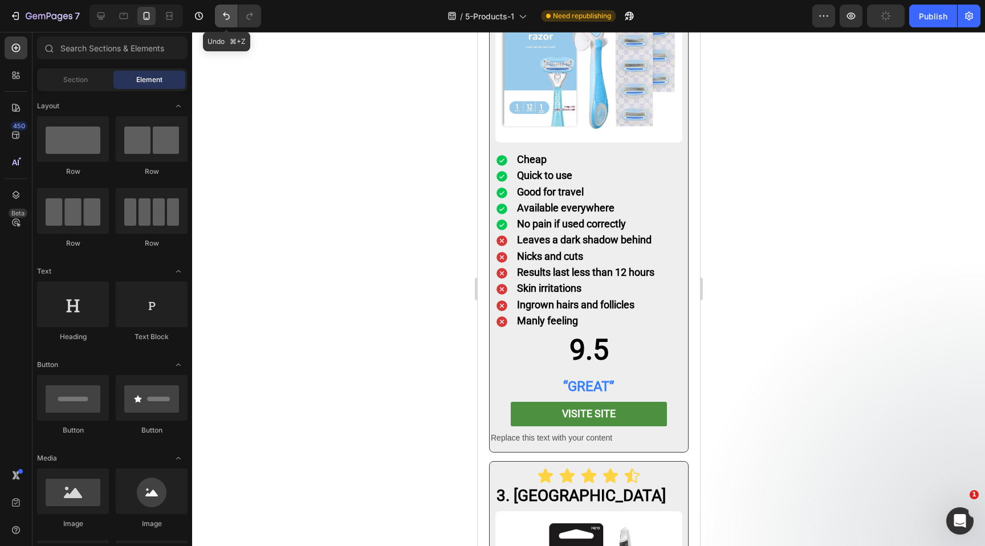
click at [233, 14] on button "Undo/Redo" at bounding box center [226, 16] width 23 height 23
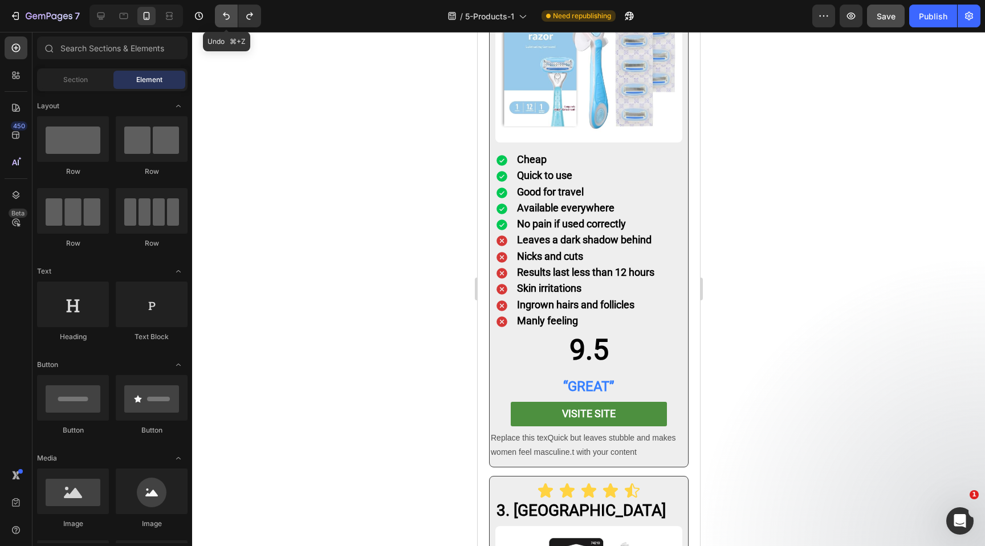
click at [233, 14] on button "Undo/Redo" at bounding box center [226, 16] width 23 height 23
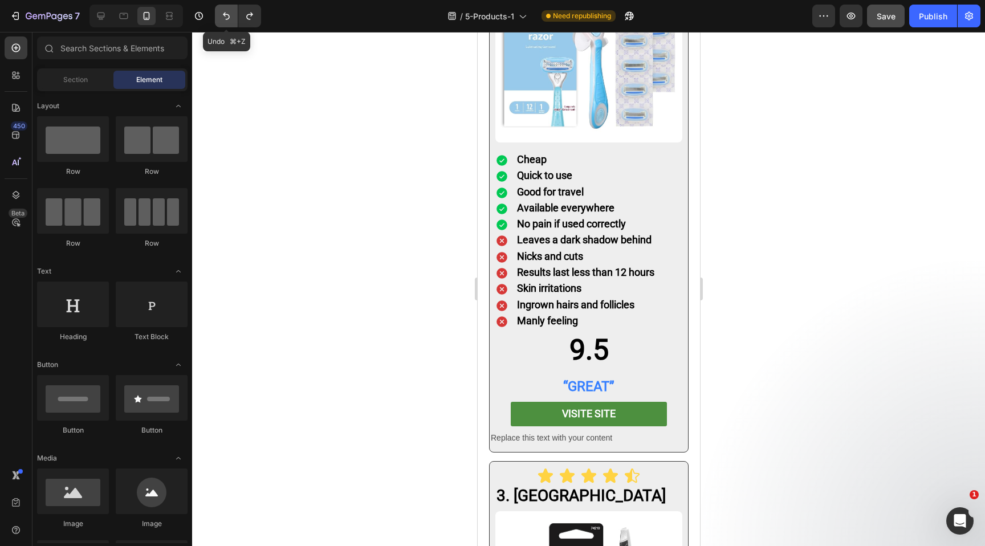
click at [233, 14] on button "Undo/Redo" at bounding box center [226, 16] width 23 height 23
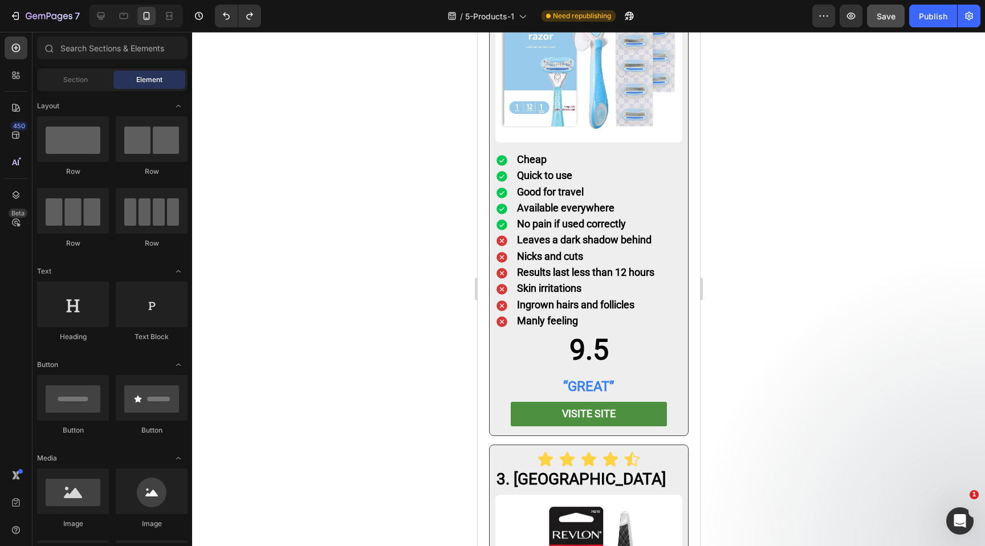
click at [736, 203] on div at bounding box center [588, 289] width 793 height 514
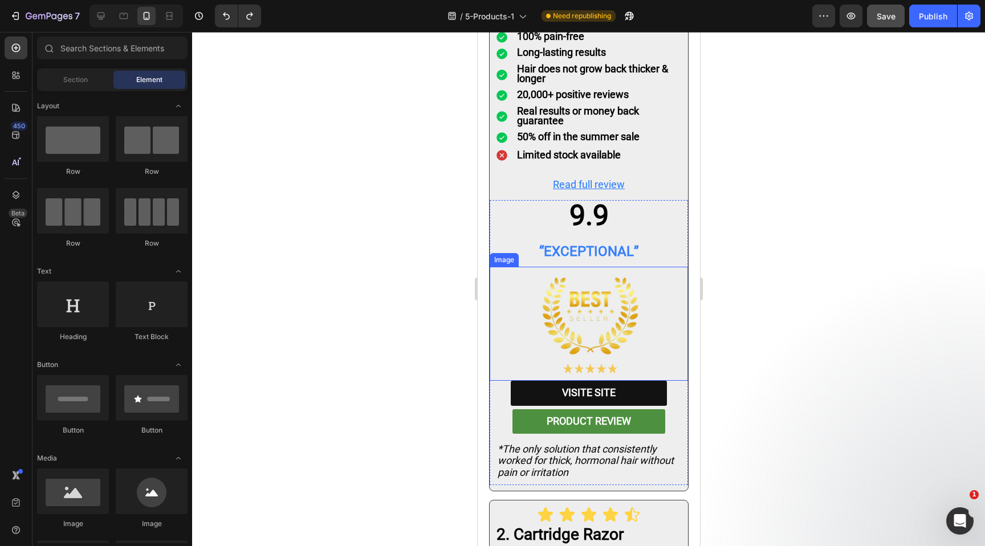
scroll to position [1713, 0]
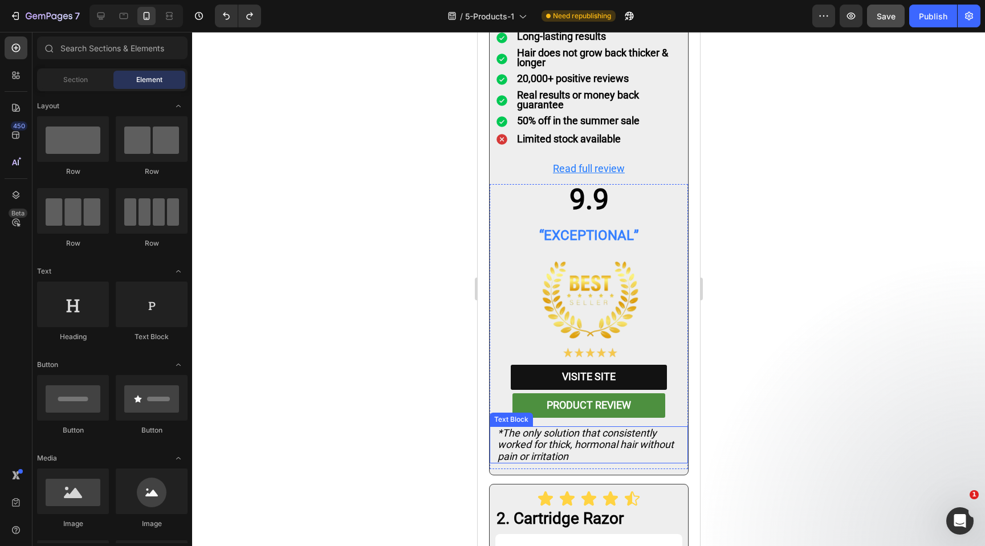
click at [493, 426] on div "*The only solution that consistently worked for thick, hormonal hair without pa…" at bounding box center [588, 444] width 198 height 37
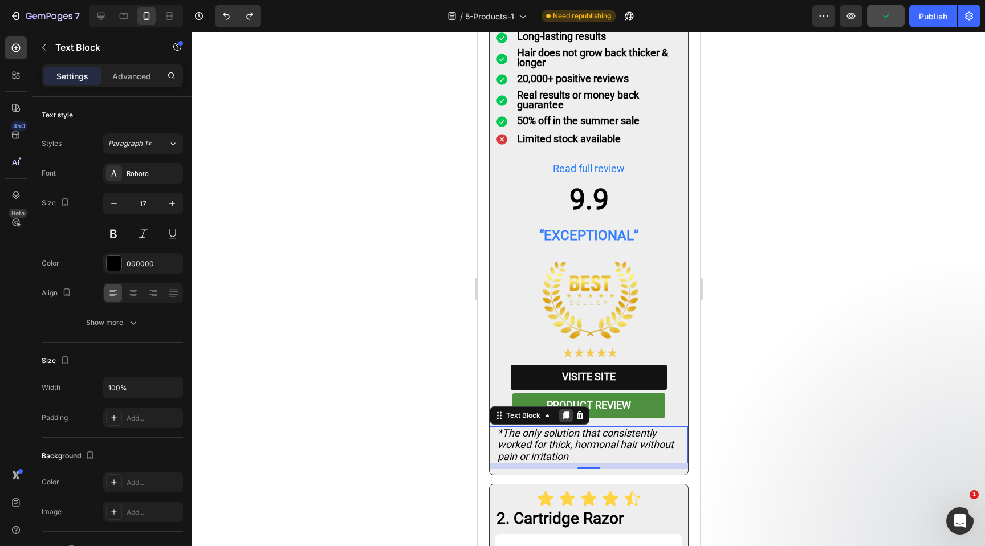
click at [562, 411] on icon at bounding box center [565, 415] width 9 height 9
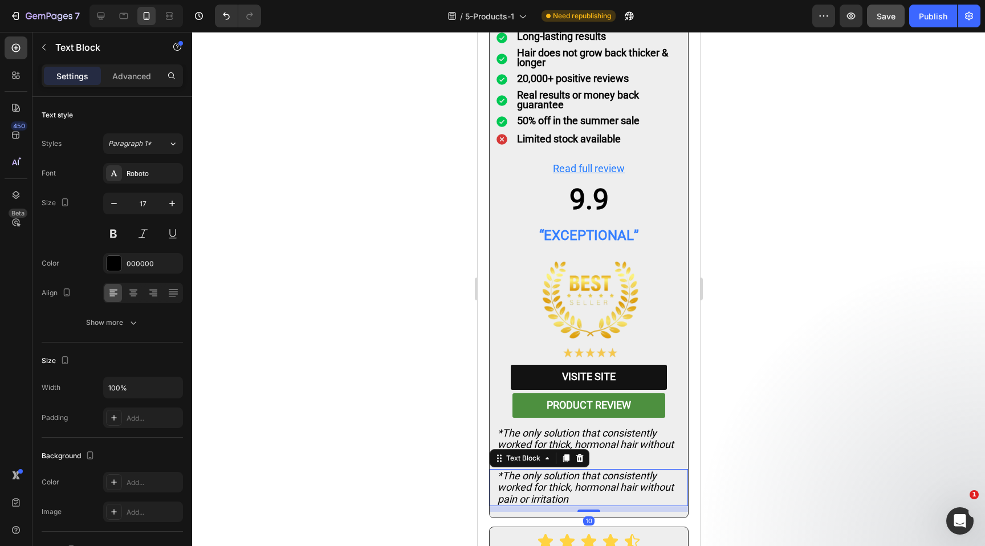
scroll to position [1947, 0]
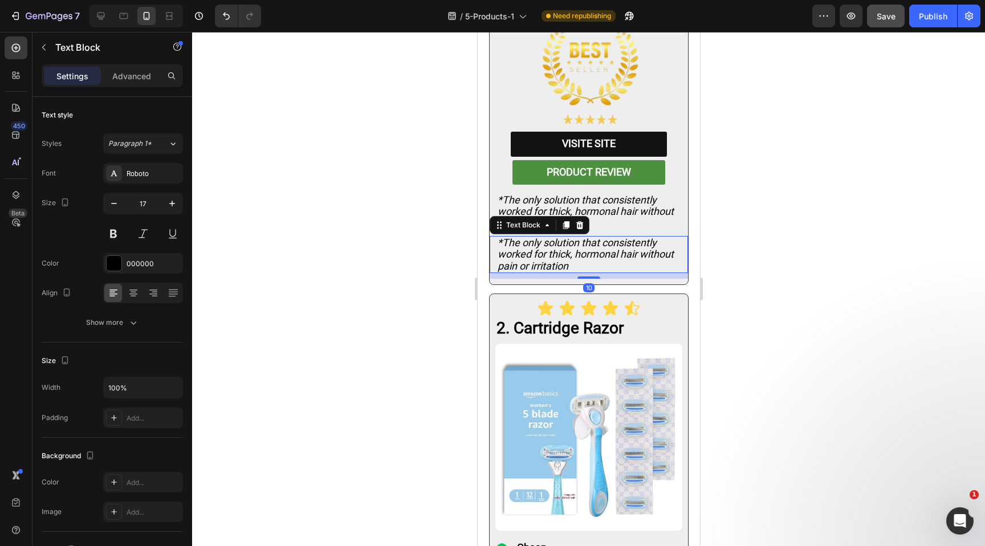
click at [763, 316] on div at bounding box center [588, 289] width 793 height 514
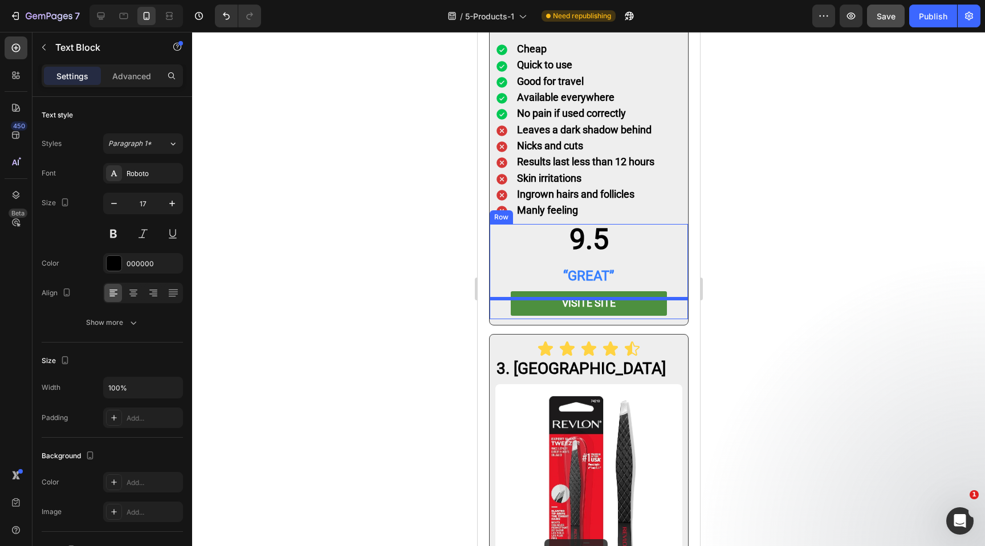
scroll to position [2523, 0]
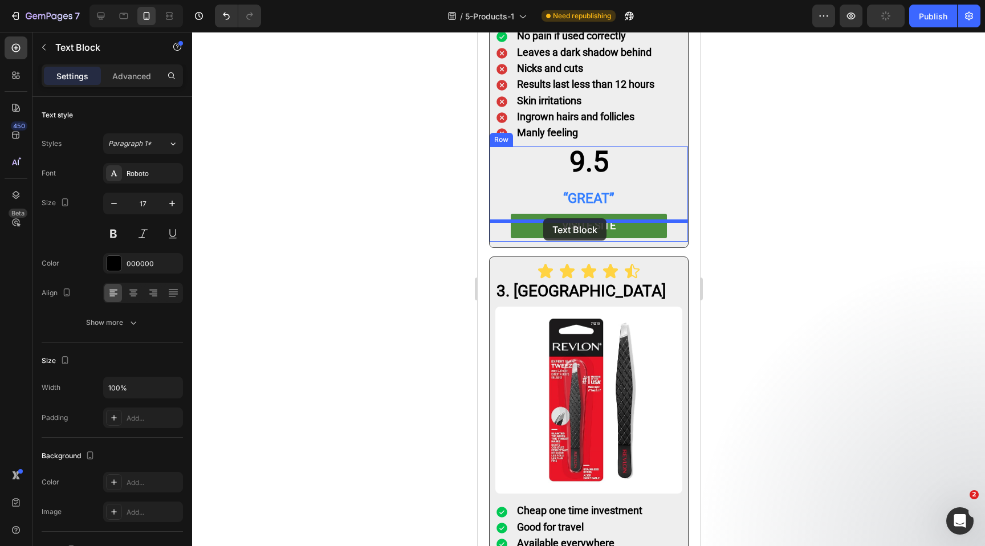
drag, startPoint x: 622, startPoint y: 234, endPoint x: 542, endPoint y: 218, distance: 80.7
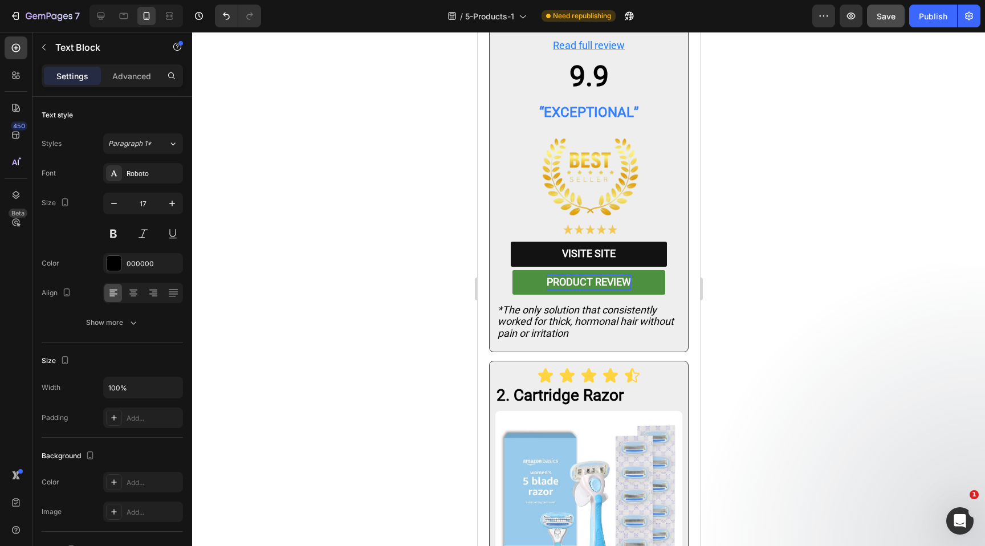
scroll to position [1841, 0]
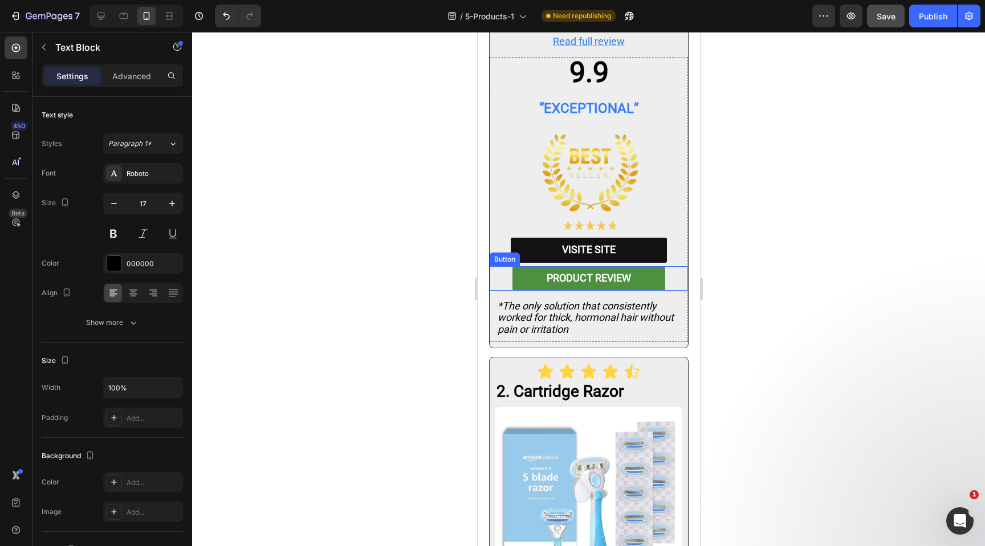
click at [672, 266] on div "PRODUCT REVIEW Button" at bounding box center [588, 278] width 198 height 25
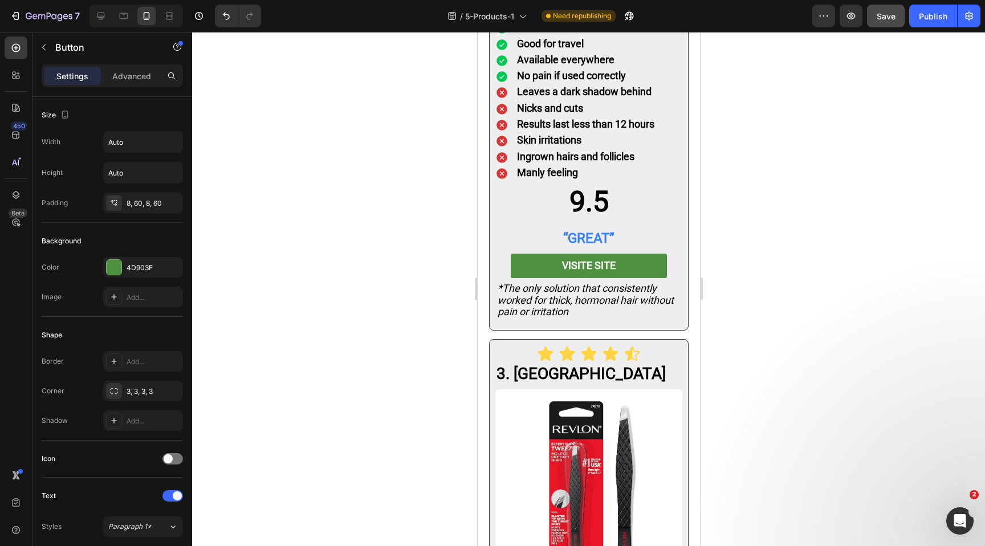
scroll to position [2445, 0]
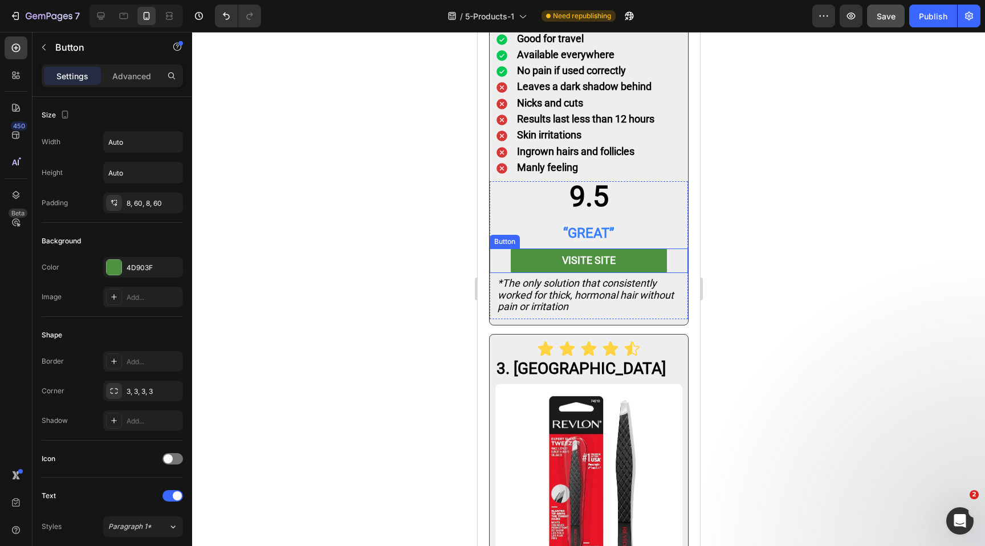
click at [671, 248] on div "VISITE SITE Button" at bounding box center [588, 260] width 198 height 25
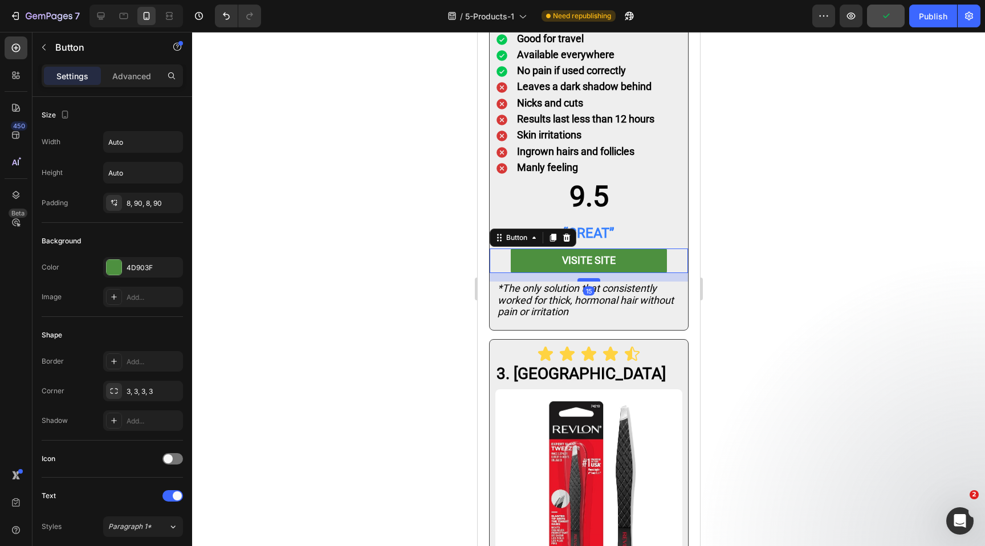
click at [587, 278] on div at bounding box center [588, 279] width 23 height 3
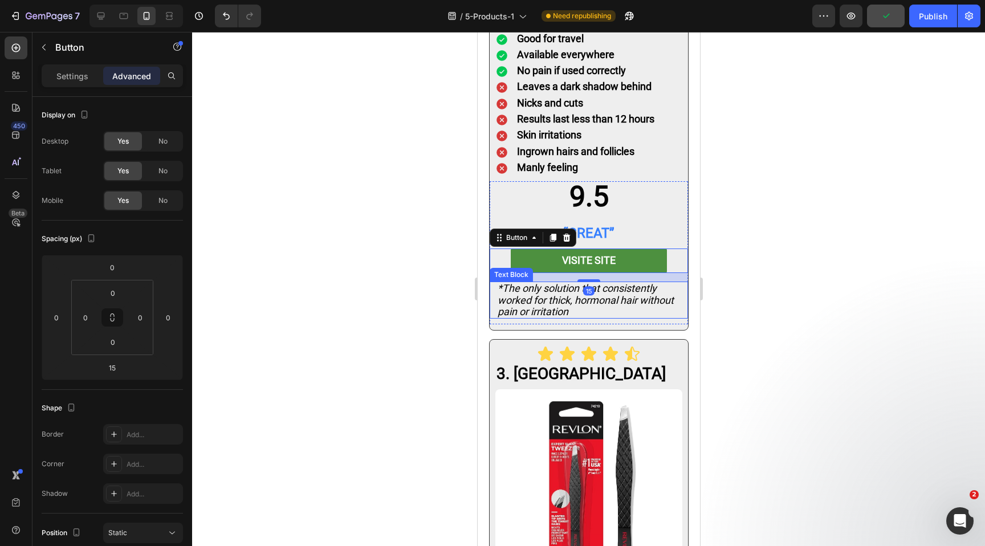
click at [532, 289] on icon "*The only solution that consistently worked for thick, hormonal hair without pa…" at bounding box center [585, 299] width 176 height 35
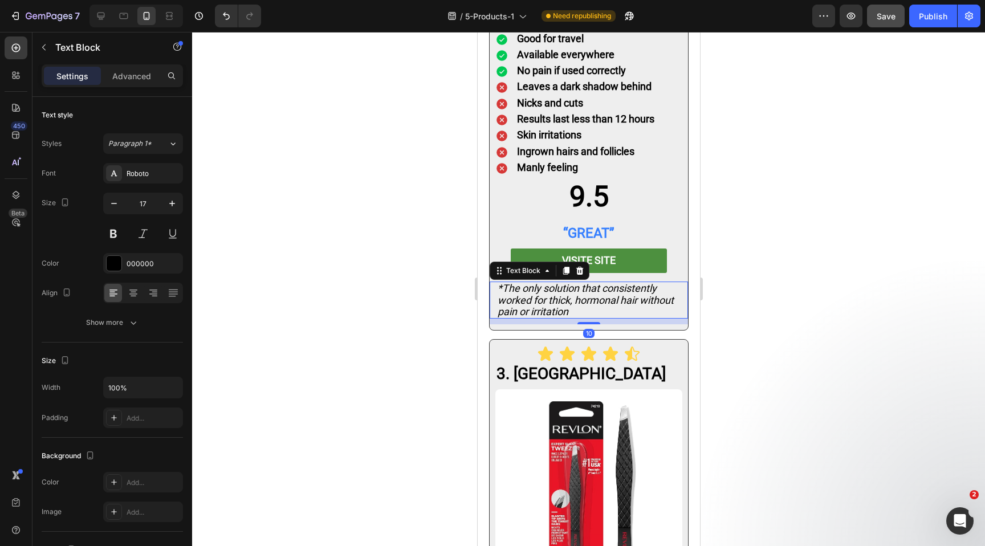
click at [580, 283] on icon "*The only solution that consistently worked for thick, hormonal hair without pa…" at bounding box center [585, 299] width 176 height 35
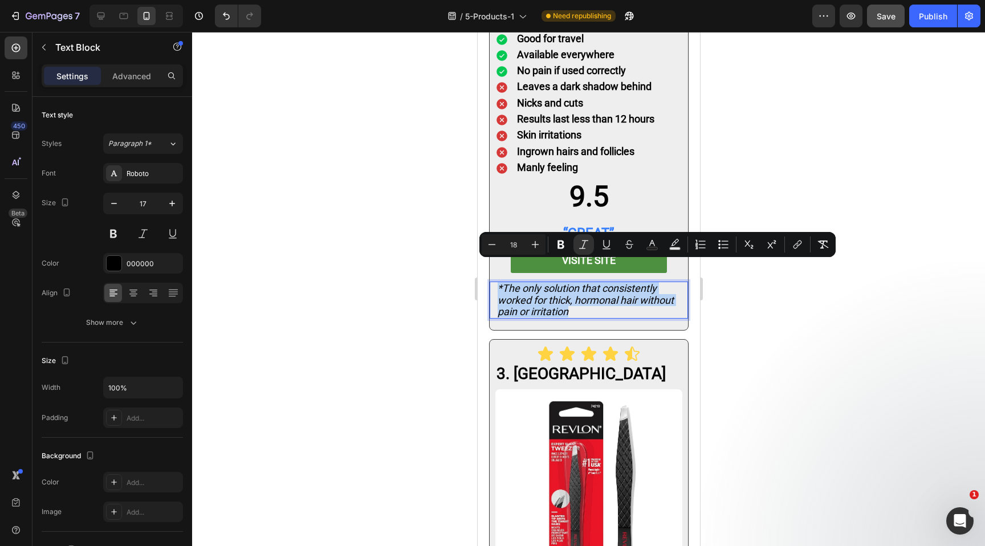
click at [568, 282] on icon "*The only solution that consistently worked for thick, hormonal hair without pa…" at bounding box center [585, 299] width 176 height 35
drag, startPoint x: 573, startPoint y: 289, endPoint x: 504, endPoint y: 267, distance: 73.2
click at [504, 283] on p "*The only solution that consistently worked for thick, hormonal hair without pa…" at bounding box center [588, 300] width 182 height 35
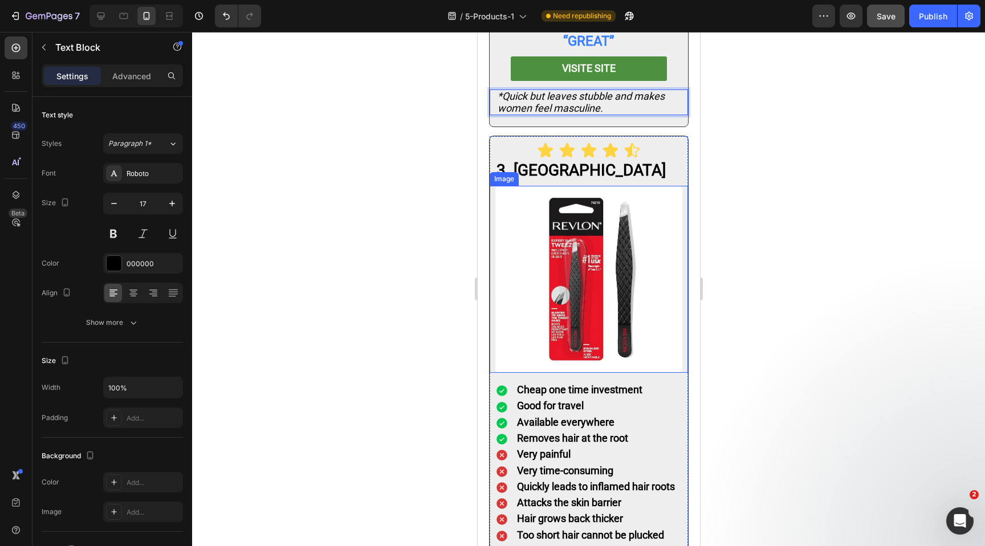
scroll to position [2620, 0]
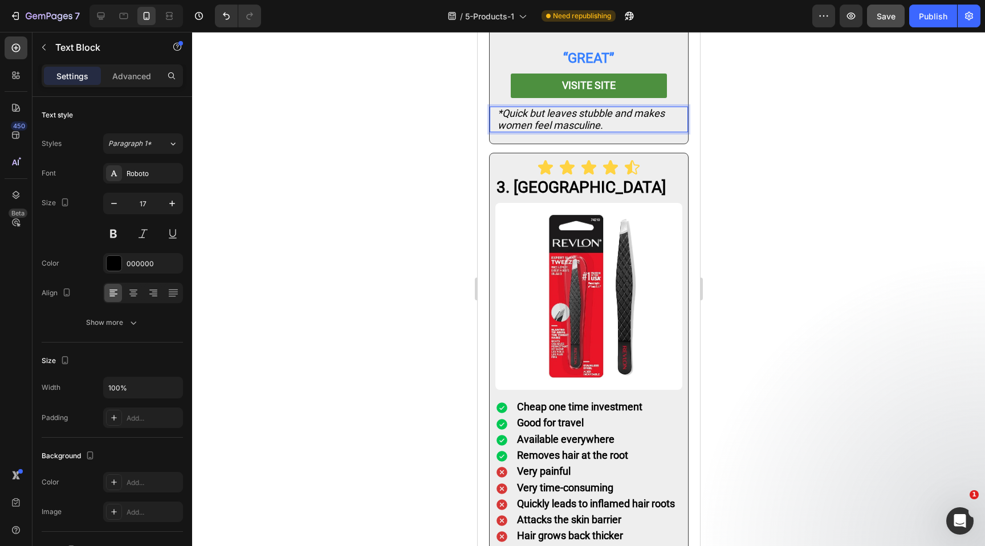
click at [744, 101] on div at bounding box center [588, 289] width 793 height 514
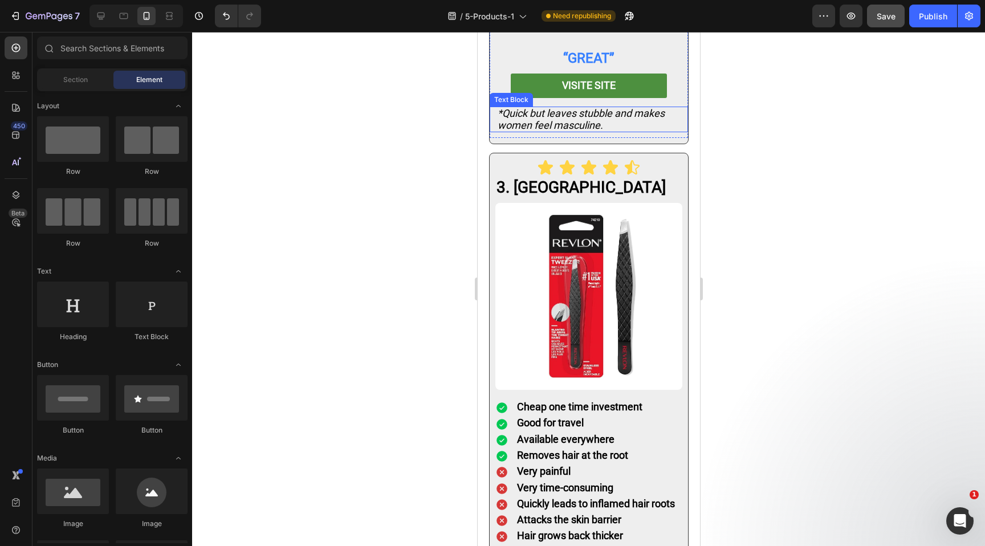
click at [578, 107] on icon "*Quick but leaves stubble and makes women feel masculine." at bounding box center [580, 118] width 167 height 23
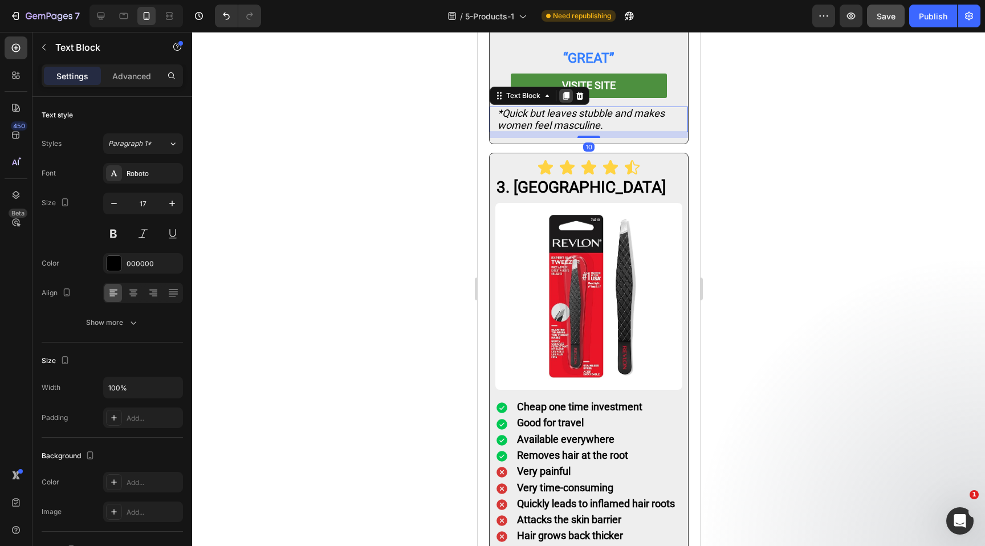
click at [561, 91] on icon at bounding box center [565, 95] width 9 height 9
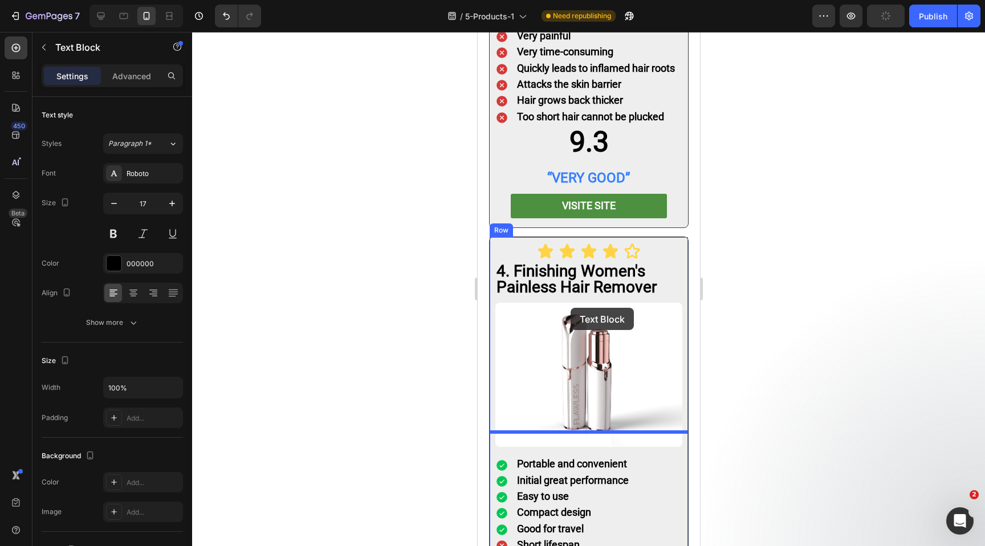
scroll to position [3200, 0]
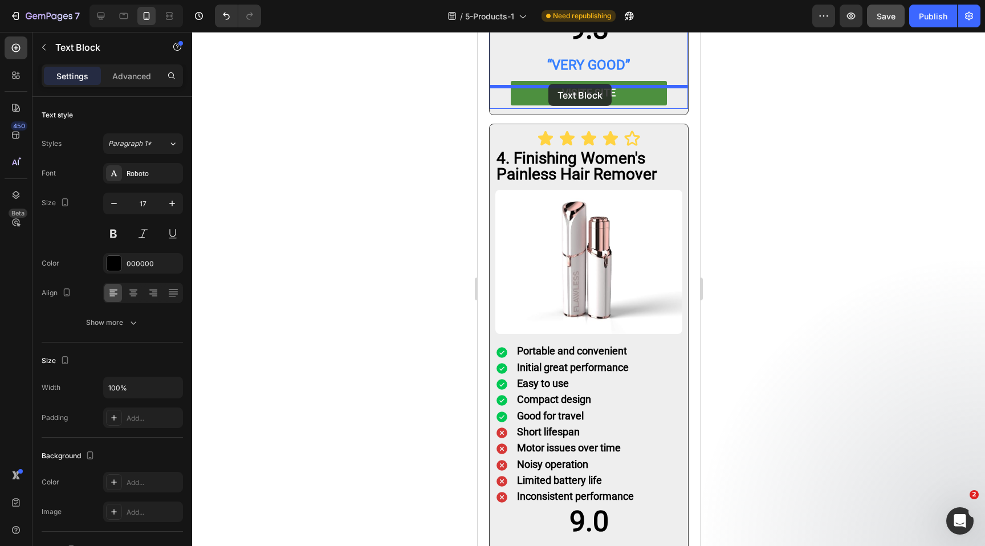
drag, startPoint x: 634, startPoint y: 79, endPoint x: 548, endPoint y: 84, distance: 86.2
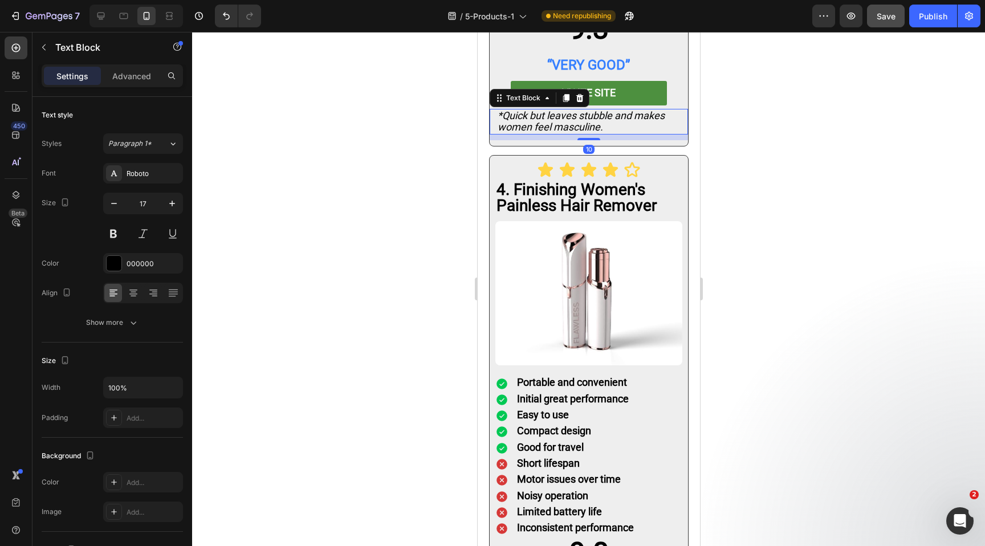
scroll to position [3100, 0]
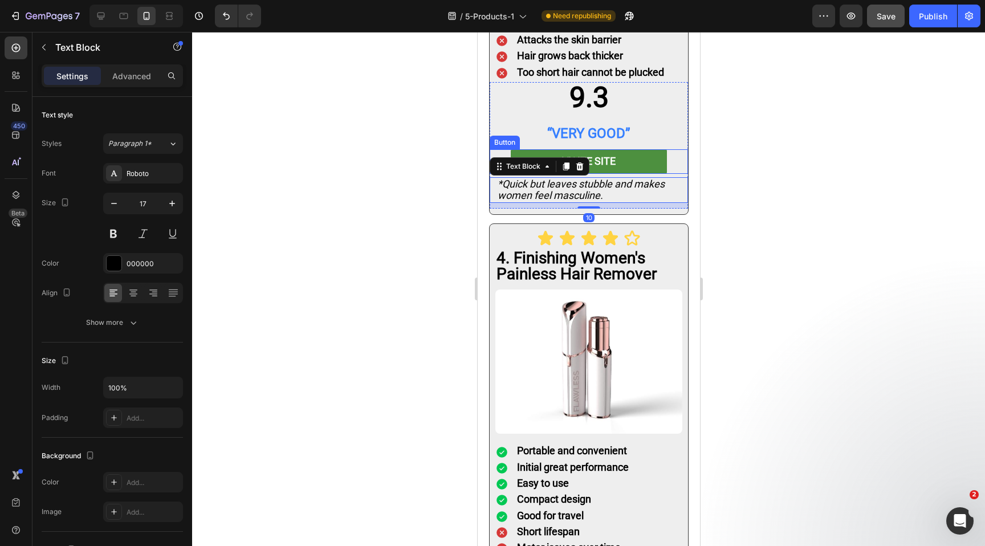
click at [678, 149] on div "VISITE SITE Button" at bounding box center [588, 161] width 198 height 25
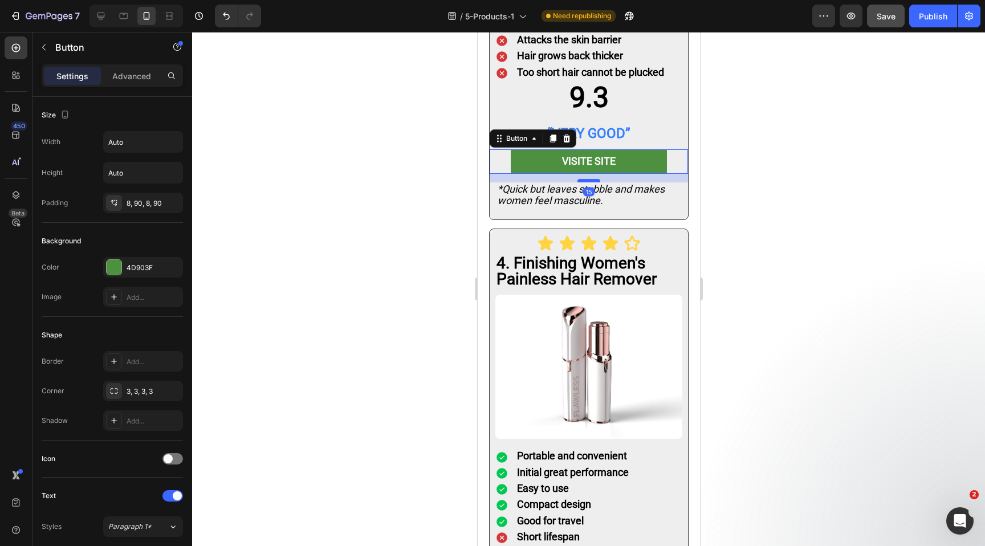
click at [590, 179] on div at bounding box center [588, 180] width 23 height 3
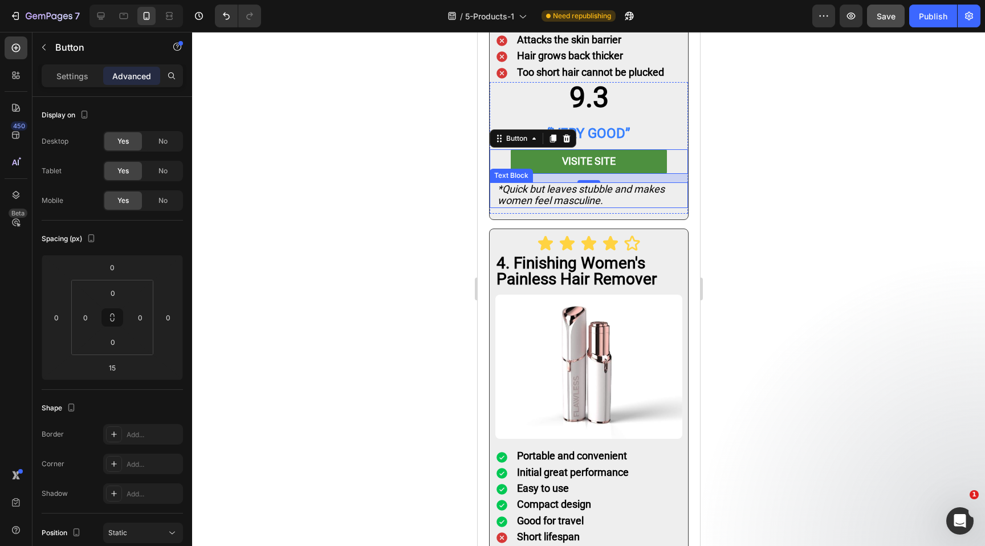
click at [562, 183] on icon "*Quick but leaves stubble and makes women feel masculine." at bounding box center [580, 194] width 167 height 23
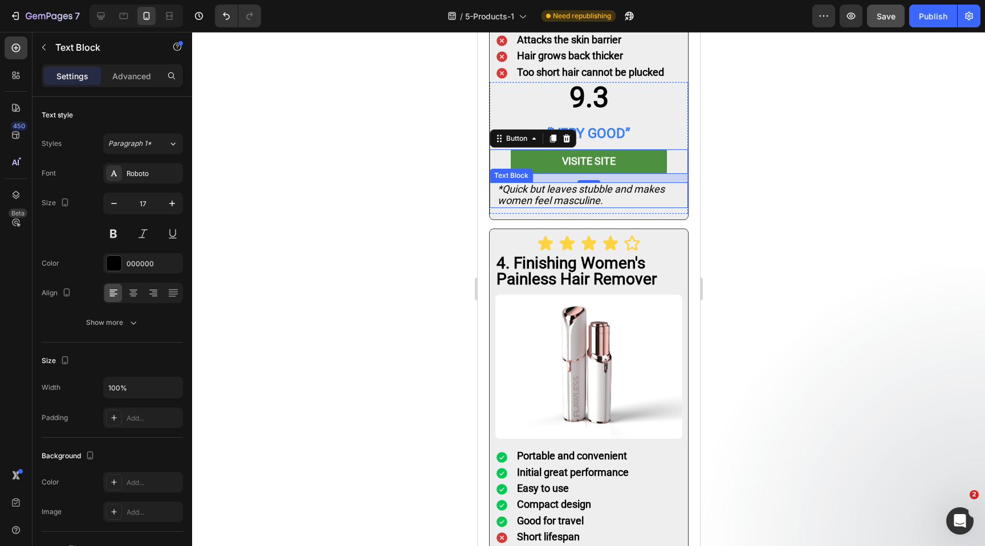
click at [562, 183] on icon "*Quick but leaves stubble and makes women feel masculine." at bounding box center [580, 194] width 167 height 23
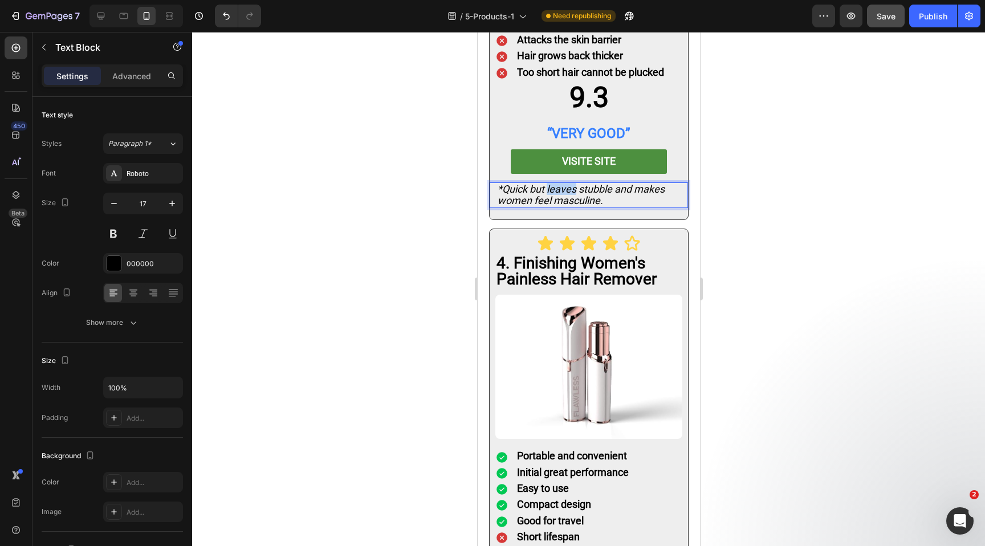
click at [562, 183] on icon "*Quick but leaves stubble and makes women feel masculine." at bounding box center [580, 194] width 167 height 23
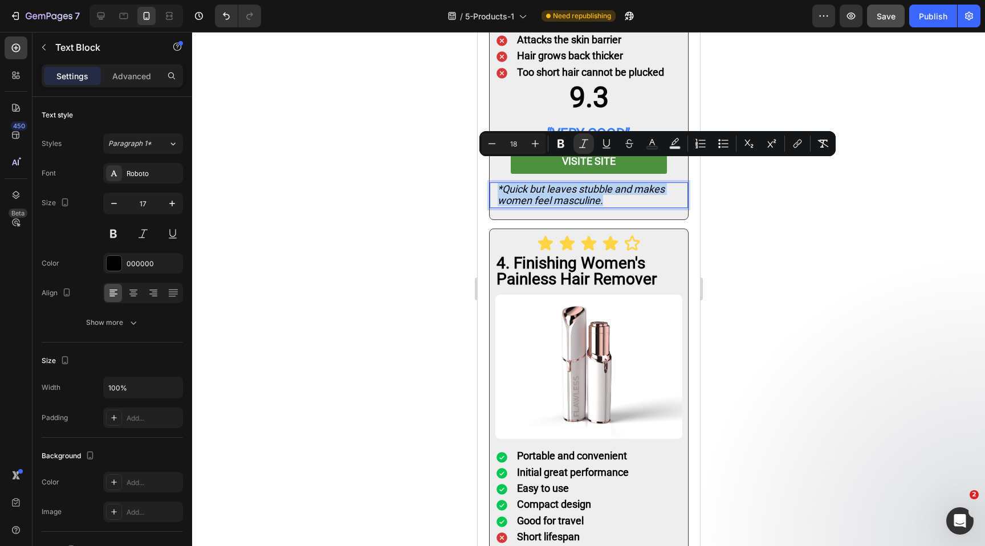
click at [566, 183] on icon "*Quick but leaves stubble and makes women feel masculine." at bounding box center [580, 194] width 167 height 23
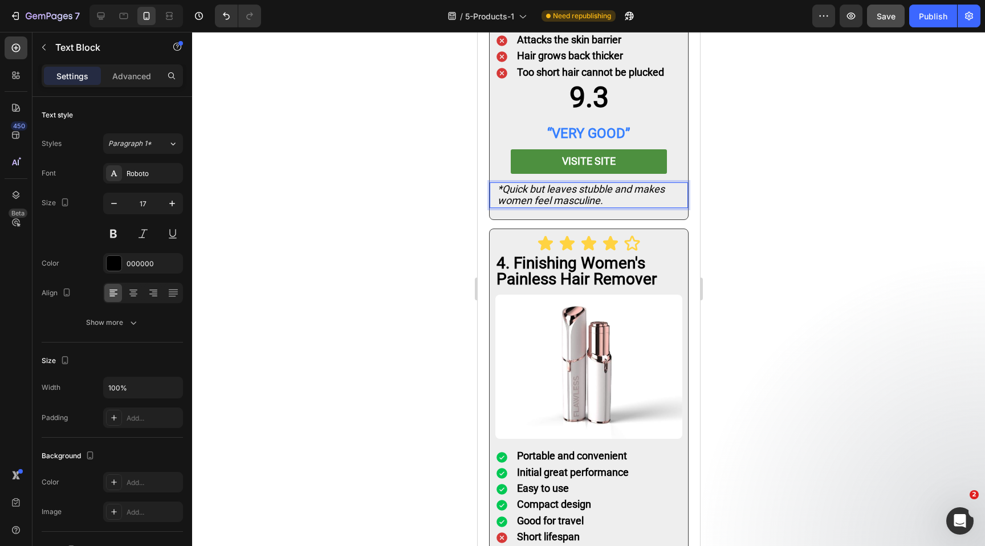
click at [566, 183] on icon "*Quick but leaves stubble and makes women feel masculine." at bounding box center [580, 194] width 167 height 23
drag, startPoint x: 609, startPoint y: 181, endPoint x: 504, endPoint y: 167, distance: 106.3
click at [504, 183] on p "*Quick but leaves stubble and makes women feel masculine." at bounding box center [588, 194] width 182 height 23
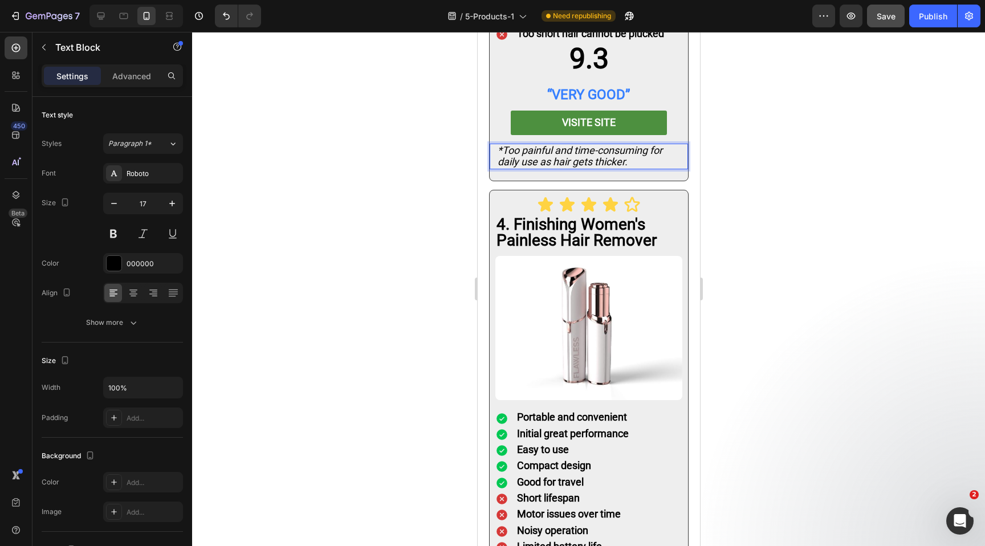
scroll to position [3139, 0]
click at [798, 175] on div at bounding box center [588, 289] width 793 height 514
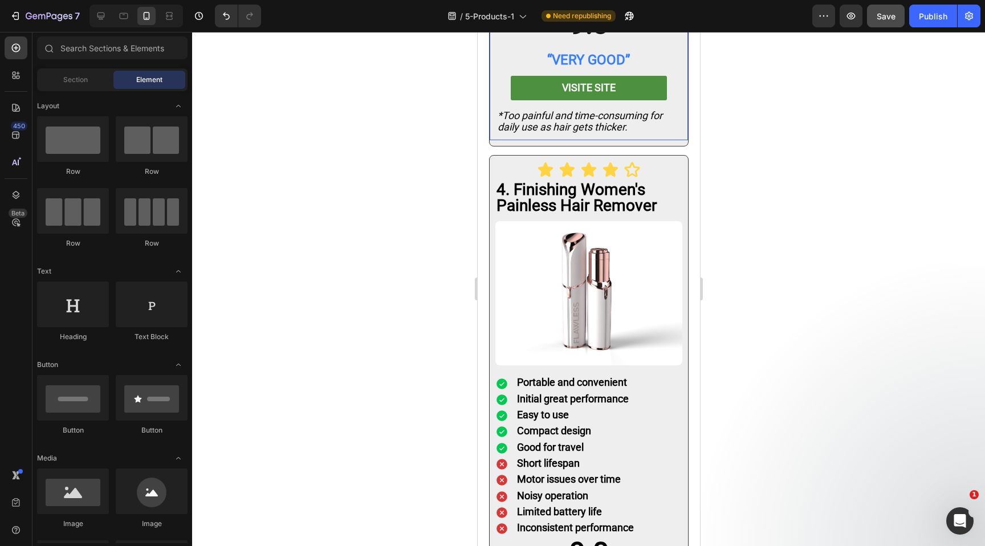
scroll to position [3174, 0]
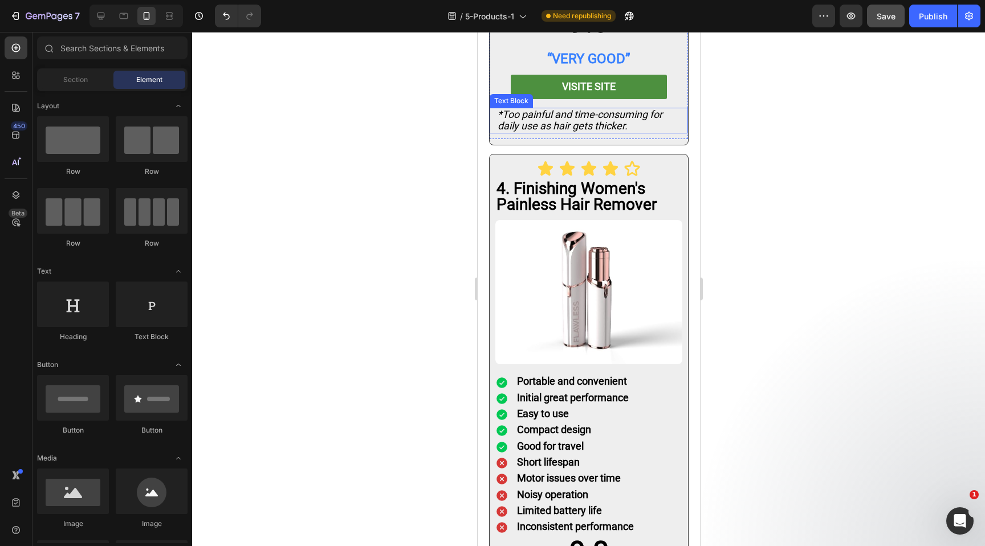
click at [650, 109] on p "*Too painful and time-consuming for daily use as hair gets thicker." at bounding box center [588, 120] width 182 height 23
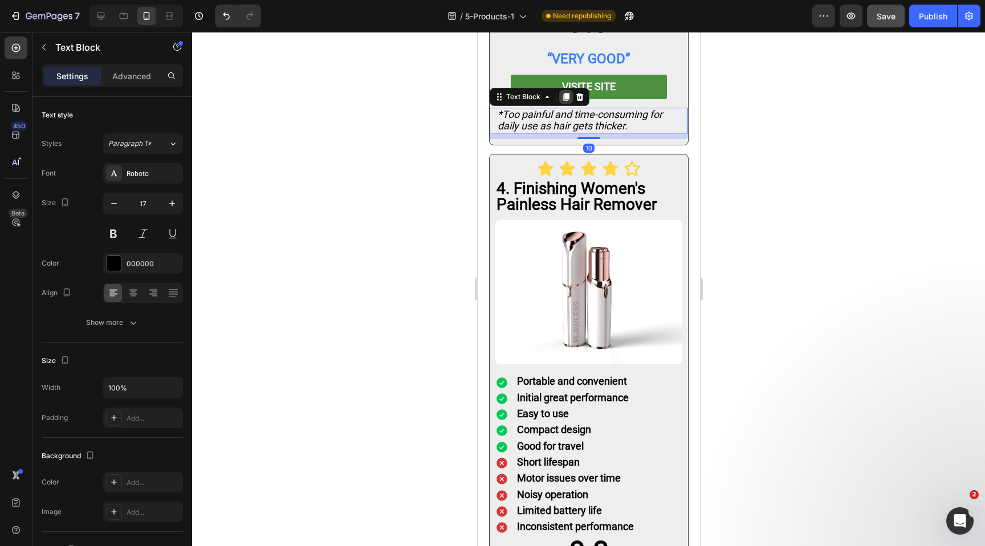
click at [566, 92] on icon at bounding box center [565, 96] width 9 height 9
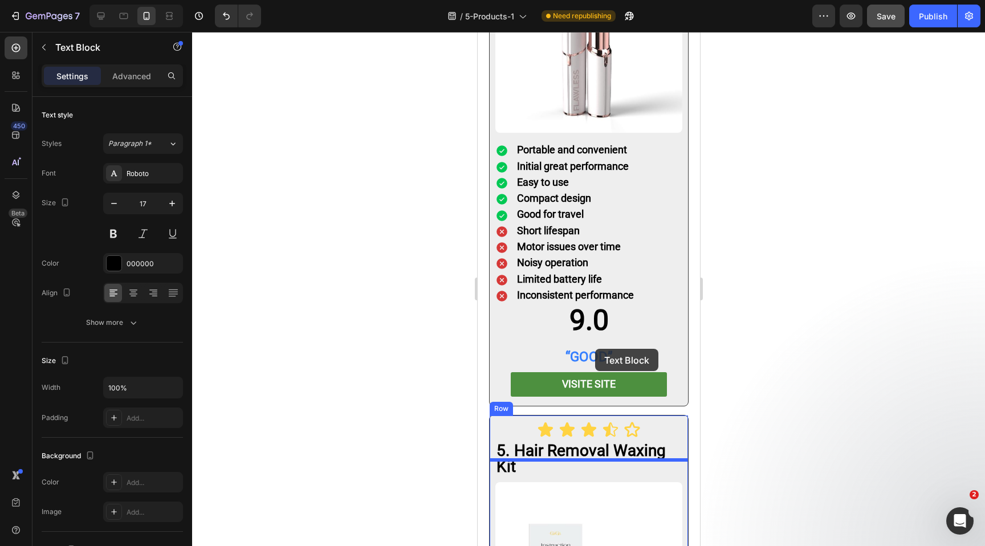
scroll to position [3512, 0]
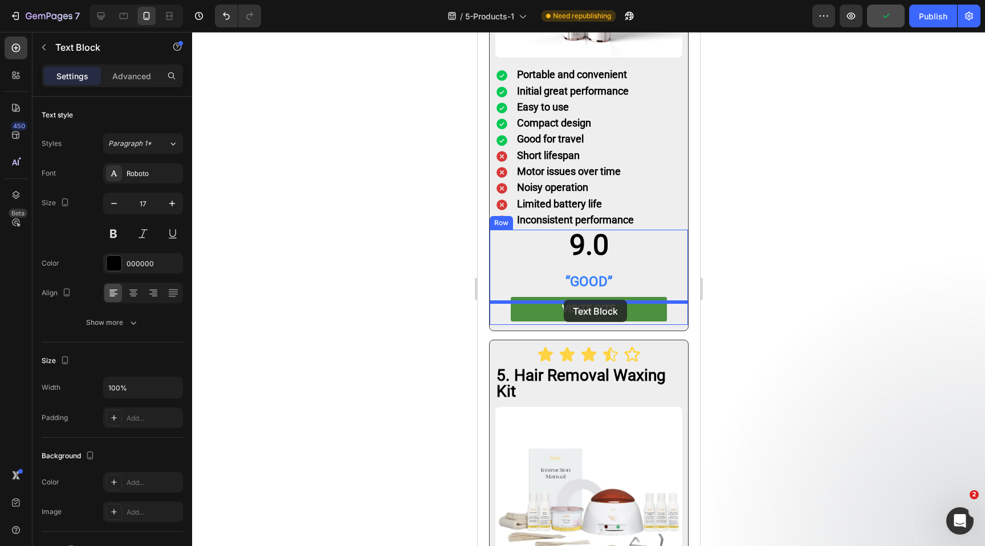
drag, startPoint x: 629, startPoint y: 102, endPoint x: 563, endPoint y: 300, distance: 208.5
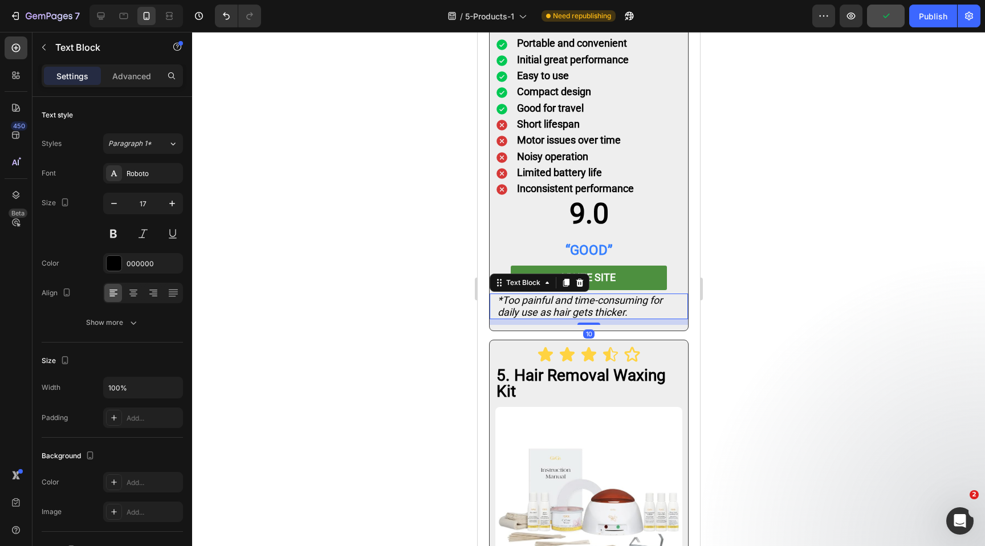
scroll to position [3481, 0]
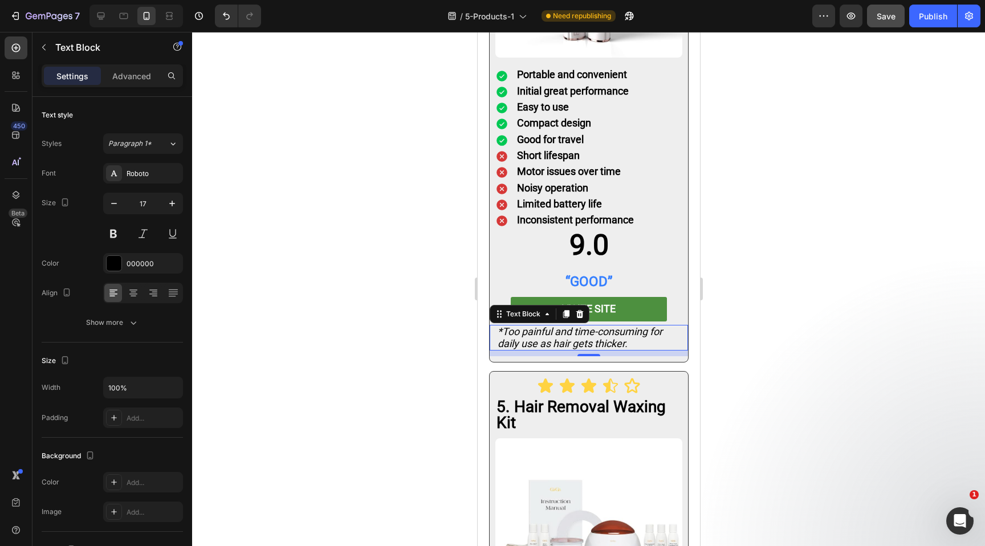
click at [556, 325] on icon "*Too painful and time-consuming for daily use as hair gets thicker." at bounding box center [579, 336] width 165 height 23
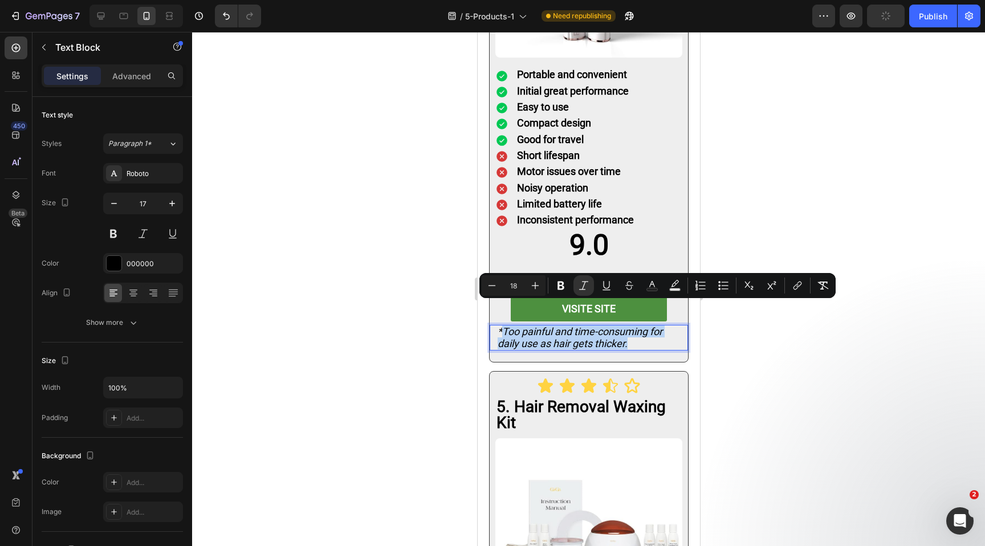
drag, startPoint x: 633, startPoint y: 317, endPoint x: 503, endPoint y: 308, distance: 130.2
click at [503, 326] on p "*Too painful and time-consuming for daily use as hair gets thicker." at bounding box center [588, 337] width 182 height 23
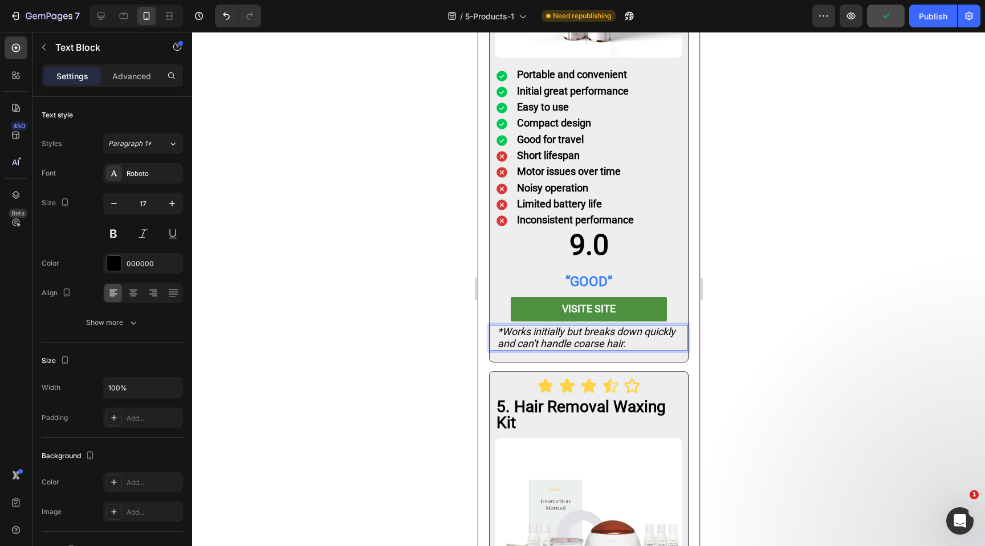
click at [733, 304] on div at bounding box center [588, 289] width 793 height 514
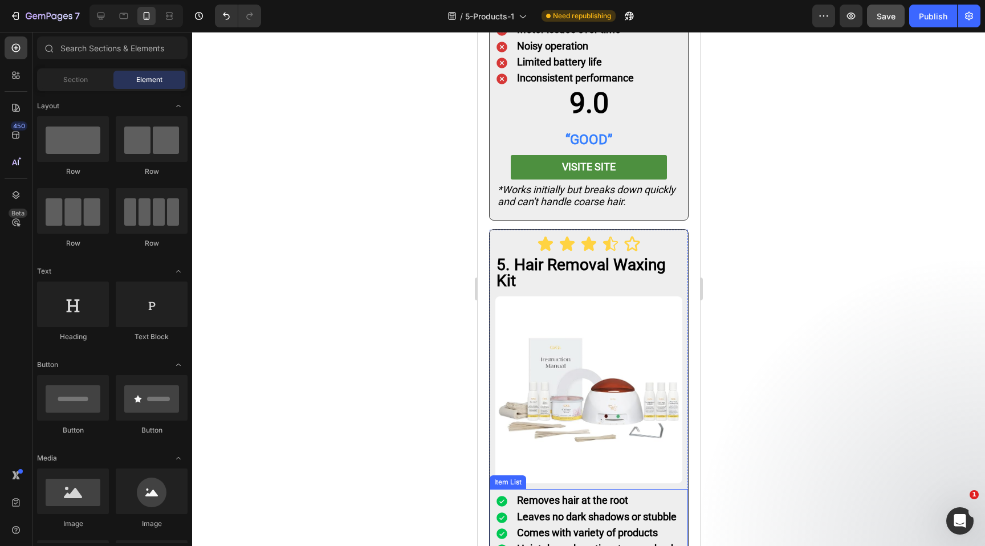
scroll to position [3621, 0]
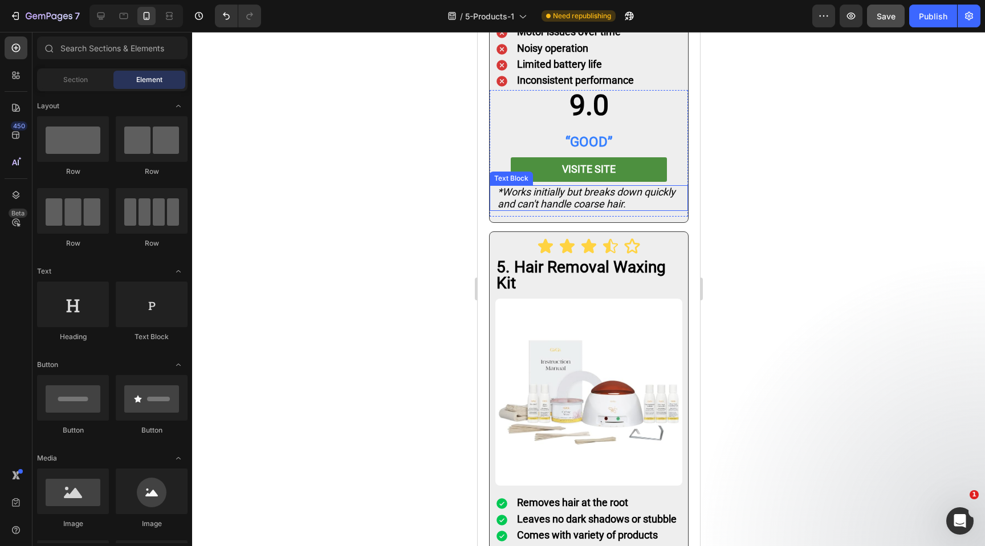
click at [524, 186] on icon "*Works initially but breaks down quickly and can't handle coarse hair." at bounding box center [586, 197] width 178 height 23
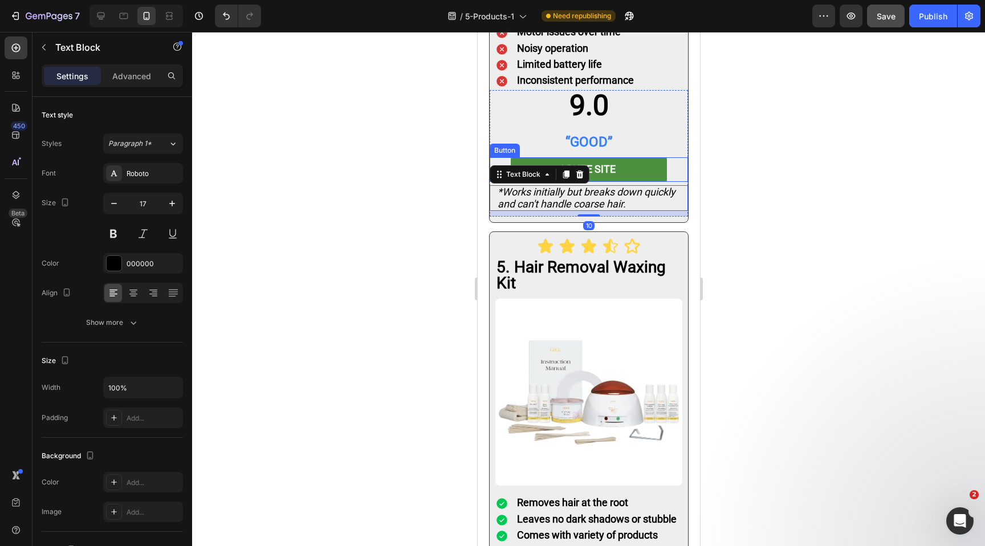
click at [674, 157] on div "VISITE SITE Button" at bounding box center [588, 169] width 198 height 25
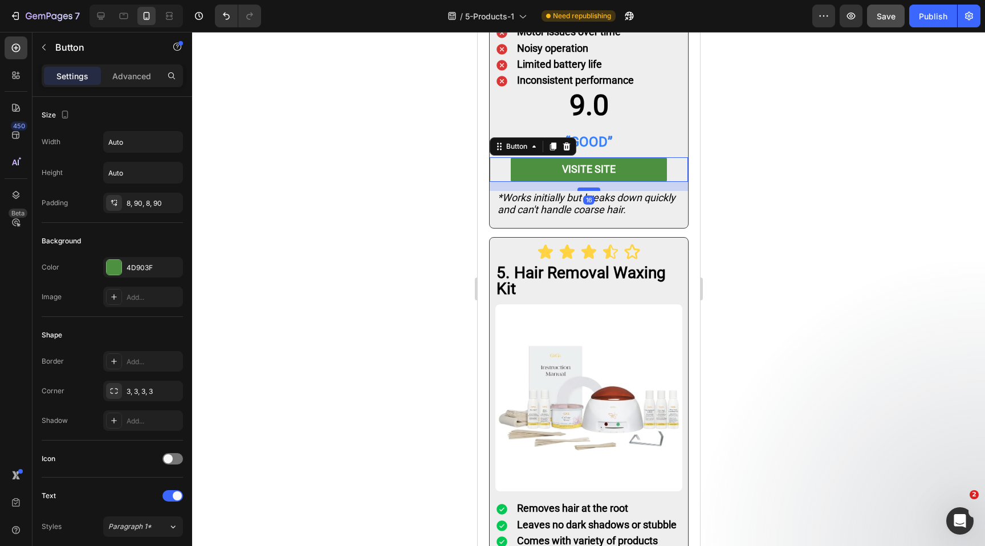
drag, startPoint x: 587, startPoint y: 161, endPoint x: 586, endPoint y: 166, distance: 5.9
click at [586, 187] on div at bounding box center [588, 188] width 23 height 3
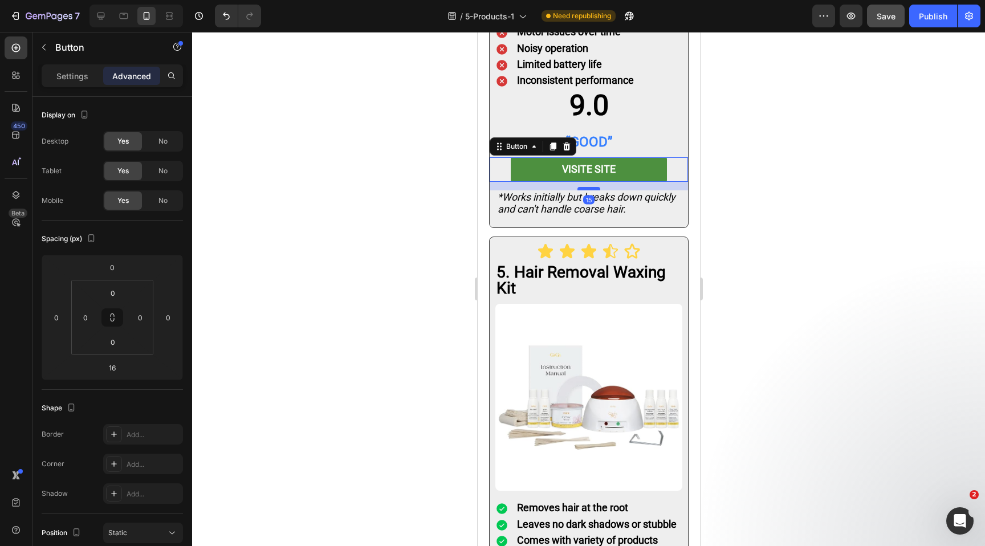
click at [585, 187] on div at bounding box center [588, 188] width 23 height 3
type input "15"
click at [778, 187] on div at bounding box center [588, 289] width 793 height 514
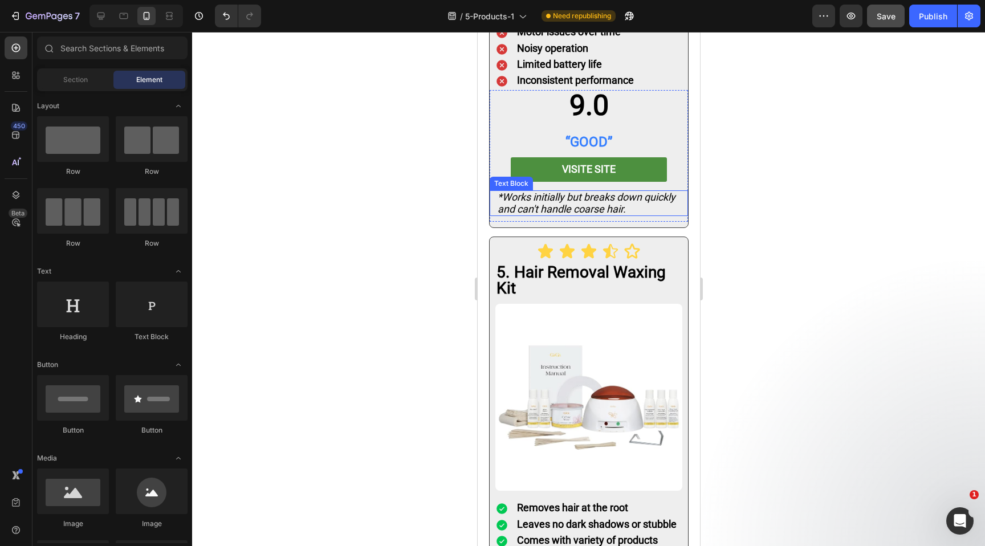
click at [662, 191] on p "*Works initially but breaks down quickly and can't handle coarse hair." at bounding box center [588, 202] width 182 height 23
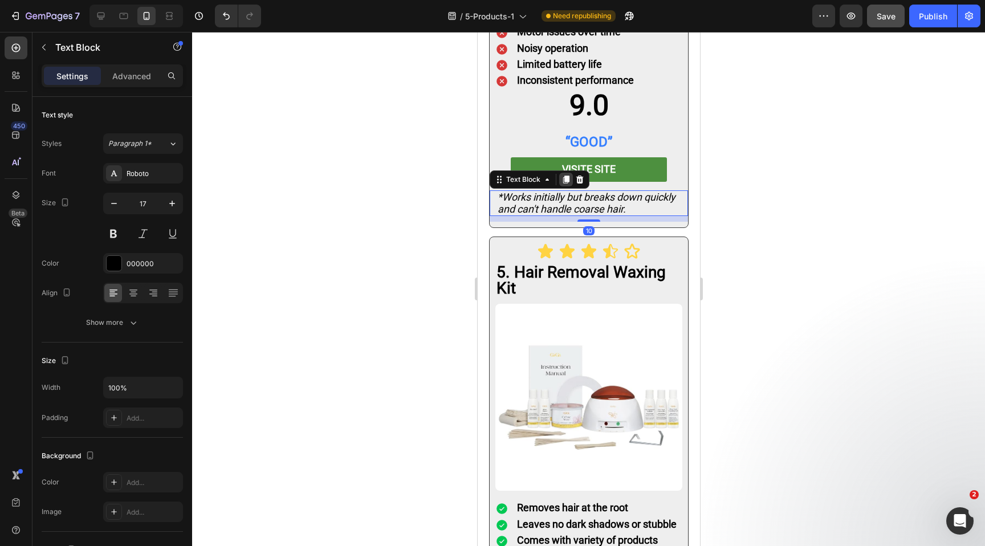
click at [564, 176] on icon at bounding box center [565, 180] width 6 height 8
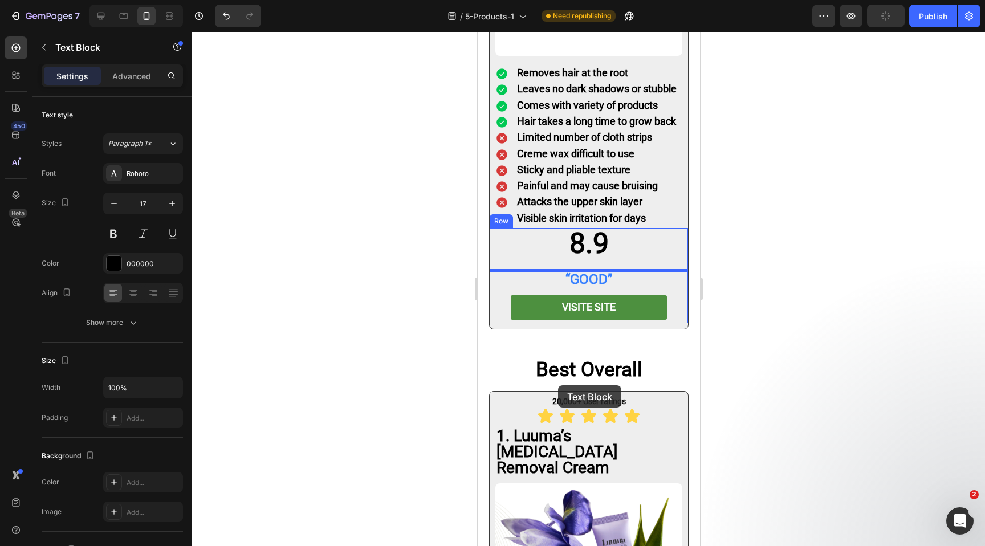
scroll to position [4106, 0]
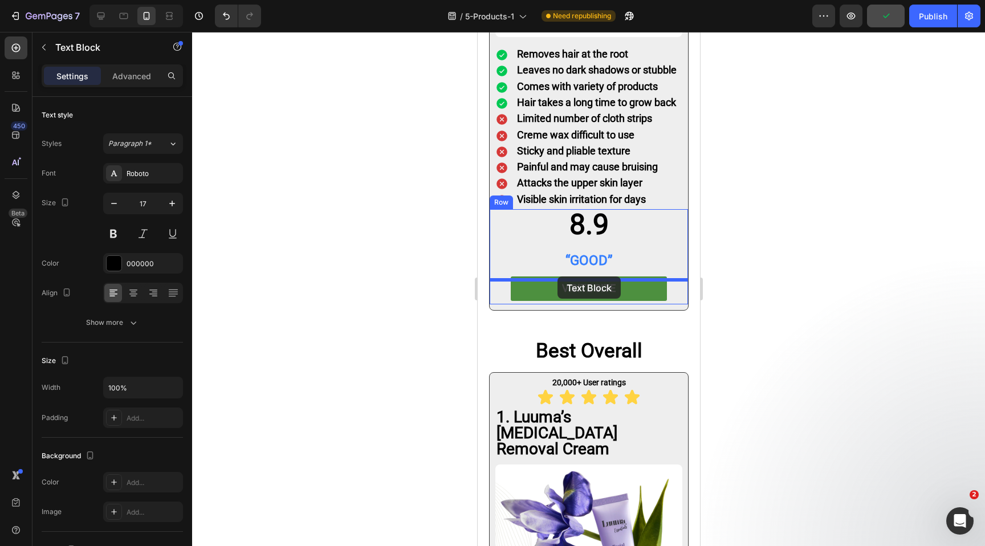
drag, startPoint x: 633, startPoint y: 55, endPoint x: 557, endPoint y: 276, distance: 234.3
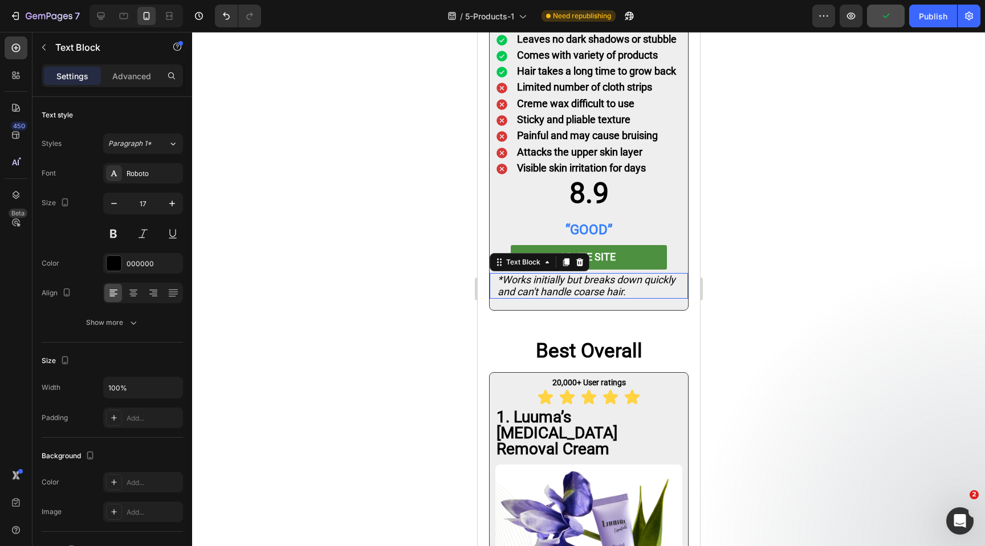
scroll to position [4074, 0]
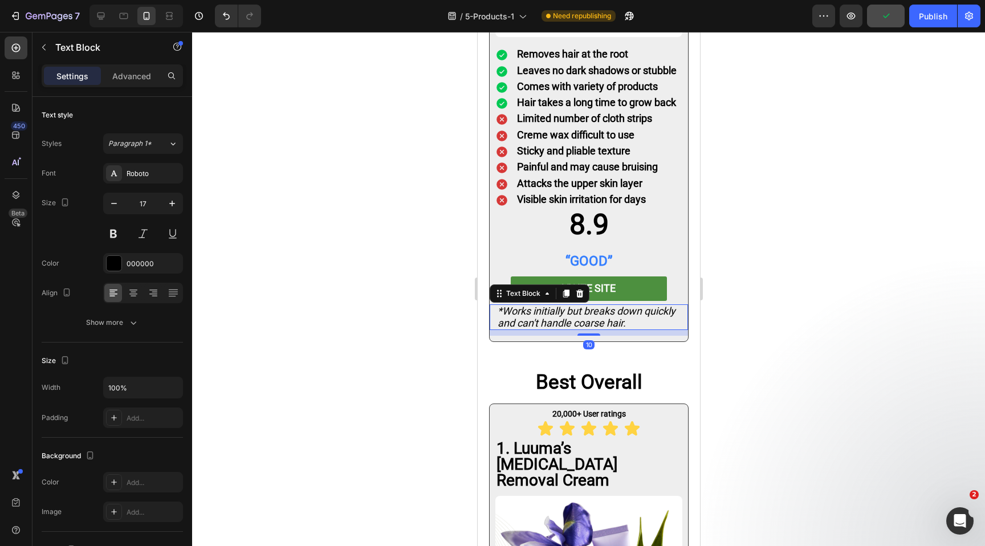
click at [538, 305] on icon "*Works initially but breaks down quickly and can't handle coarse hair." at bounding box center [586, 316] width 178 height 23
click at [499, 305] on icon "Effective but too painful for sensitive, mature skin." at bounding box center [580, 316] width 167 height 23
click at [717, 259] on div at bounding box center [588, 289] width 793 height 514
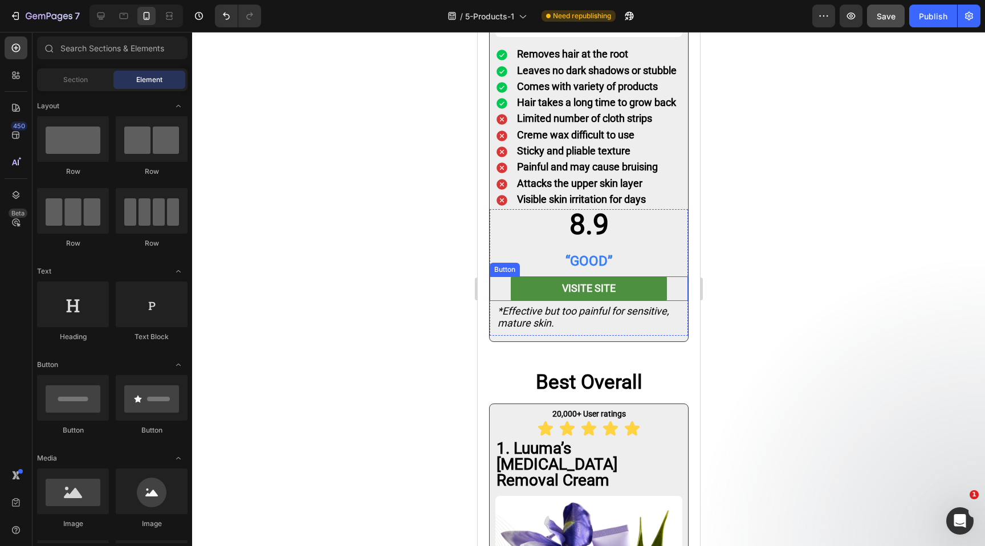
click at [682, 276] on div "VISITE SITE Button" at bounding box center [588, 288] width 198 height 25
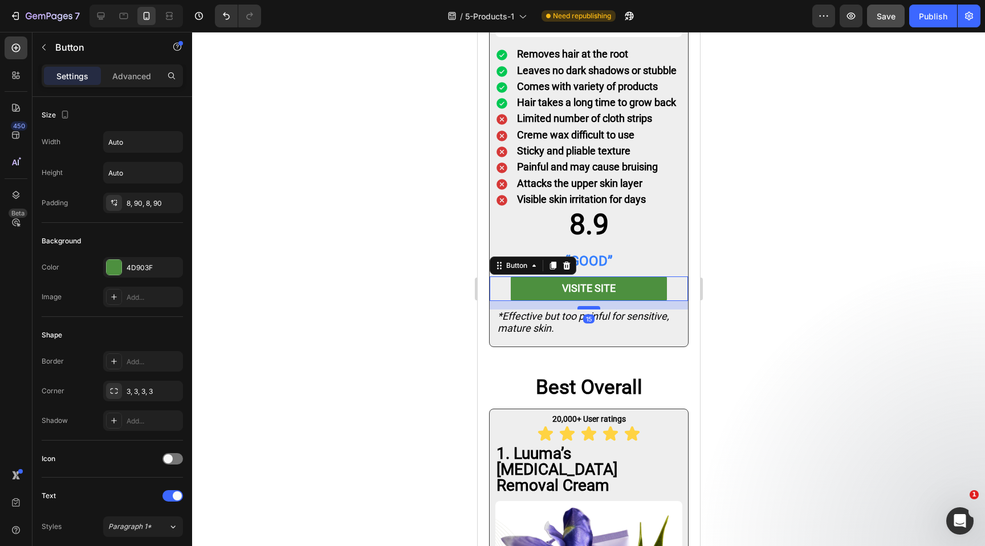
click at [589, 306] on div at bounding box center [588, 307] width 23 height 3
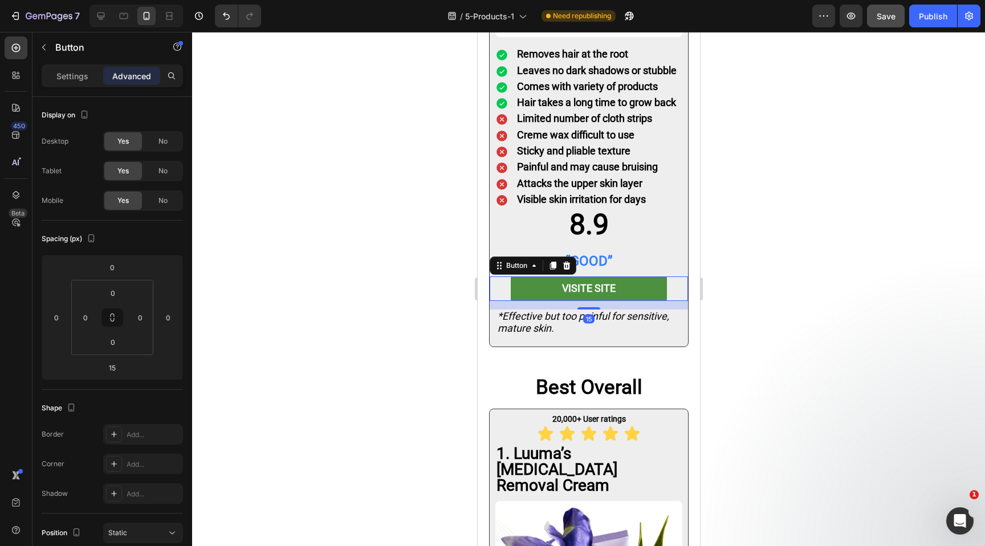
click at [729, 303] on div at bounding box center [588, 289] width 793 height 514
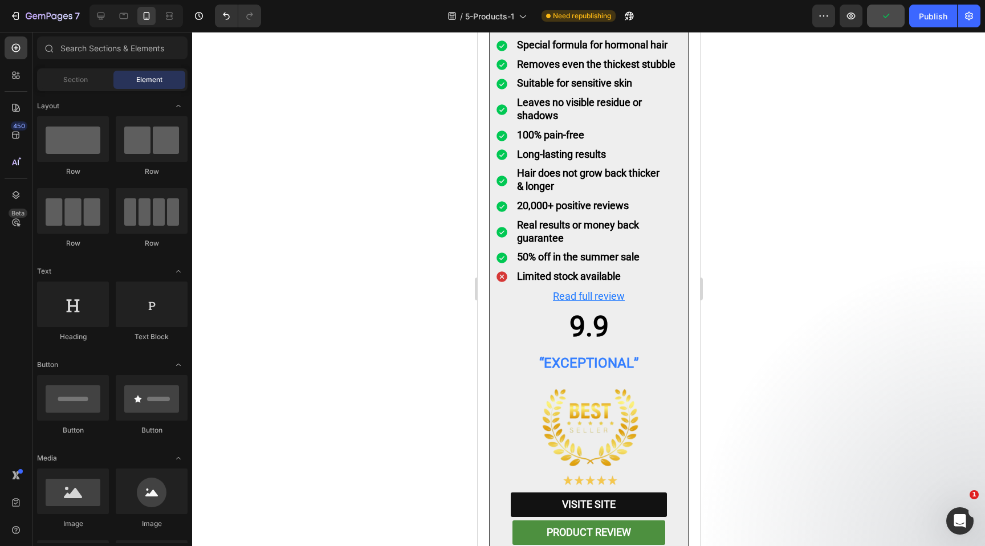
scroll to position [4690, 0]
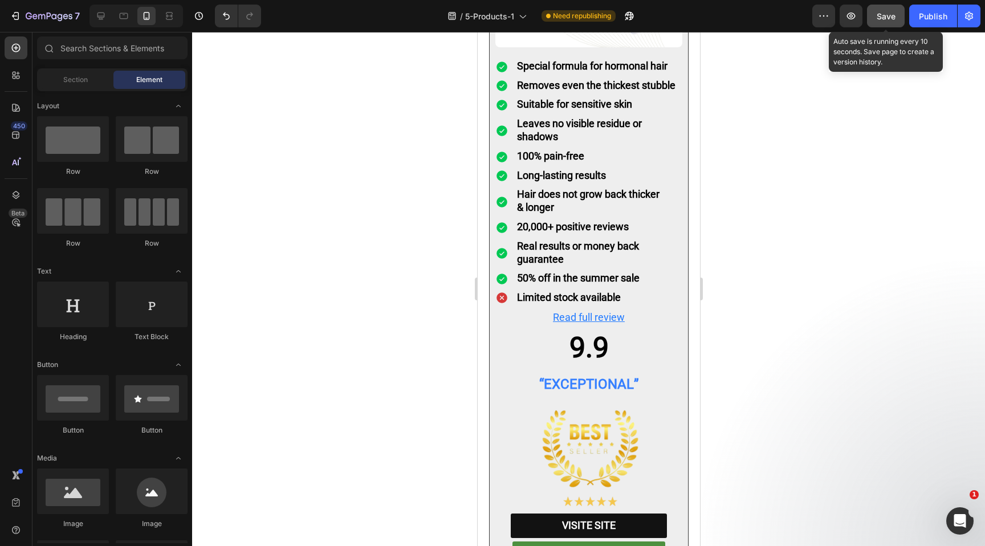
click at [885, 17] on span "Save" at bounding box center [885, 16] width 19 height 10
